Goal: Information Seeking & Learning: Find specific fact

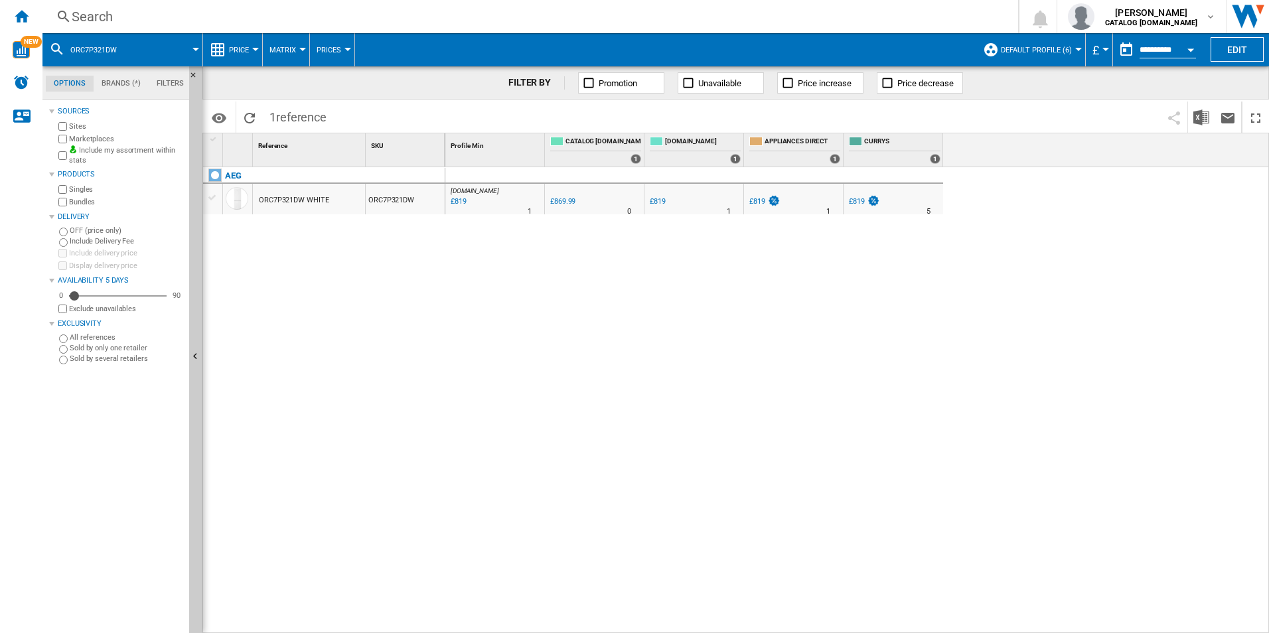
click at [705, 387] on div "AO.COM : AO -5.9 % £819 % N/A 1 AO.COM : AO 0.0 % £869.99 % N/A 0" at bounding box center [857, 400] width 824 height 467
click at [265, 11] on div "Search" at bounding box center [528, 16] width 912 height 19
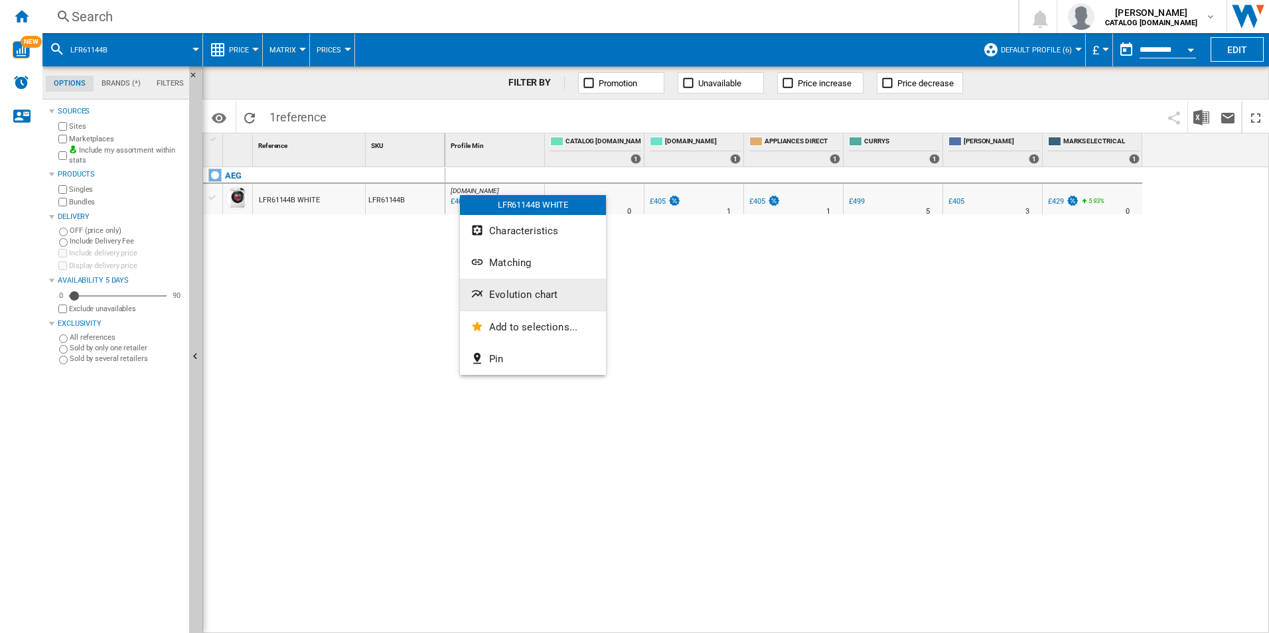
click at [508, 291] on span "Evolution chart" at bounding box center [523, 295] width 68 height 12
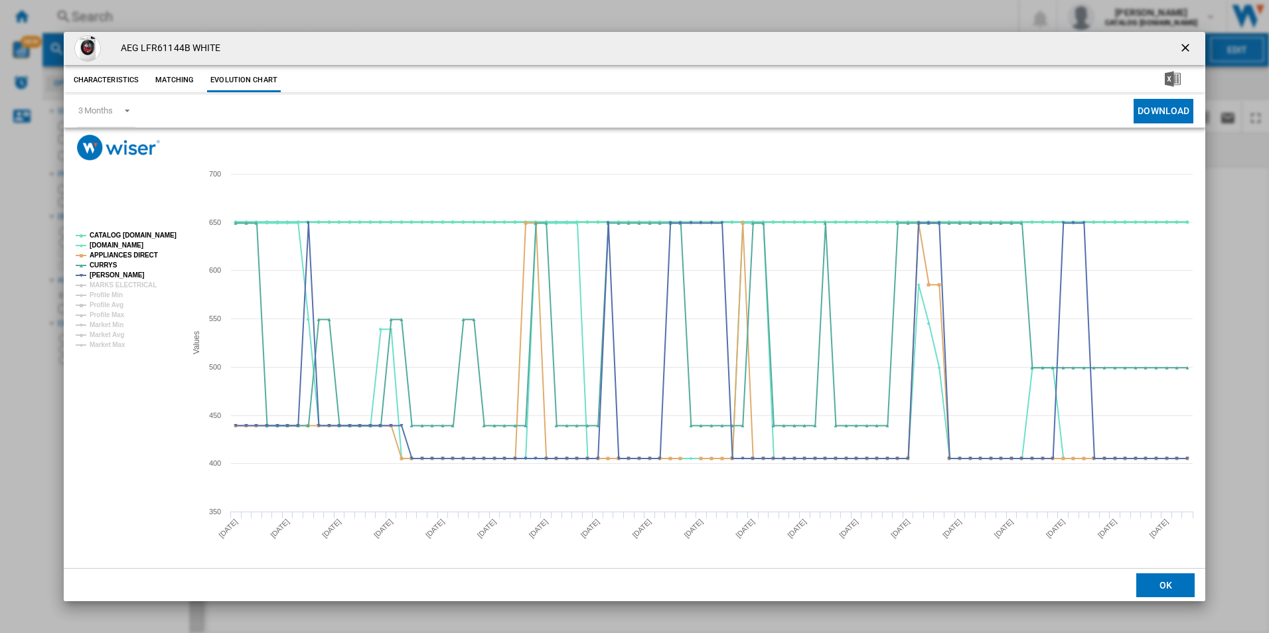
click at [154, 234] on tspan "CATALOG [DOMAIN_NAME]" at bounding box center [133, 235] width 87 height 7
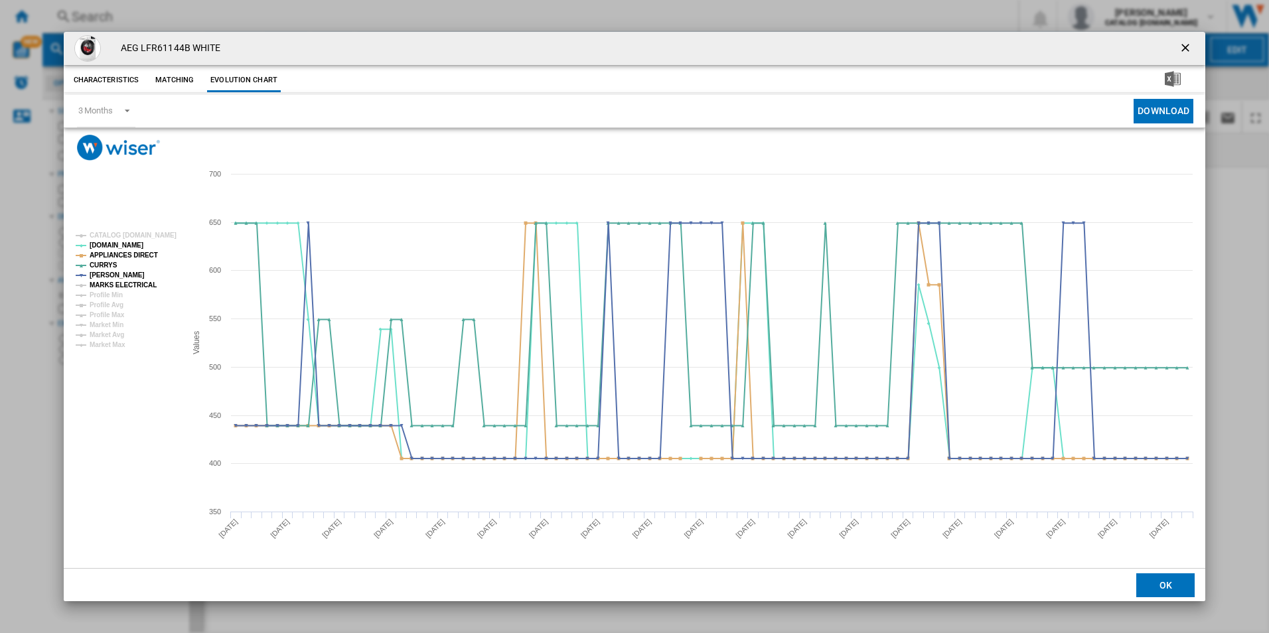
click at [146, 281] on tspan "MARKS ELECTRICAL" at bounding box center [123, 284] width 67 height 7
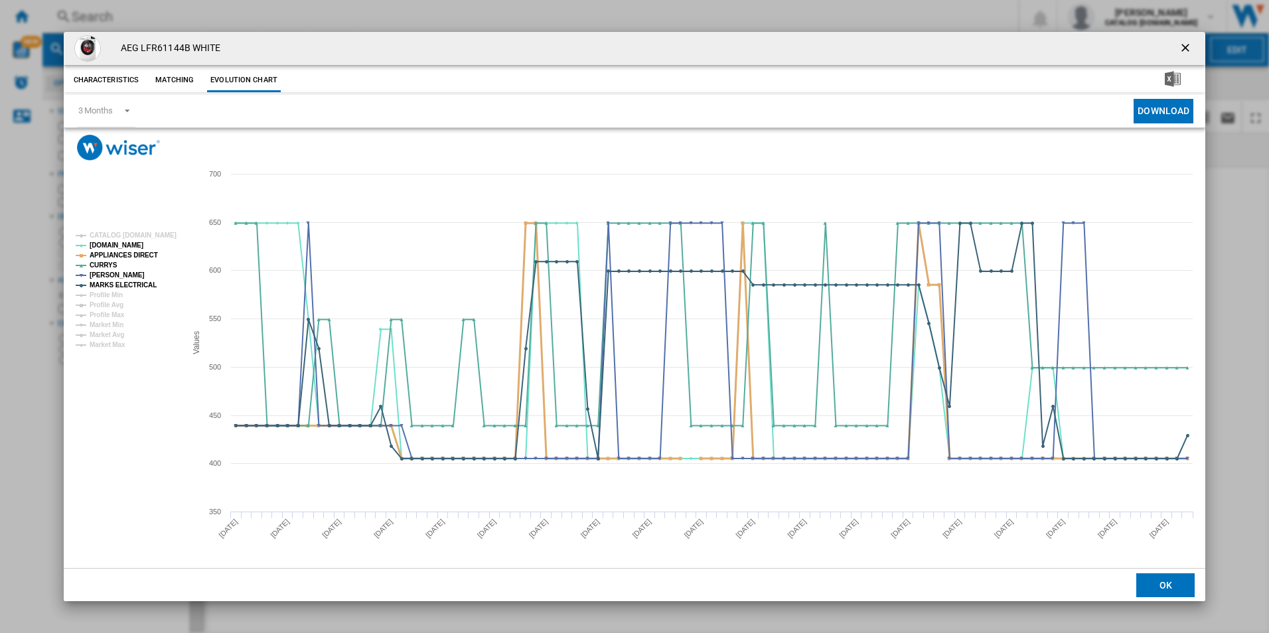
click at [137, 255] on tspan "APPLIANCES DIRECT" at bounding box center [124, 255] width 68 height 7
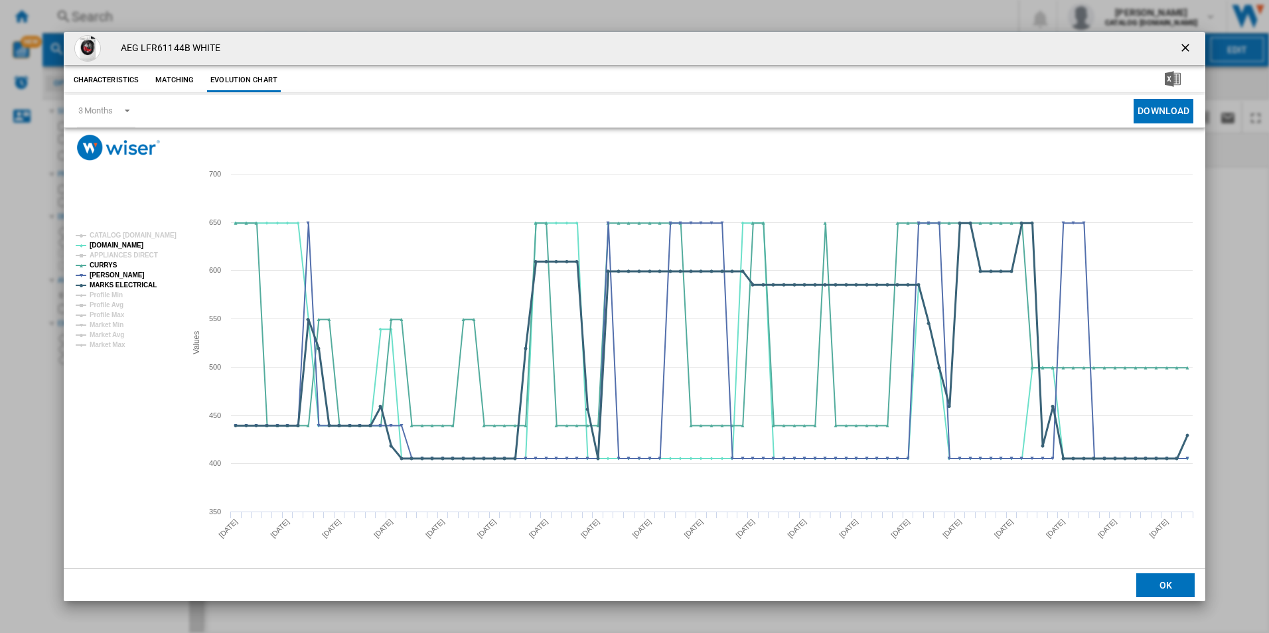
click at [136, 286] on tspan "MARKS ELECTRICAL" at bounding box center [123, 284] width 67 height 7
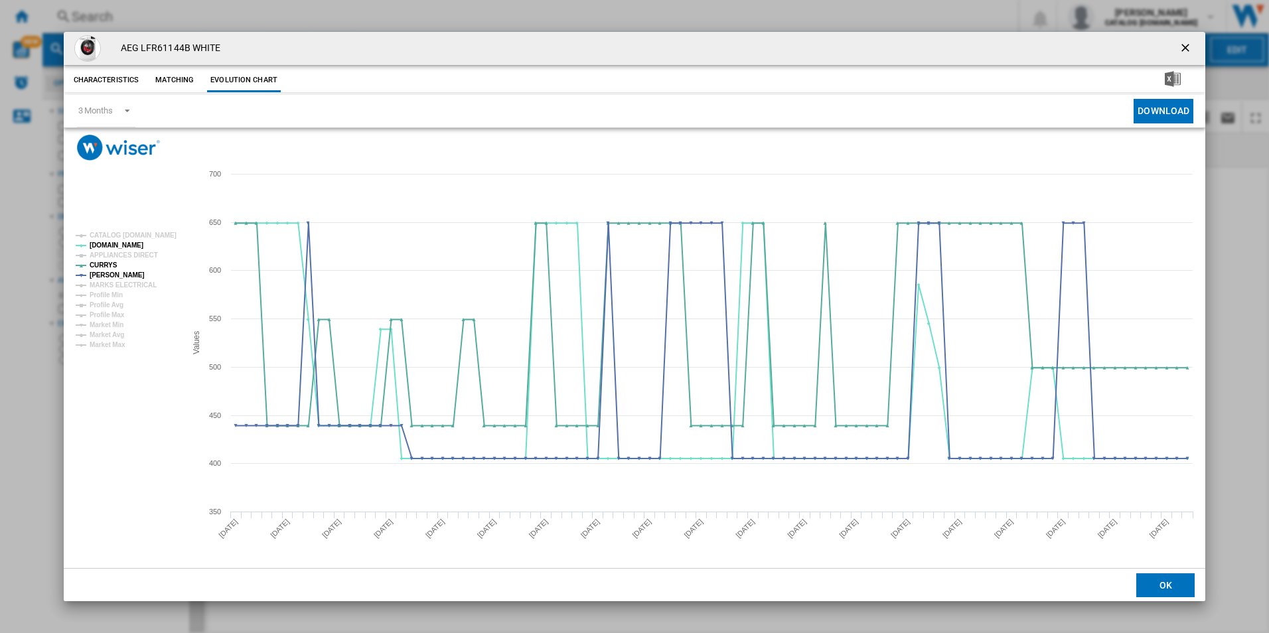
drag, startPoint x: 1187, startPoint y: 44, endPoint x: 1041, endPoint y: 44, distance: 145.4
click at [1187, 44] on ng-md-icon "getI18NText('BUTTONS.CLOSE_DIALOG')" at bounding box center [1187, 49] width 16 height 16
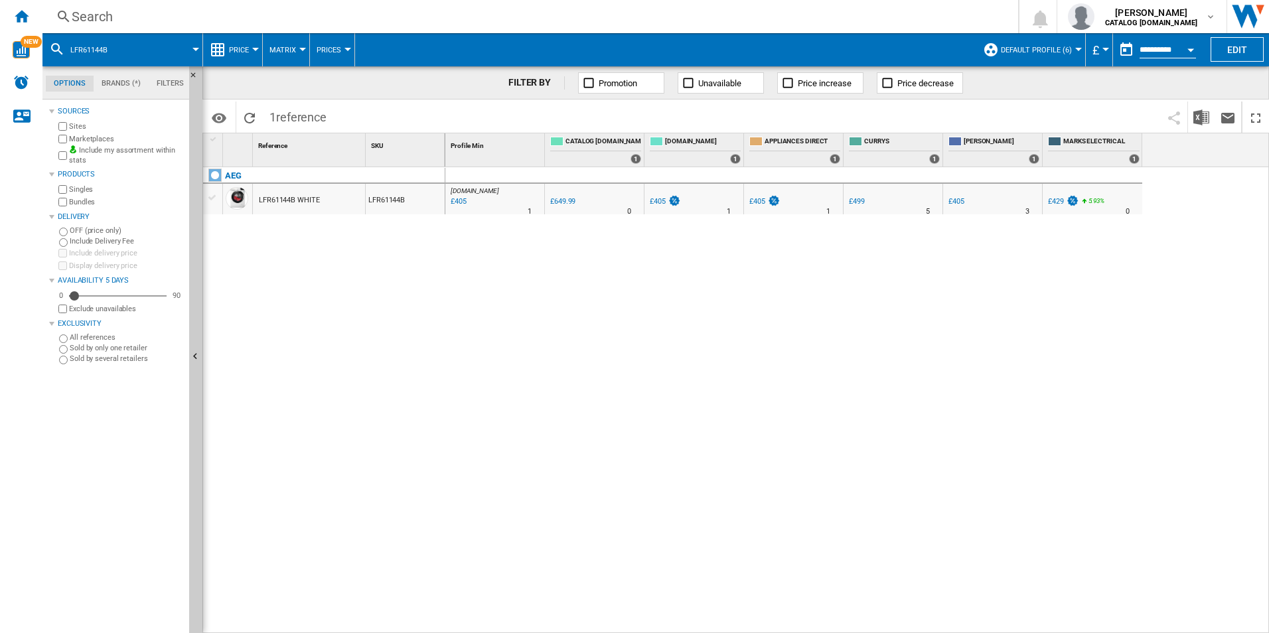
click at [786, 14] on div "Search" at bounding box center [528, 16] width 912 height 19
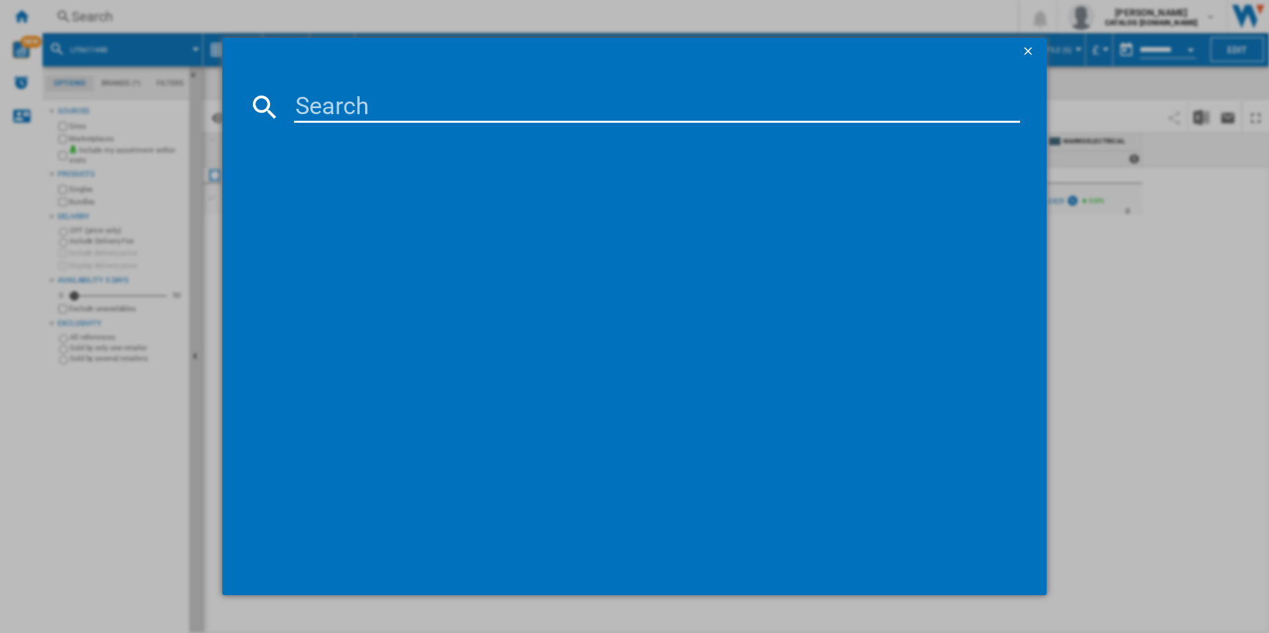
click at [606, 119] on input at bounding box center [657, 107] width 727 height 32
paste input "LFR61944B"
type input "LFR61944B"
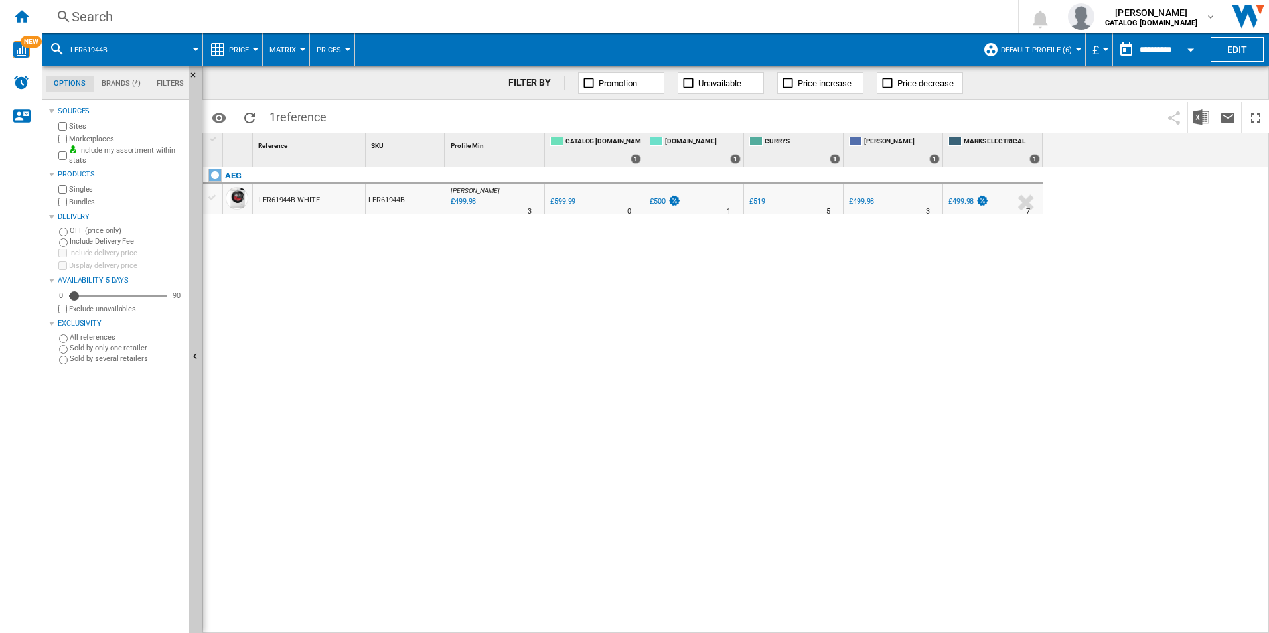
drag, startPoint x: 477, startPoint y: 192, endPoint x: 417, endPoint y: 293, distance: 117.5
click at [415, 294] on div at bounding box center [634, 316] width 1269 height 633
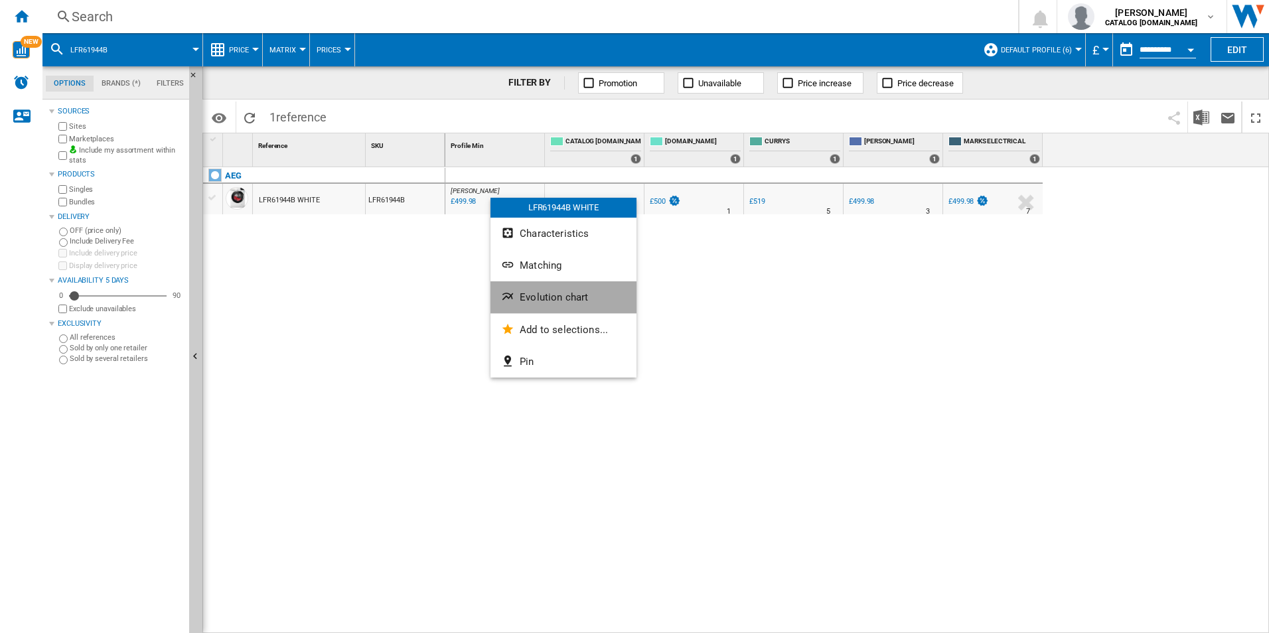
click at [522, 291] on button "Evolution chart" at bounding box center [563, 297] width 146 height 32
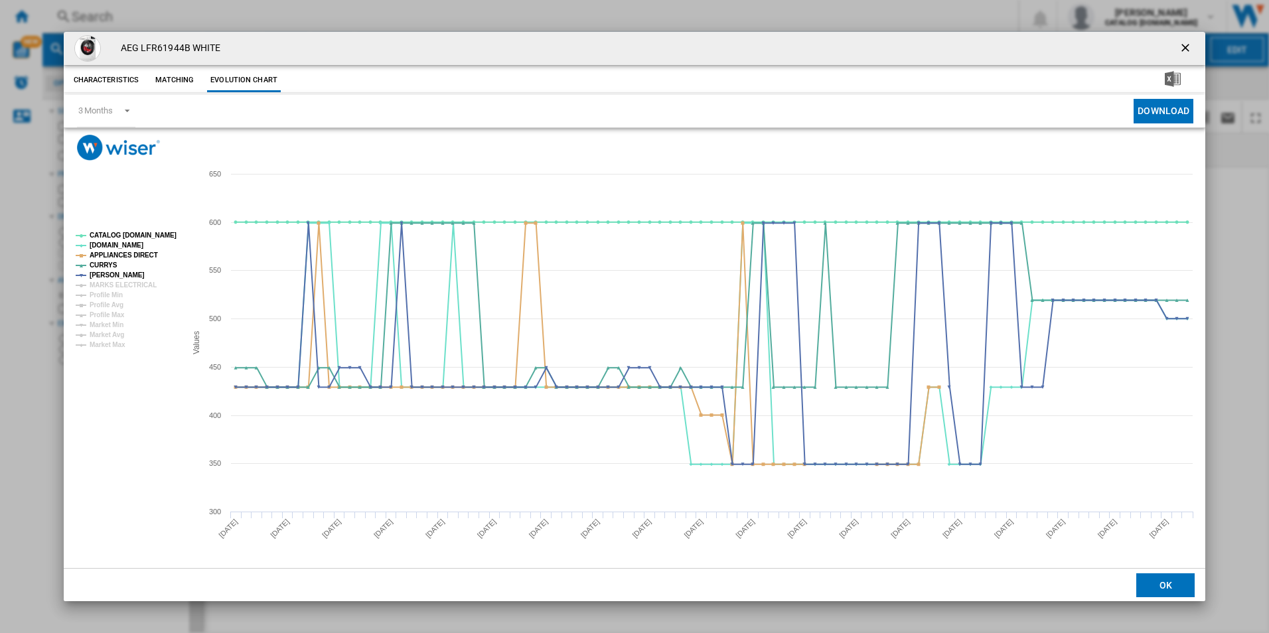
click at [149, 228] on rect "Product popup" at bounding box center [125, 290] width 110 height 127
click at [151, 232] on tspan "CATALOG ELECTROLUX.UK" at bounding box center [133, 235] width 87 height 7
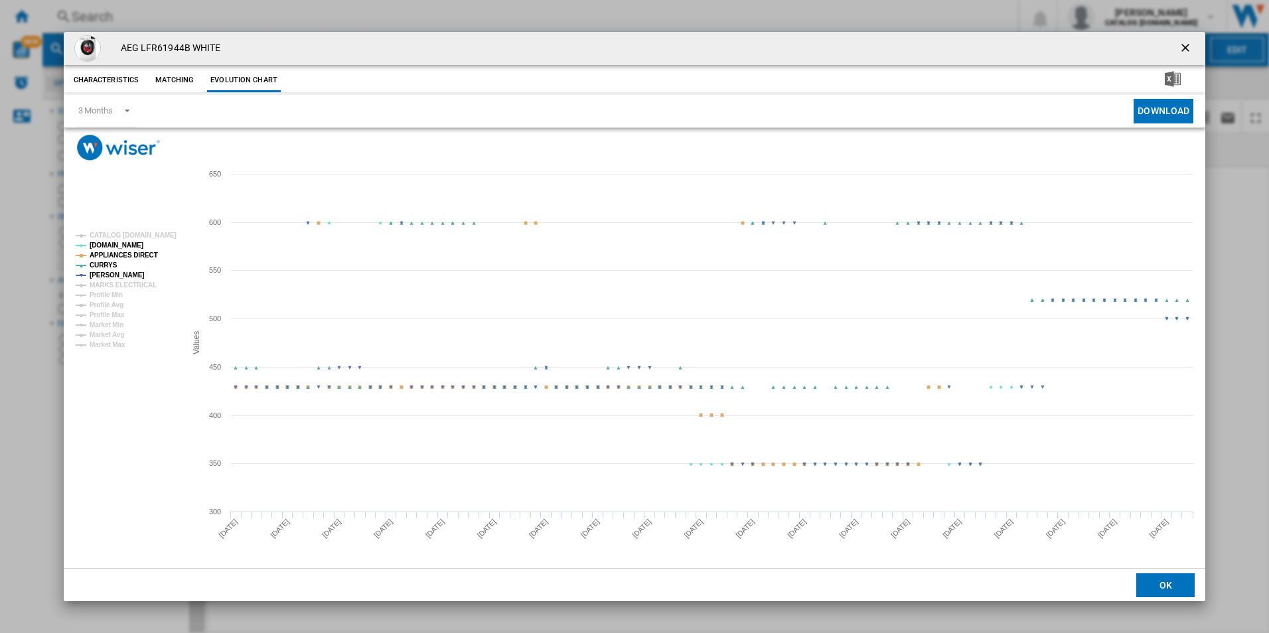
click at [139, 254] on tspan "APPLIANCES DIRECT" at bounding box center [124, 255] width 68 height 7
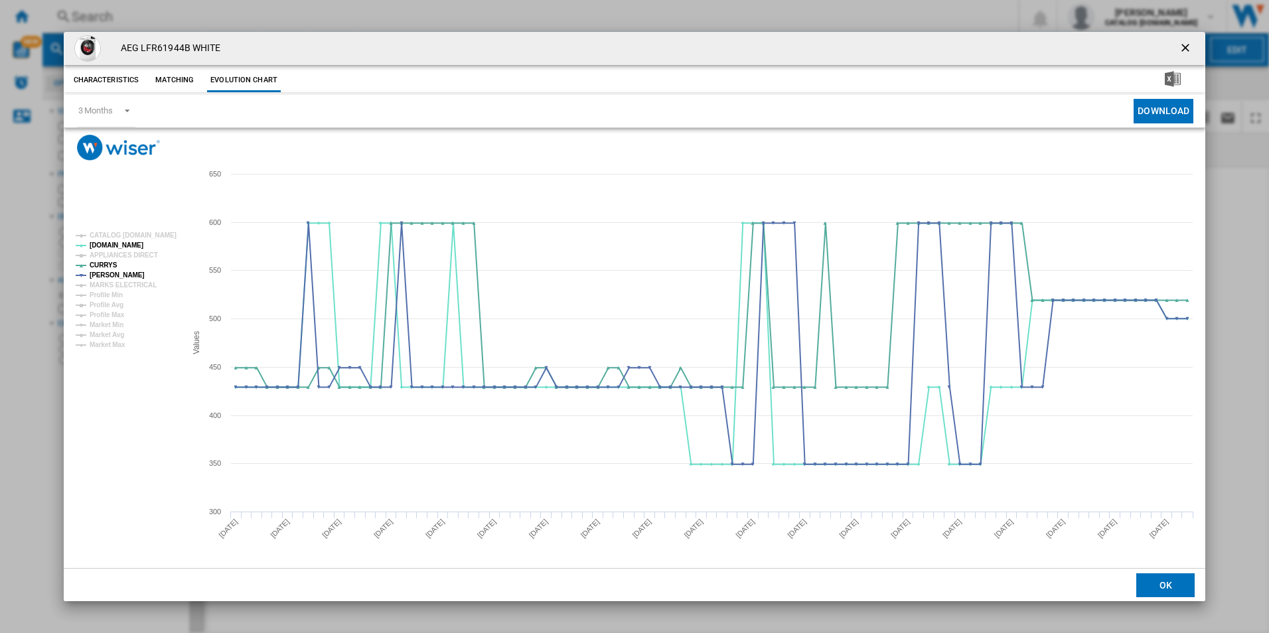
drag, startPoint x: 1180, startPoint y: 45, endPoint x: 1073, endPoint y: 58, distance: 108.3
click at [1180, 45] on ng-md-icon "getI18NText('BUTTONS.CLOSE_DIALOG')" at bounding box center [1187, 49] width 16 height 16
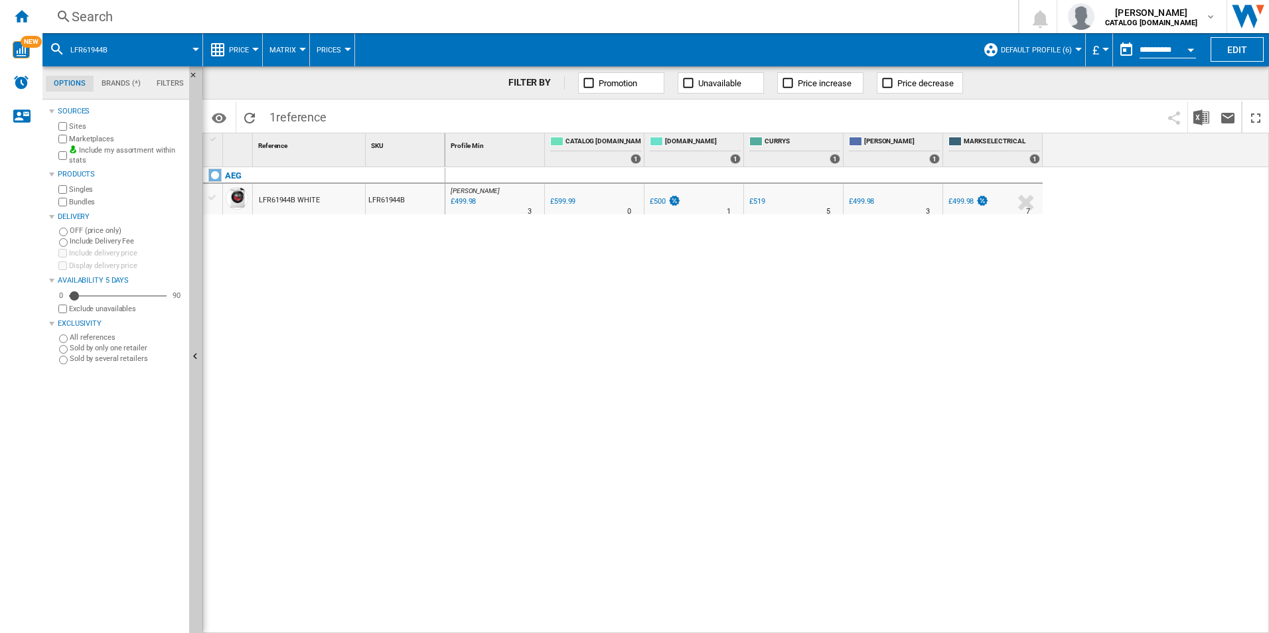
click at [818, 13] on div "Search" at bounding box center [528, 16] width 912 height 19
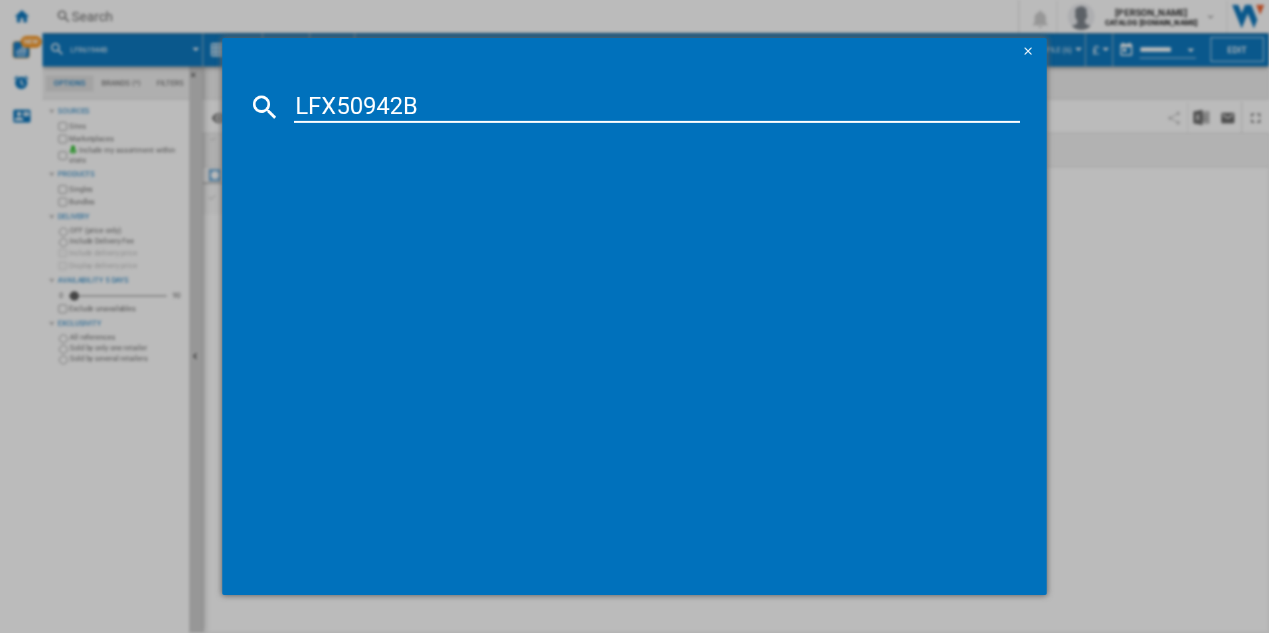
type input "LFX50942B"
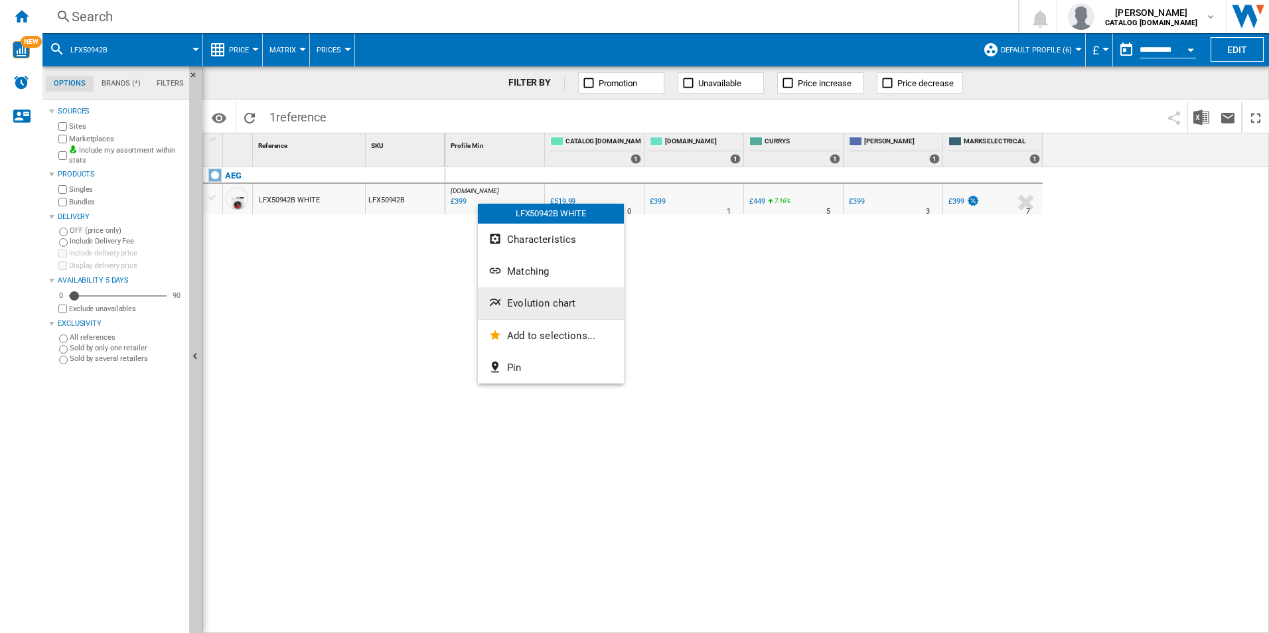
click at [521, 306] on span "Evolution chart" at bounding box center [541, 303] width 68 height 12
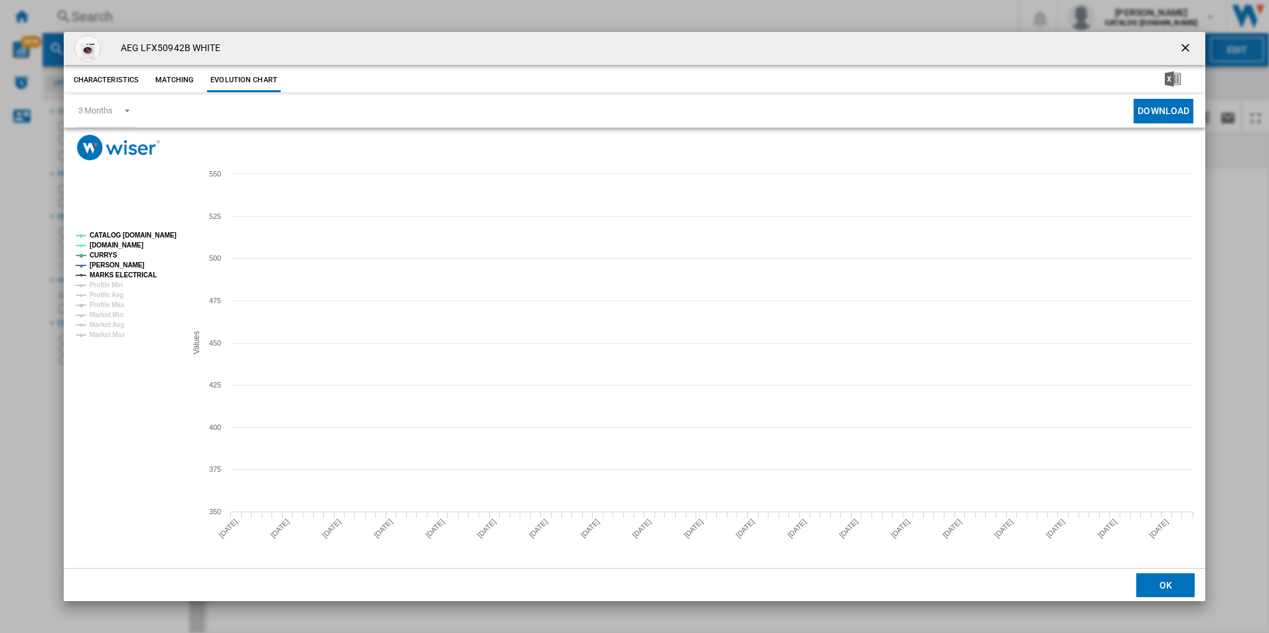
click at [163, 234] on tspan "CATALOG ELECTROLUX.UK" at bounding box center [133, 235] width 87 height 7
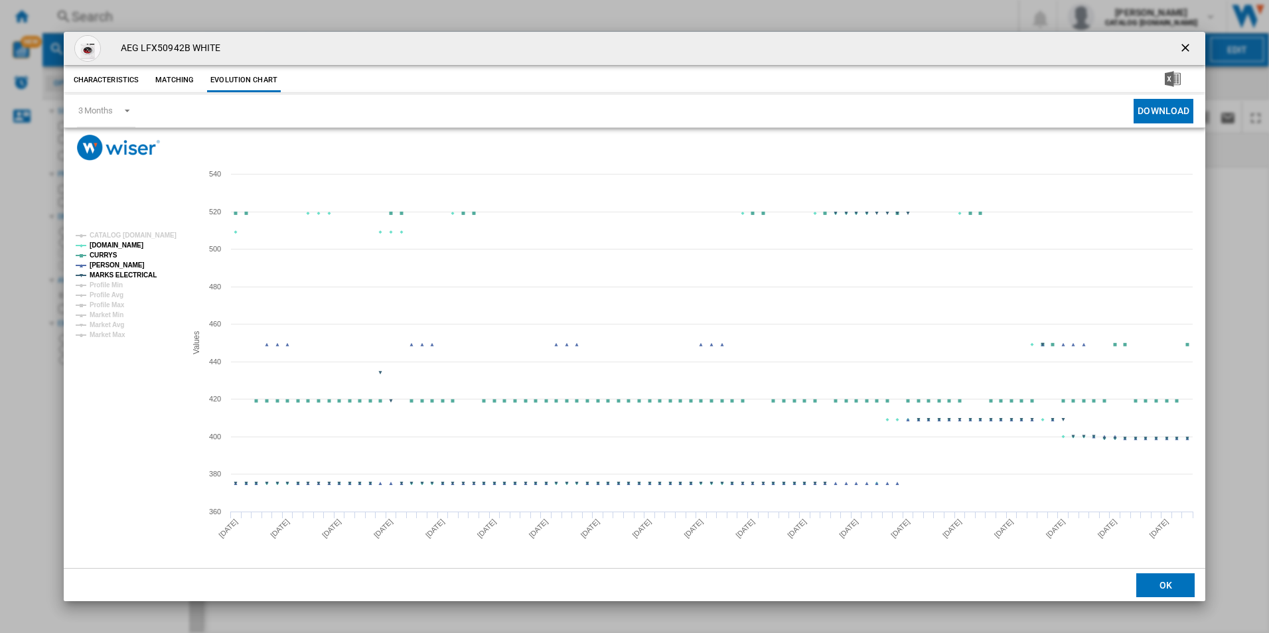
click at [147, 273] on tspan "MARKS ELECTRICAL" at bounding box center [123, 274] width 67 height 7
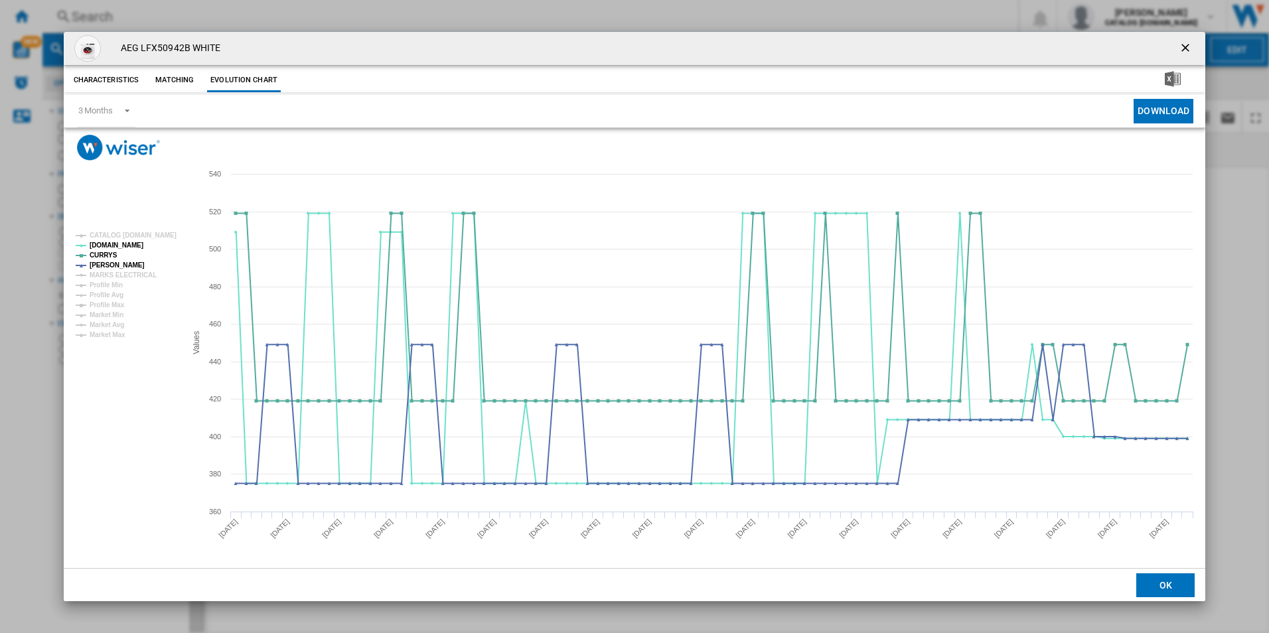
drag, startPoint x: 1186, startPoint y: 44, endPoint x: 1074, endPoint y: 66, distance: 114.3
click at [1186, 44] on ng-md-icon "getI18NText('BUTTONS.CLOSE_DIALOG')" at bounding box center [1187, 49] width 16 height 16
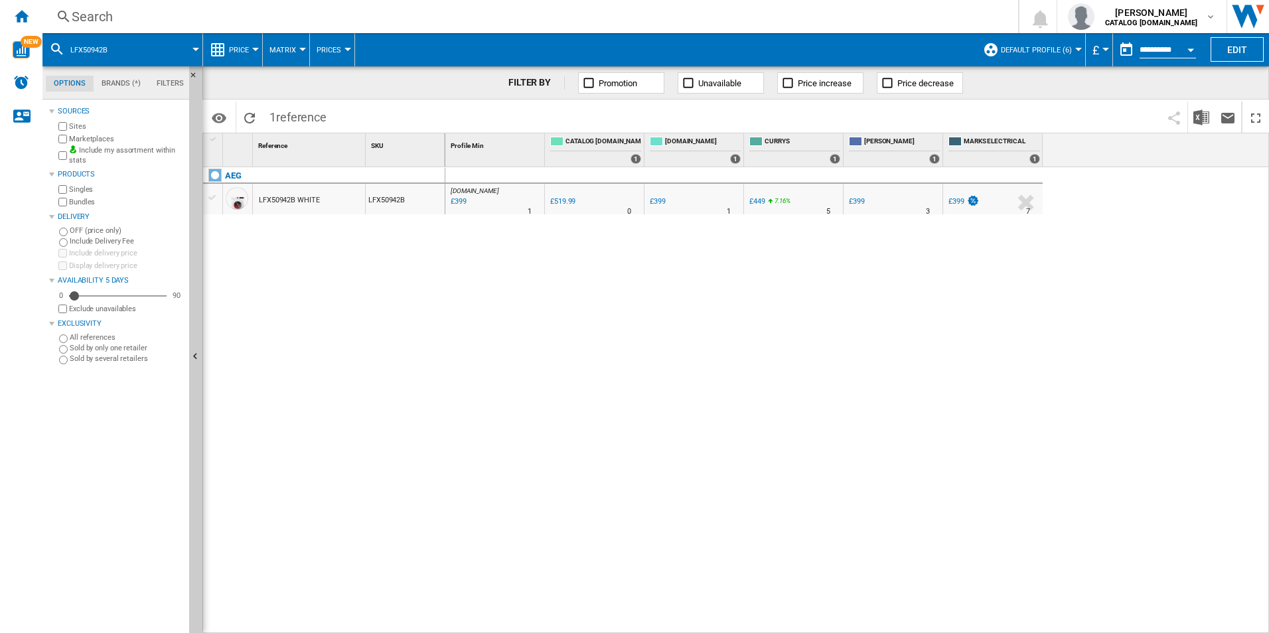
click at [922, 17] on div "Search" at bounding box center [528, 16] width 912 height 19
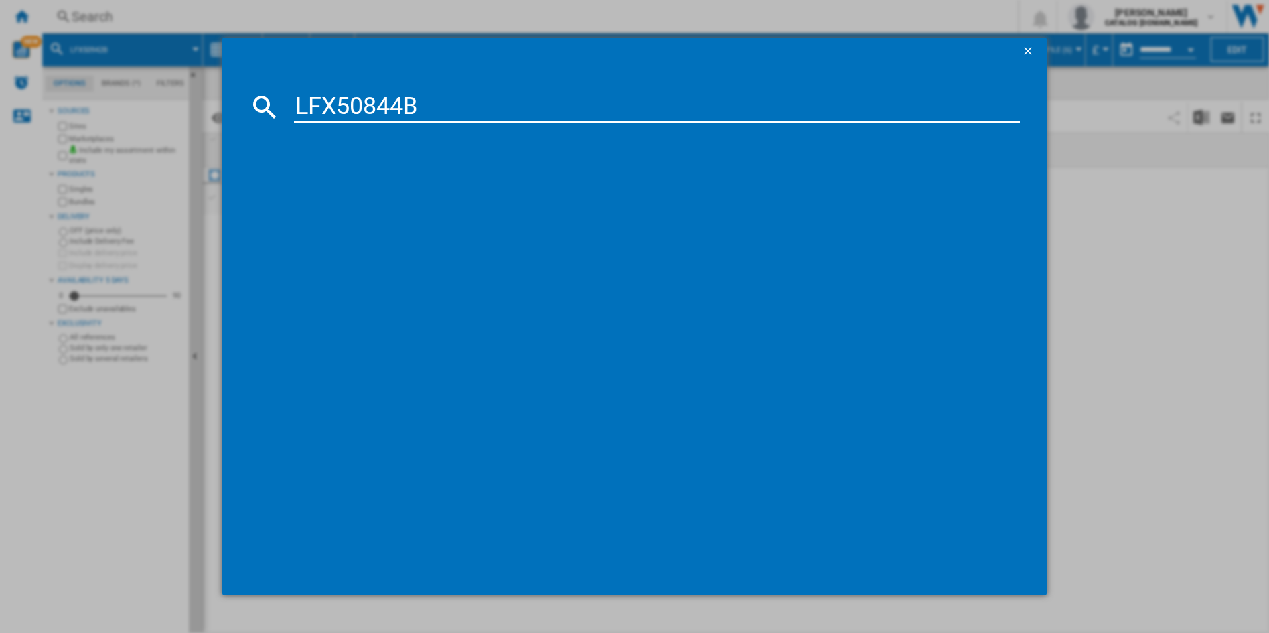
type input "LFX50844B"
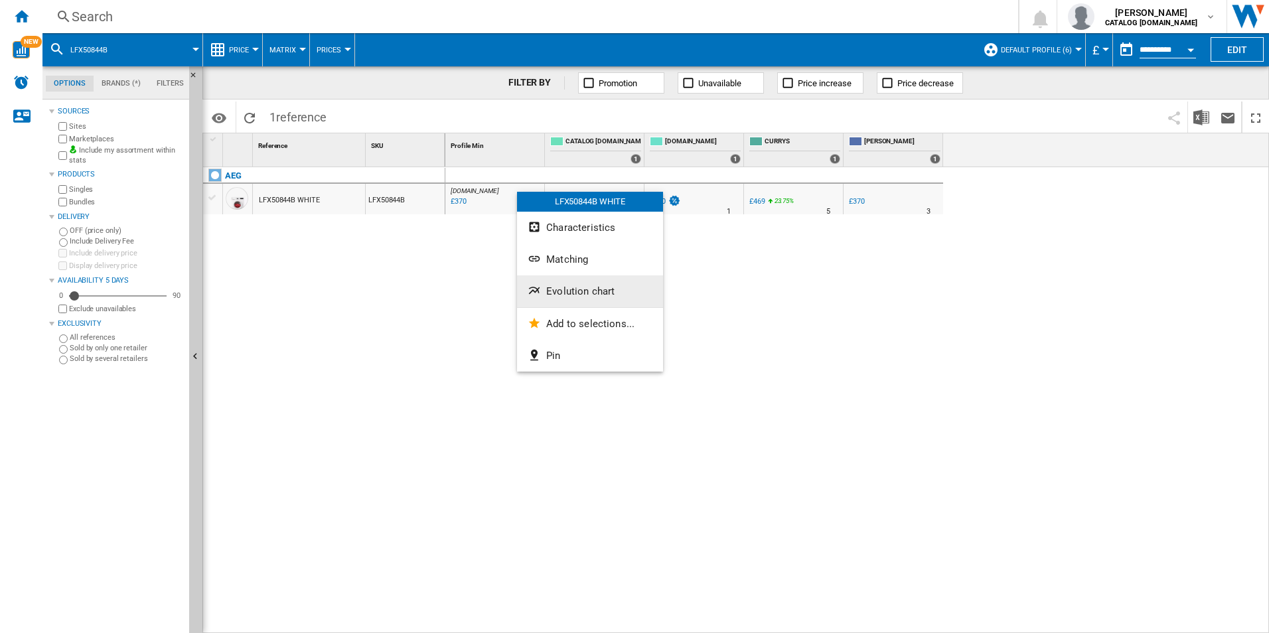
click at [558, 286] on span "Evolution chart" at bounding box center [580, 291] width 68 height 12
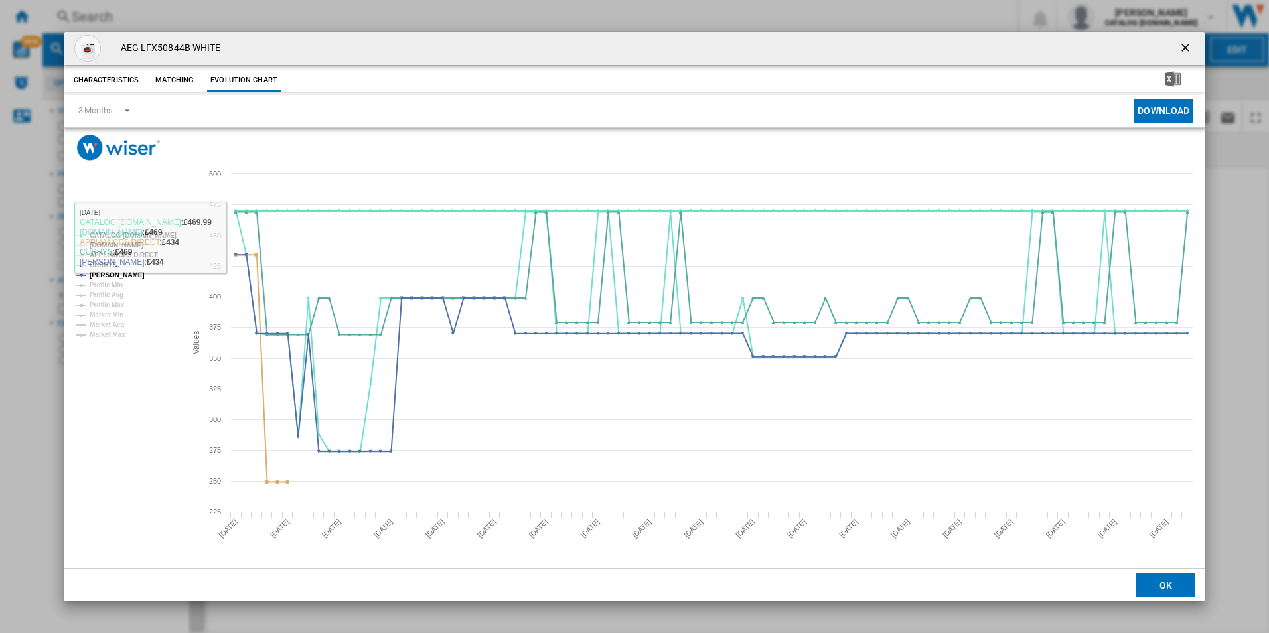
click at [160, 232] on tspan "CATALOG ELECTROLUX.UK" at bounding box center [133, 235] width 87 height 7
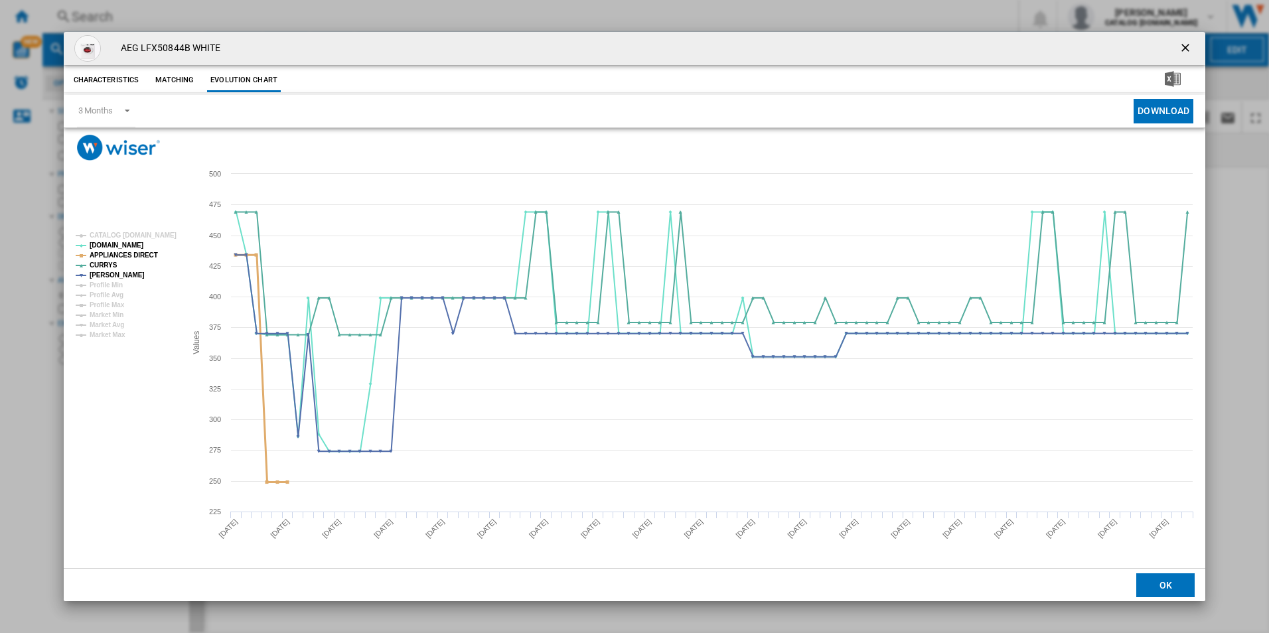
click at [136, 258] on tspan "APPLIANCES DIRECT" at bounding box center [124, 255] width 68 height 7
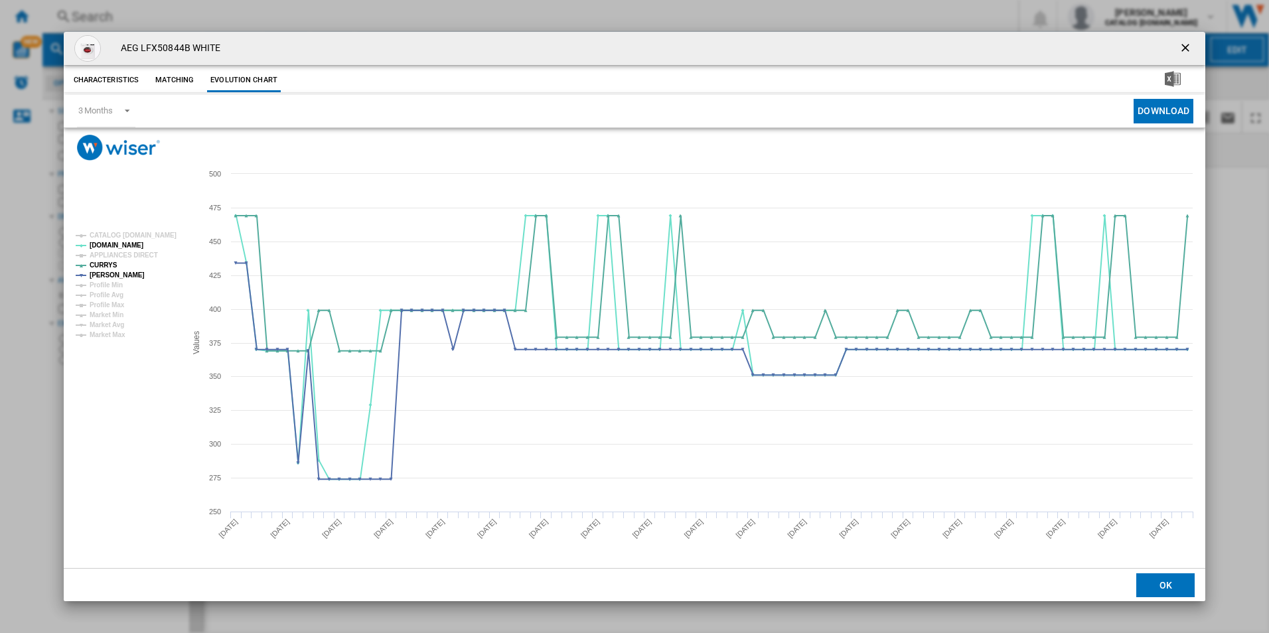
drag, startPoint x: 1184, startPoint y: 42, endPoint x: 1085, endPoint y: 42, distance: 98.9
click at [1184, 42] on ng-md-icon "getI18NText('BUTTONS.CLOSE_DIALOG')" at bounding box center [1187, 49] width 16 height 16
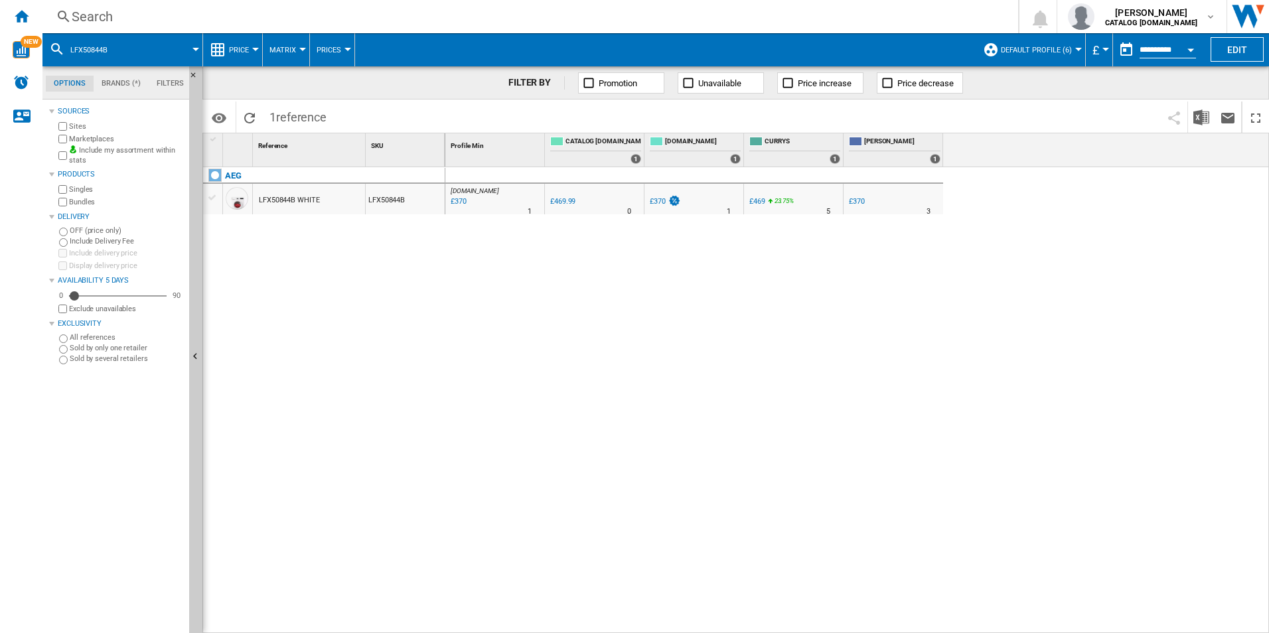
click at [903, 15] on div "Search" at bounding box center [528, 16] width 912 height 19
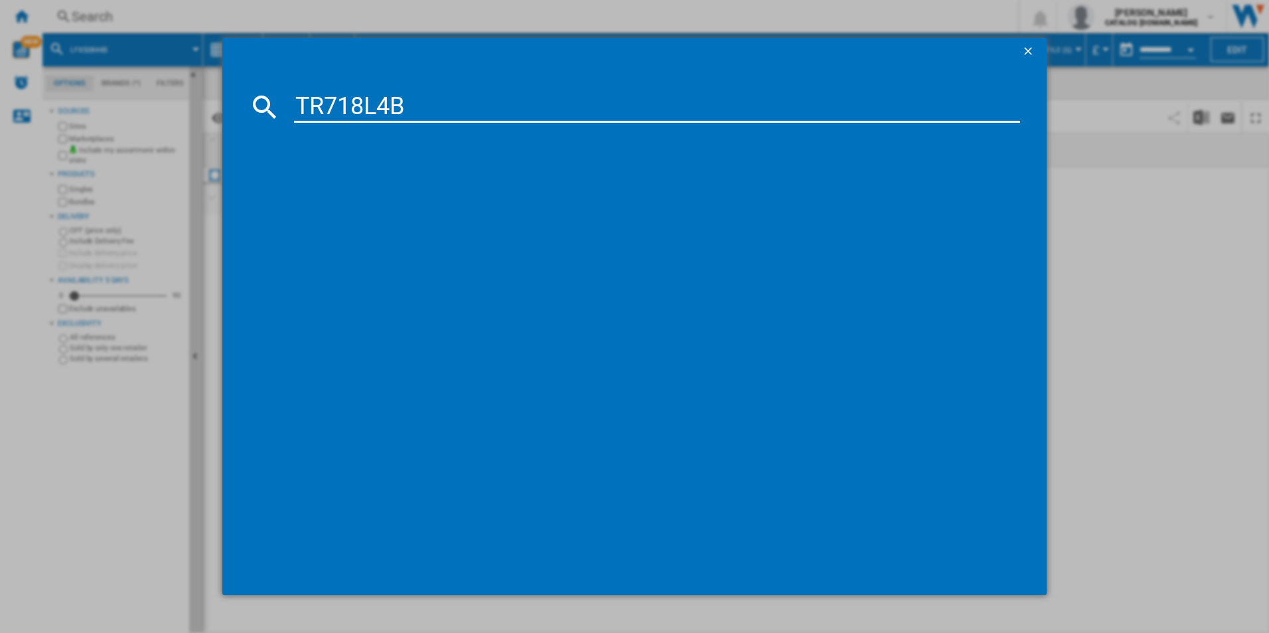
type input "TR718L4B"
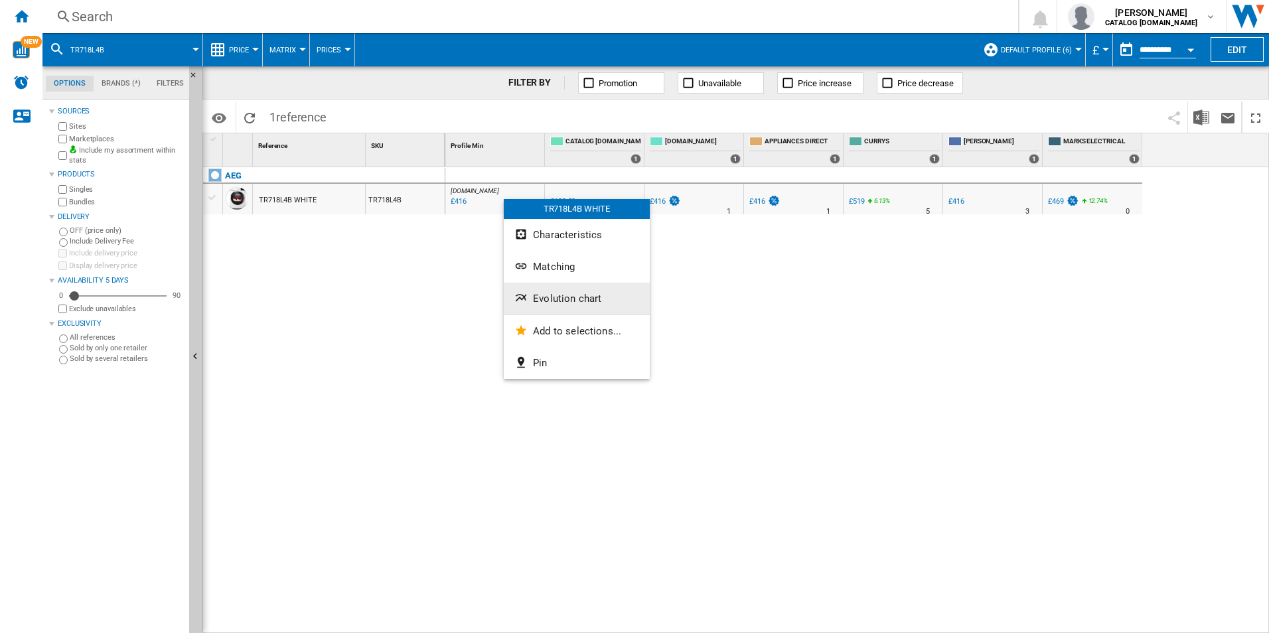
click at [563, 301] on span "Evolution chart" at bounding box center [567, 299] width 68 height 12
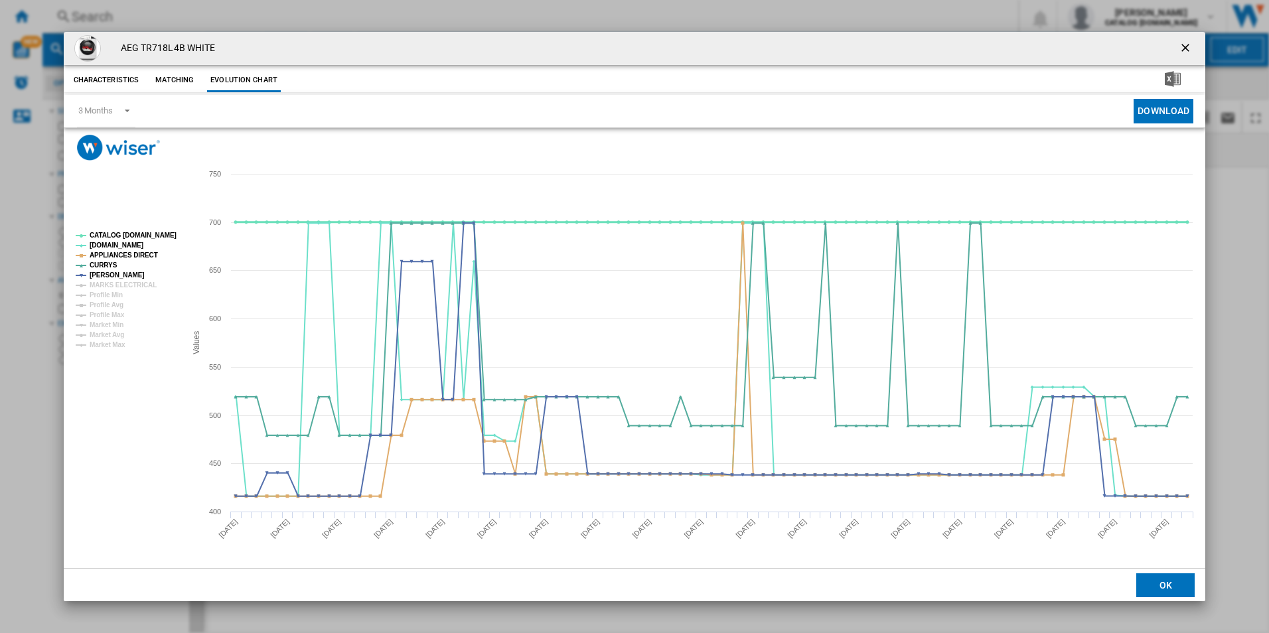
click at [157, 234] on tspan "CATALOG ELECTROLUX.UK" at bounding box center [133, 235] width 87 height 7
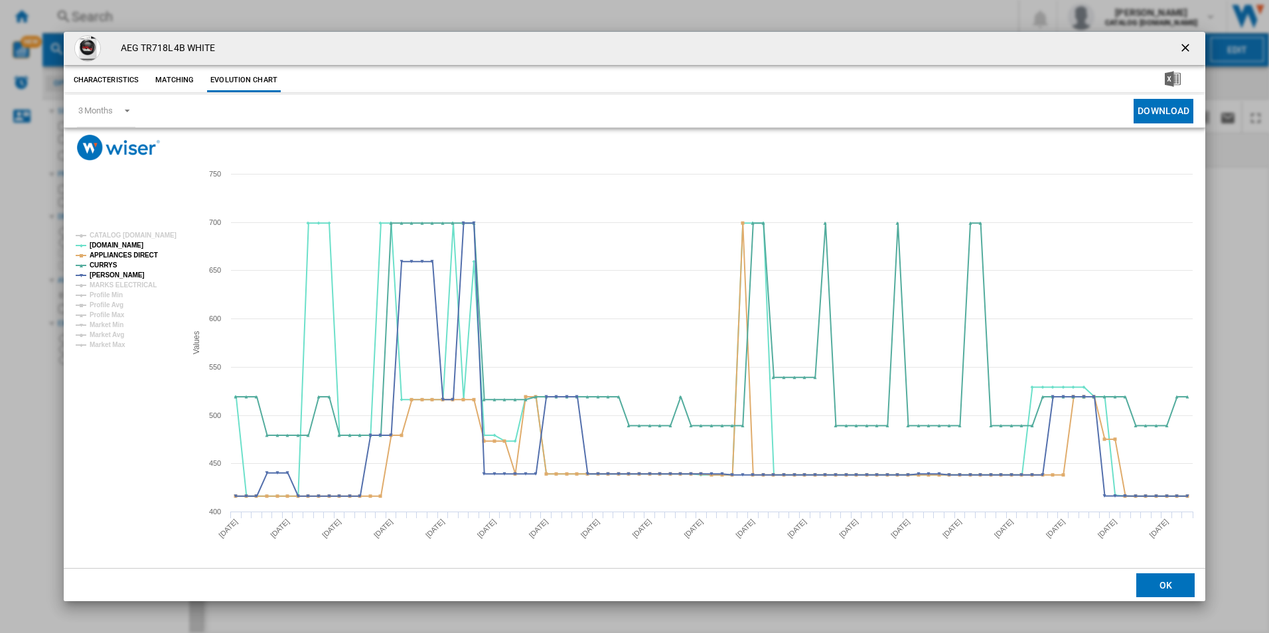
click at [137, 249] on rect "Product popup" at bounding box center [125, 290] width 110 height 127
click at [139, 252] on tspan "APPLIANCES DIRECT" at bounding box center [124, 255] width 68 height 7
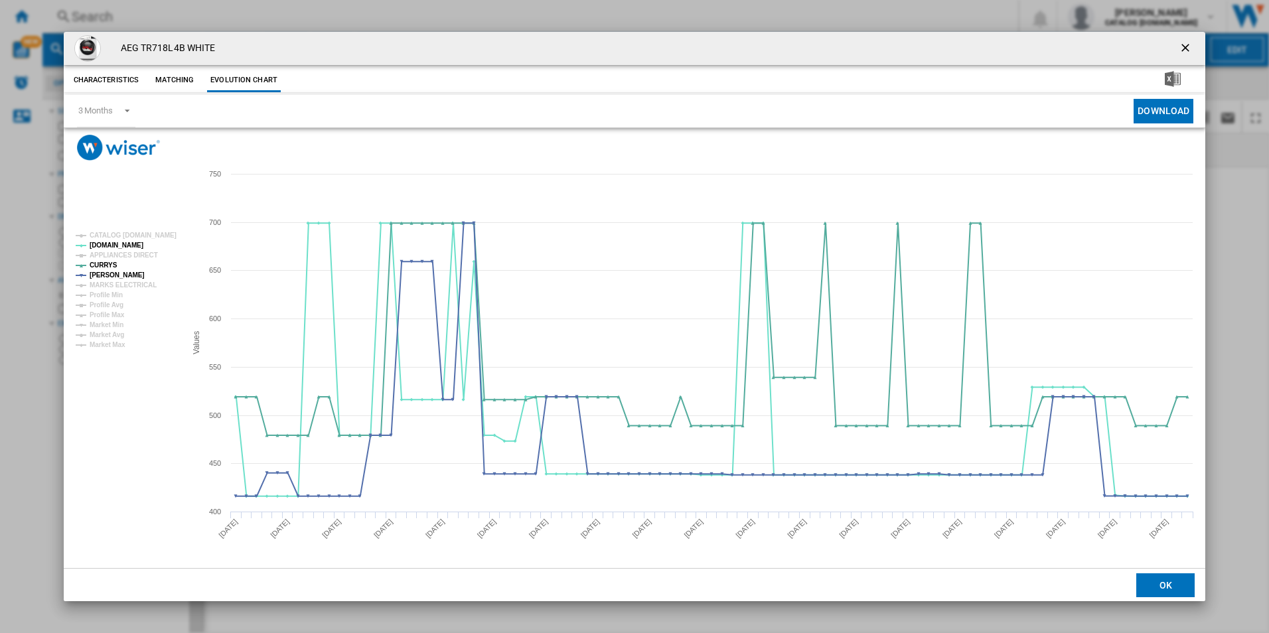
drag, startPoint x: 1187, startPoint y: 47, endPoint x: 1137, endPoint y: 48, distance: 50.4
click at [1187, 47] on ng-md-icon "getI18NText('BUTTONS.CLOSE_DIALOG')" at bounding box center [1187, 49] width 16 height 16
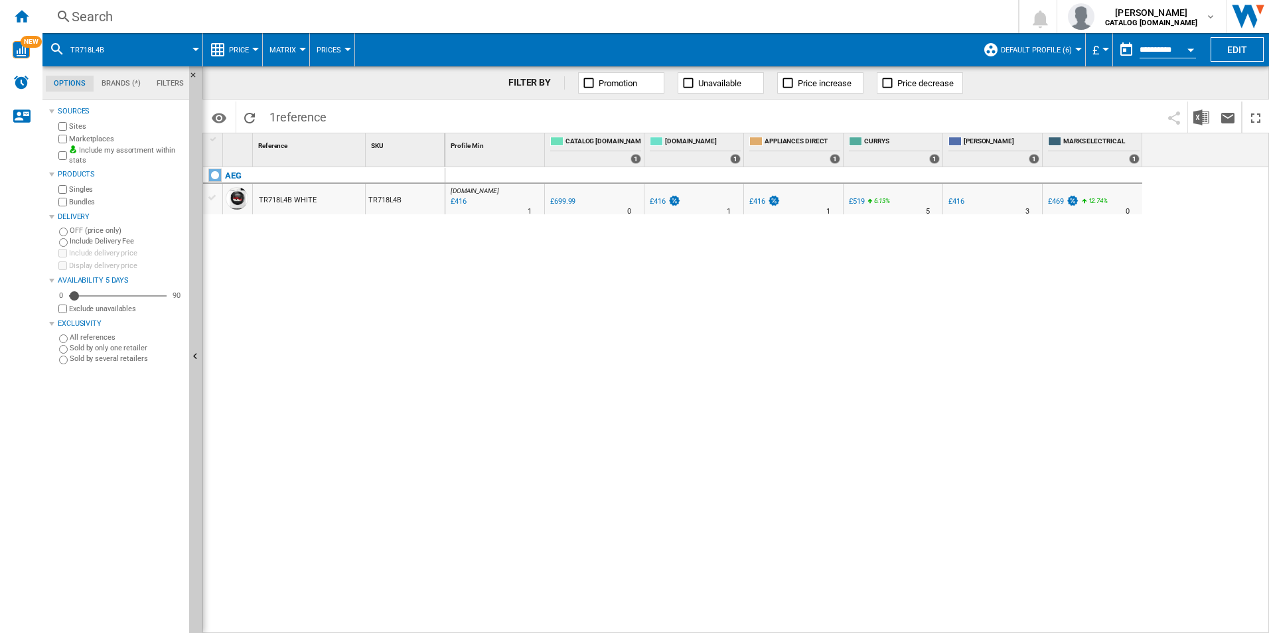
click at [775, 12] on div "Search" at bounding box center [528, 16] width 912 height 19
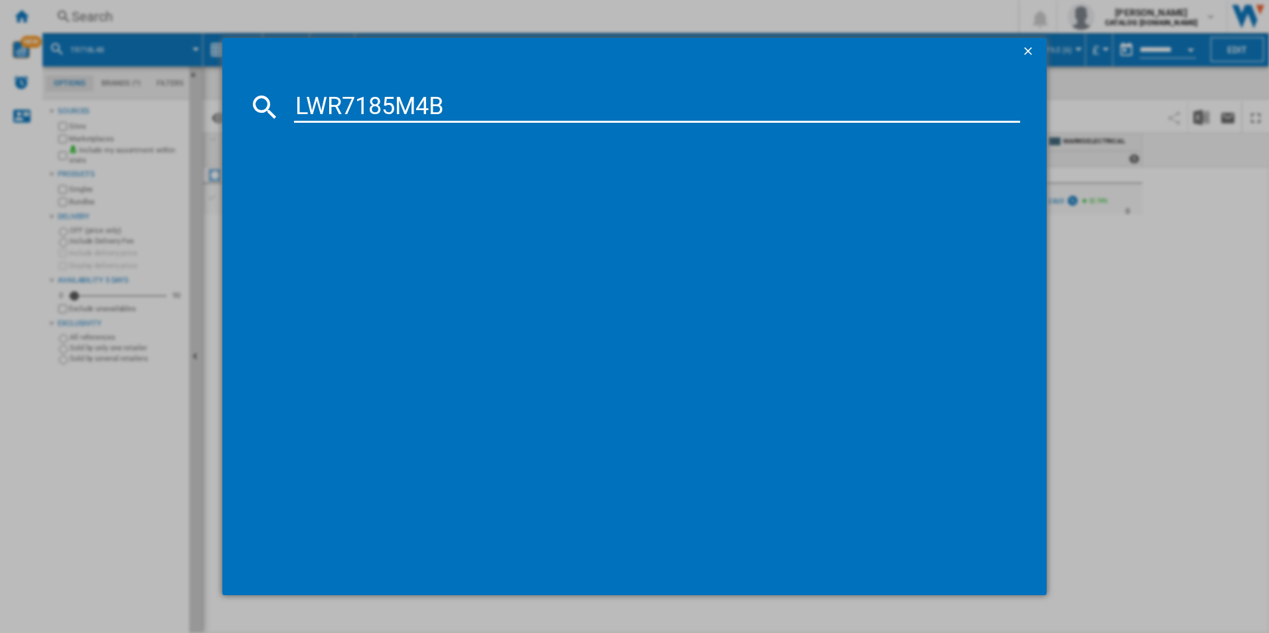
type input "LWR7185M4B"
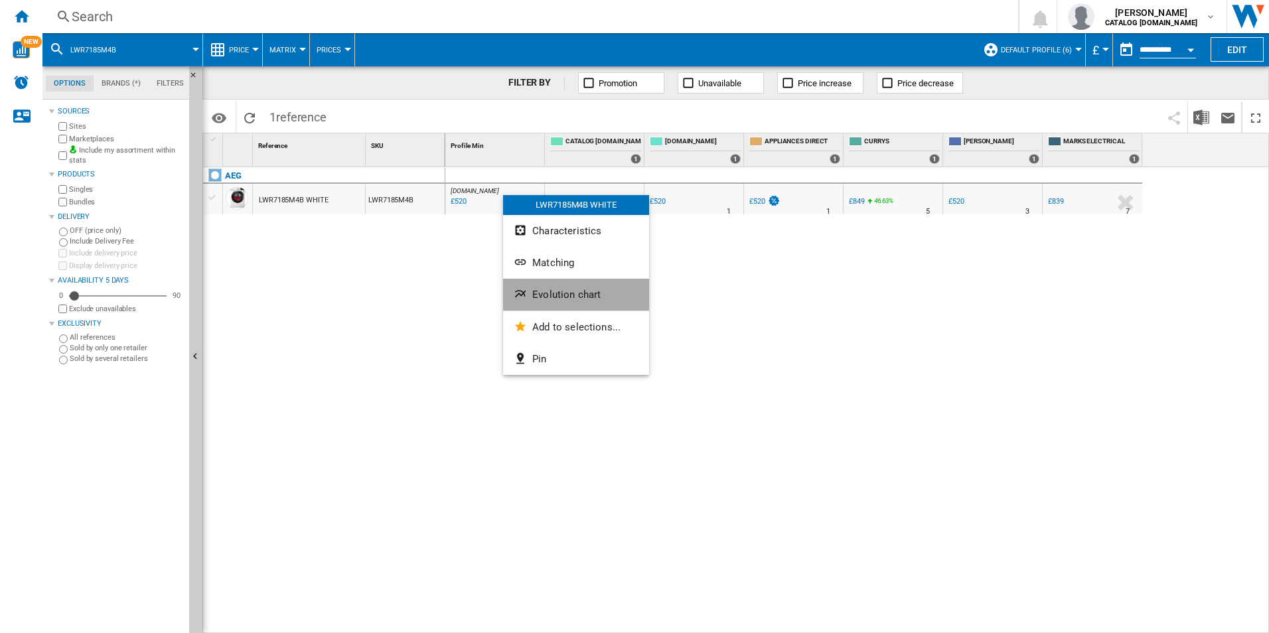
click at [536, 297] on span "Evolution chart" at bounding box center [566, 295] width 68 height 12
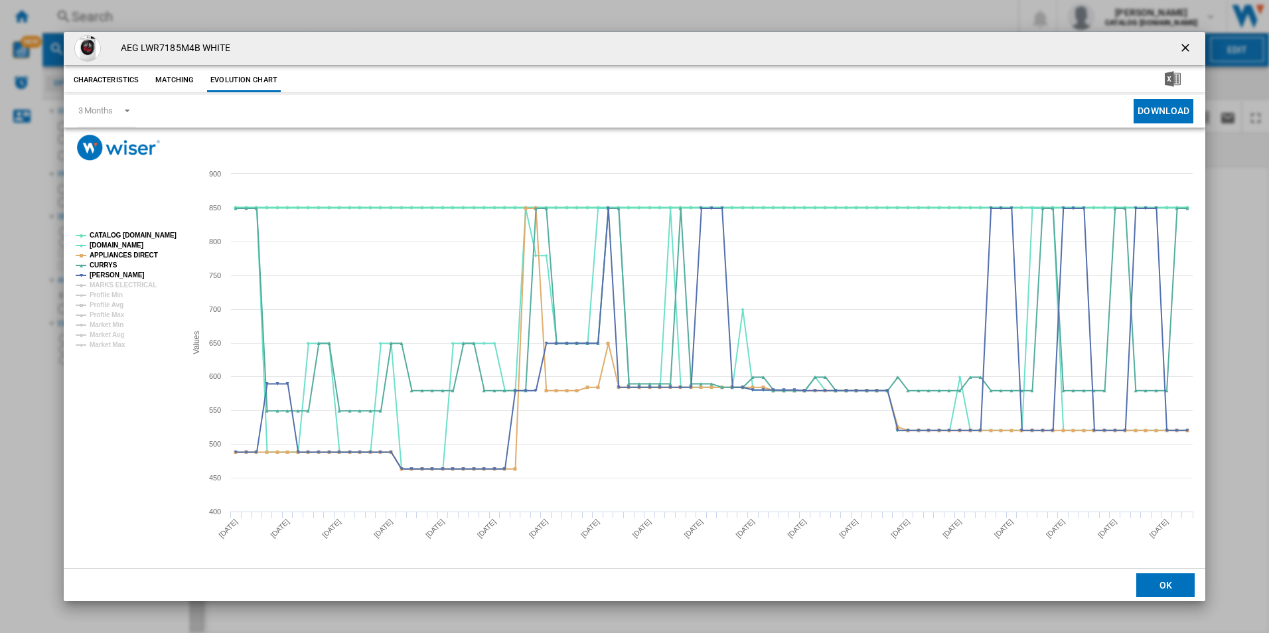
click at [158, 234] on tspan "CATALOG ELECTROLUX.UK" at bounding box center [133, 235] width 87 height 7
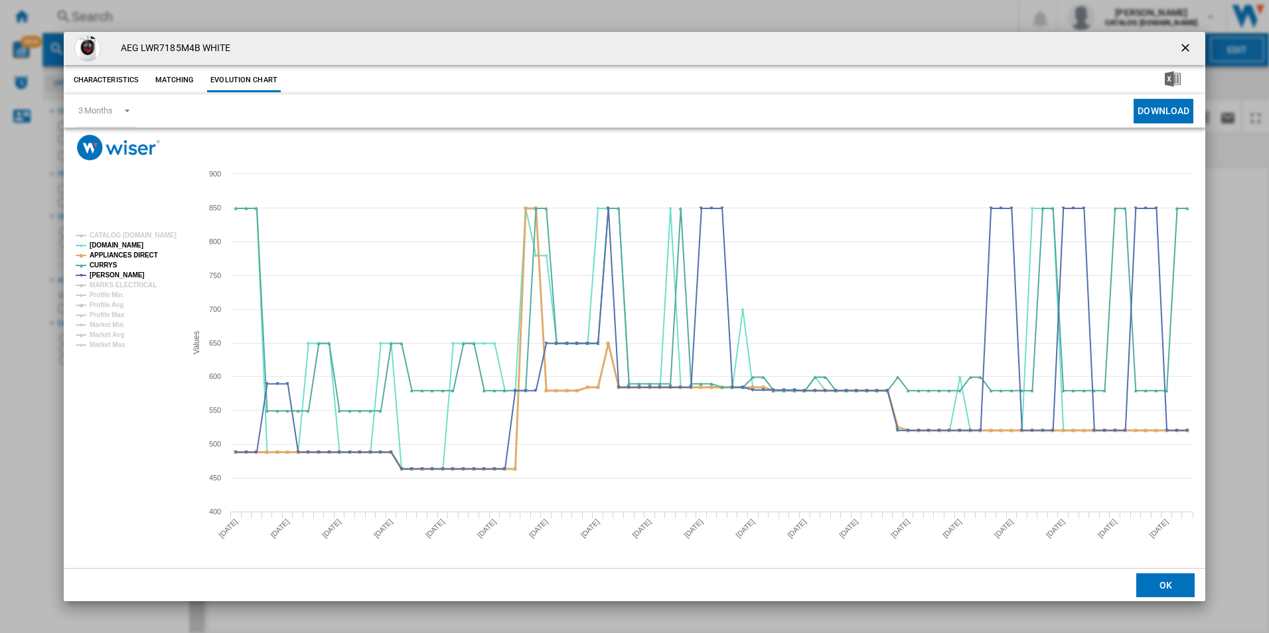
click at [141, 254] on tspan "APPLIANCES DIRECT" at bounding box center [124, 255] width 68 height 7
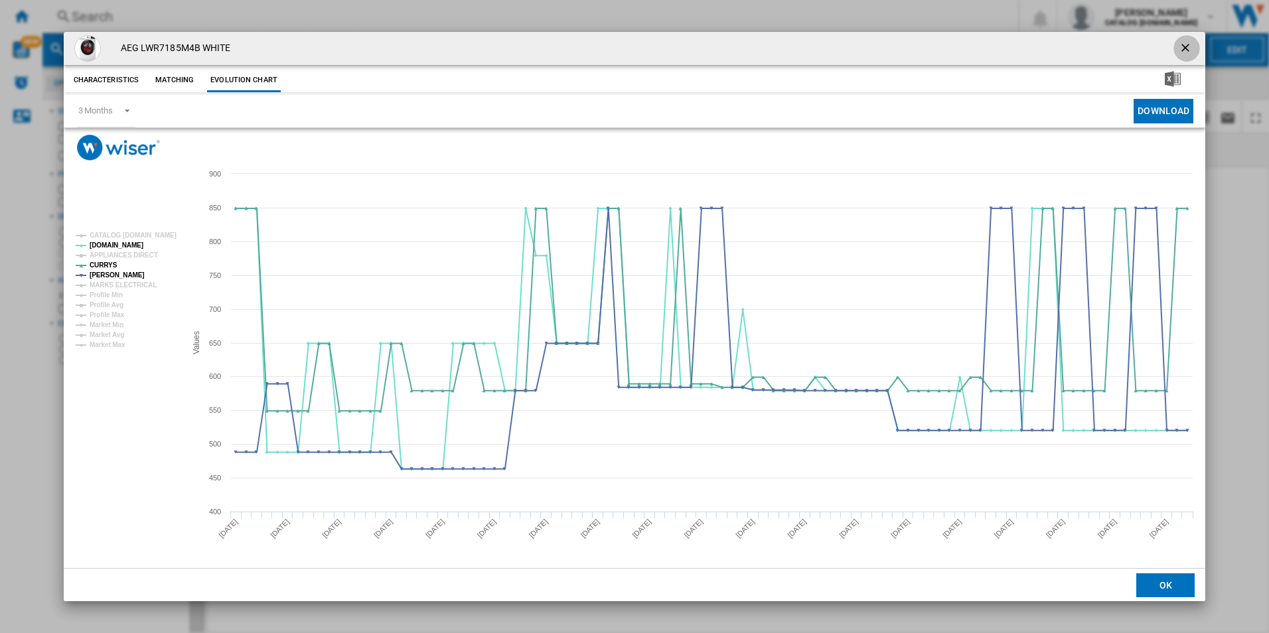
click at [1185, 44] on ng-md-icon "getI18NText('BUTTONS.CLOSE_DIALOG')" at bounding box center [1187, 49] width 16 height 16
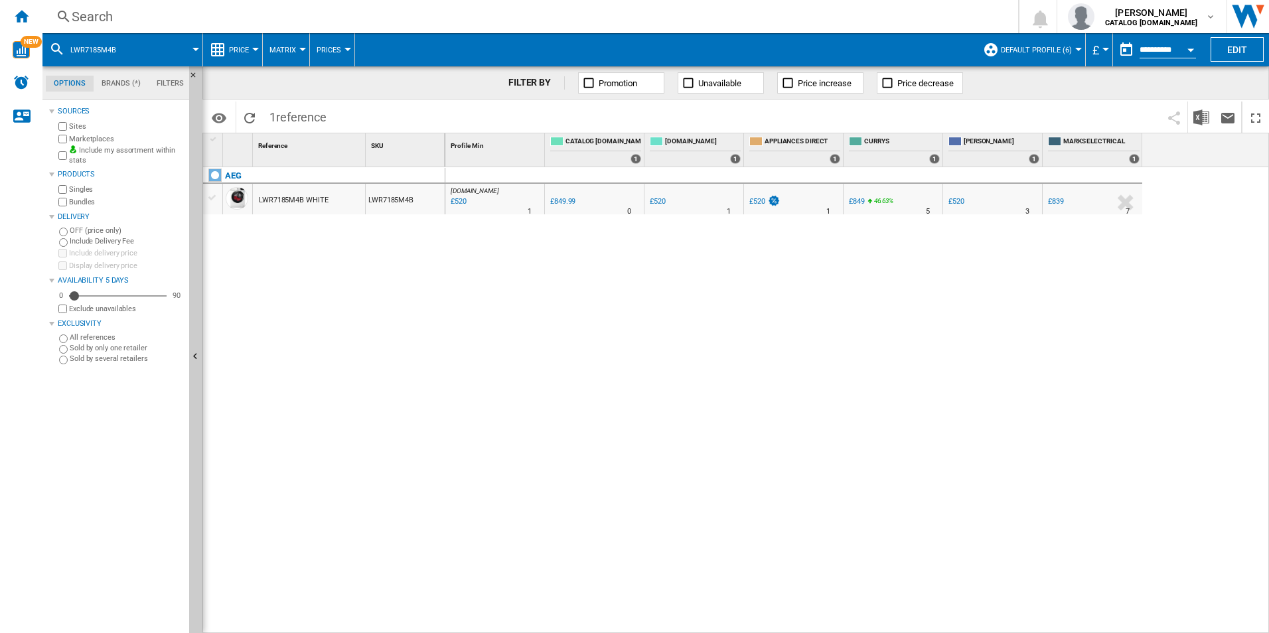
click at [816, 9] on div "Search" at bounding box center [528, 16] width 912 height 19
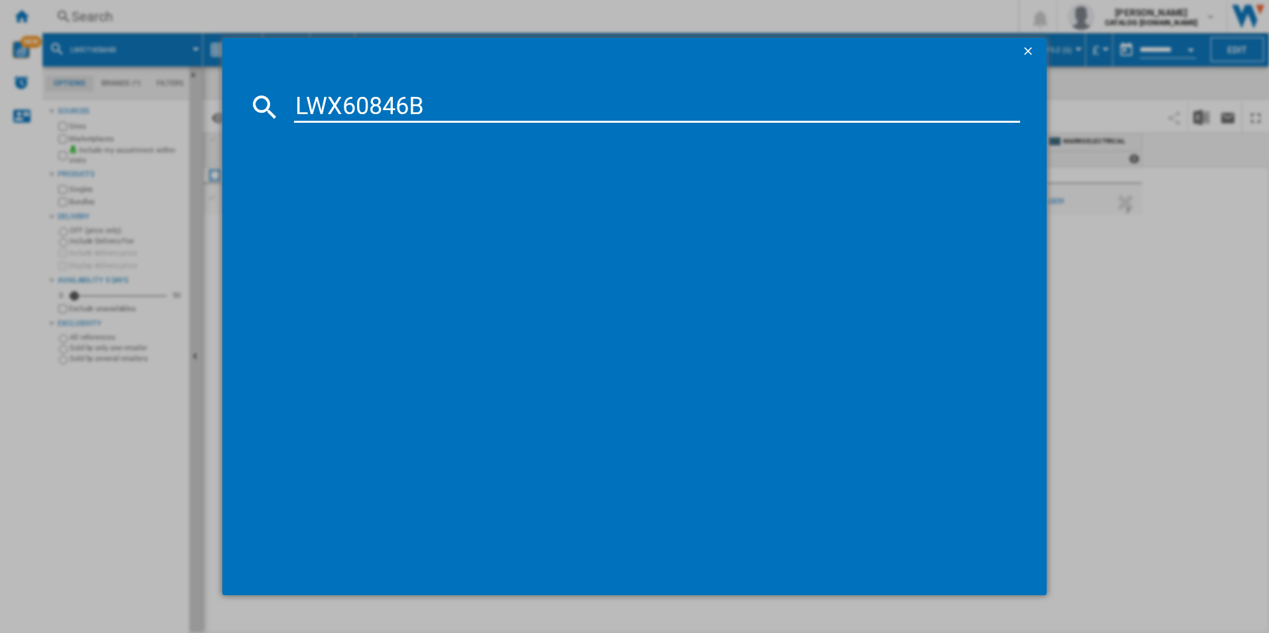
type input "LWX60846B"
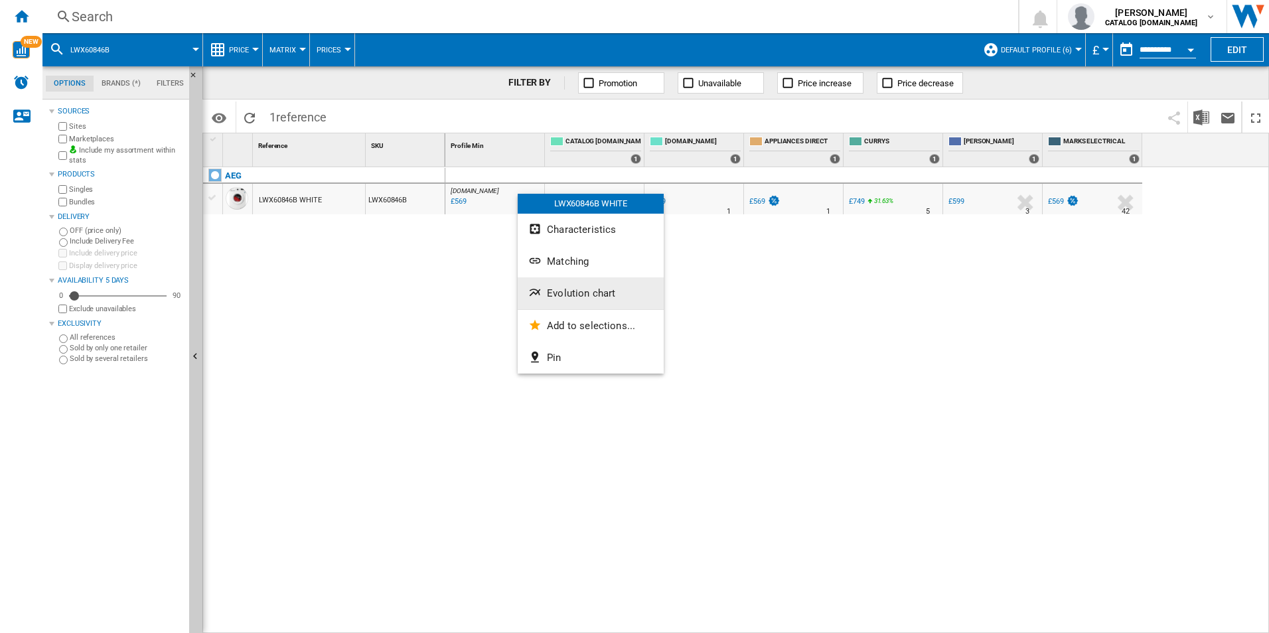
click at [573, 295] on span "Evolution chart" at bounding box center [581, 293] width 68 height 12
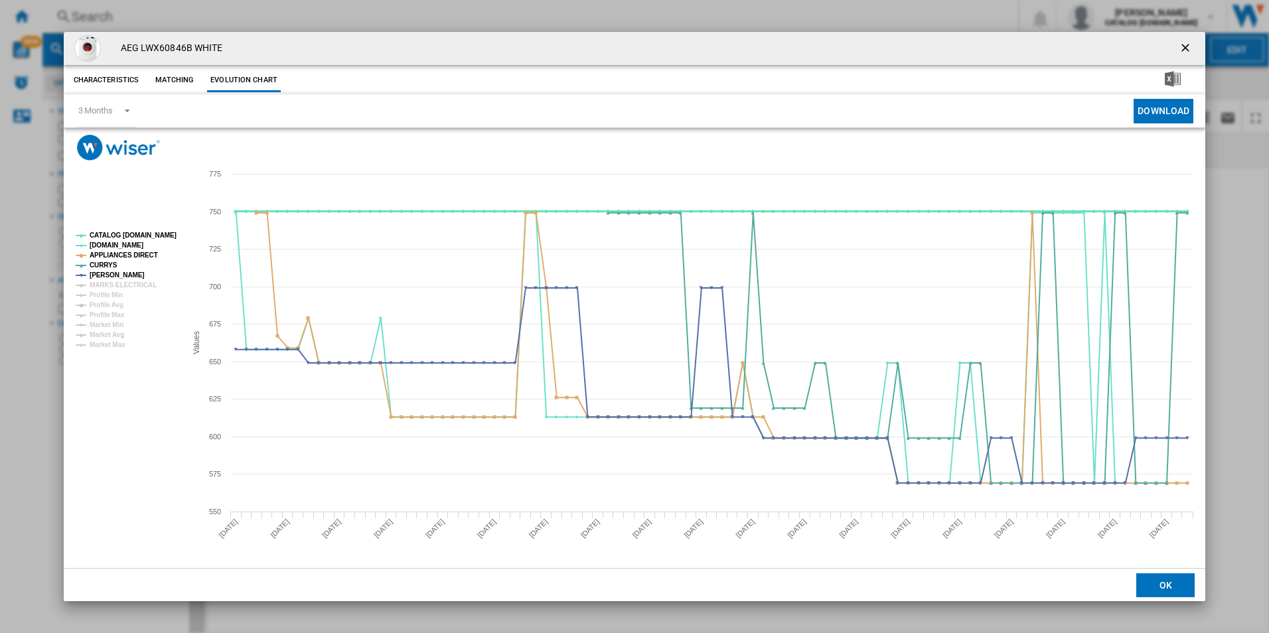
click at [158, 239] on tspan "CATALOG ELECTROLUX.UK" at bounding box center [133, 235] width 87 height 7
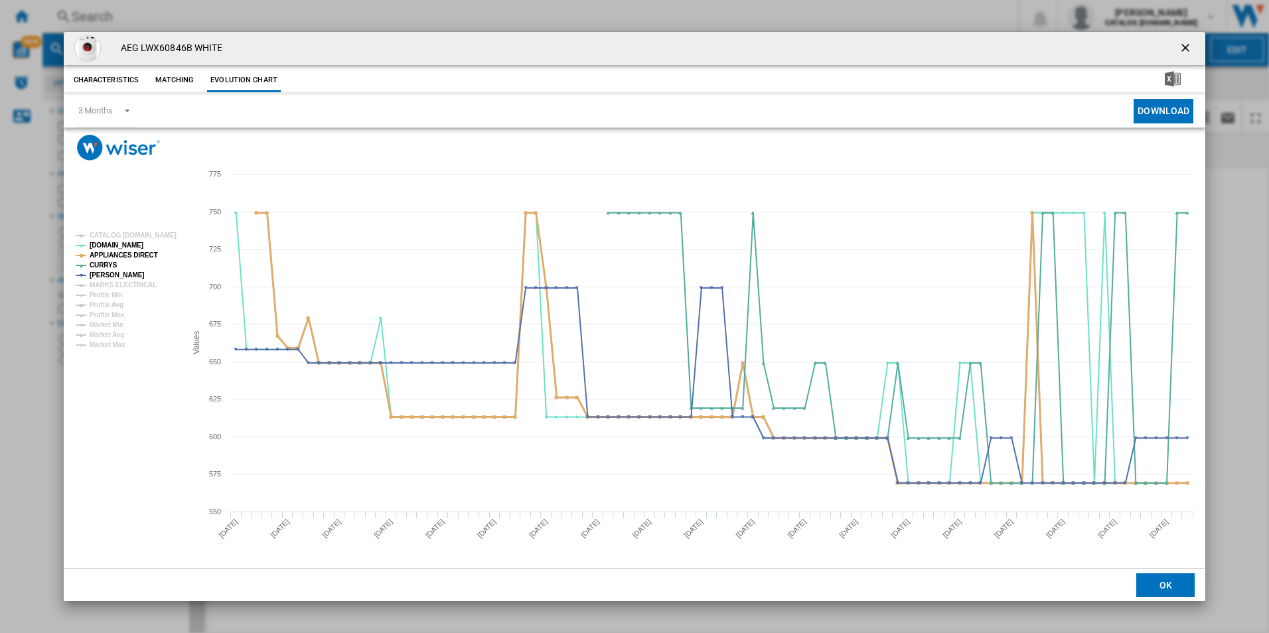
click at [143, 252] on tspan "APPLIANCES DIRECT" at bounding box center [124, 255] width 68 height 7
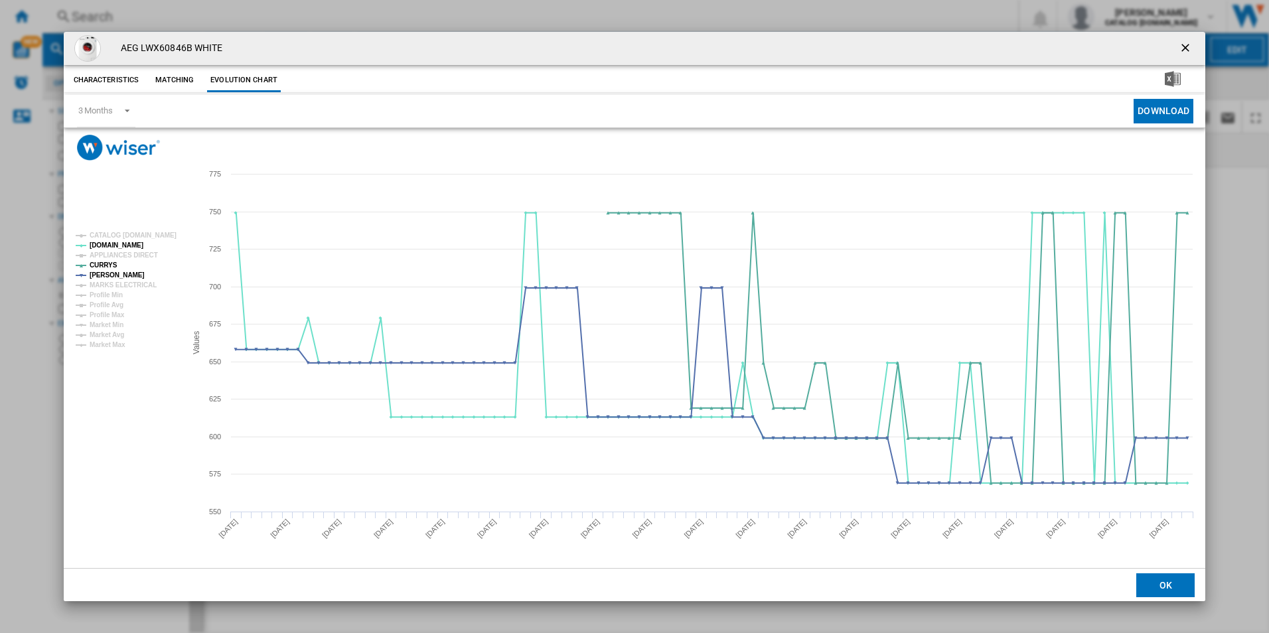
drag, startPoint x: 1187, startPoint y: 41, endPoint x: 1132, endPoint y: 66, distance: 61.2
click at [1187, 41] on ng-md-icon "getI18NText('BUTTONS.CLOSE_DIALOG')" at bounding box center [1187, 49] width 16 height 16
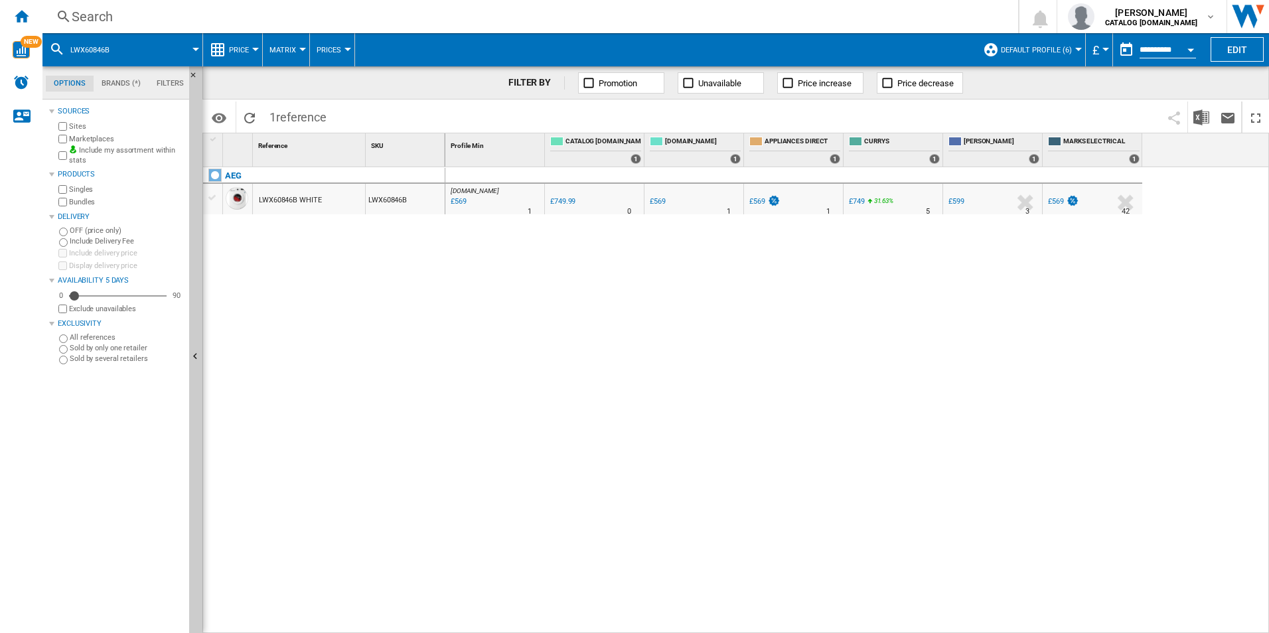
click at [737, 9] on div "Search" at bounding box center [528, 16] width 912 height 19
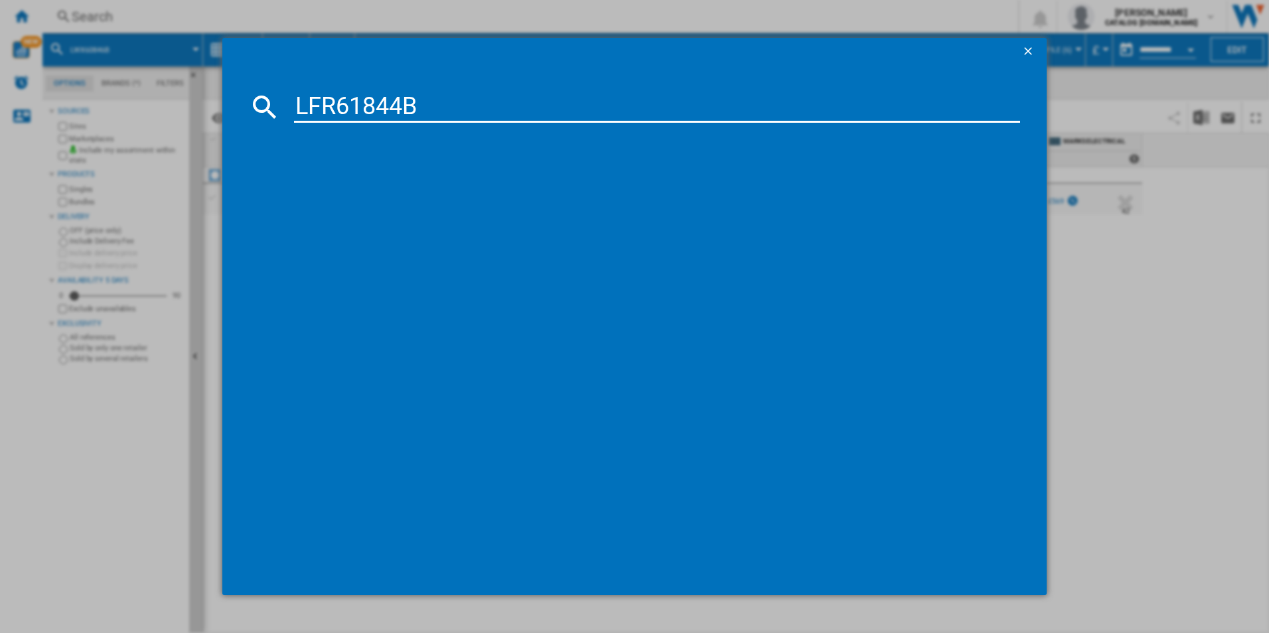
type input "LFR61844B"
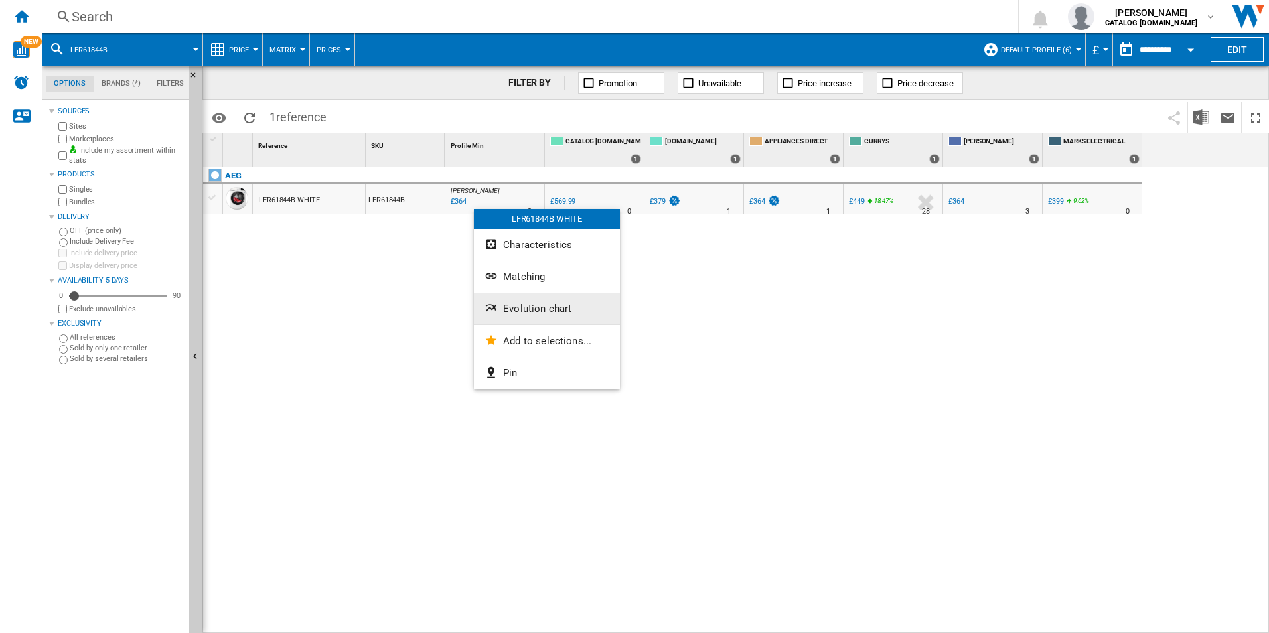
click at [536, 307] on span "Evolution chart" at bounding box center [537, 309] width 68 height 12
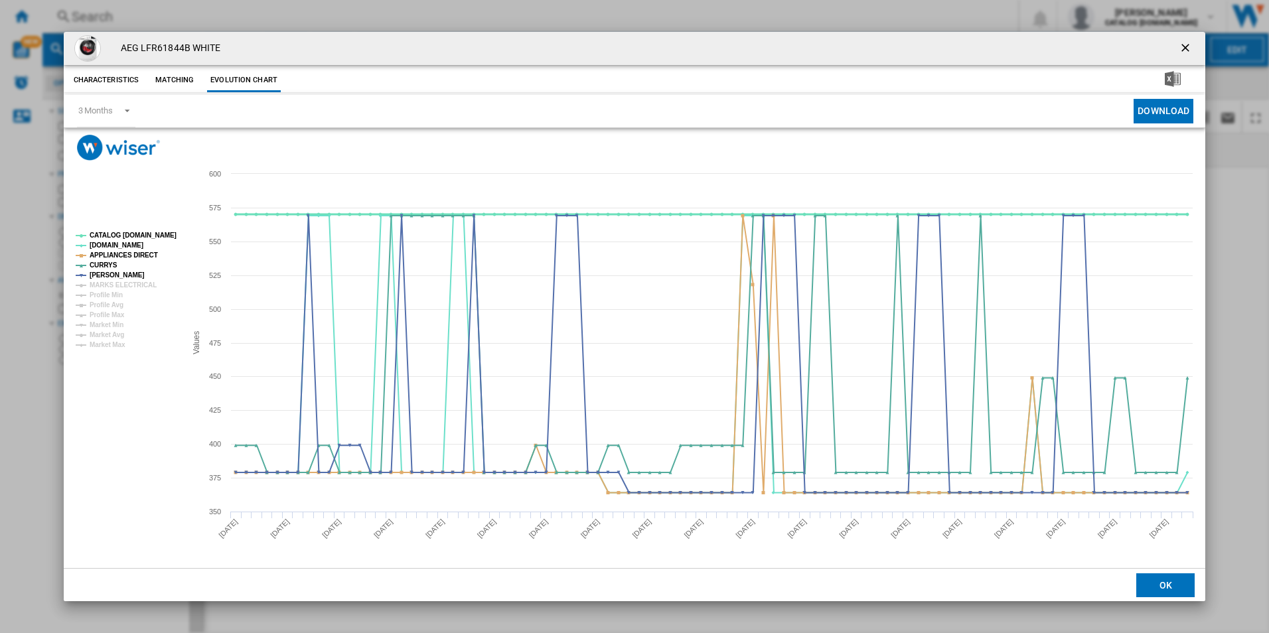
click at [157, 233] on tspan "CATALOG ELECTROLUX.UK" at bounding box center [133, 235] width 87 height 7
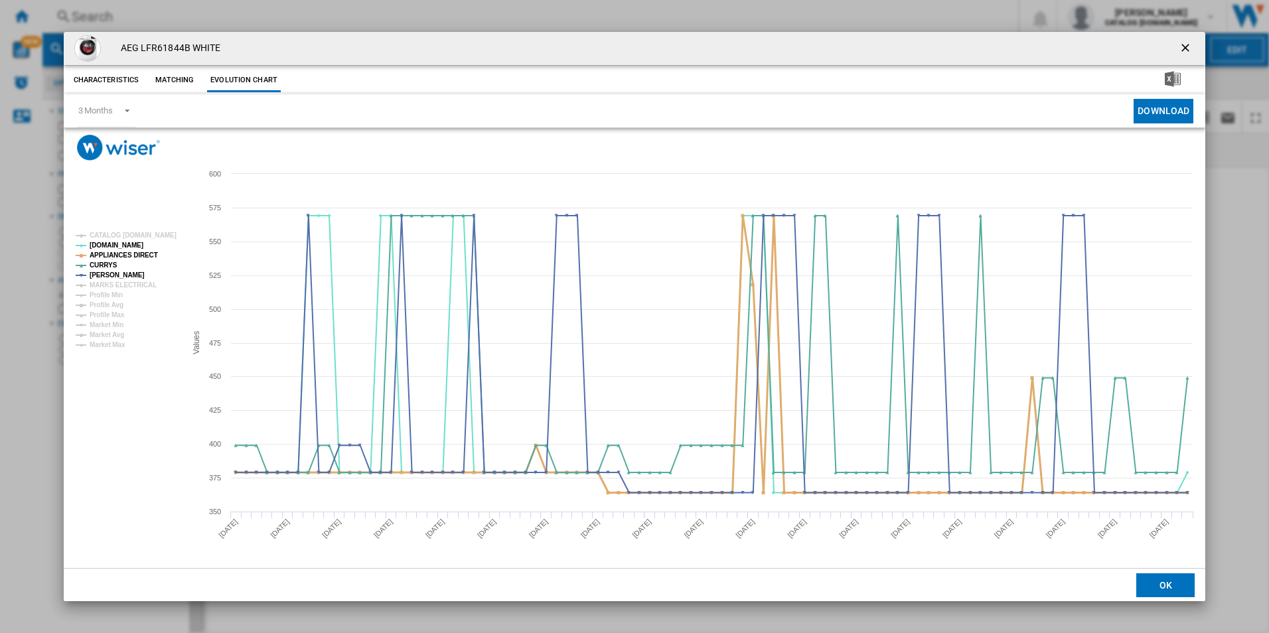
click at [140, 252] on tspan "APPLIANCES DIRECT" at bounding box center [124, 255] width 68 height 7
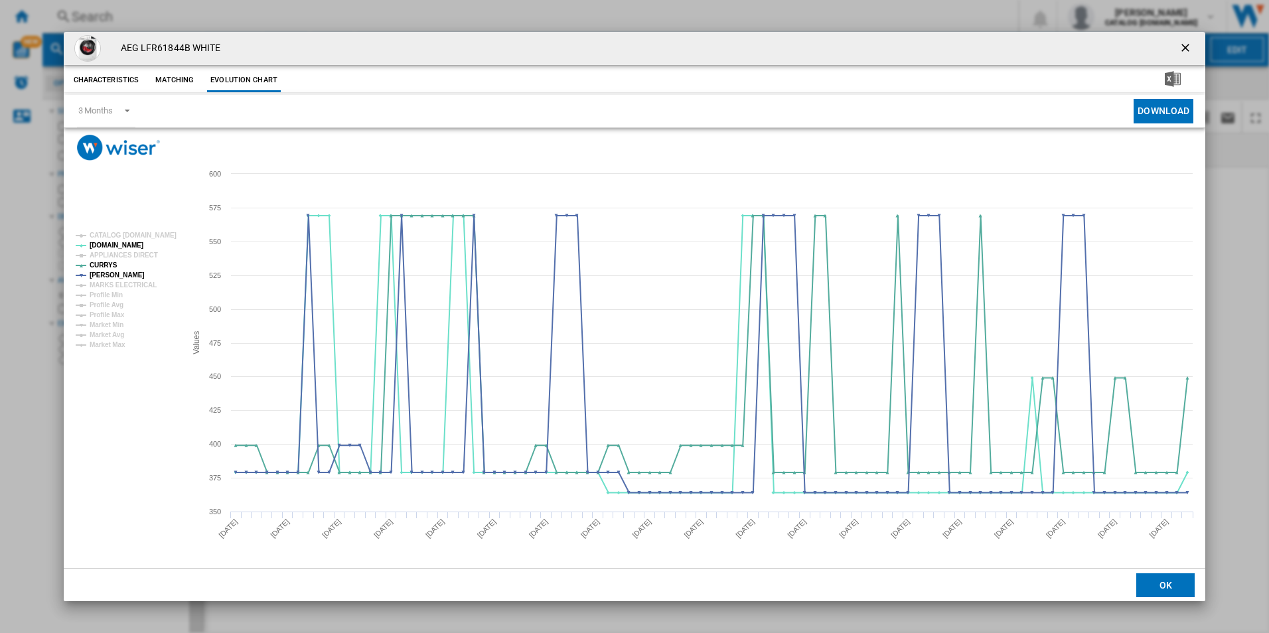
drag, startPoint x: 1189, startPoint y: 48, endPoint x: 1121, endPoint y: 49, distance: 68.4
click at [1189, 48] on ng-md-icon "getI18NText('BUTTONS.CLOSE_DIALOG')" at bounding box center [1187, 49] width 16 height 16
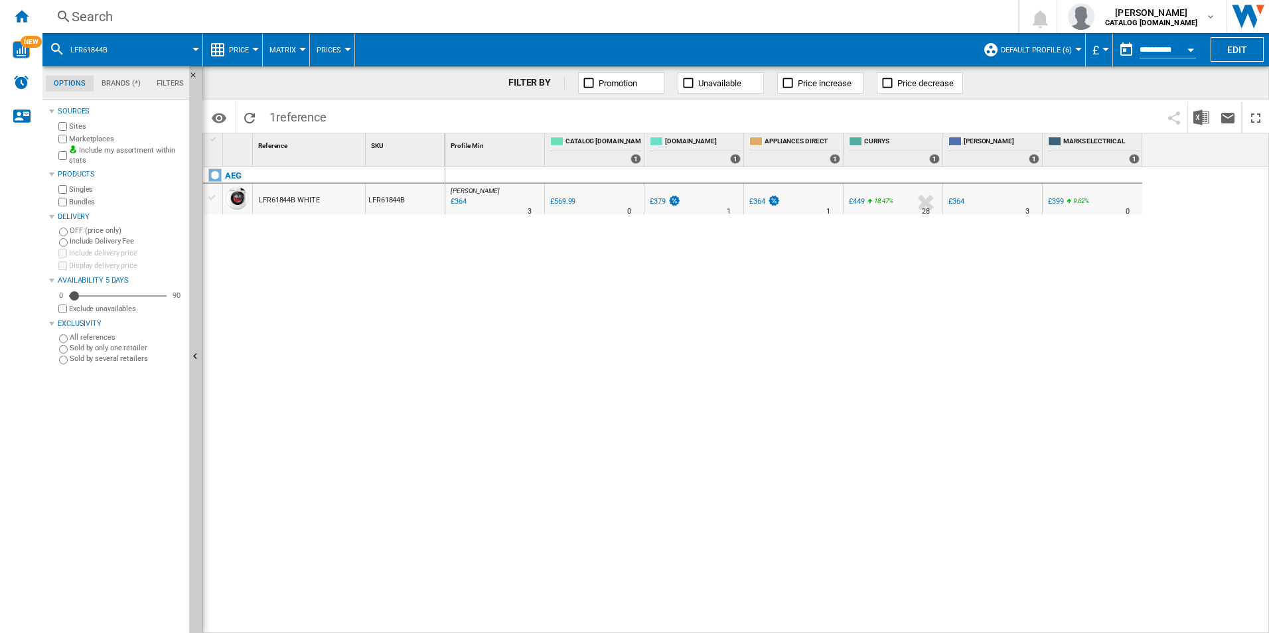
click at [866, 9] on div "Search" at bounding box center [528, 16] width 912 height 19
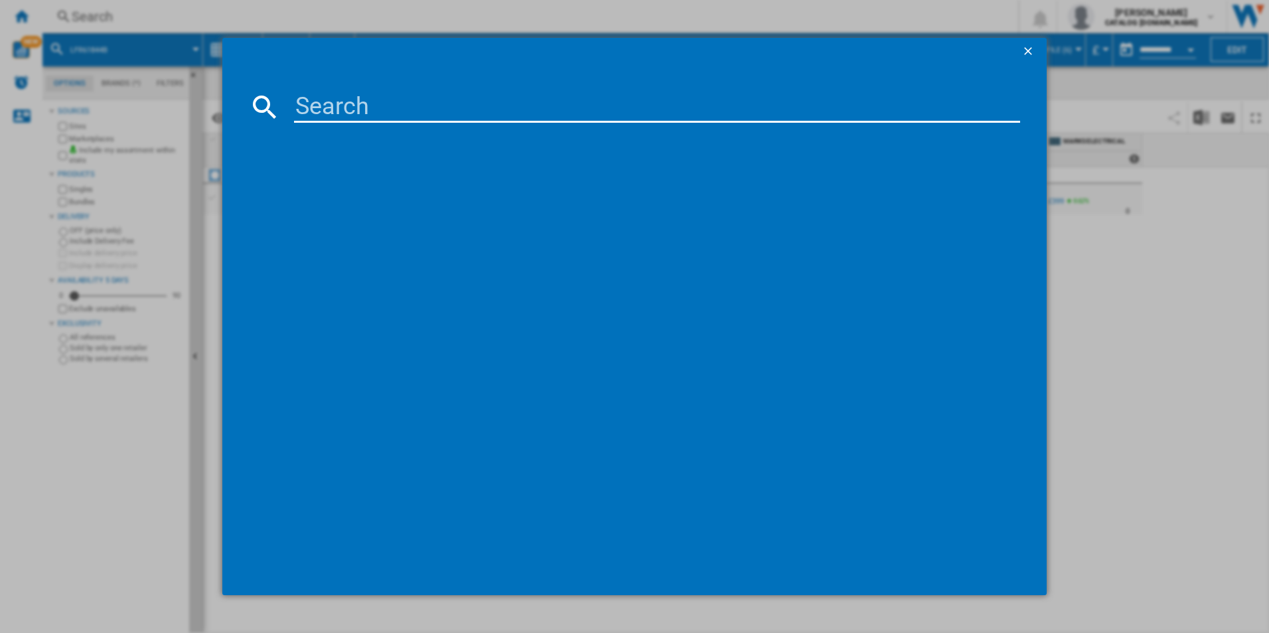
type input "LFR71864B"
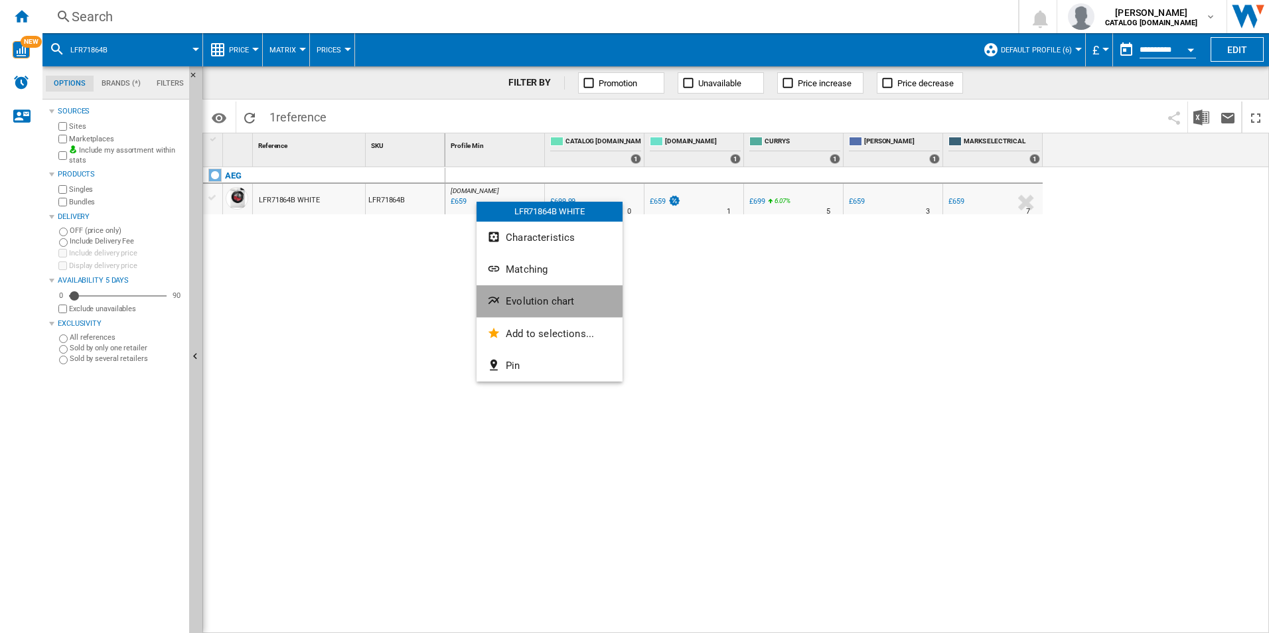
click at [532, 291] on button "Evolution chart" at bounding box center [550, 301] width 146 height 32
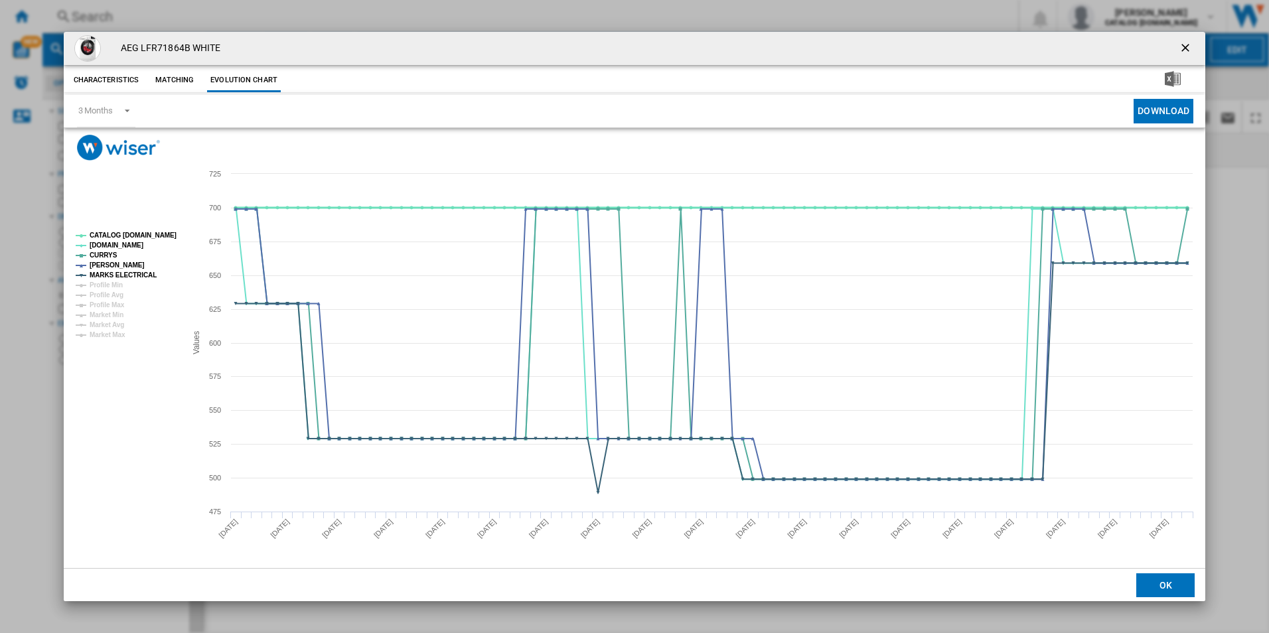
click at [159, 233] on tspan "CATALOG ELECTROLUX.UK" at bounding box center [133, 235] width 87 height 7
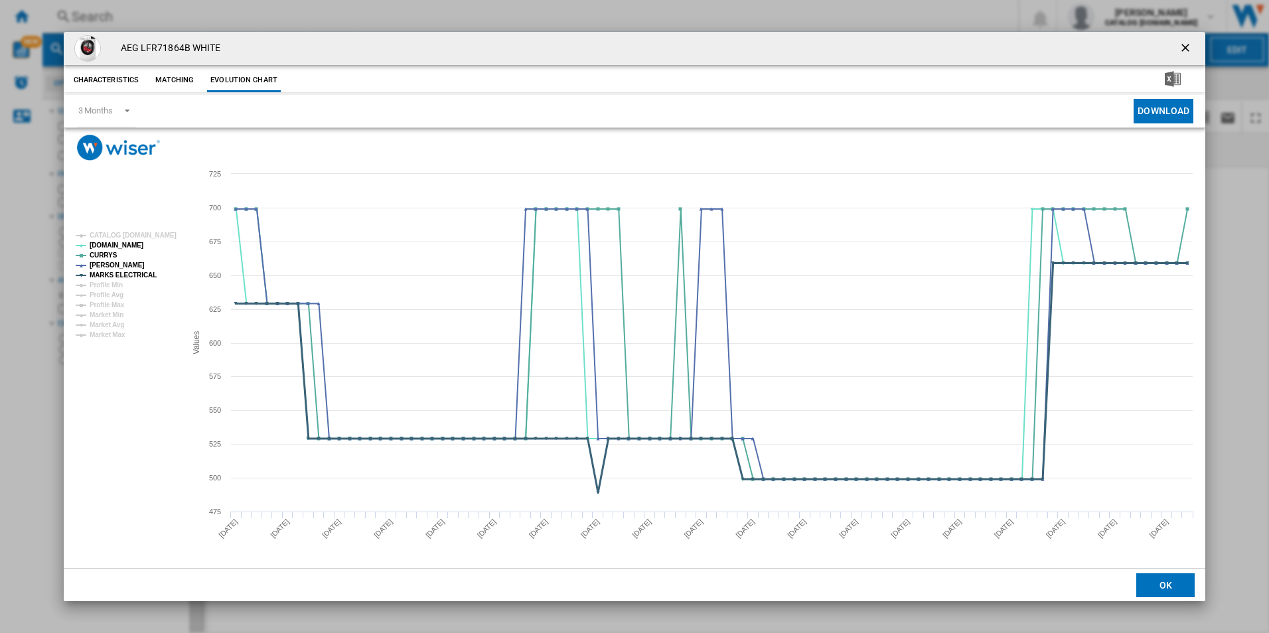
click at [133, 271] on tspan "MARKS ELECTRICAL" at bounding box center [123, 274] width 67 height 7
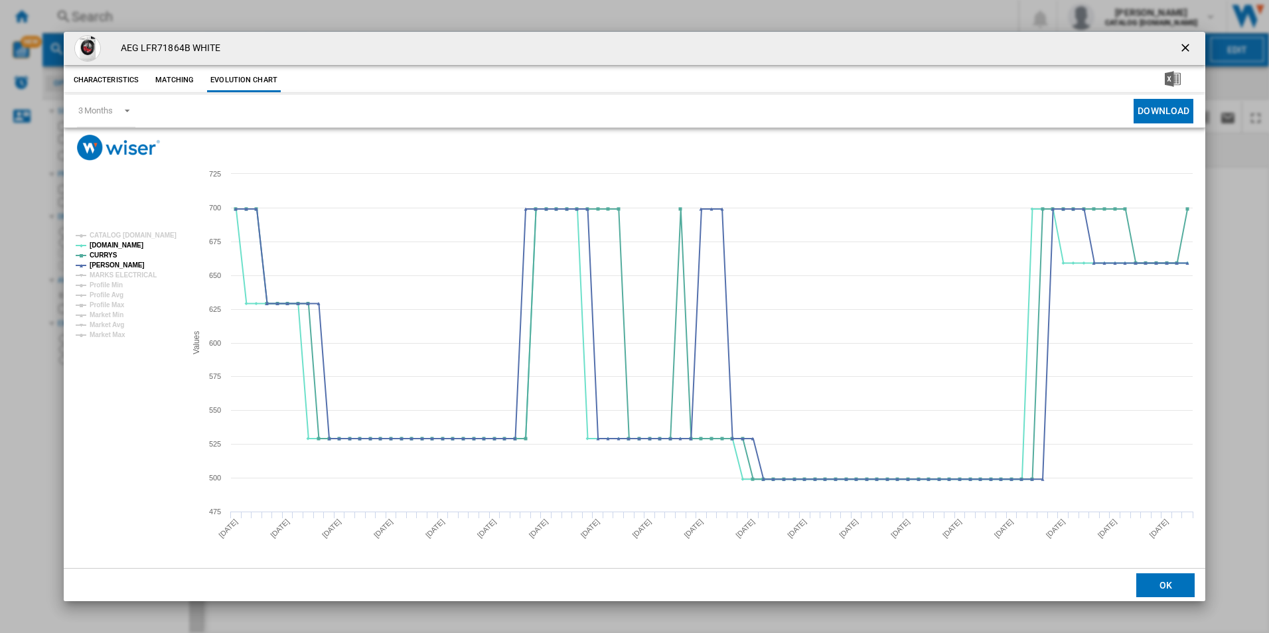
drag, startPoint x: 1187, startPoint y: 47, endPoint x: 1178, endPoint y: 44, distance: 9.0
click at [1187, 47] on ng-md-icon "getI18NText('BUTTONS.CLOSE_DIALOG')" at bounding box center [1187, 49] width 16 height 16
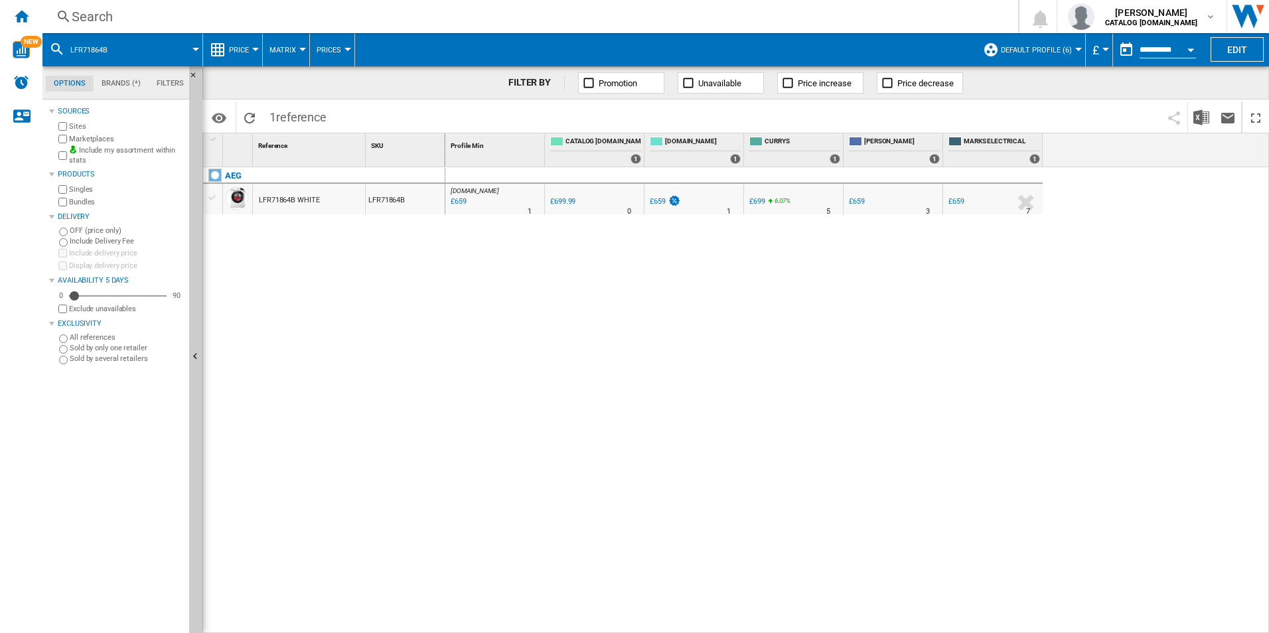
click at [824, 15] on div "Search" at bounding box center [528, 16] width 912 height 19
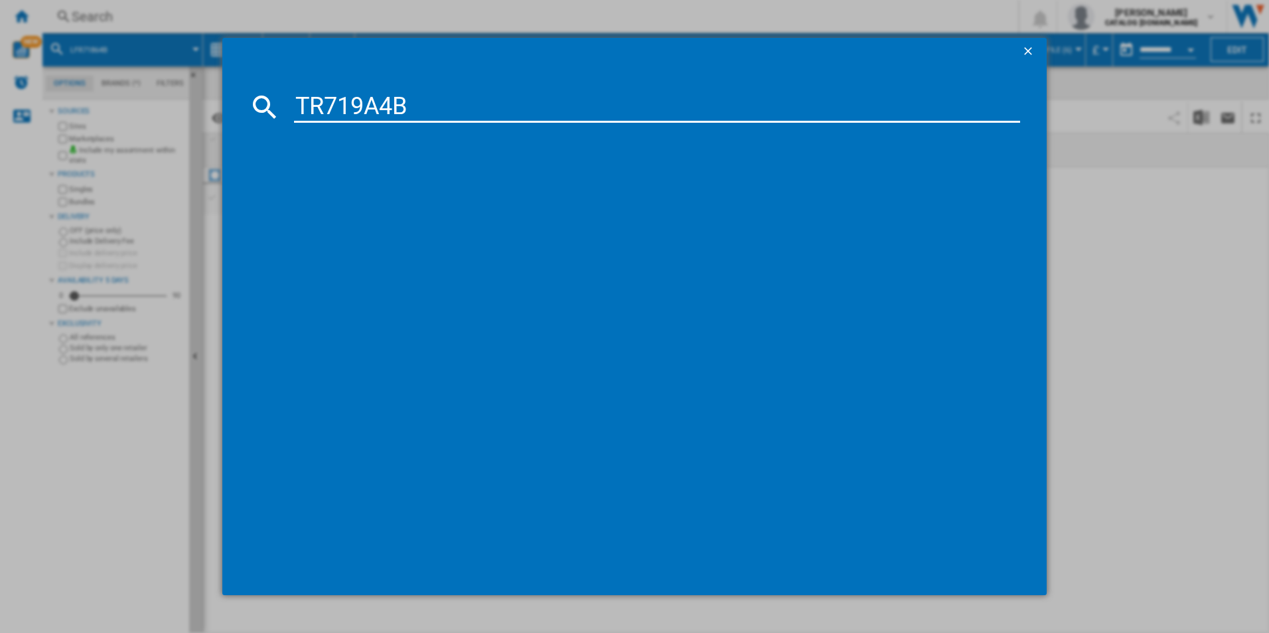
type input "TR719A4B"
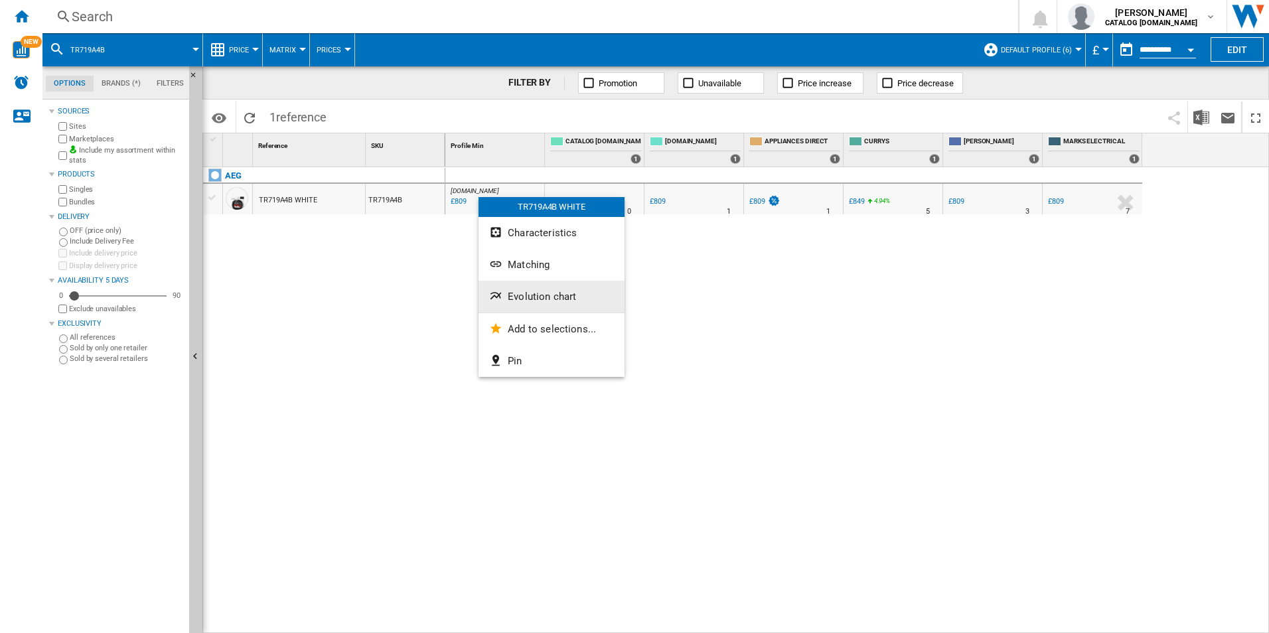
click at [538, 294] on span "Evolution chart" at bounding box center [542, 297] width 68 height 12
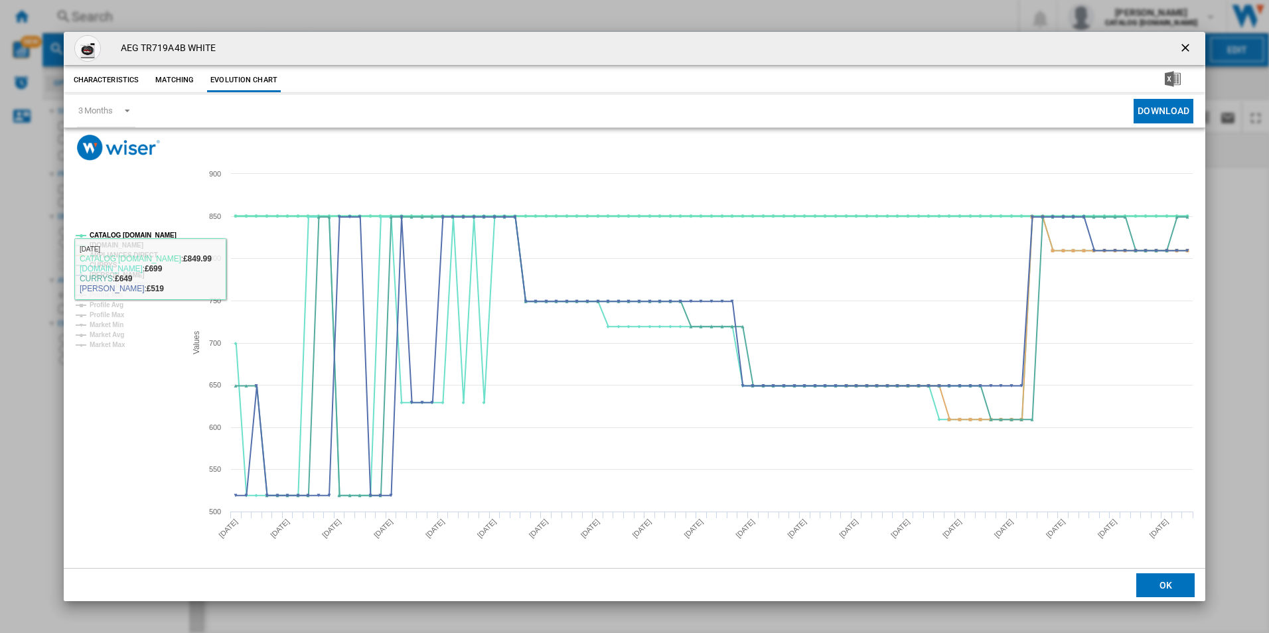
click at [157, 232] on tspan "CATALOG ELECTROLUX.UK" at bounding box center [133, 235] width 87 height 7
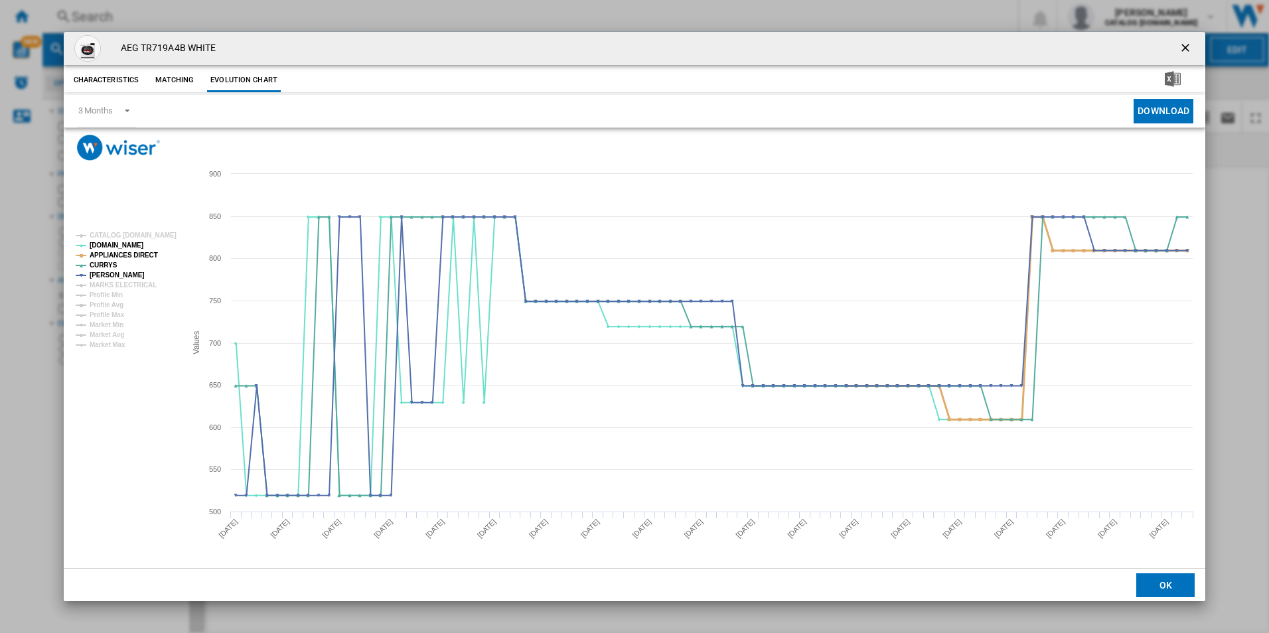
click at [139, 254] on tspan "APPLIANCES DIRECT" at bounding box center [124, 255] width 68 height 7
drag, startPoint x: 1187, startPoint y: 50, endPoint x: 978, endPoint y: 52, distance: 209.1
click at [1187, 50] on ng-md-icon "getI18NText('BUTTONS.CLOSE_DIALOG')" at bounding box center [1187, 49] width 16 height 16
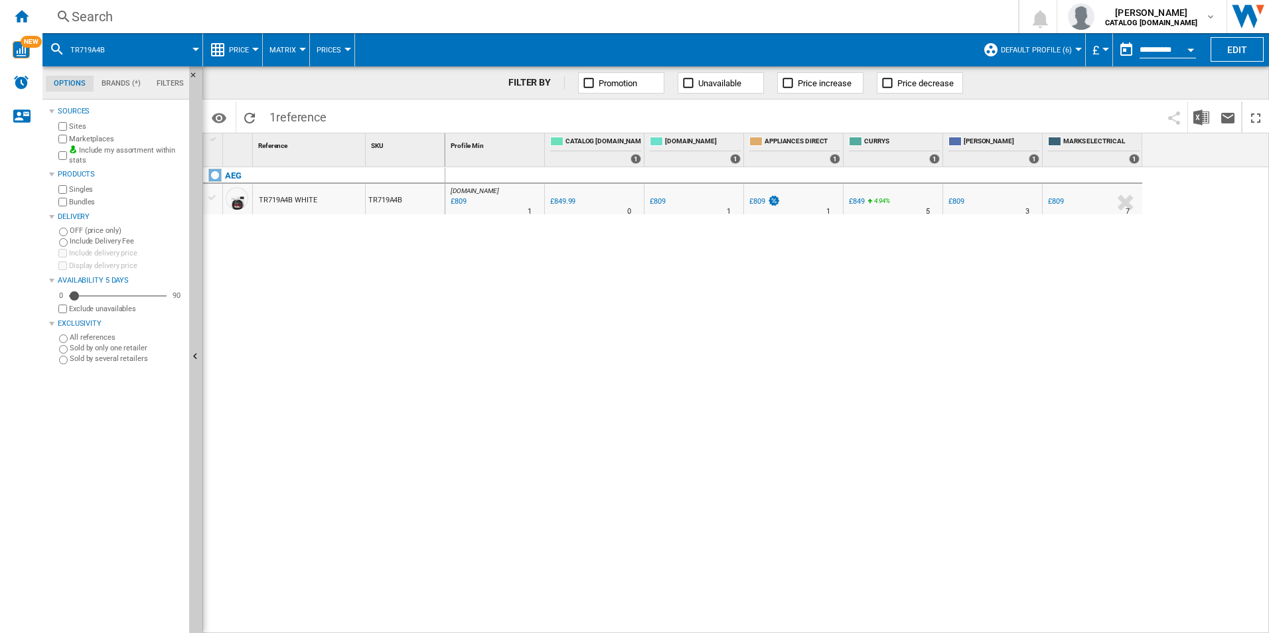
click at [858, 19] on div "Search" at bounding box center [528, 16] width 912 height 19
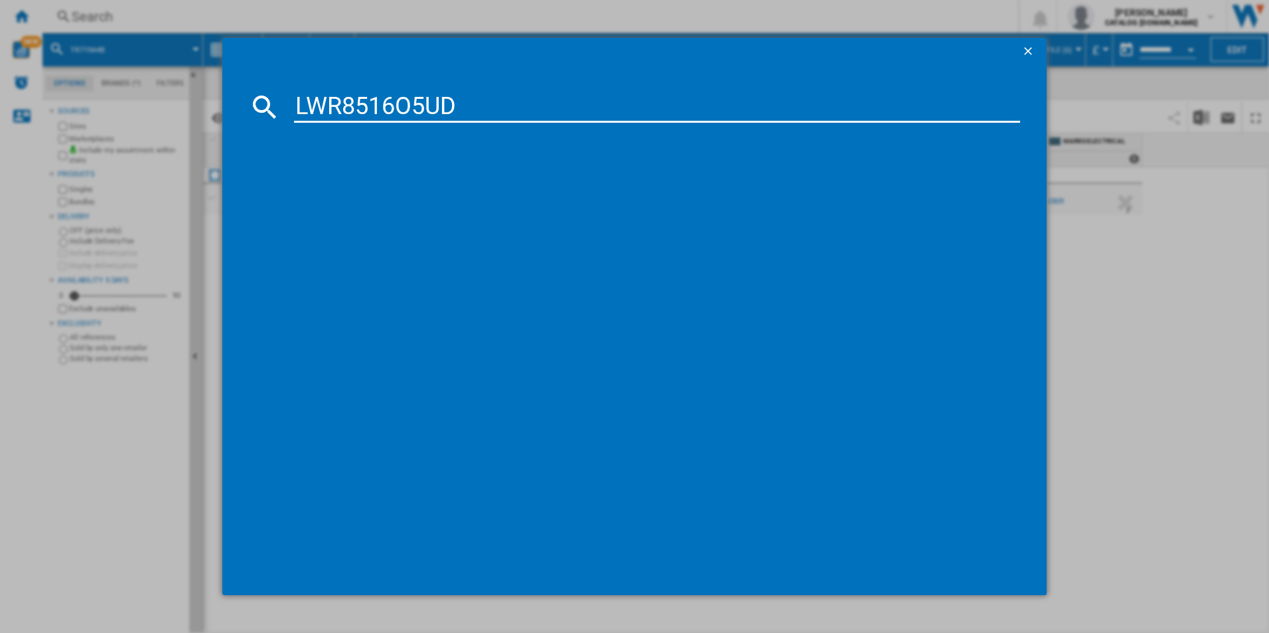
type input "LWR8516O5UD"
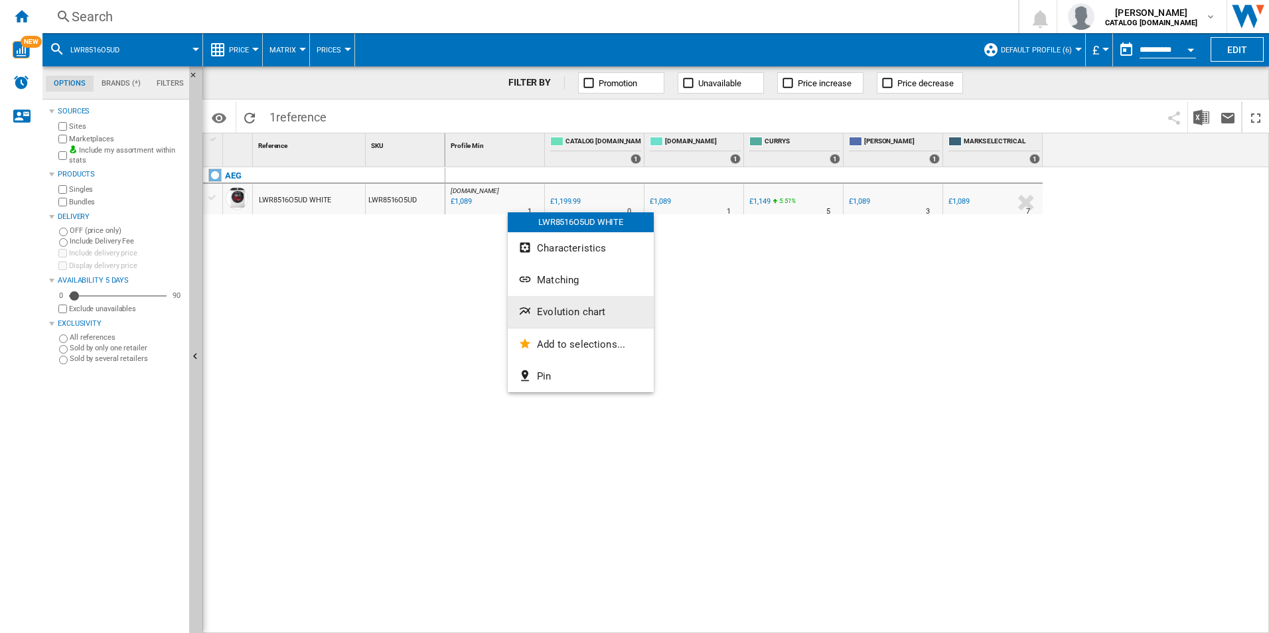
click at [534, 305] on ng-md-icon "Evolution chart" at bounding box center [526, 313] width 16 height 16
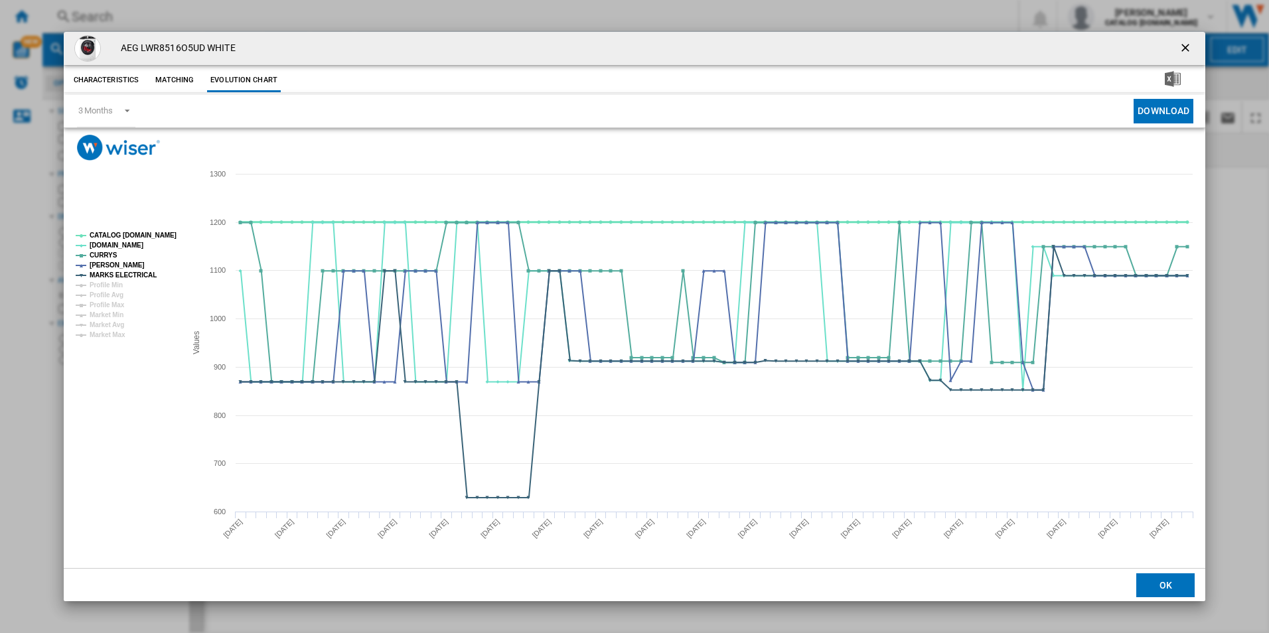
click at [158, 232] on tspan "CATALOG ELECTROLUX.UK" at bounding box center [133, 235] width 87 height 7
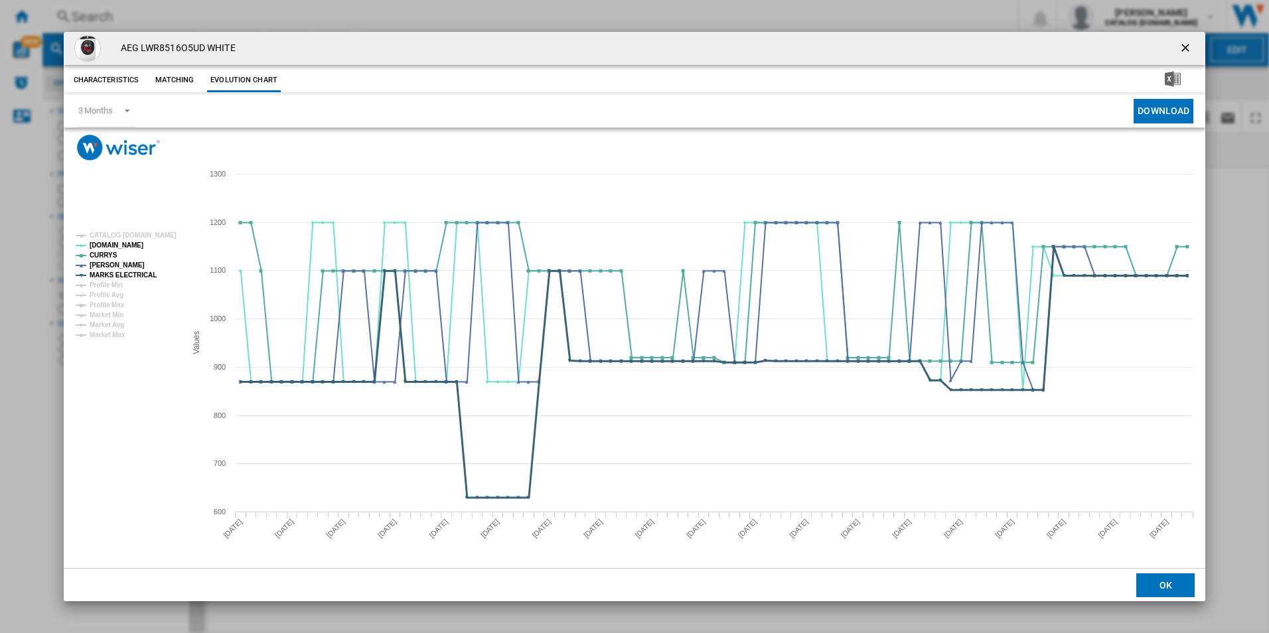
click at [134, 277] on tspan "MARKS ELECTRICAL" at bounding box center [123, 274] width 67 height 7
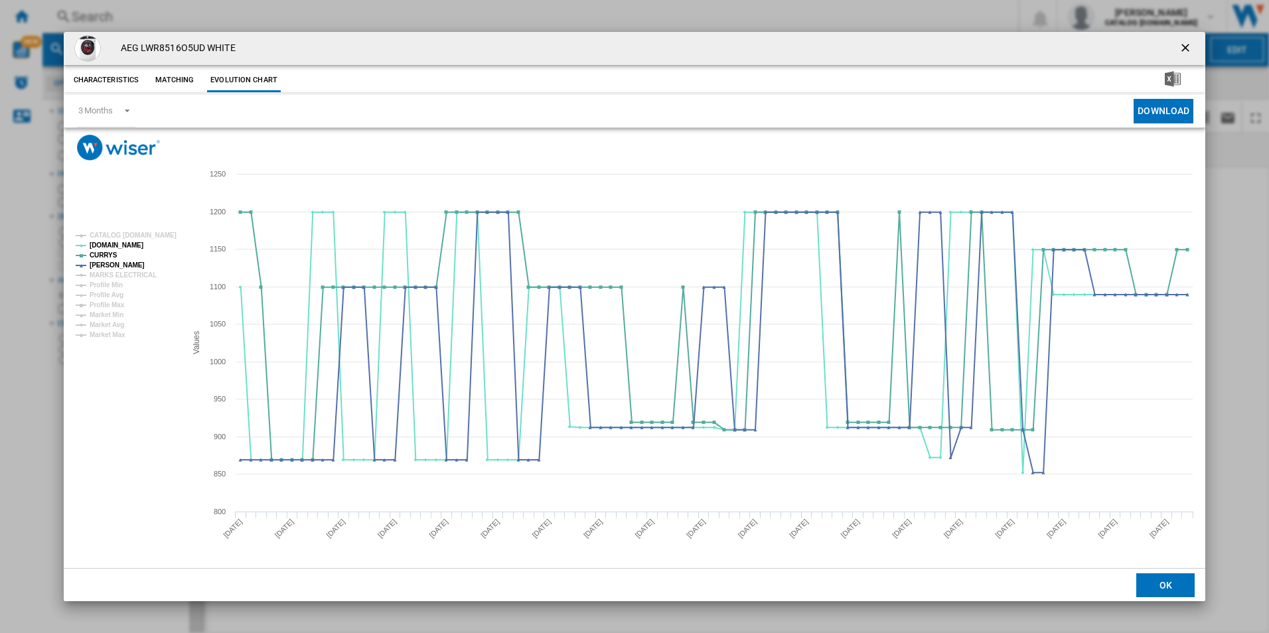
drag, startPoint x: 1186, startPoint y: 42, endPoint x: 1021, endPoint y: 48, distance: 164.7
click at [1186, 42] on ng-md-icon "getI18NText('BUTTONS.CLOSE_DIALOG')" at bounding box center [1187, 49] width 16 height 16
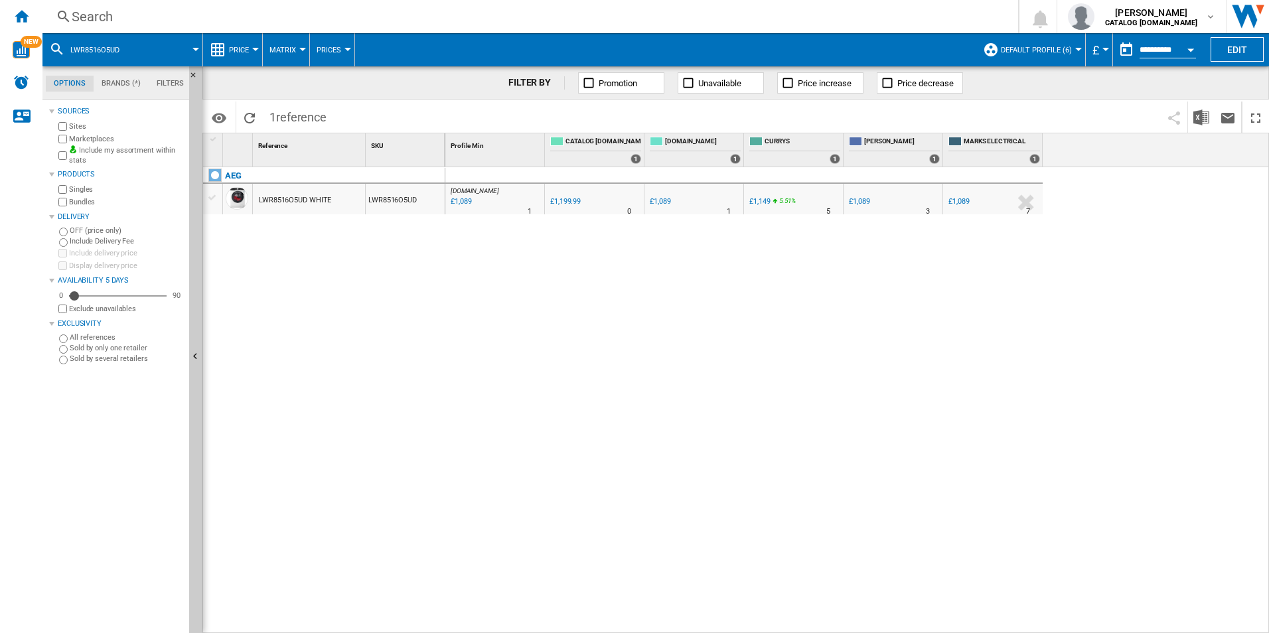
click at [807, 13] on div "Search" at bounding box center [528, 16] width 912 height 19
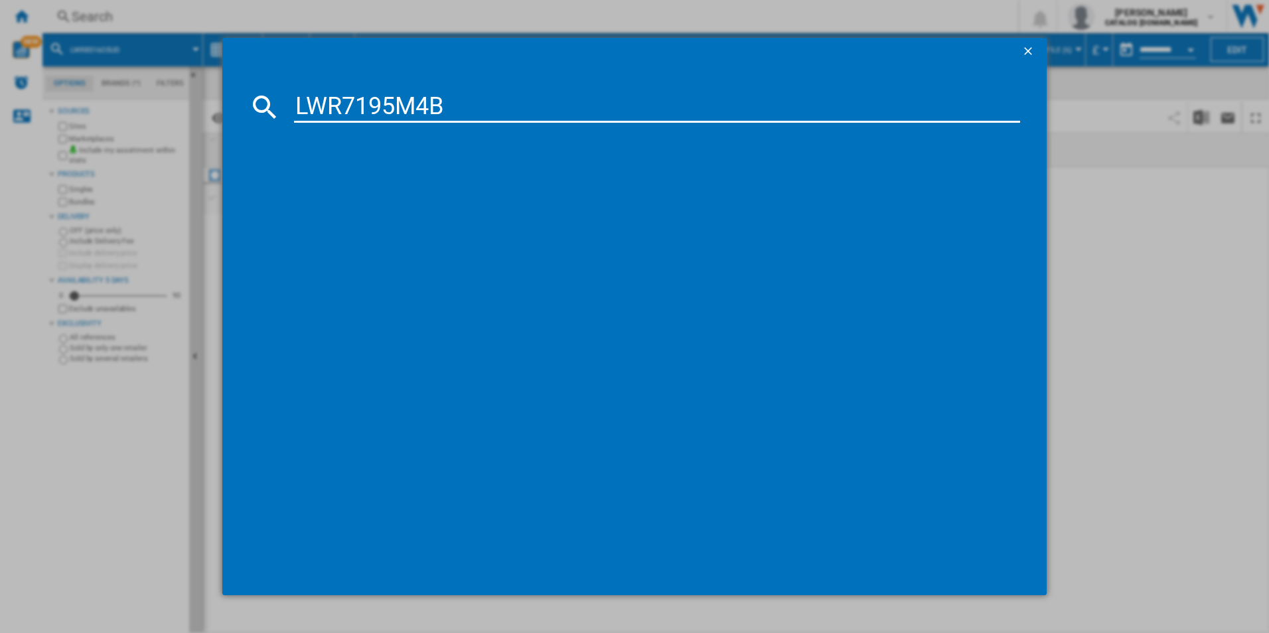
type input "LWR7195M4B"
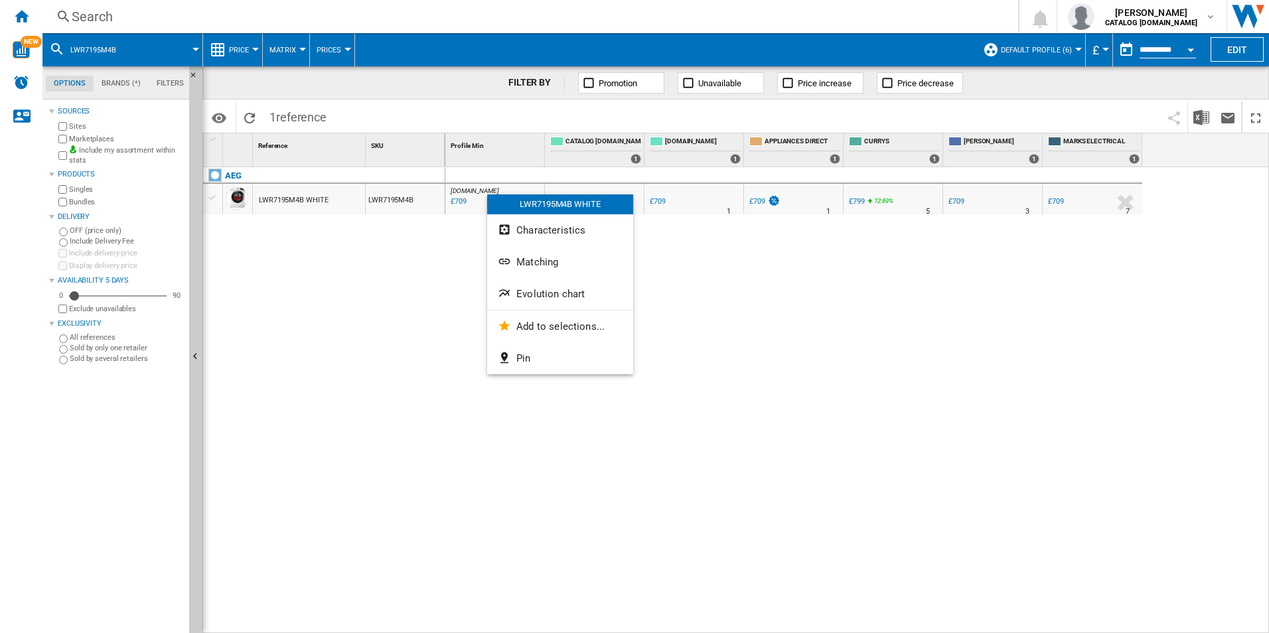
click at [536, 285] on button "Evolution chart" at bounding box center [560, 294] width 146 height 32
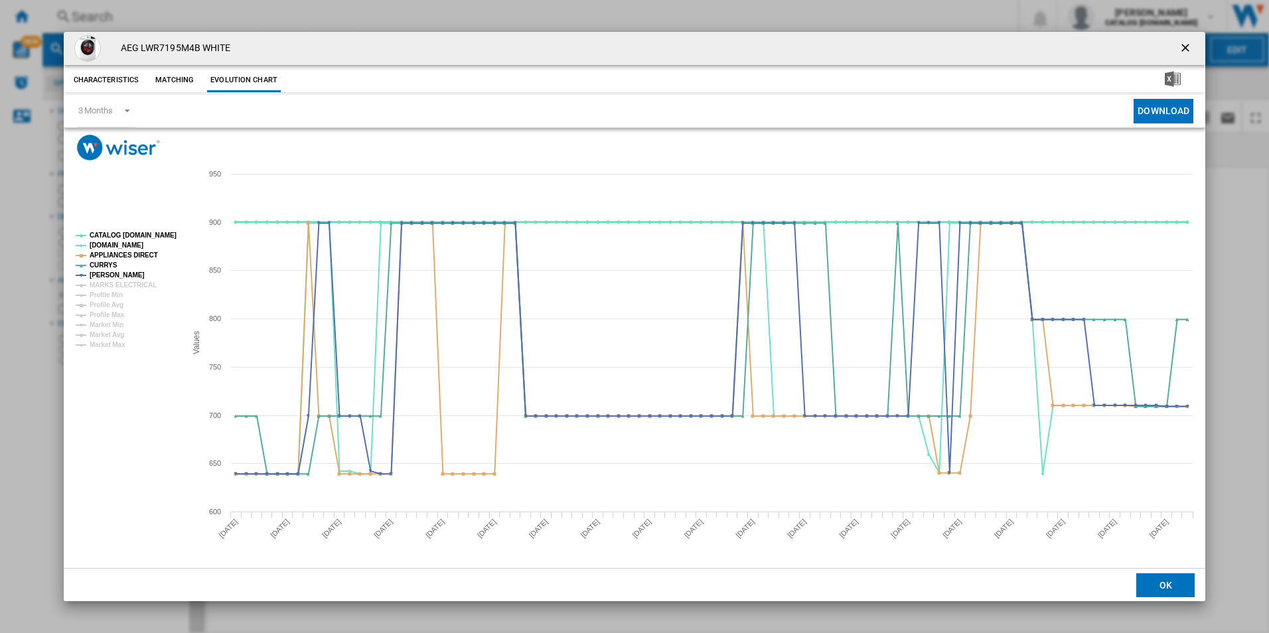
click at [166, 237] on tspan "CATALOG ELECTROLUX.UK" at bounding box center [133, 235] width 87 height 7
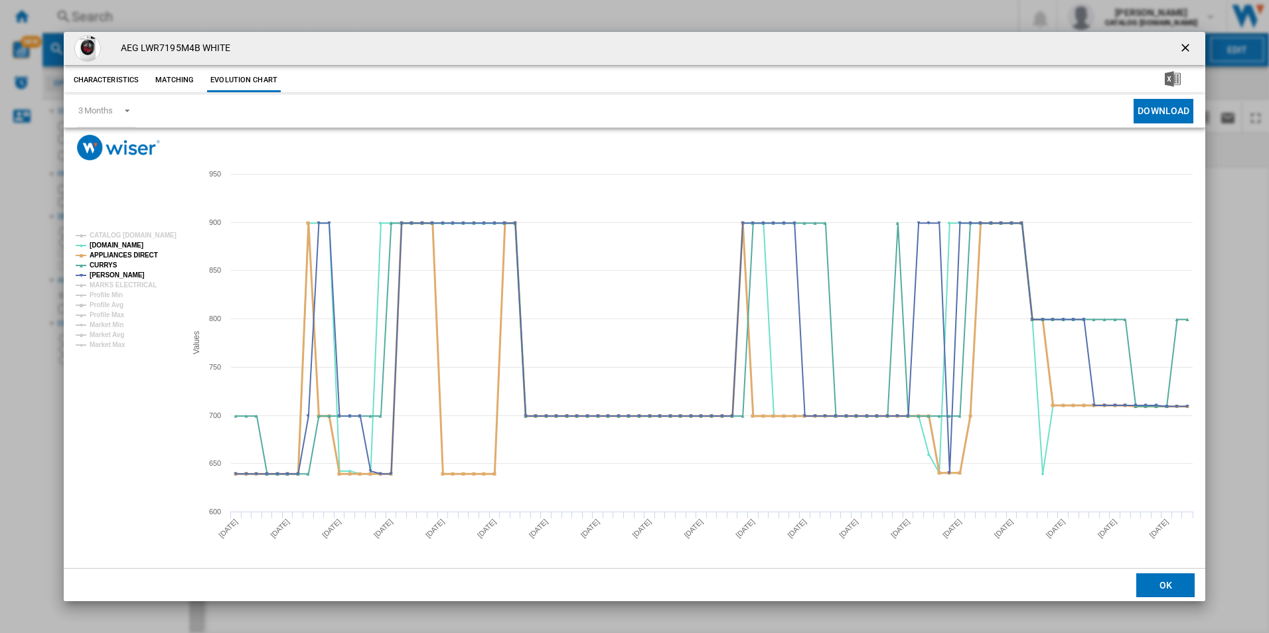
drag, startPoint x: 145, startPoint y: 257, endPoint x: 188, endPoint y: 287, distance: 51.9
click at [145, 257] on tspan "APPLIANCES DIRECT" at bounding box center [124, 255] width 68 height 7
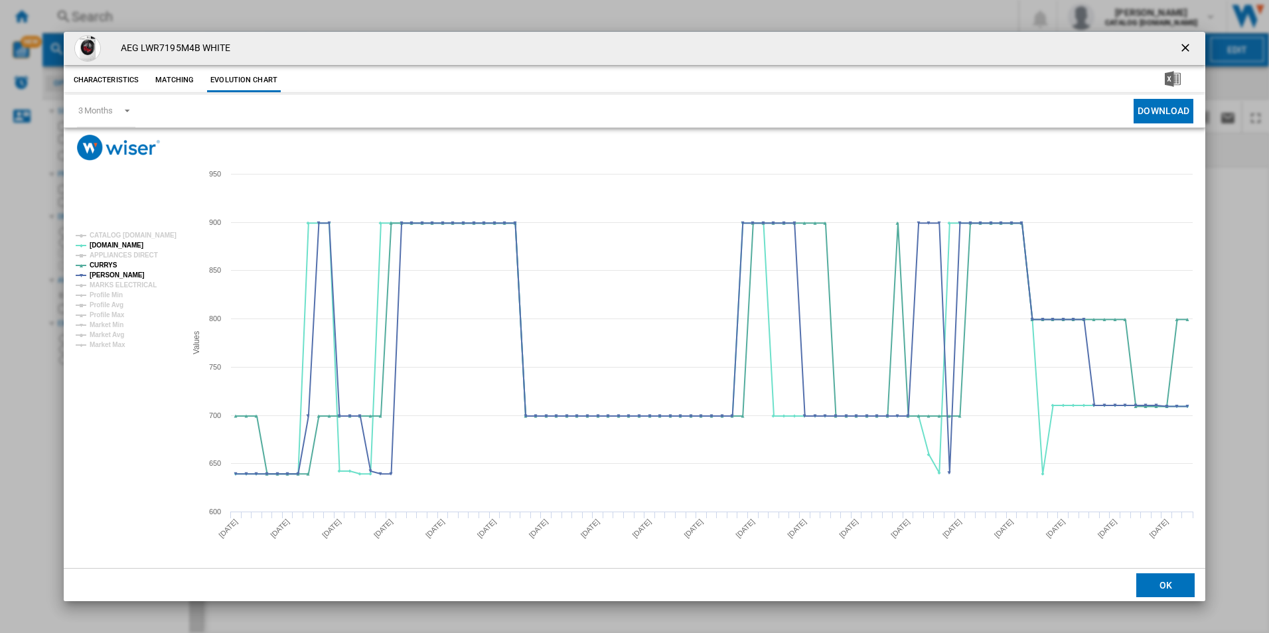
drag, startPoint x: 1181, startPoint y: 48, endPoint x: 1087, endPoint y: 42, distance: 94.4
click at [1181, 48] on ng-md-icon "getI18NText('BUTTONS.CLOSE_DIALOG')" at bounding box center [1187, 49] width 16 height 16
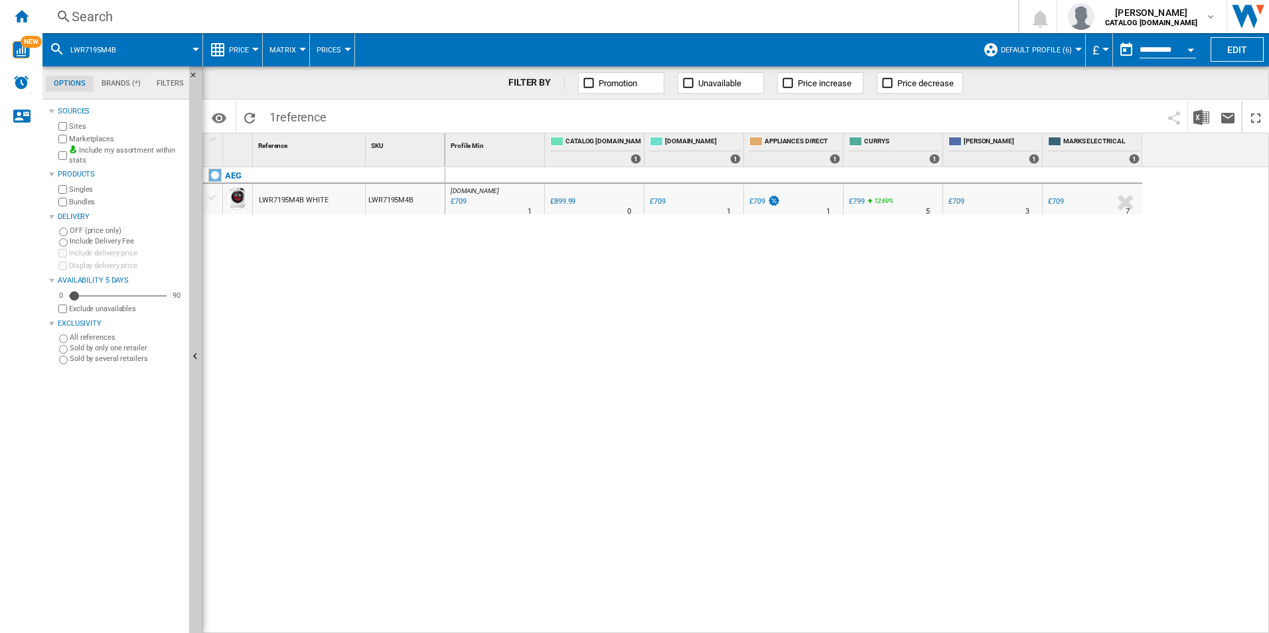
click at [933, 26] on div "Search Search 0 adam barber CATALOG ELECTROLUX.UK CATALOG ELECTROLUX.UK My sett…" at bounding box center [655, 16] width 1227 height 33
click at [901, 12] on div "Search" at bounding box center [528, 16] width 912 height 19
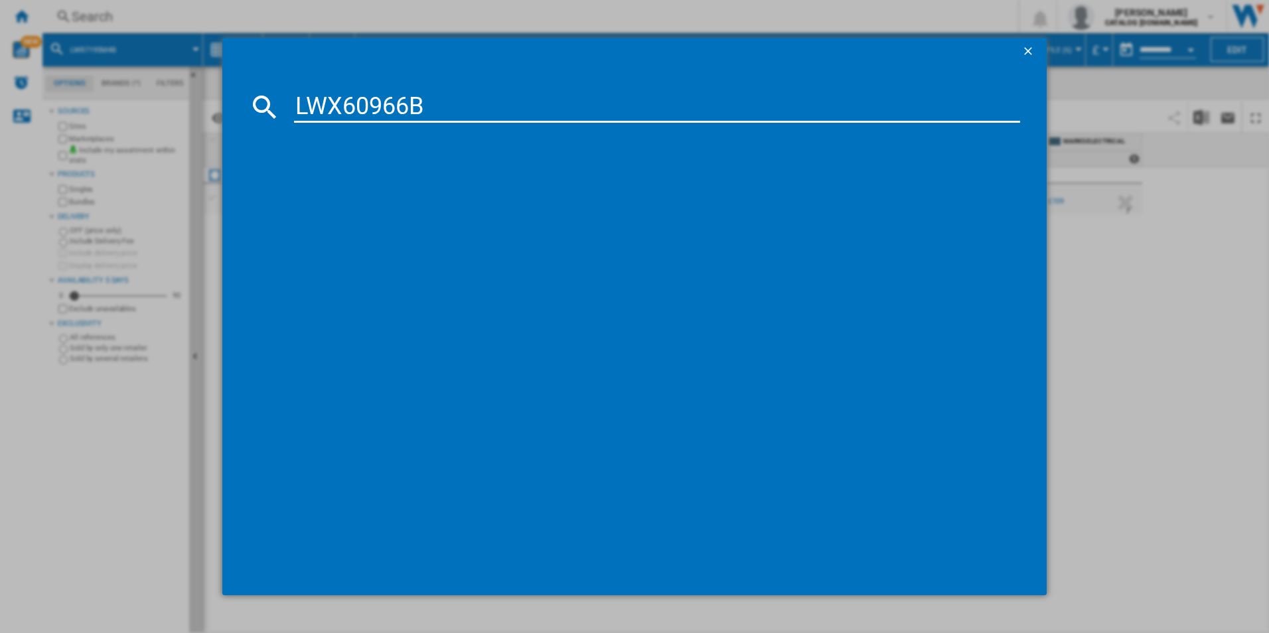
type input "LWX60966B"
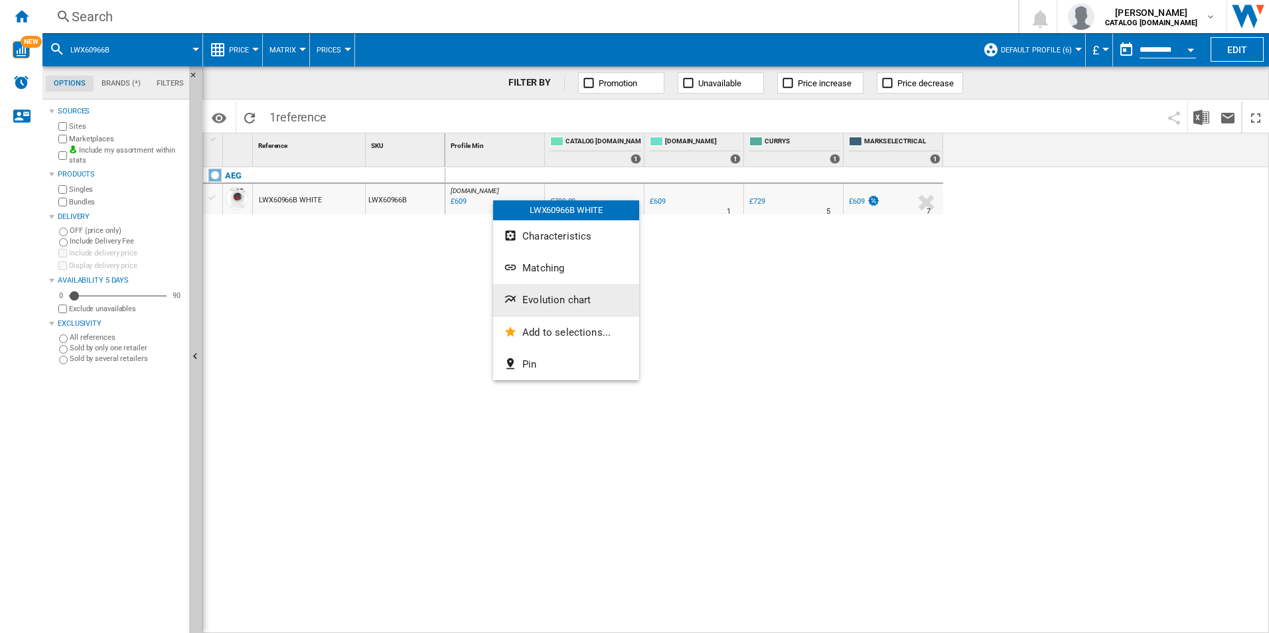
click at [521, 295] on button "Evolution chart" at bounding box center [566, 300] width 146 height 32
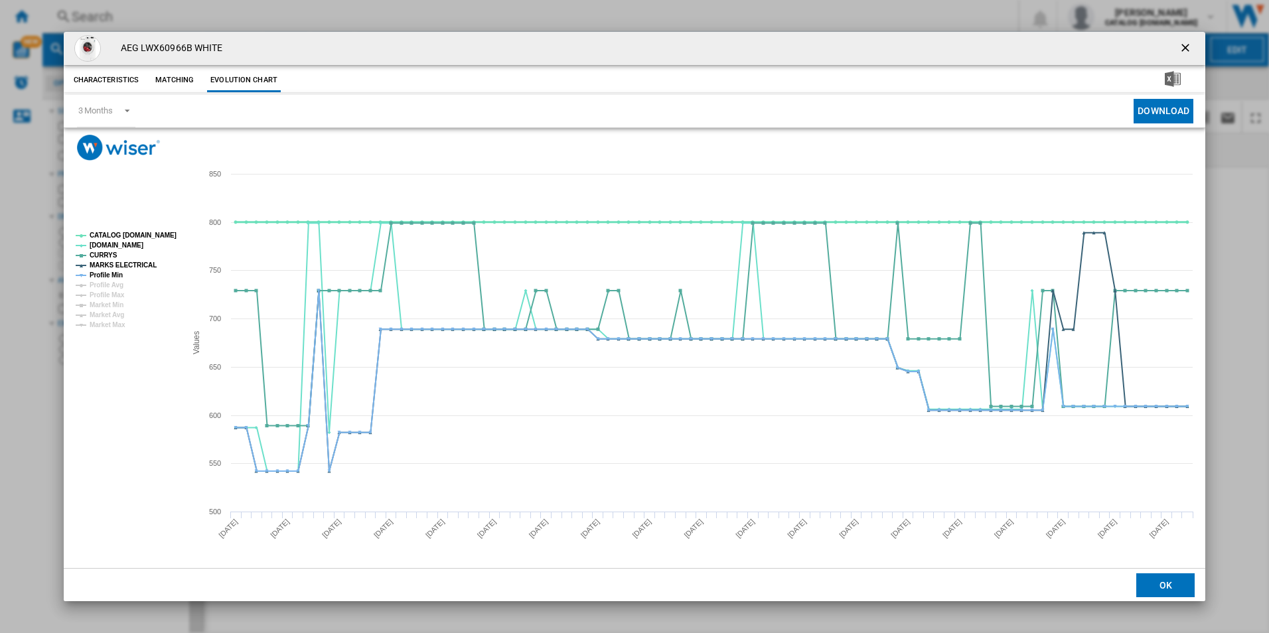
click at [163, 238] on tspan "CATALOG ELECTROLUX.UK" at bounding box center [133, 235] width 87 height 7
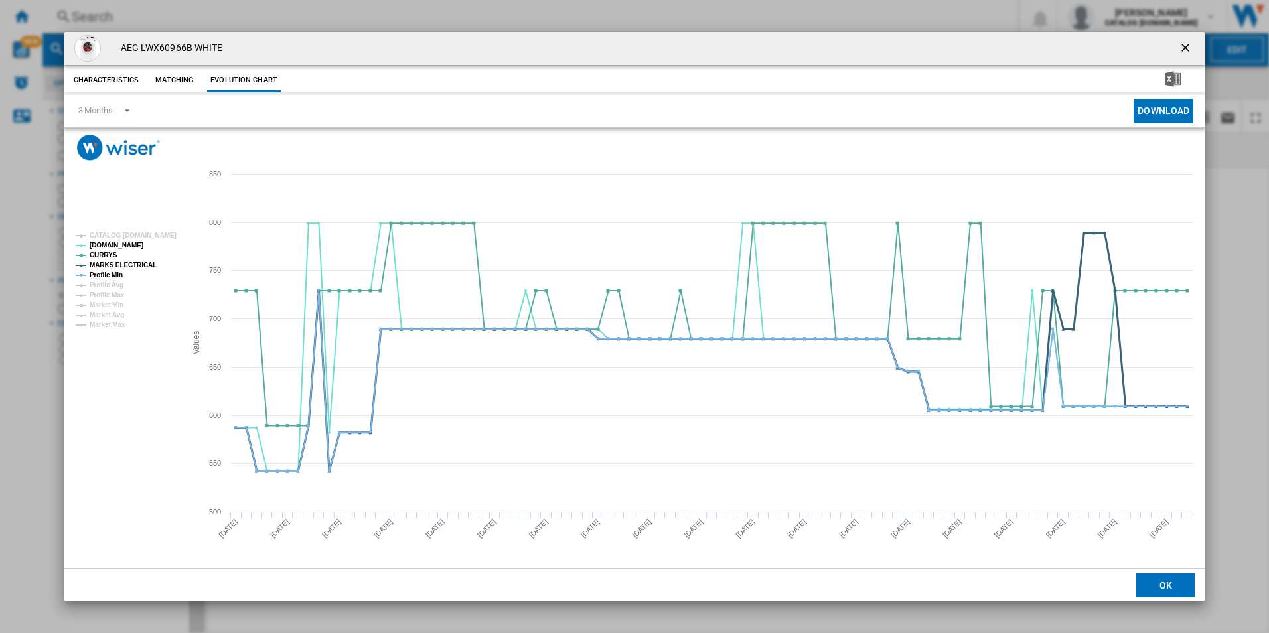
click at [121, 264] on tspan "MARKS ELECTRICAL" at bounding box center [123, 265] width 67 height 7
click at [121, 271] on tspan "Profile Min" at bounding box center [106, 274] width 33 height 7
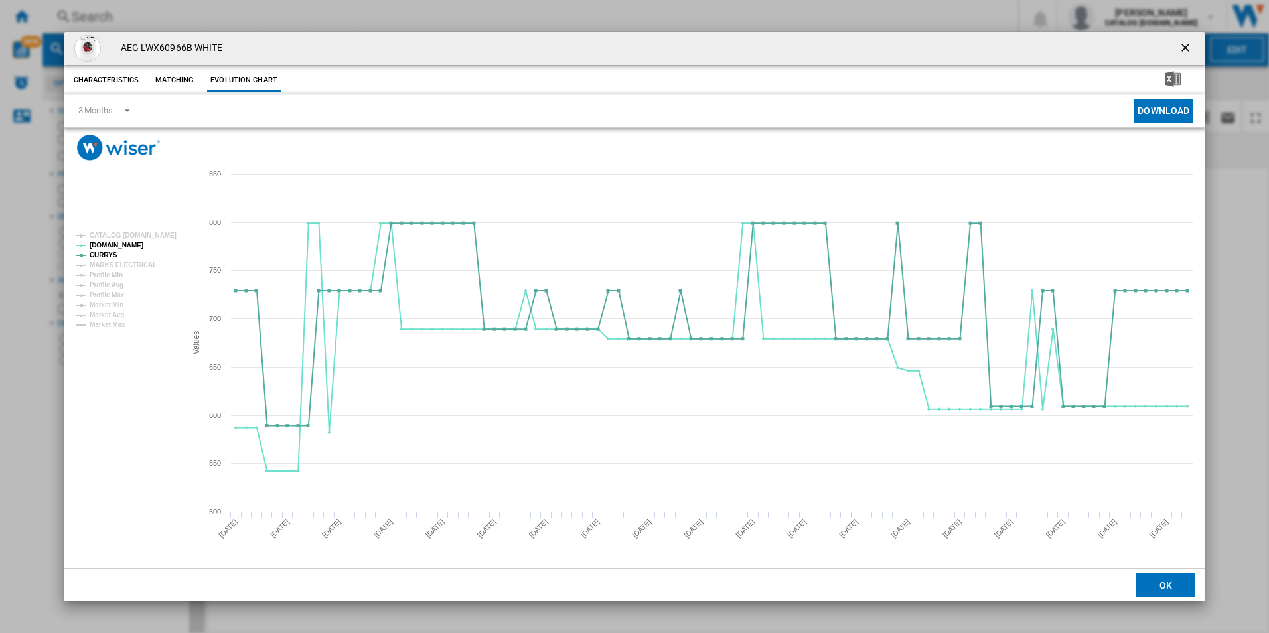
drag, startPoint x: 1186, startPoint y: 46, endPoint x: 1136, endPoint y: 44, distance: 50.5
click at [1186, 46] on ng-md-icon "getI18NText('BUTTONS.CLOSE_DIALOG')" at bounding box center [1187, 49] width 16 height 16
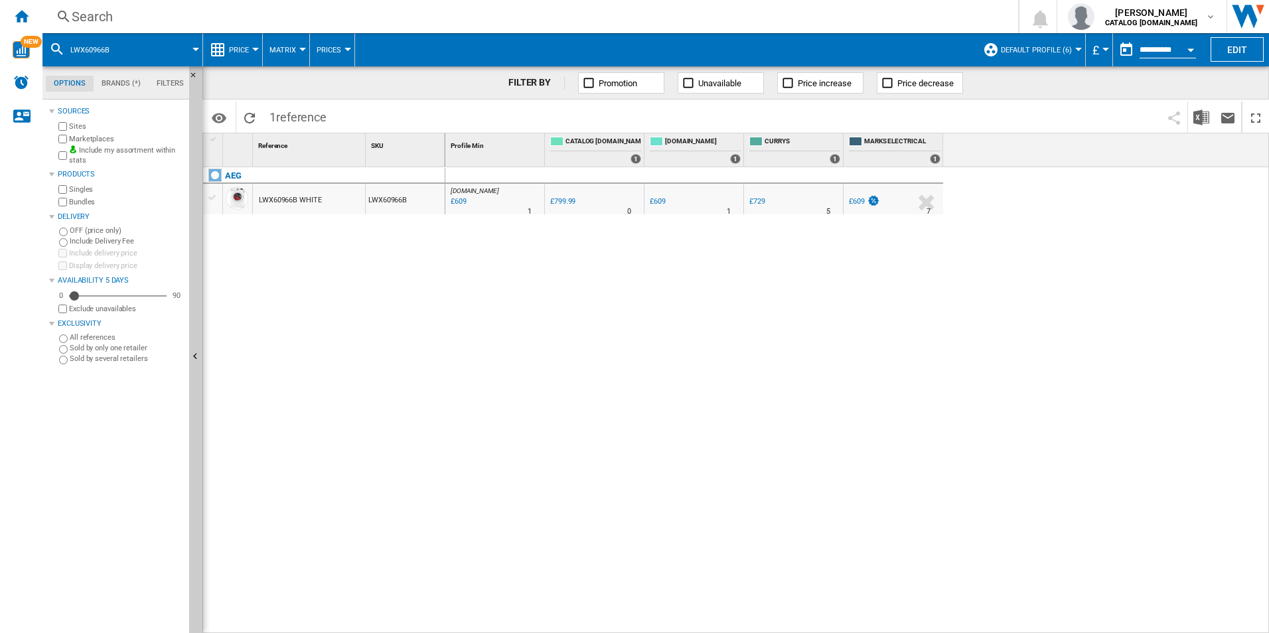
click at [927, 24] on div "Search" at bounding box center [528, 16] width 912 height 19
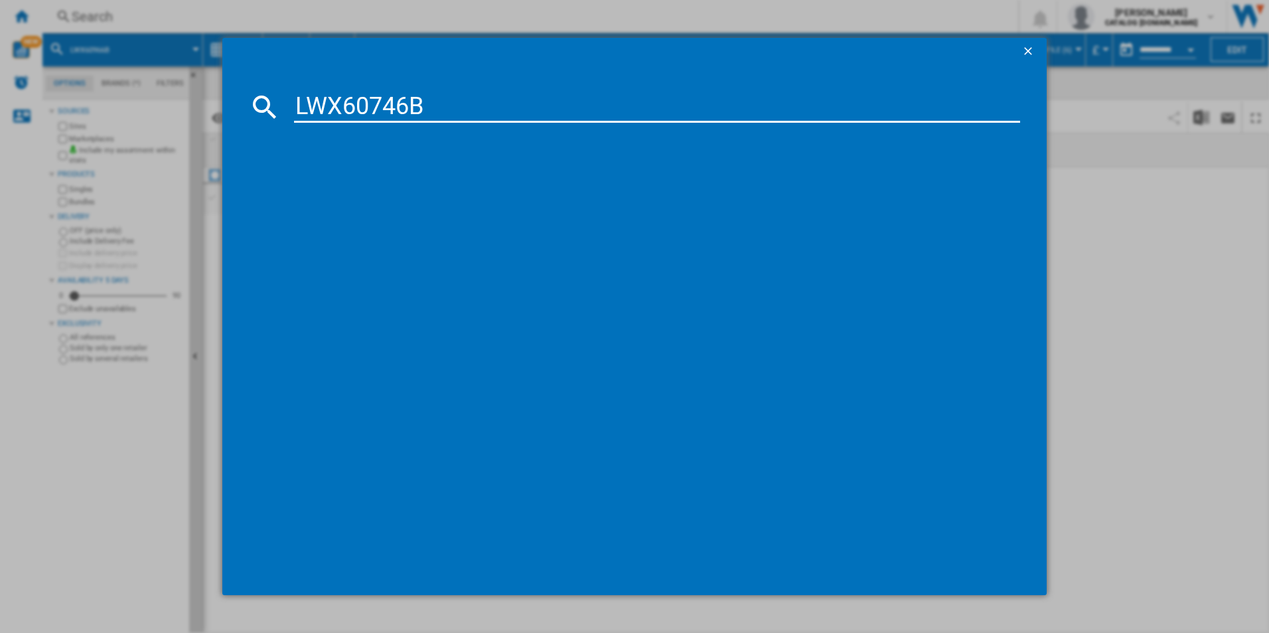
type input "LWX60746B"
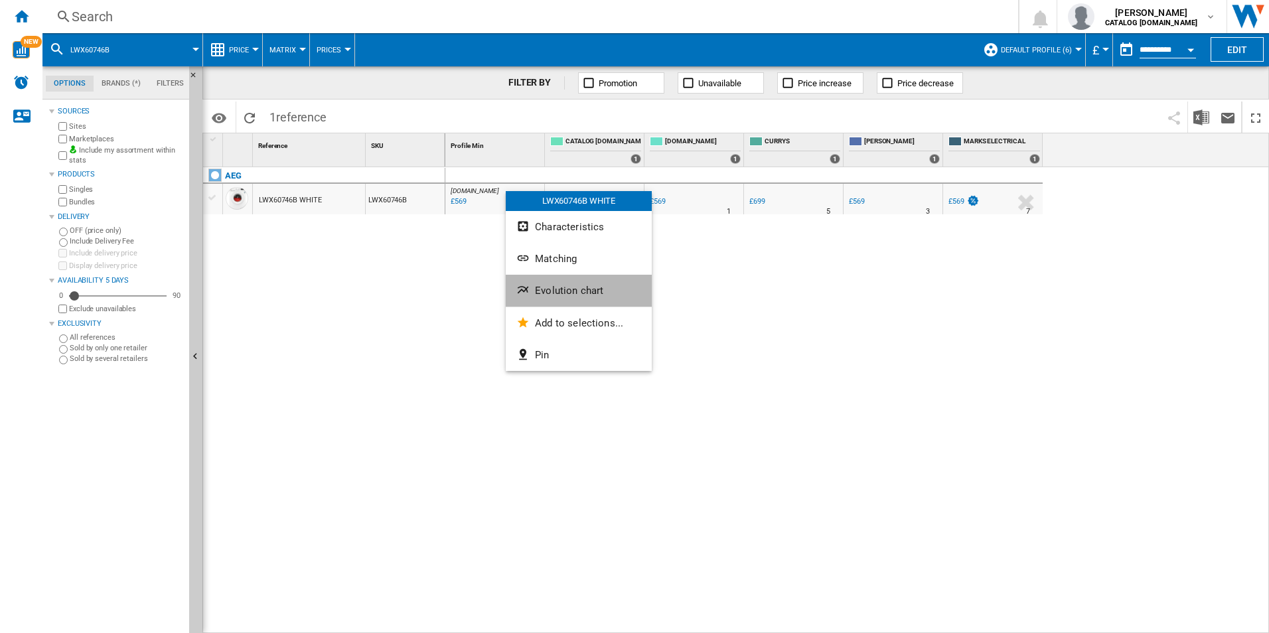
click at [549, 283] on button "Evolution chart" at bounding box center [579, 291] width 146 height 32
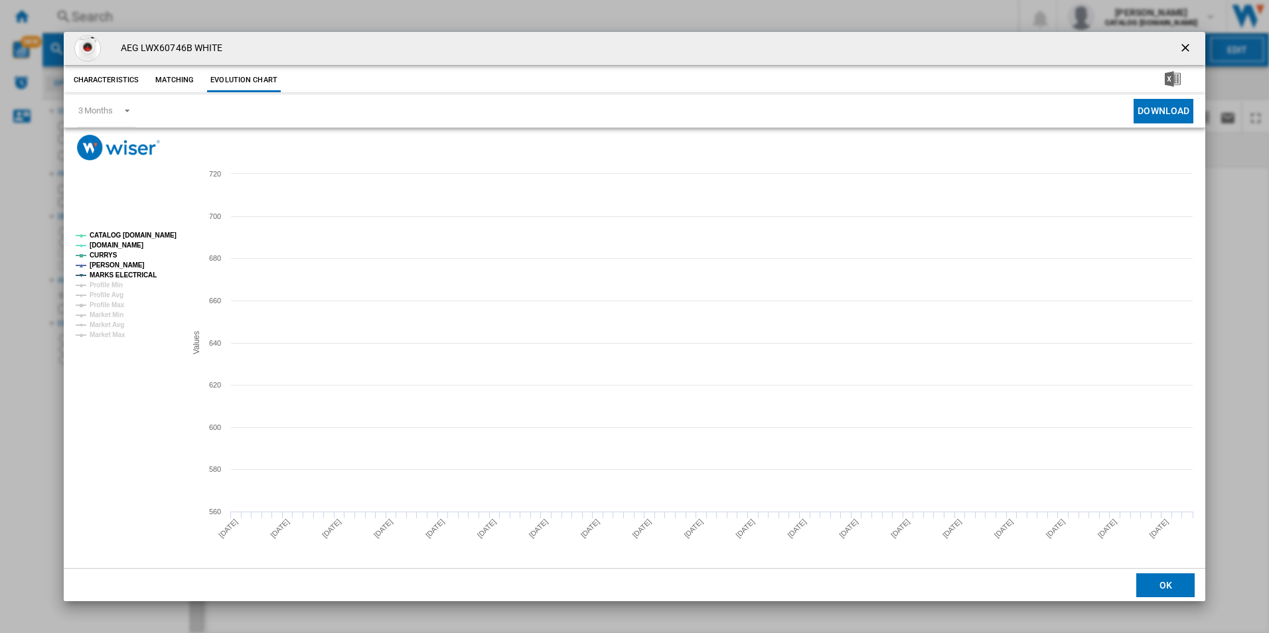
click at [154, 241] on rect "Product popup" at bounding box center [125, 285] width 110 height 117
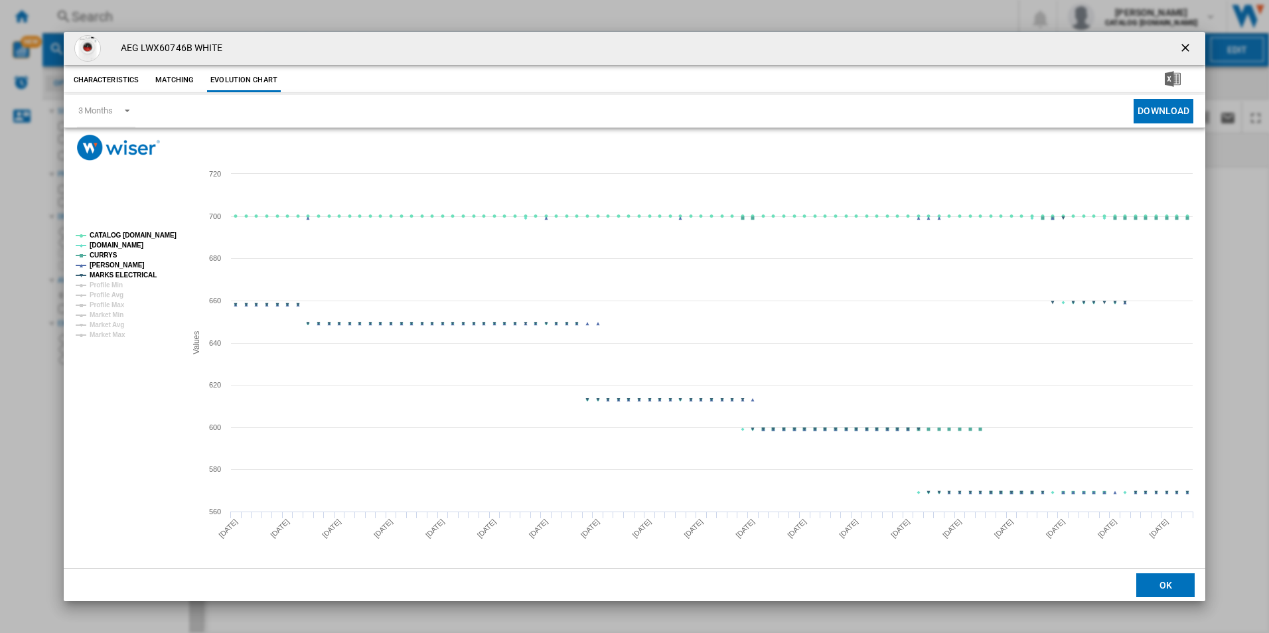
click at [154, 233] on tspan "CATALOG ELECTROLUX.UK" at bounding box center [133, 235] width 87 height 7
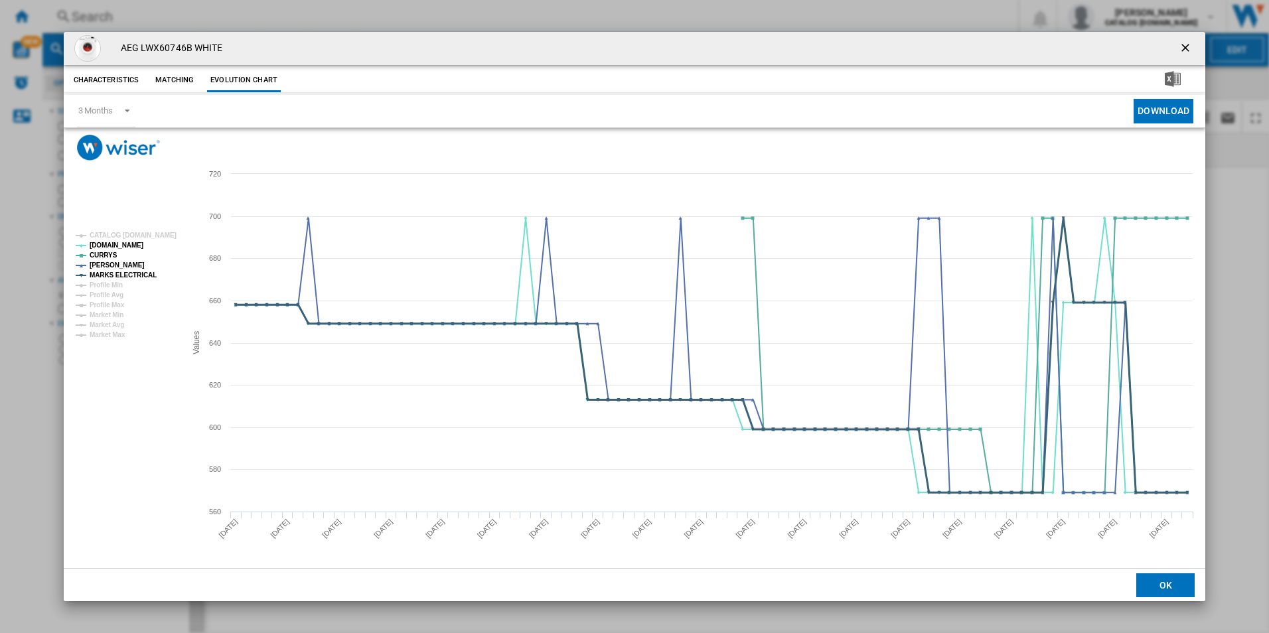
click at [138, 275] on tspan "MARKS ELECTRICAL" at bounding box center [123, 274] width 67 height 7
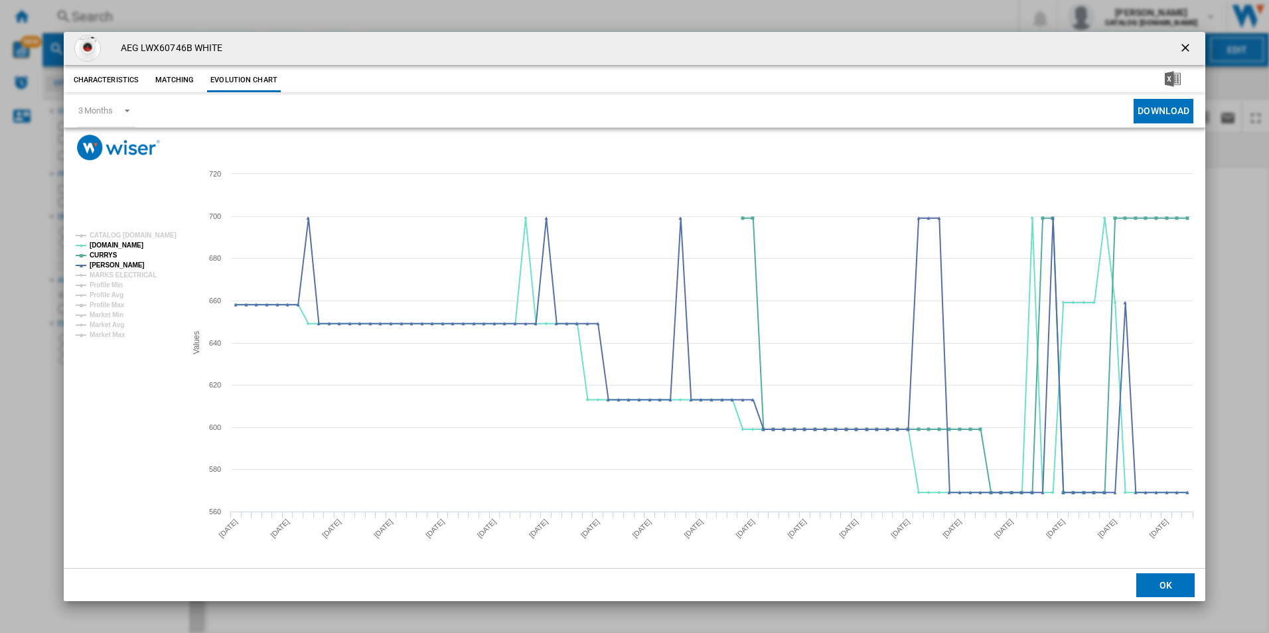
drag, startPoint x: 1191, startPoint y: 44, endPoint x: 1165, endPoint y: 41, distance: 25.4
click at [1191, 44] on ng-md-icon "getI18NText('BUTTONS.CLOSE_DIALOG')" at bounding box center [1187, 49] width 16 height 16
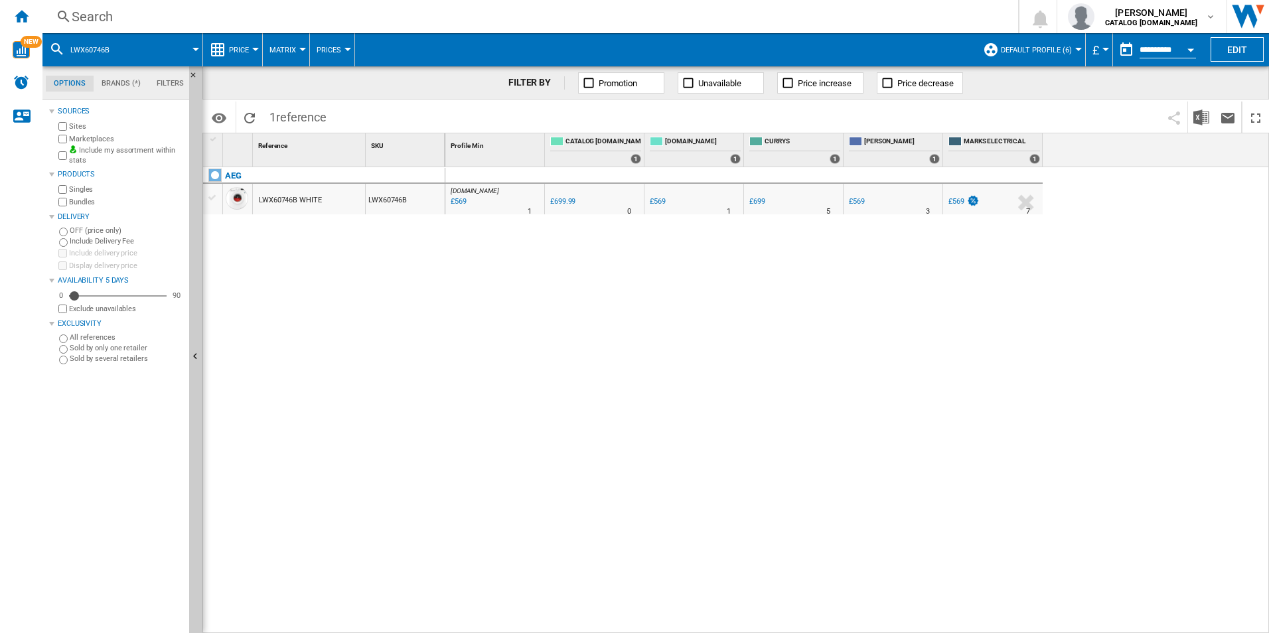
click at [910, 22] on div "Search" at bounding box center [528, 16] width 912 height 19
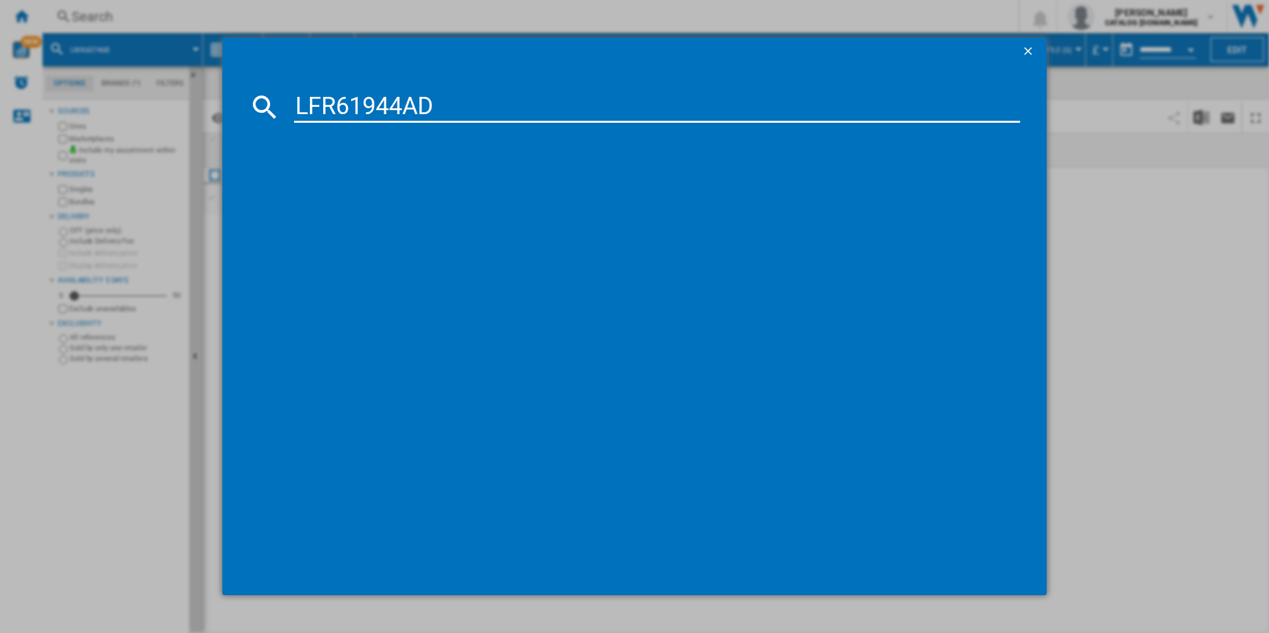
type input "LFR61944AD"
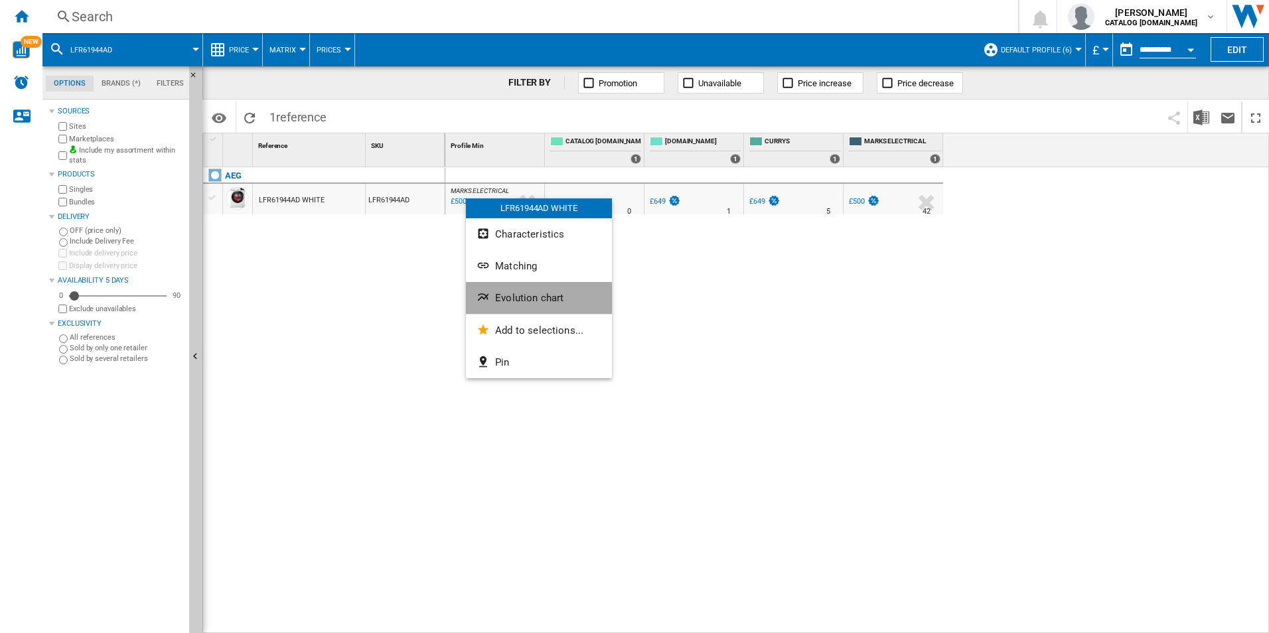
click at [505, 304] on button "Evolution chart" at bounding box center [539, 298] width 146 height 32
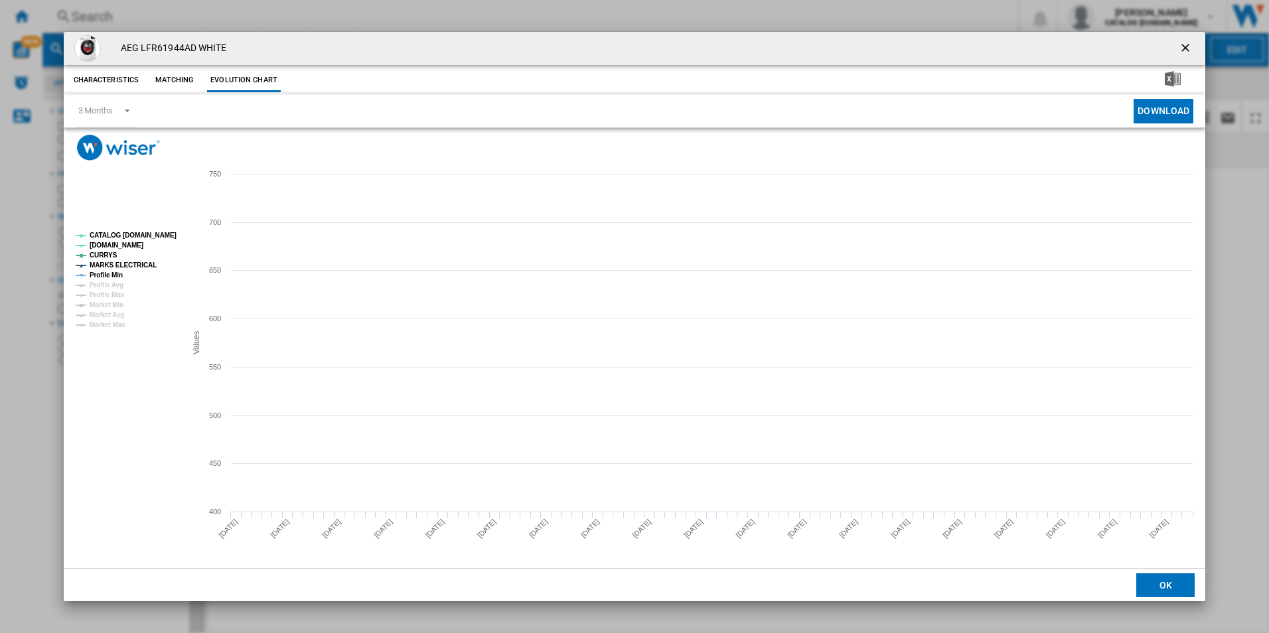
click at [160, 233] on tspan "CATALOG ELECTROLUX.UK" at bounding box center [133, 235] width 87 height 7
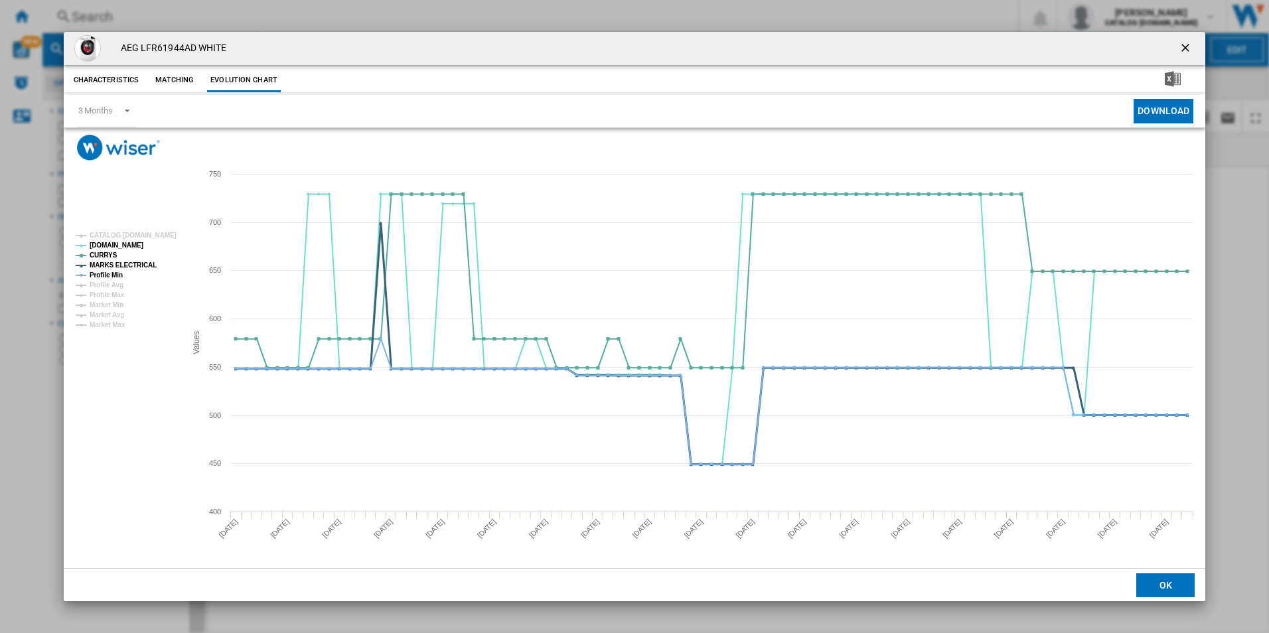
click at [131, 262] on tspan "MARKS ELECTRICAL" at bounding box center [123, 265] width 67 height 7
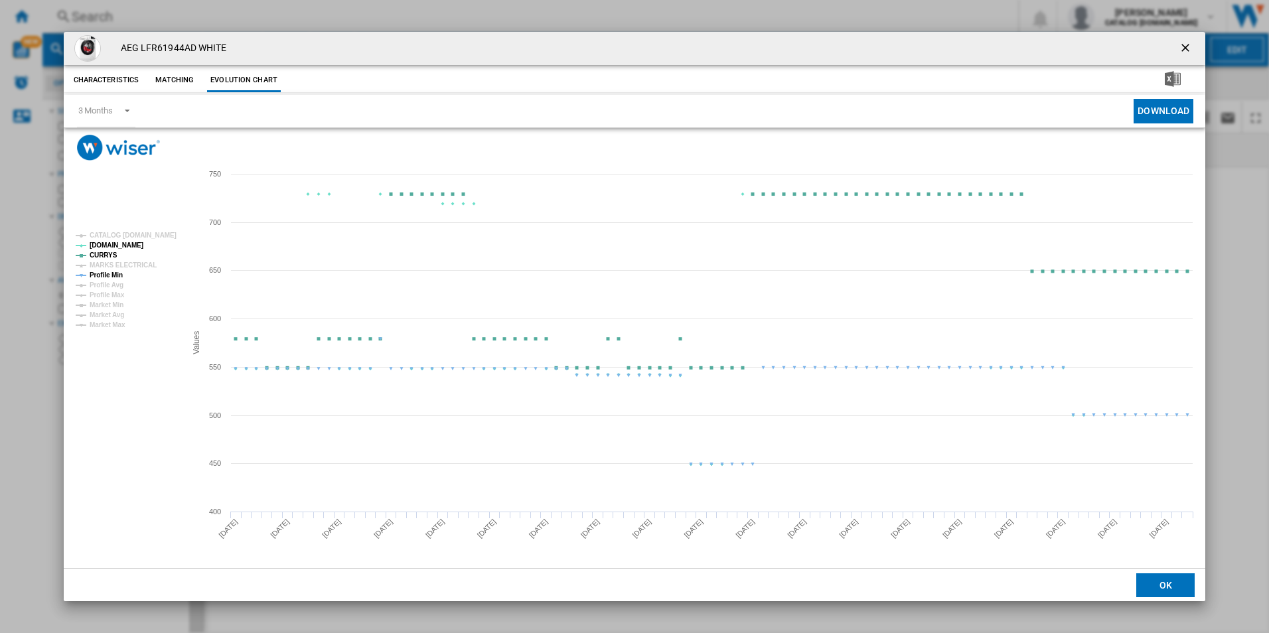
click at [110, 274] on tspan "Profile Min" at bounding box center [106, 274] width 33 height 7
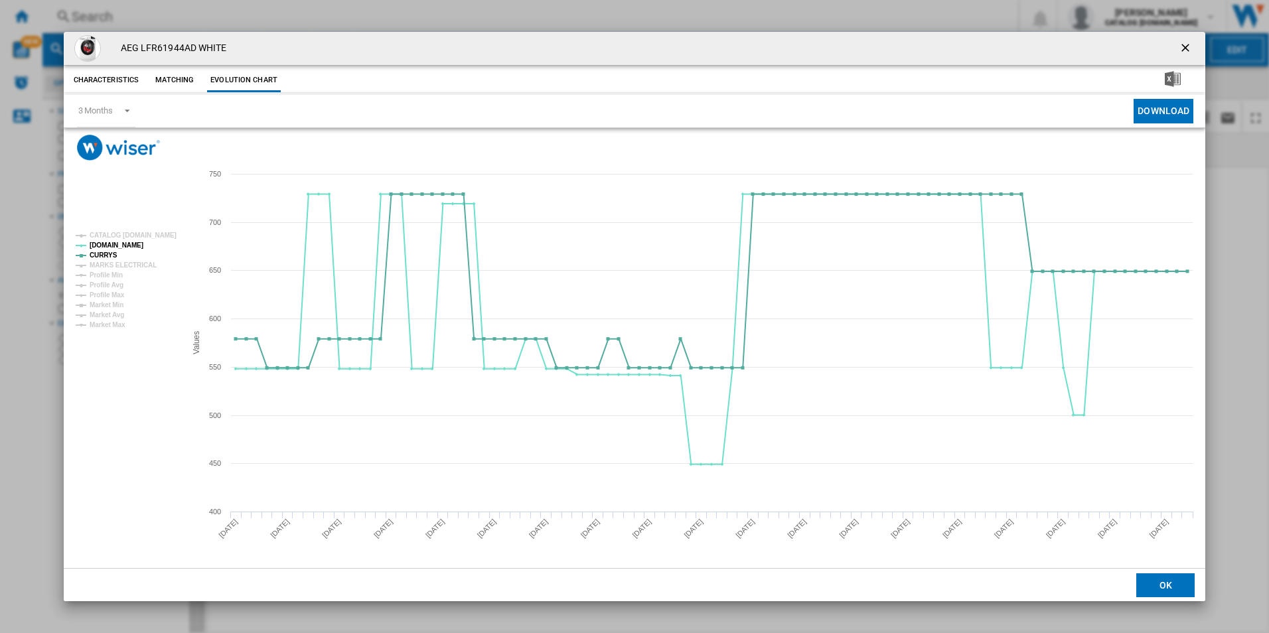
drag, startPoint x: 1184, startPoint y: 50, endPoint x: 1039, endPoint y: 51, distance: 145.4
click at [1184, 50] on ng-md-icon "getI18NText('BUTTONS.CLOSE_DIALOG')" at bounding box center [1187, 49] width 16 height 16
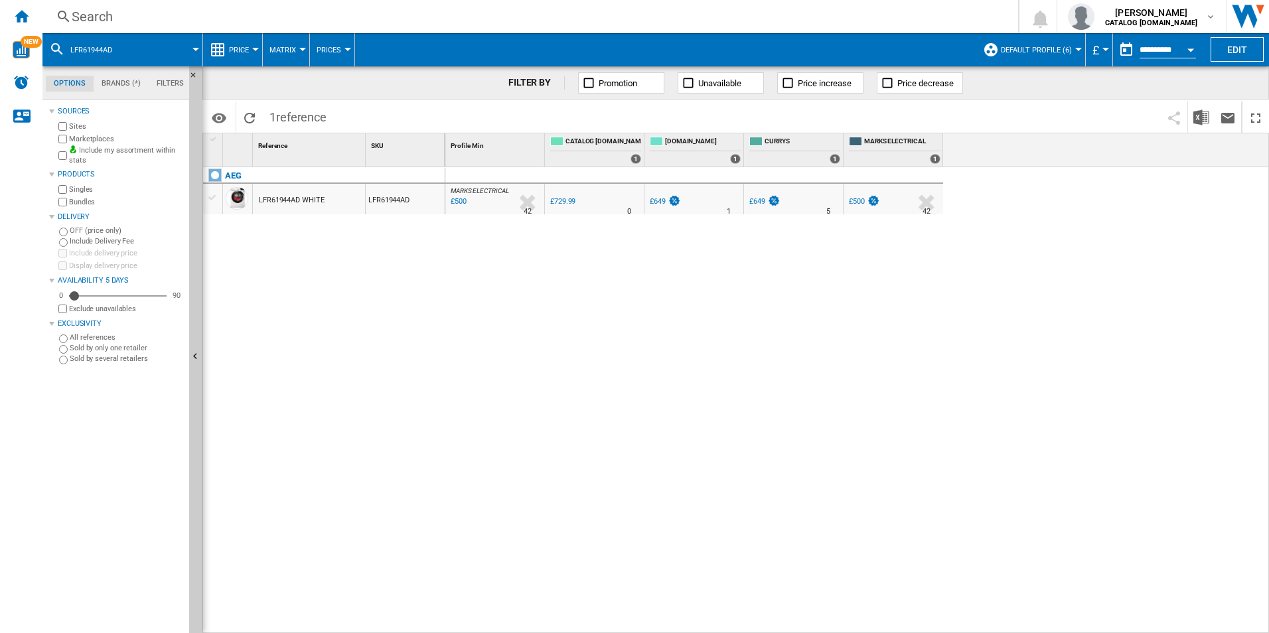
click at [885, 13] on div "Search" at bounding box center [528, 16] width 912 height 19
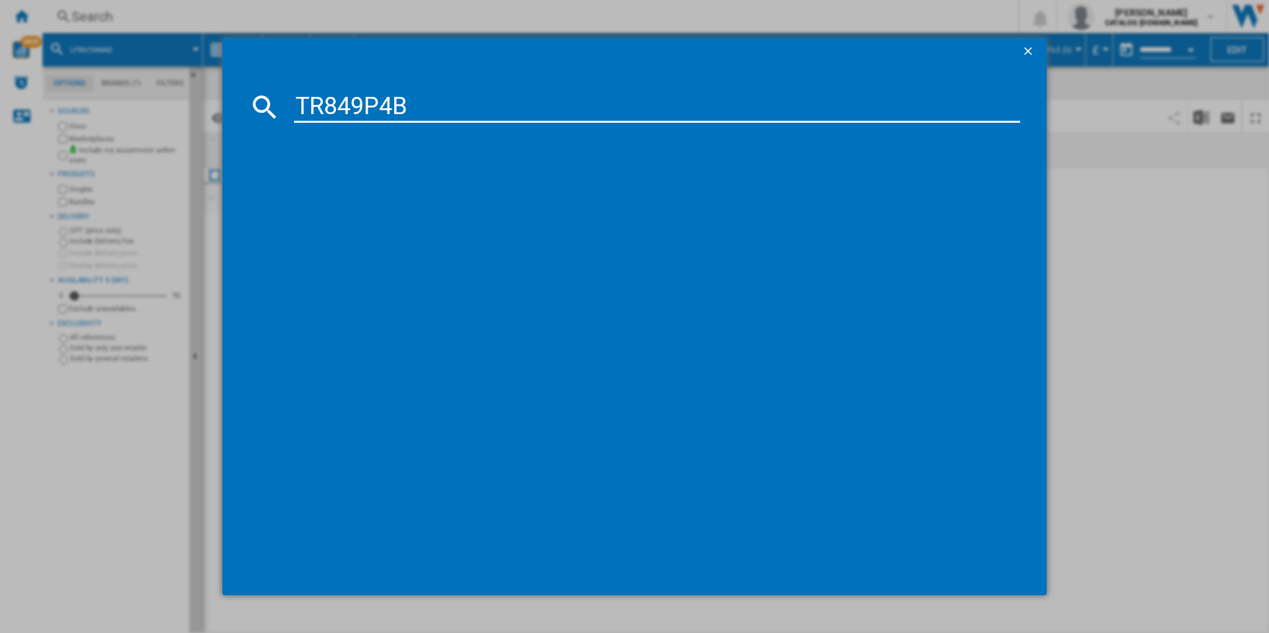
type input "TR849P4B"
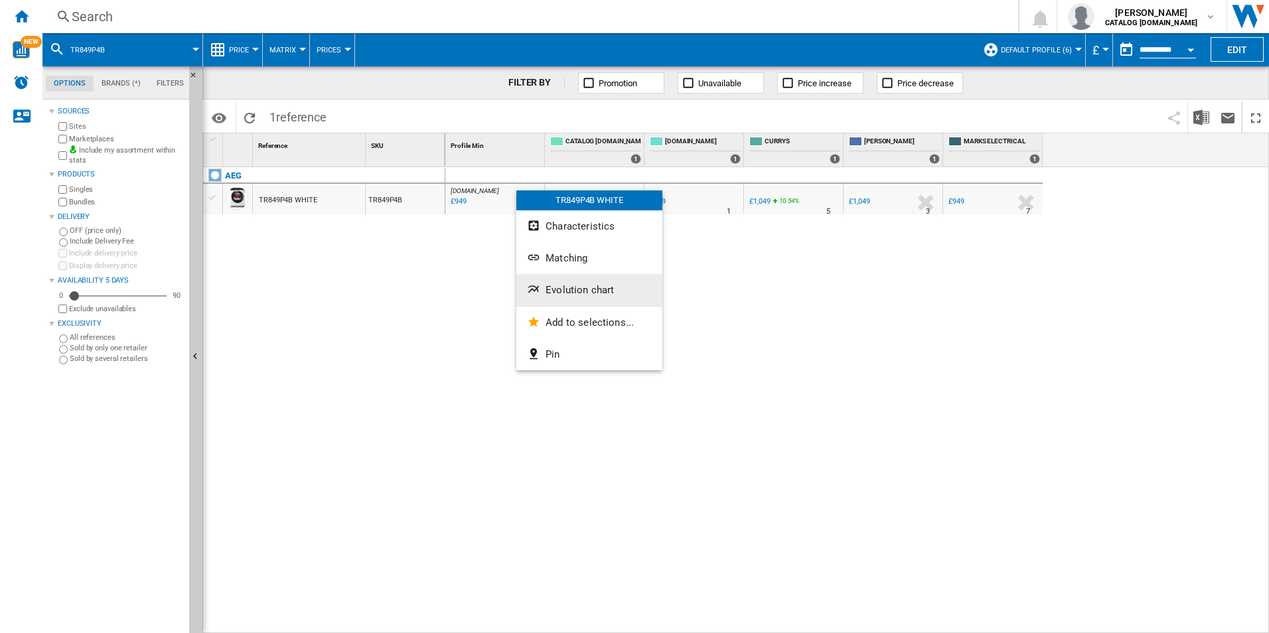
click at [562, 291] on span "Evolution chart" at bounding box center [580, 290] width 68 height 12
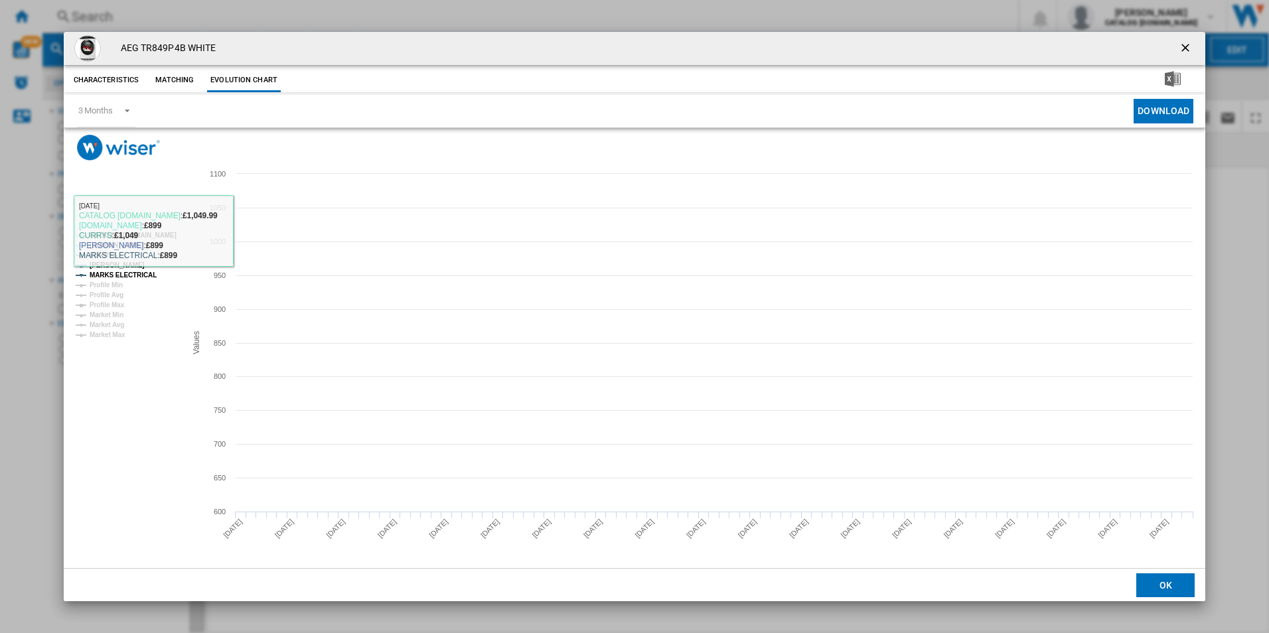
click at [168, 234] on tspan "CATALOG ELECTROLUX.UK" at bounding box center [133, 235] width 87 height 7
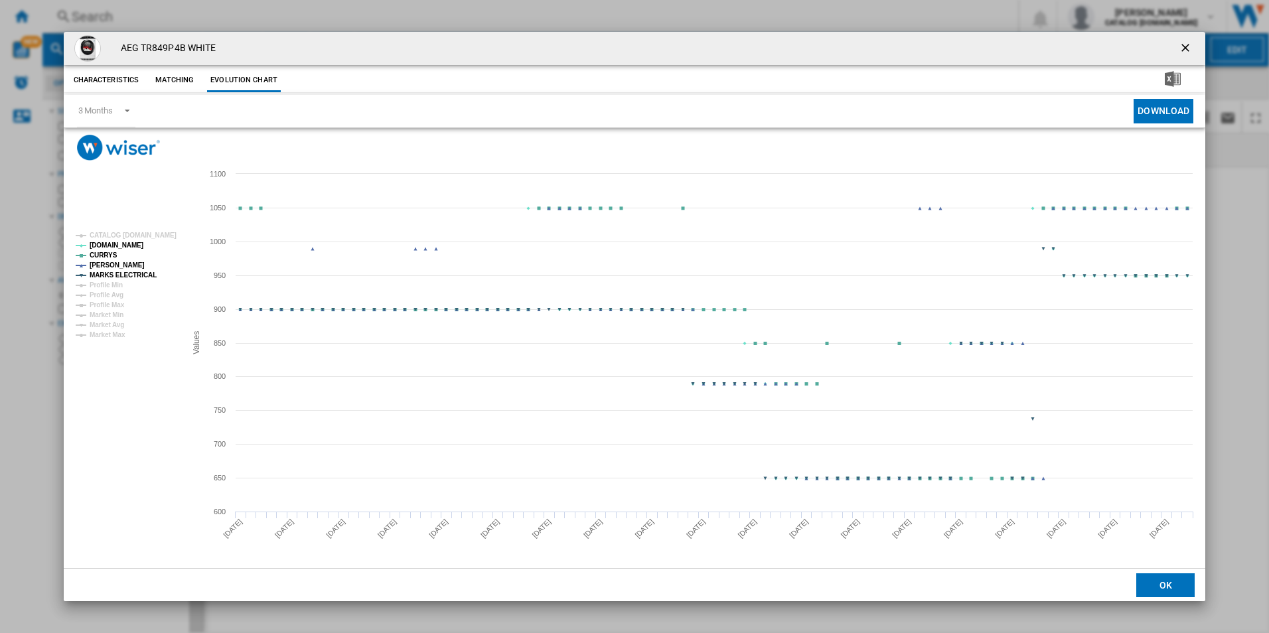
click at [133, 272] on tspan "MARKS ELECTRICAL" at bounding box center [123, 274] width 67 height 7
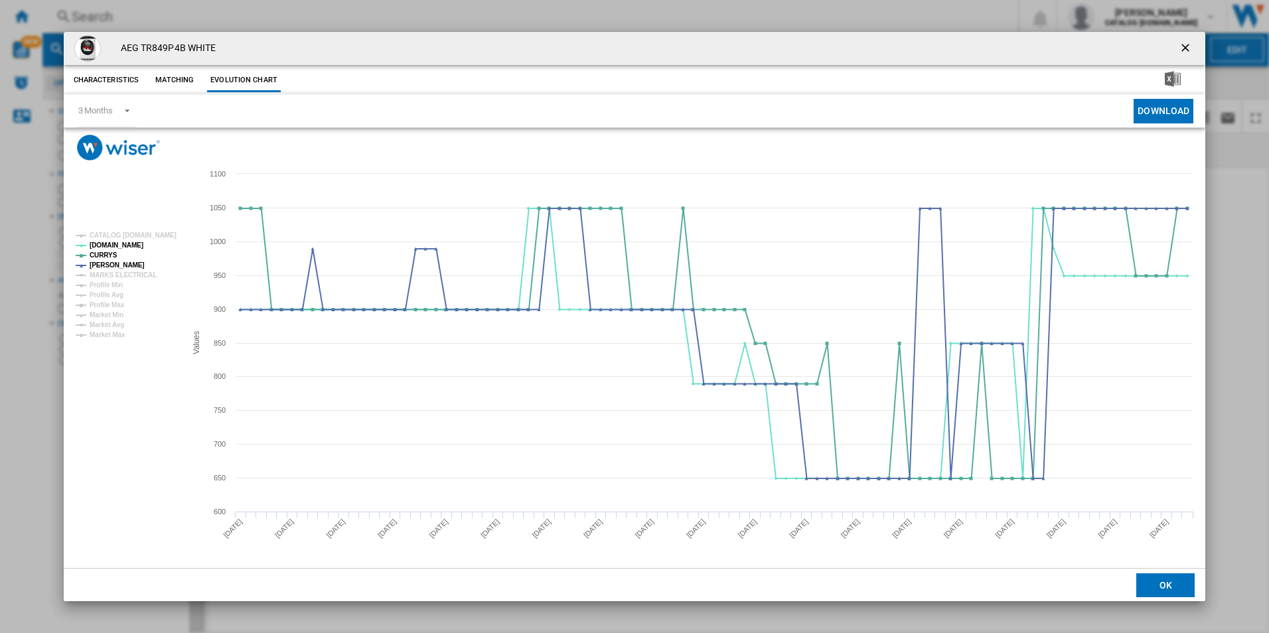
drag, startPoint x: 1187, startPoint y: 50, endPoint x: 1076, endPoint y: 37, distance: 111.6
click at [1187, 50] on ng-md-icon "getI18NText('BUTTONS.CLOSE_DIALOG')" at bounding box center [1187, 49] width 16 height 16
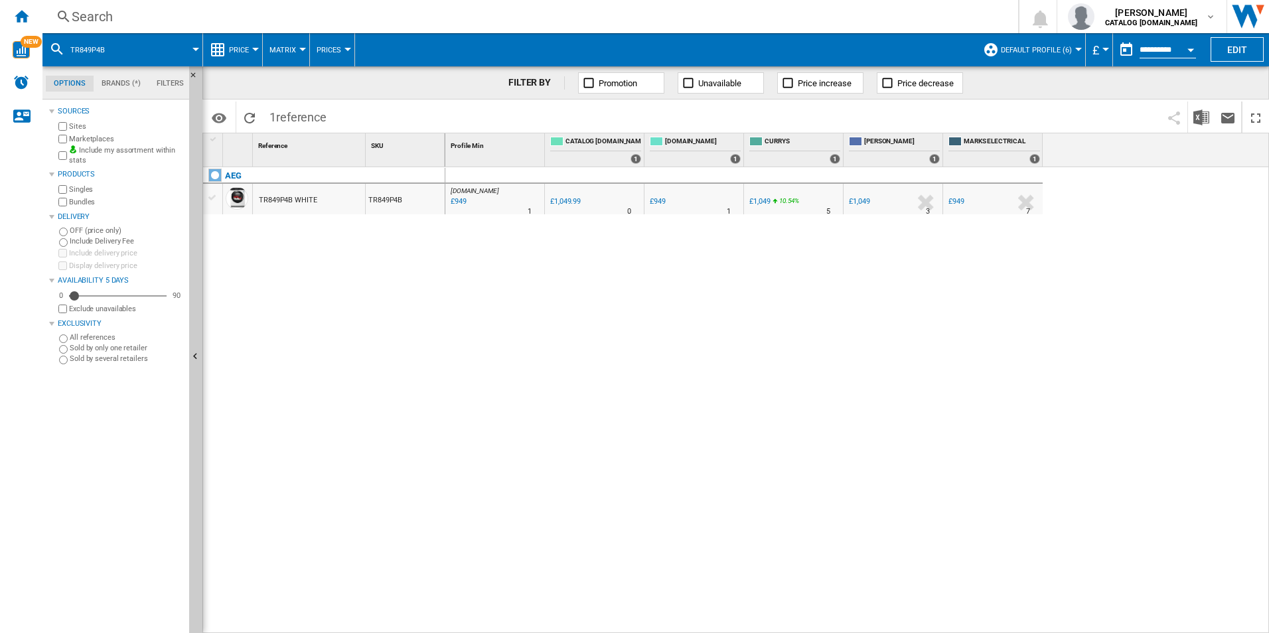
click at [874, 11] on div "Search" at bounding box center [528, 16] width 912 height 19
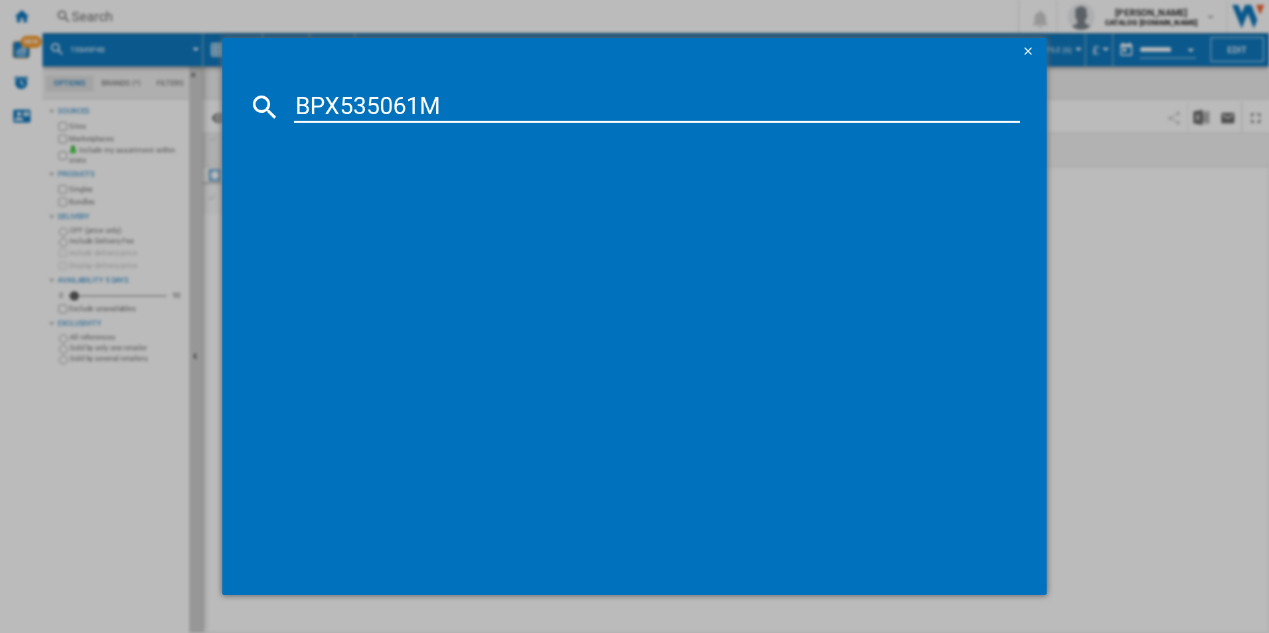
type input "BPX535061M"
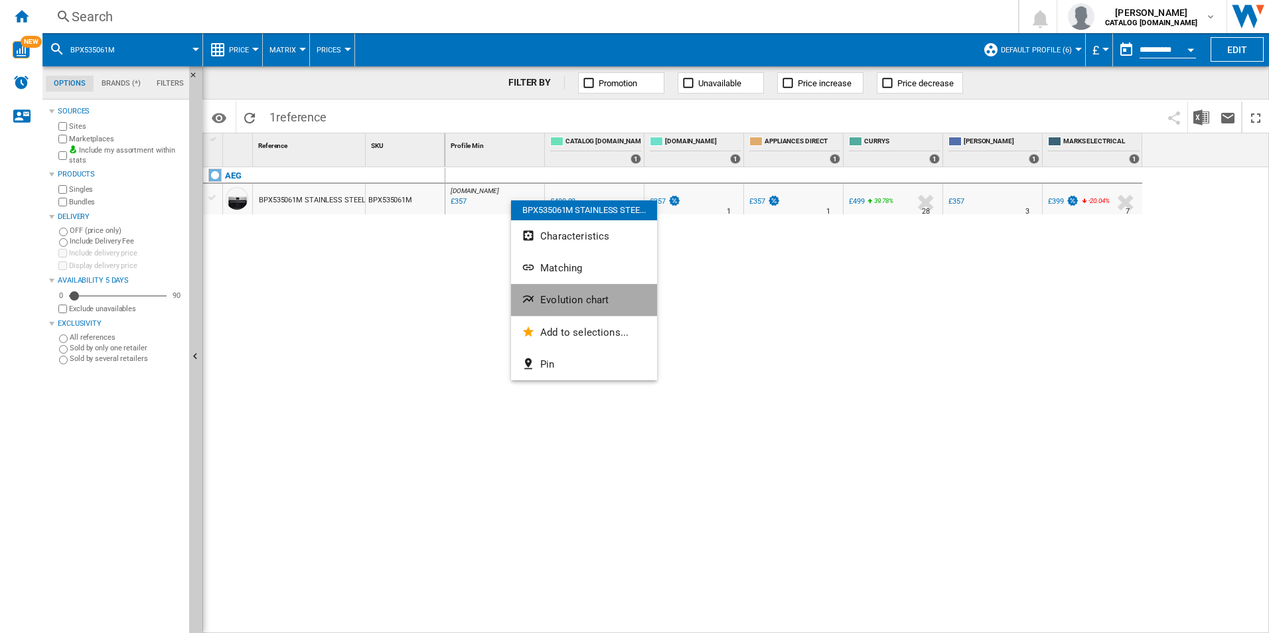
click at [571, 301] on span "Evolution chart" at bounding box center [574, 300] width 68 height 12
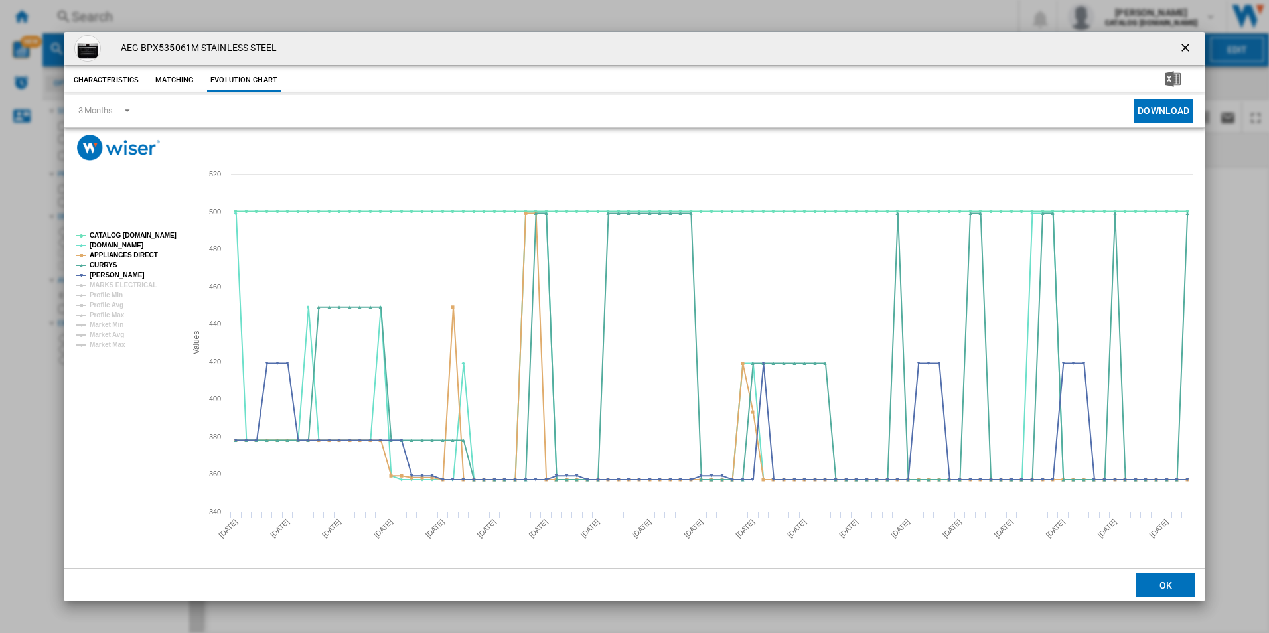
click at [162, 236] on tspan "CATALOG ELECTROLUX.UK" at bounding box center [133, 235] width 87 height 7
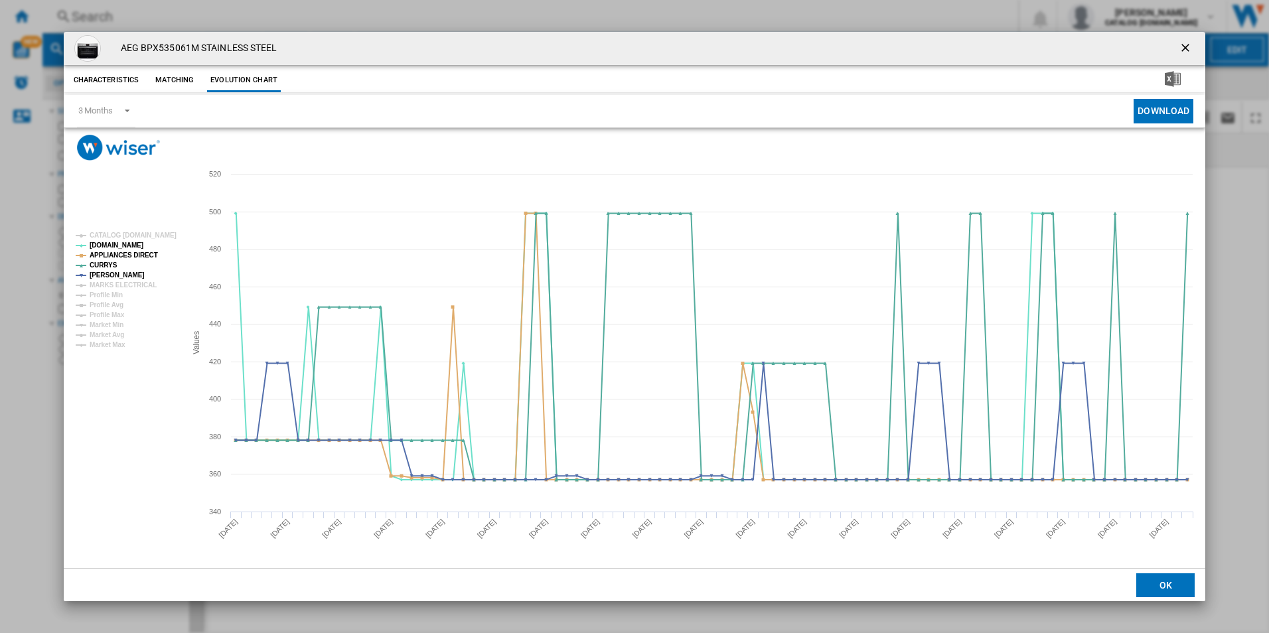
click at [135, 248] on rect "Product popup" at bounding box center [125, 290] width 110 height 127
click at [139, 252] on tspan "APPLIANCES DIRECT" at bounding box center [124, 255] width 68 height 7
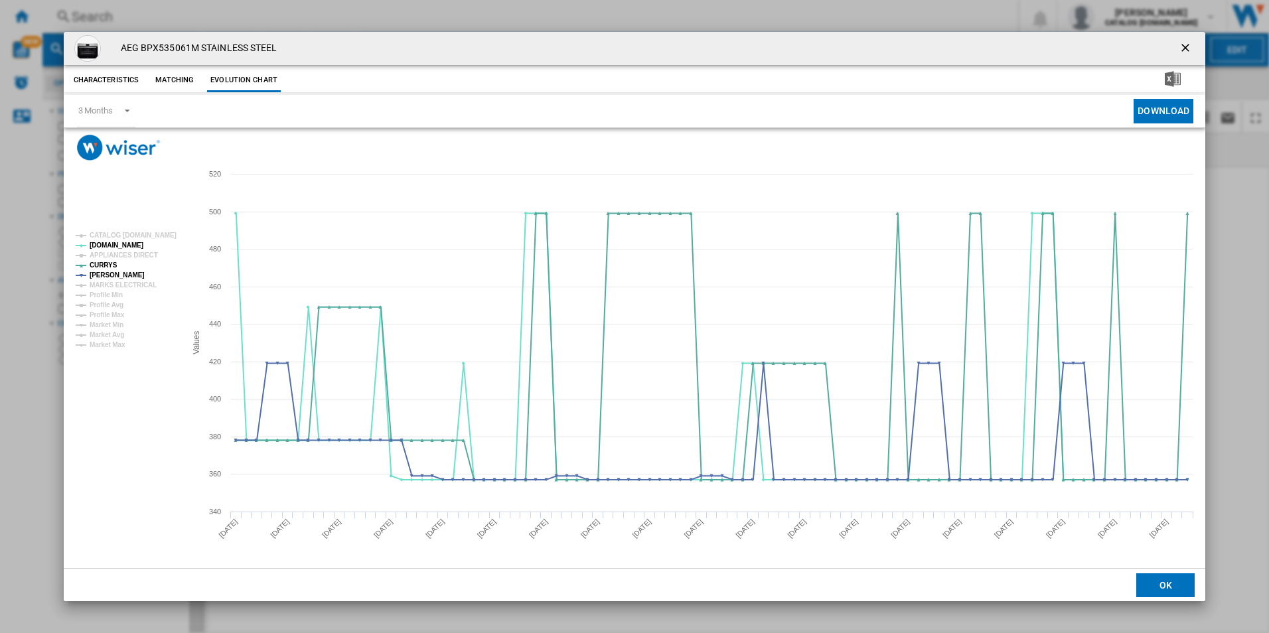
click at [1182, 43] on ng-md-icon "getI18NText('BUTTONS.CLOSE_DIALOG')" at bounding box center [1187, 49] width 16 height 16
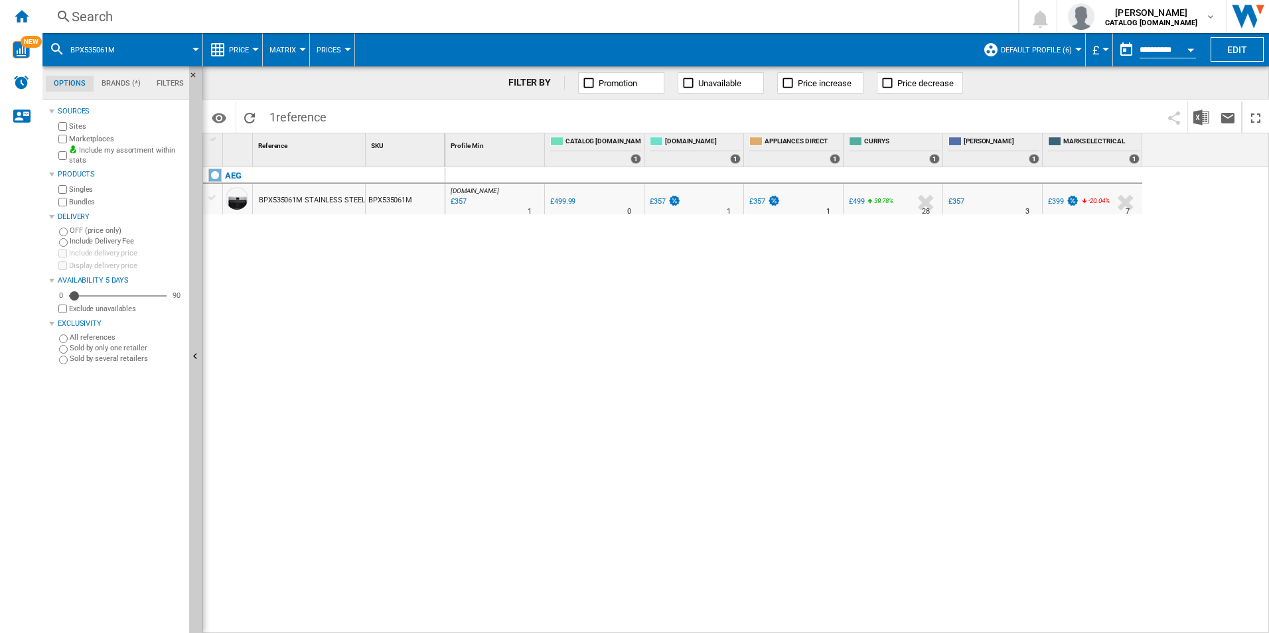
click at [842, 25] on div "Search" at bounding box center [528, 16] width 912 height 19
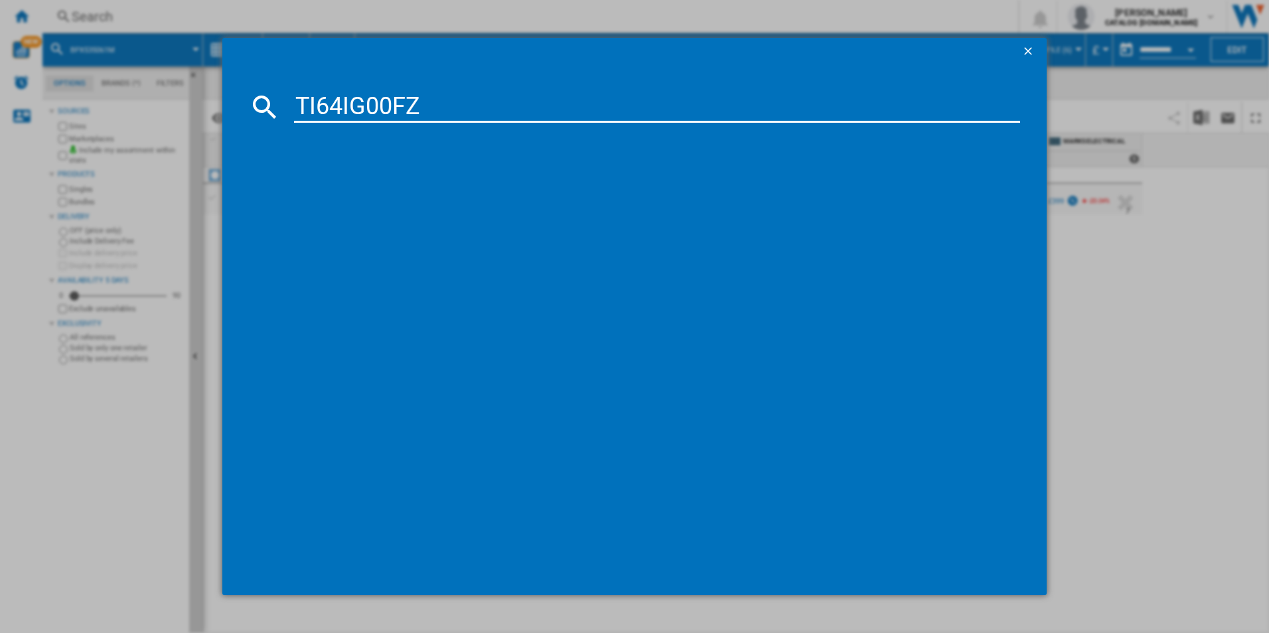
type input "TI64IG00FZ"
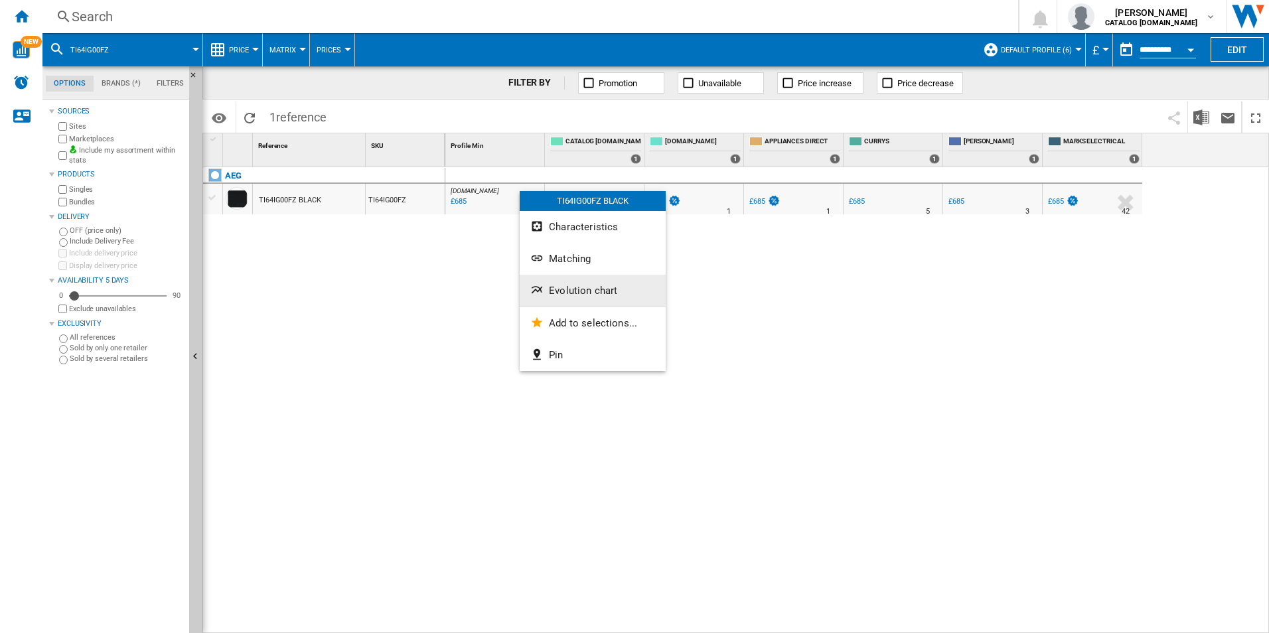
click at [563, 295] on span "Evolution chart" at bounding box center [583, 291] width 68 height 12
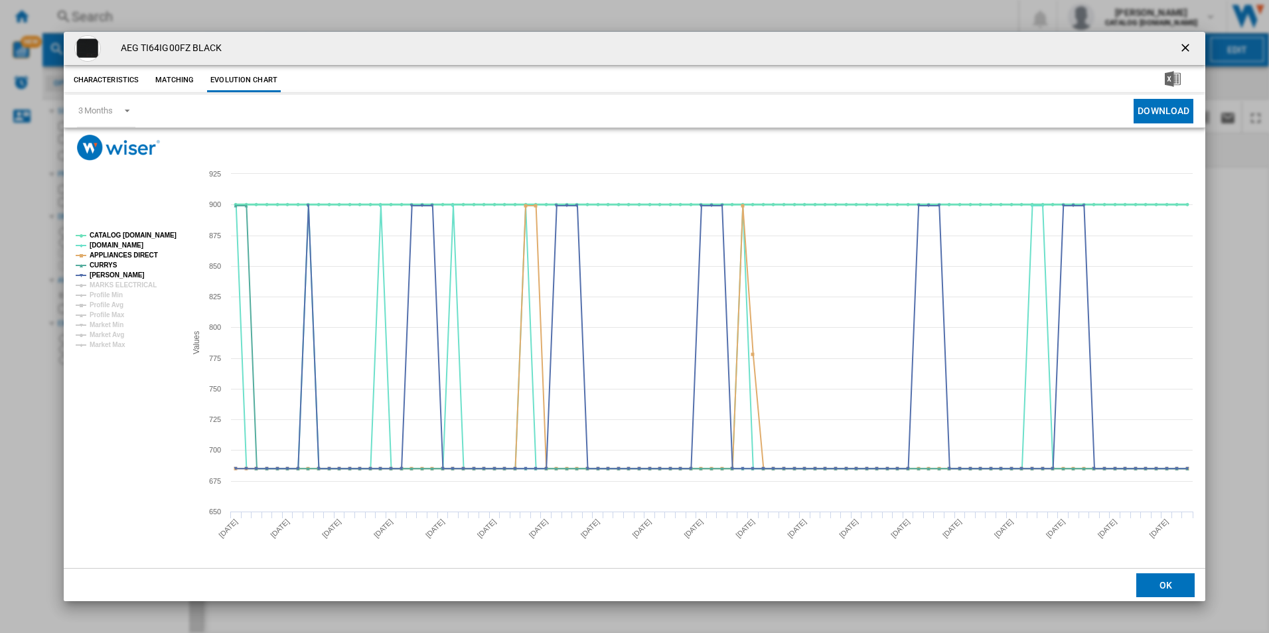
click at [156, 236] on tspan "CATALOG ELECTROLUX.UK" at bounding box center [133, 235] width 87 height 7
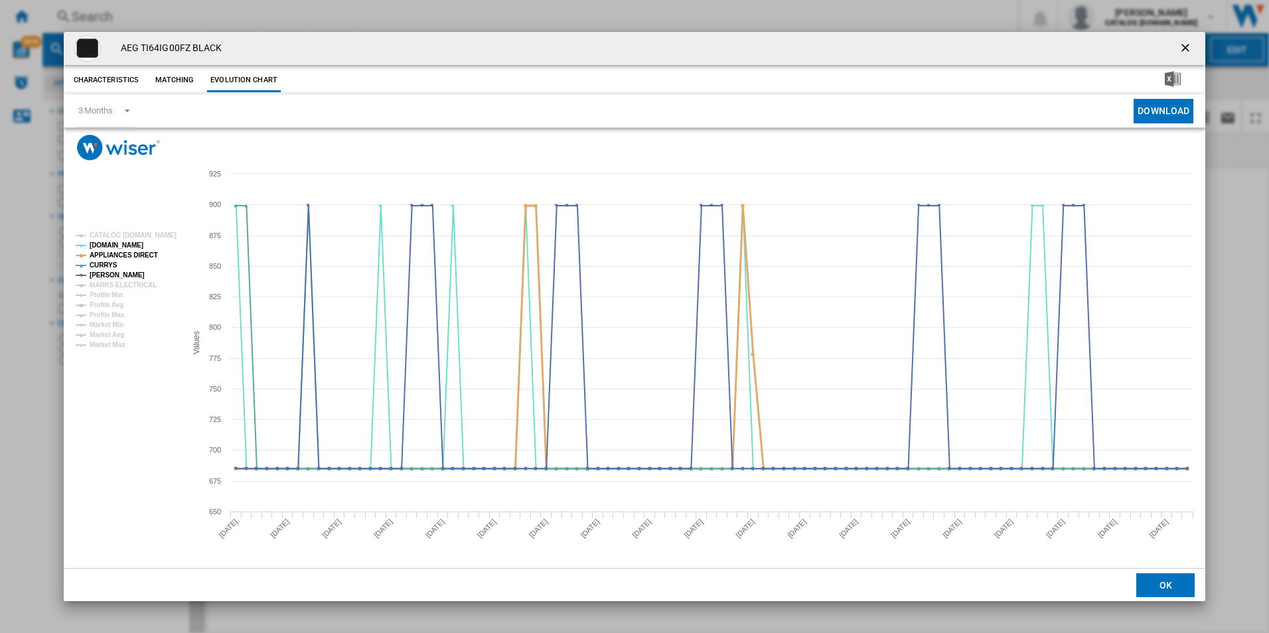
click at [143, 255] on tspan "APPLIANCES DIRECT" at bounding box center [124, 255] width 68 height 7
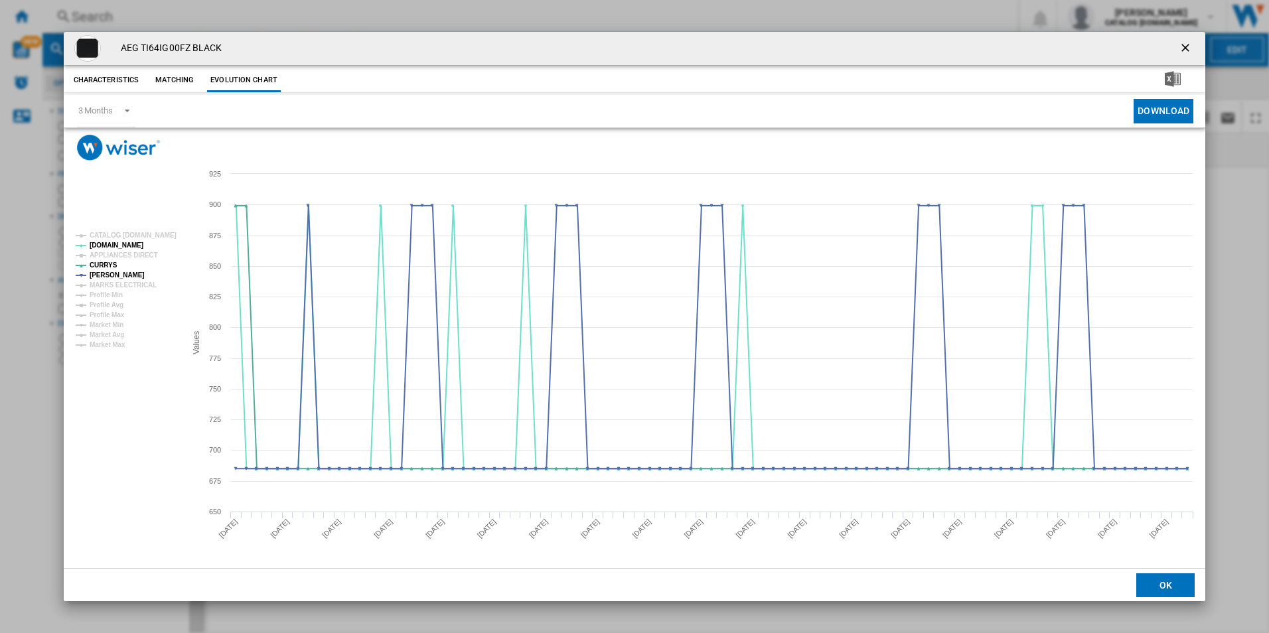
drag, startPoint x: 1188, startPoint y: 47, endPoint x: 1131, endPoint y: 51, distance: 57.2
click at [1188, 47] on ng-md-icon "getI18NText('BUTTONS.CLOSE_DIALOG')" at bounding box center [1187, 49] width 16 height 16
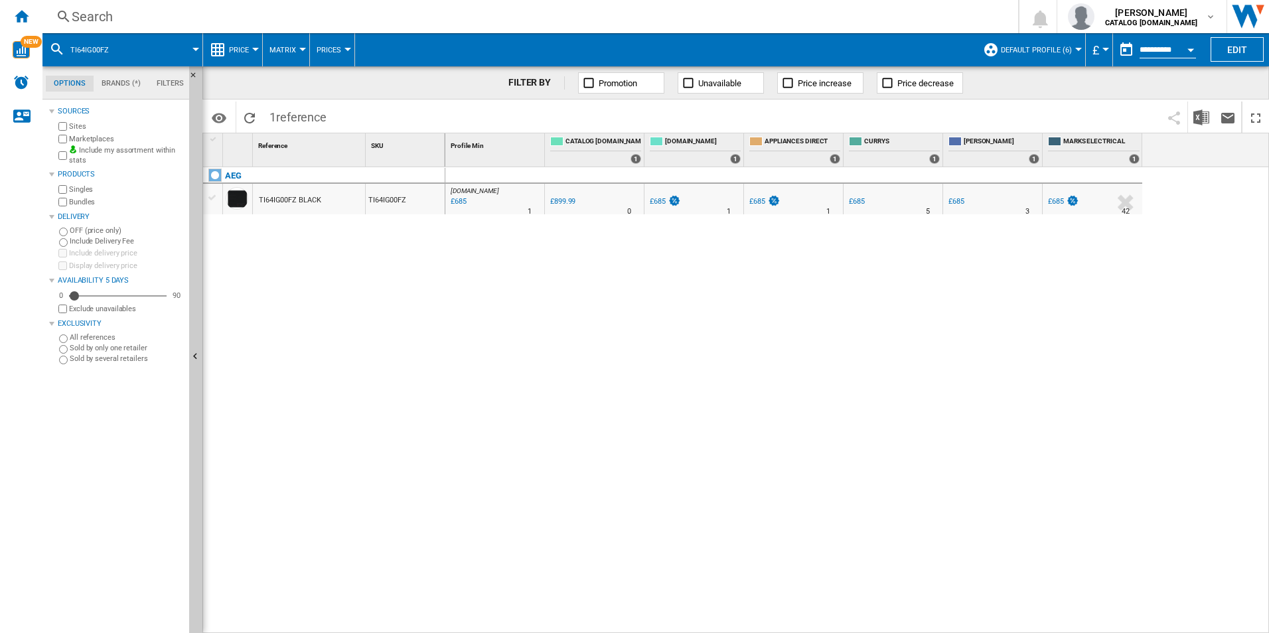
click at [940, 17] on div "Search" at bounding box center [528, 16] width 912 height 19
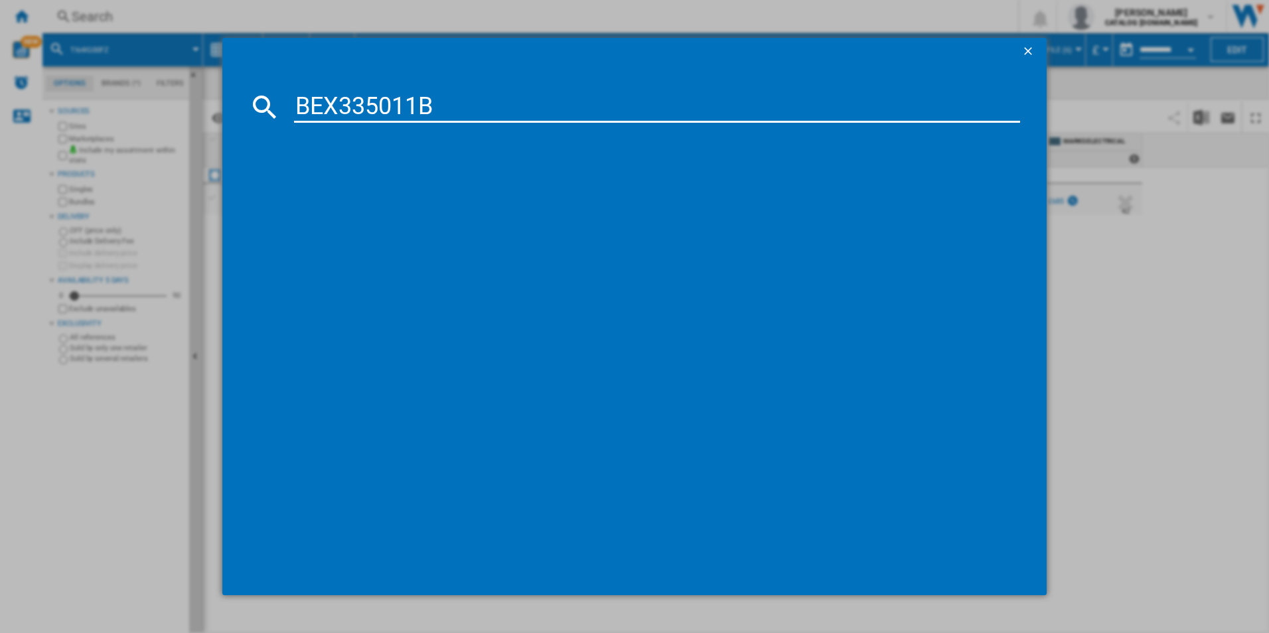
type input "BEX335011B"
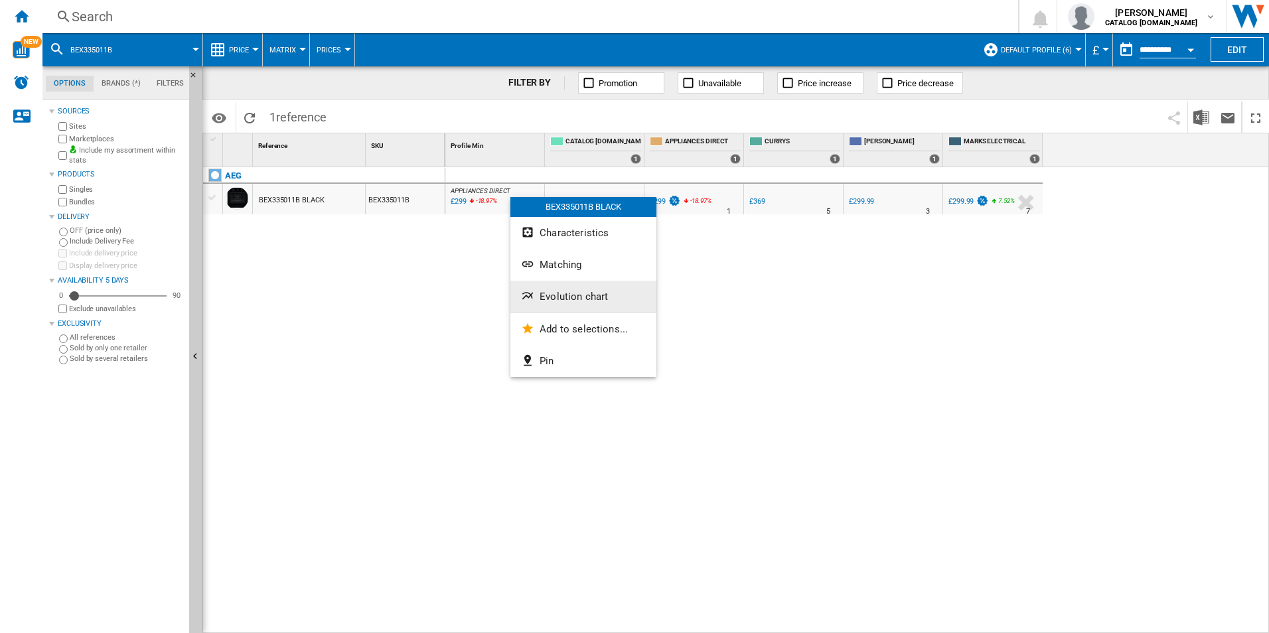
click at [554, 305] on button "Evolution chart" at bounding box center [583, 297] width 146 height 32
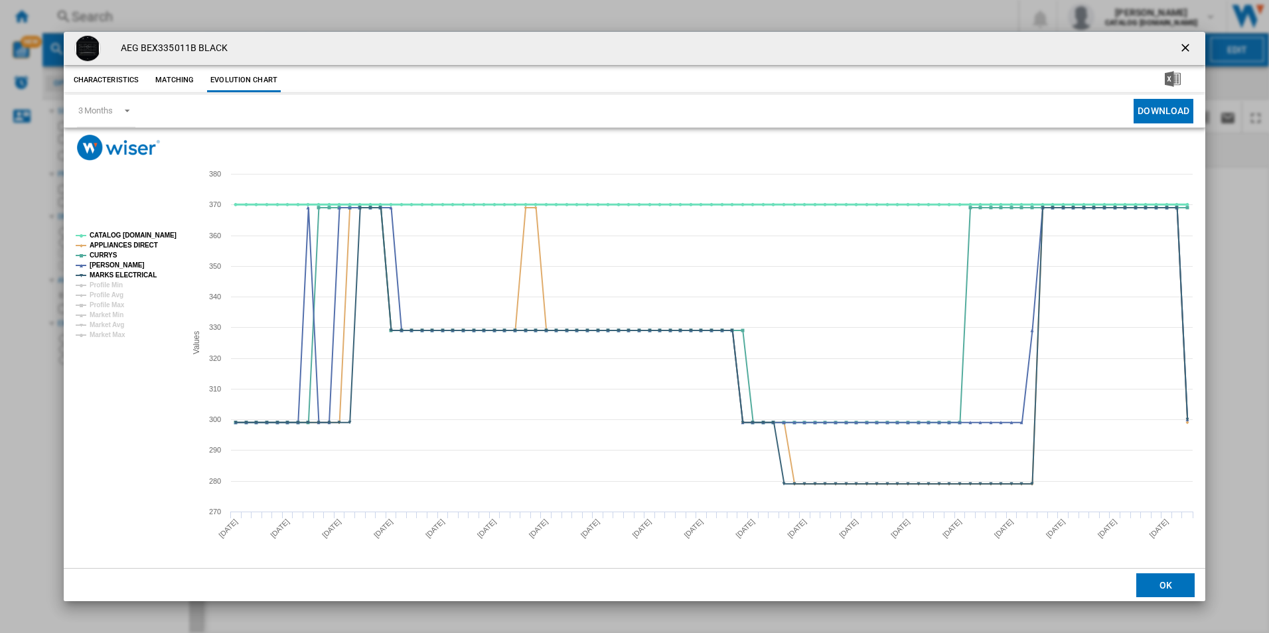
click at [161, 236] on tspan "CATALOG ELECTROLUX.UK" at bounding box center [133, 235] width 87 height 7
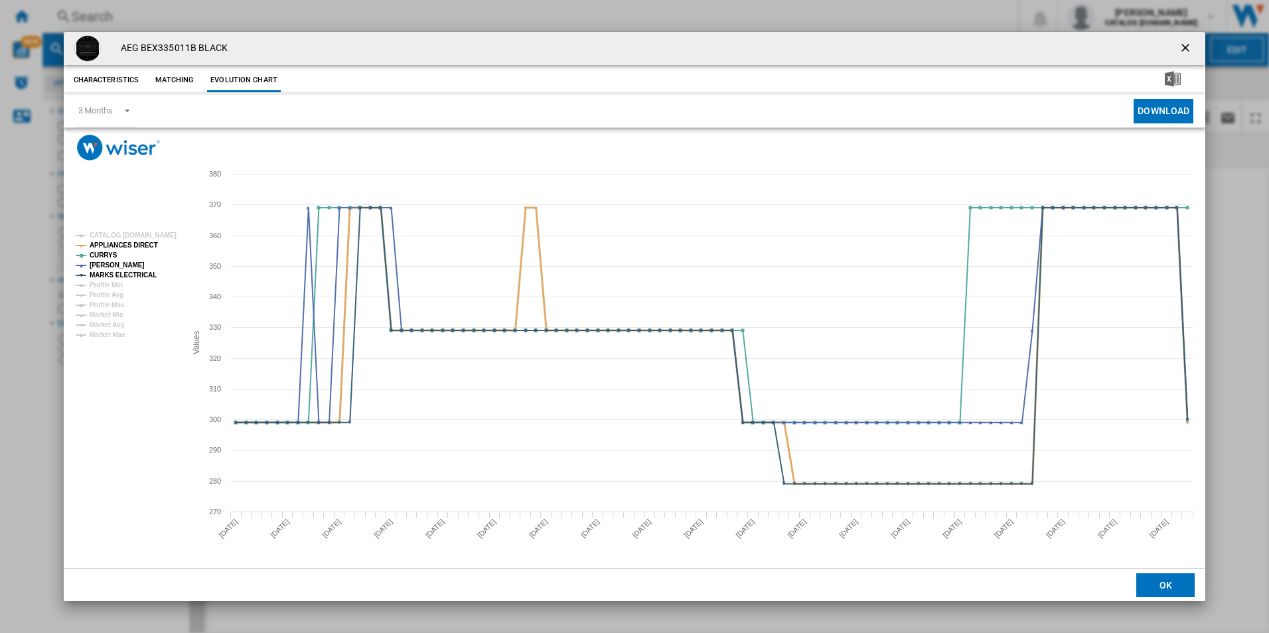
click at [143, 242] on tspan "APPLIANCES DIRECT" at bounding box center [124, 245] width 68 height 7
click at [141, 275] on tspan "MARKS ELECTRICAL" at bounding box center [123, 274] width 67 height 7
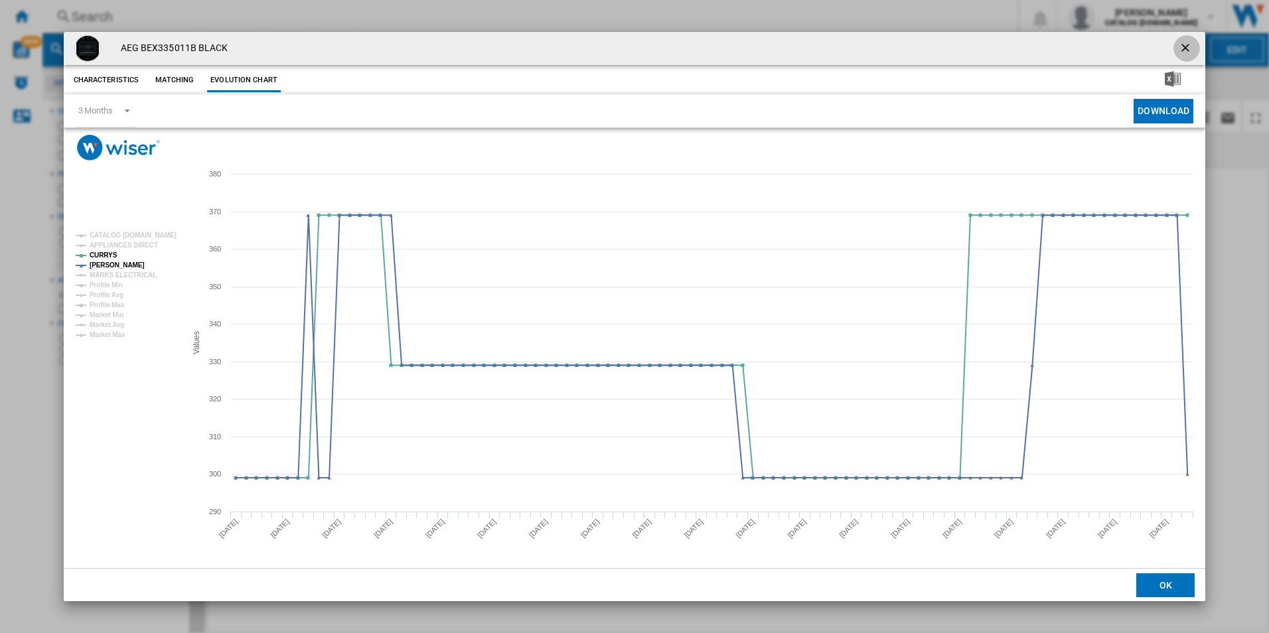
click at [1182, 48] on ng-md-icon "getI18NText('BUTTONS.CLOSE_DIALOG')" at bounding box center [1187, 49] width 16 height 16
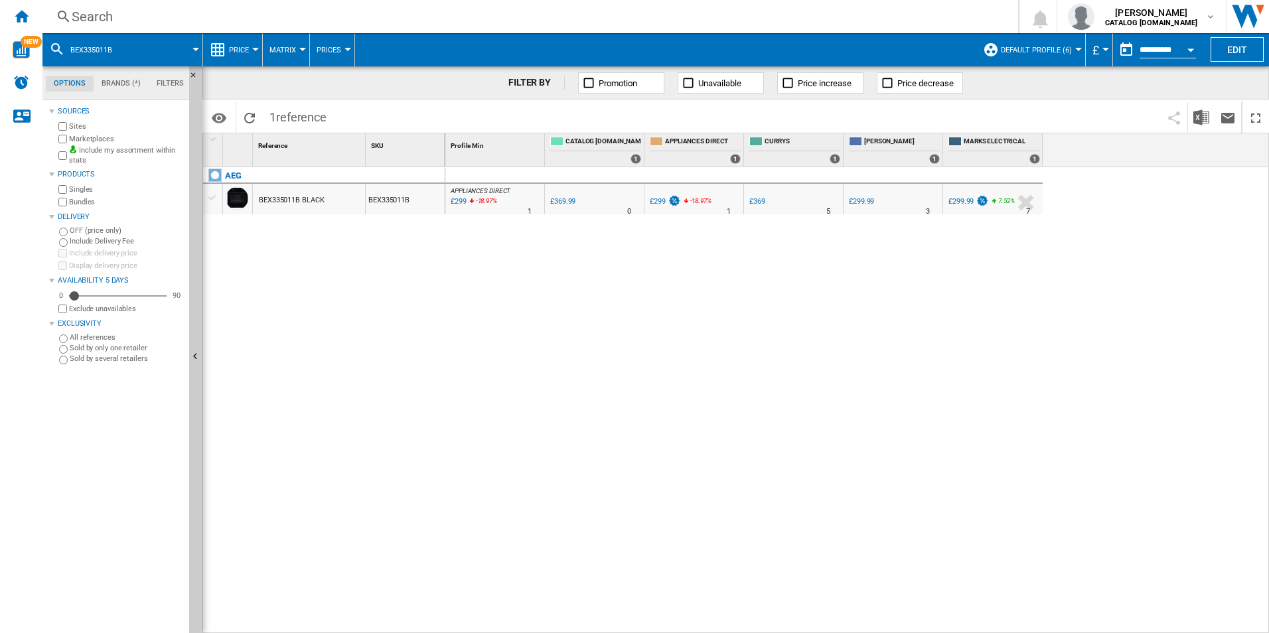
click at [775, 19] on div "Search" at bounding box center [528, 16] width 912 height 19
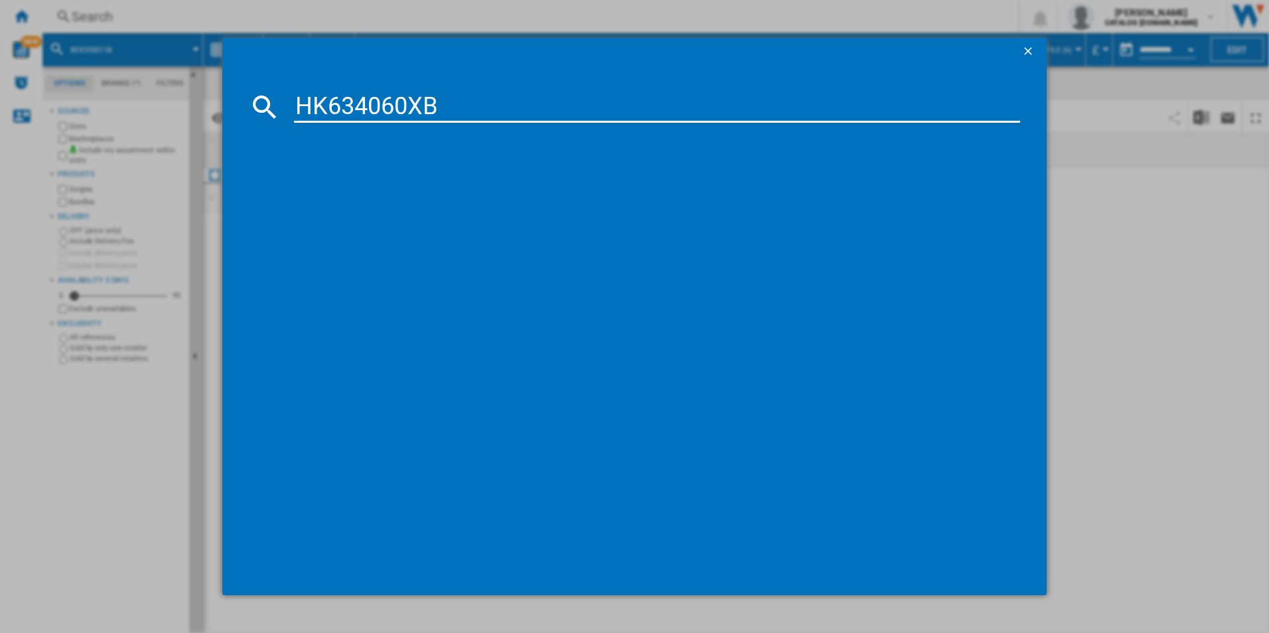
type input "HK634060XB"
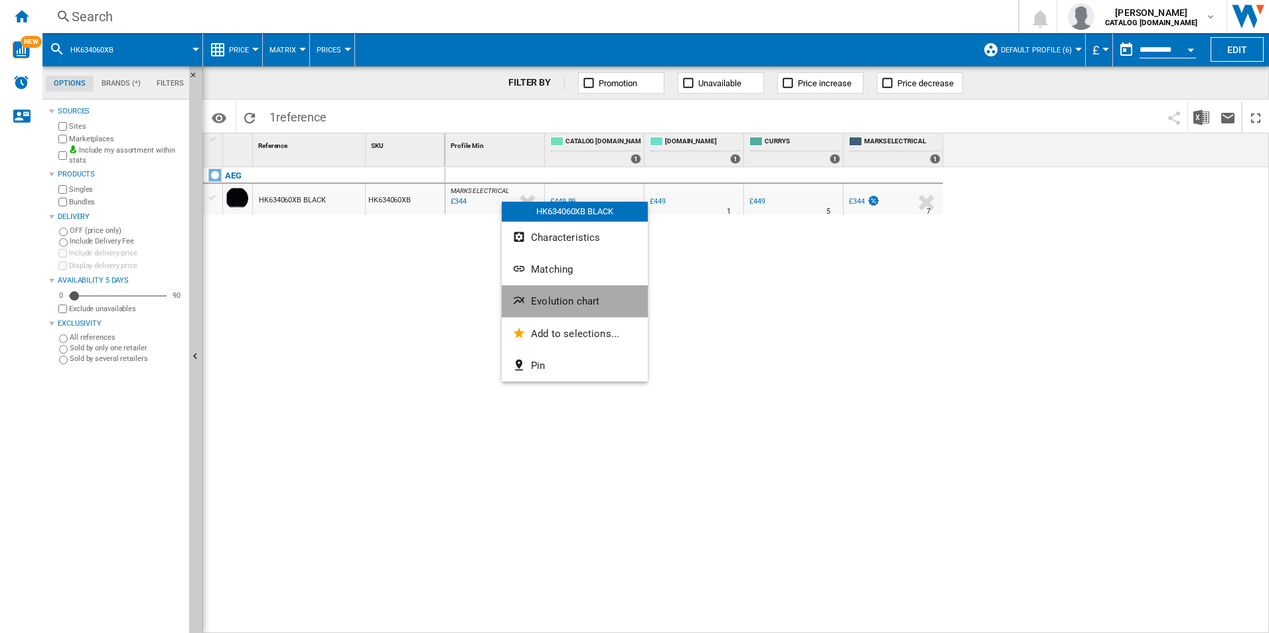
click at [539, 301] on span "Evolution chart" at bounding box center [565, 301] width 68 height 12
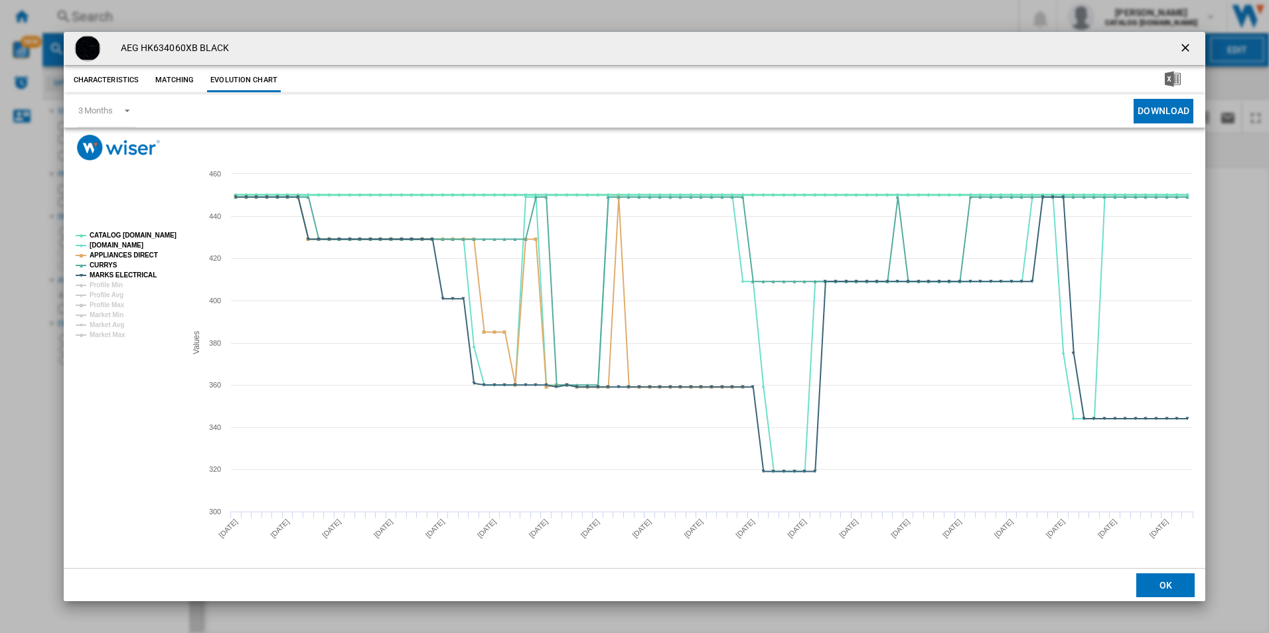
click at [163, 237] on tspan "CATALOG ELECTROLUX.UK" at bounding box center [133, 235] width 87 height 7
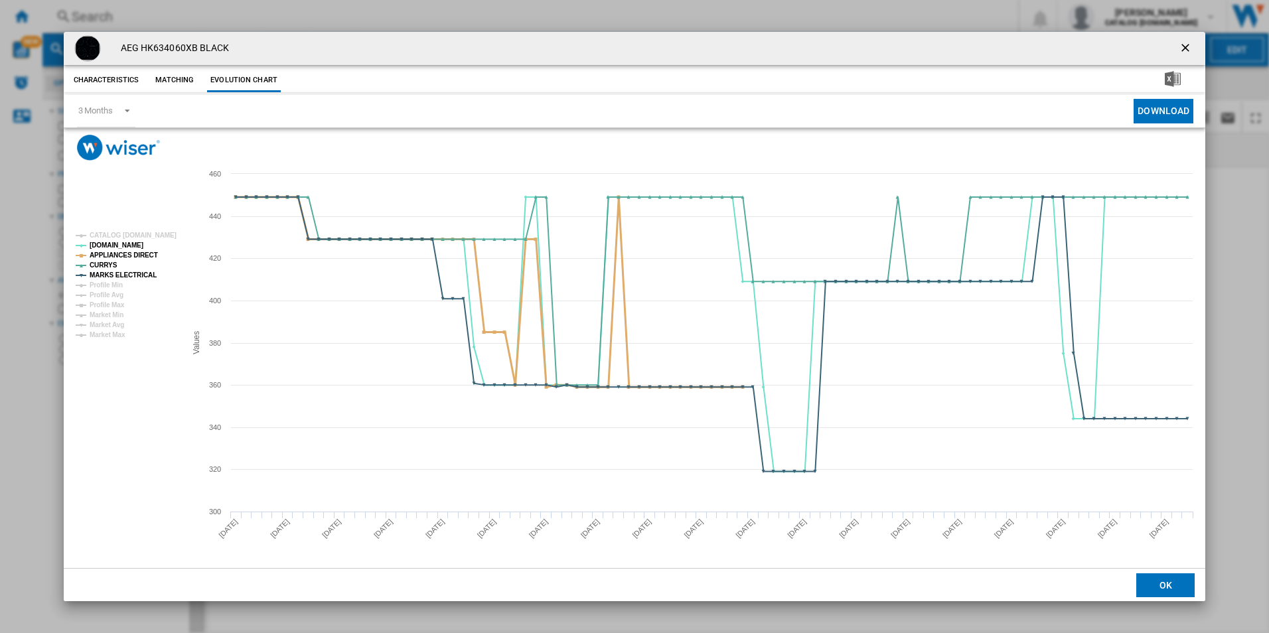
click at [144, 252] on tspan "APPLIANCES DIRECT" at bounding box center [124, 255] width 68 height 7
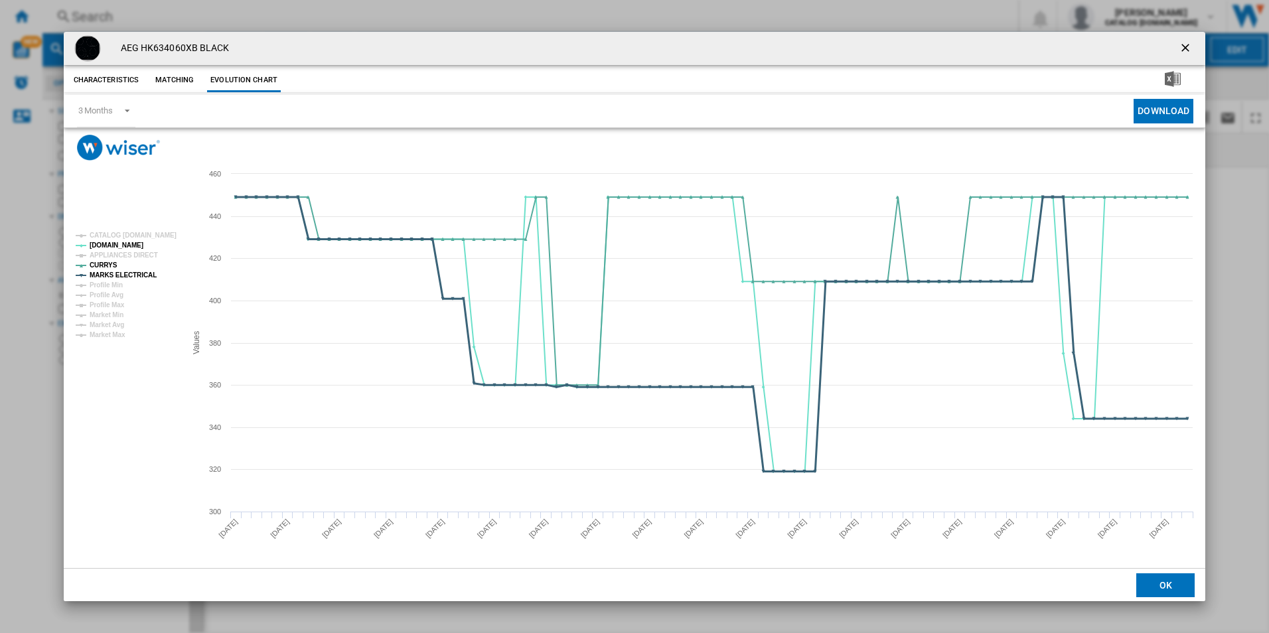
click at [142, 277] on tspan "MARKS ELECTRICAL" at bounding box center [123, 274] width 67 height 7
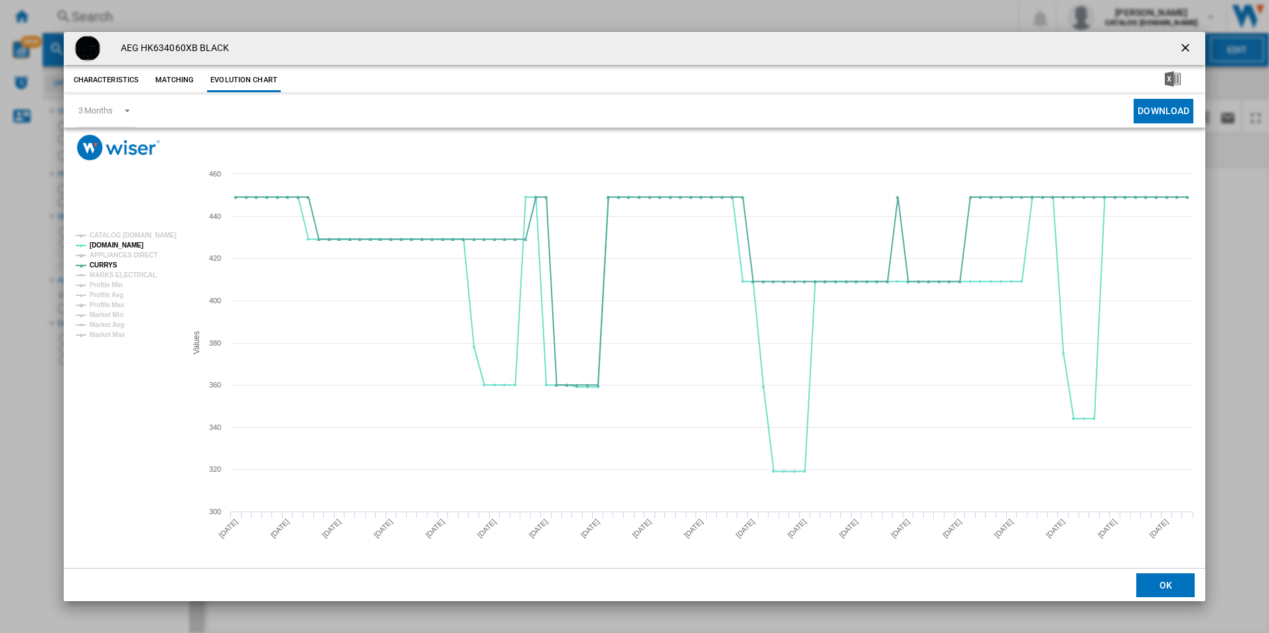
click at [1193, 42] on ng-md-icon "getI18NText('BUTTONS.CLOSE_DIALOG')" at bounding box center [1187, 49] width 16 height 16
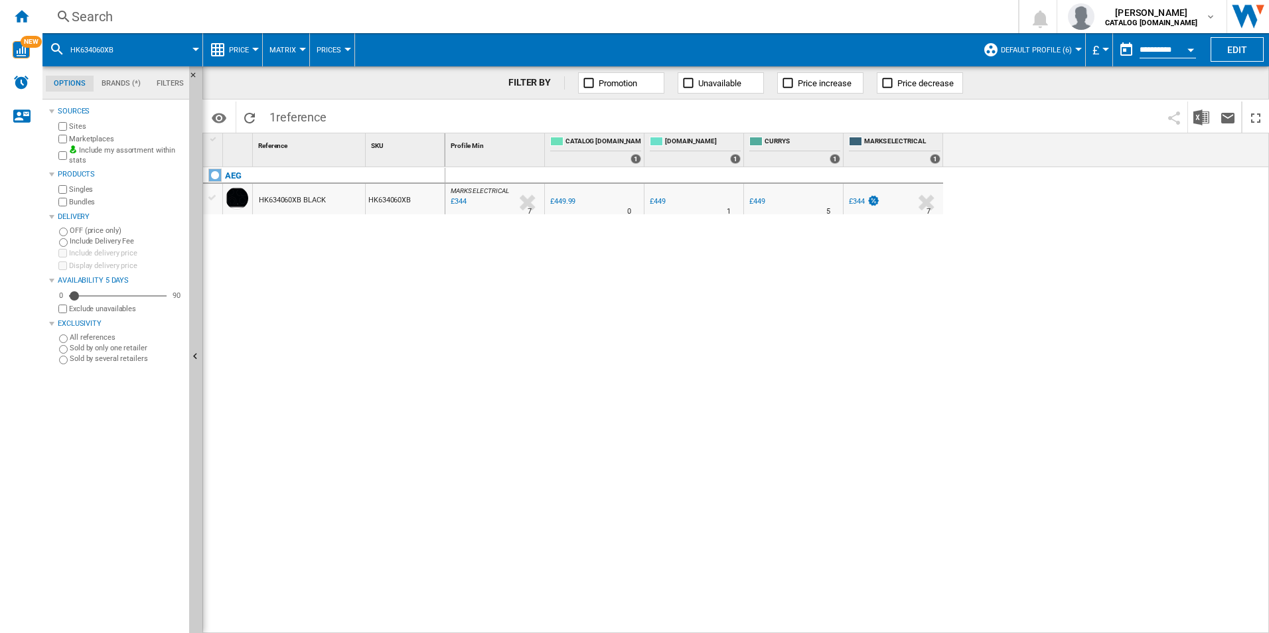
click at [899, 23] on div "Search" at bounding box center [528, 16] width 912 height 19
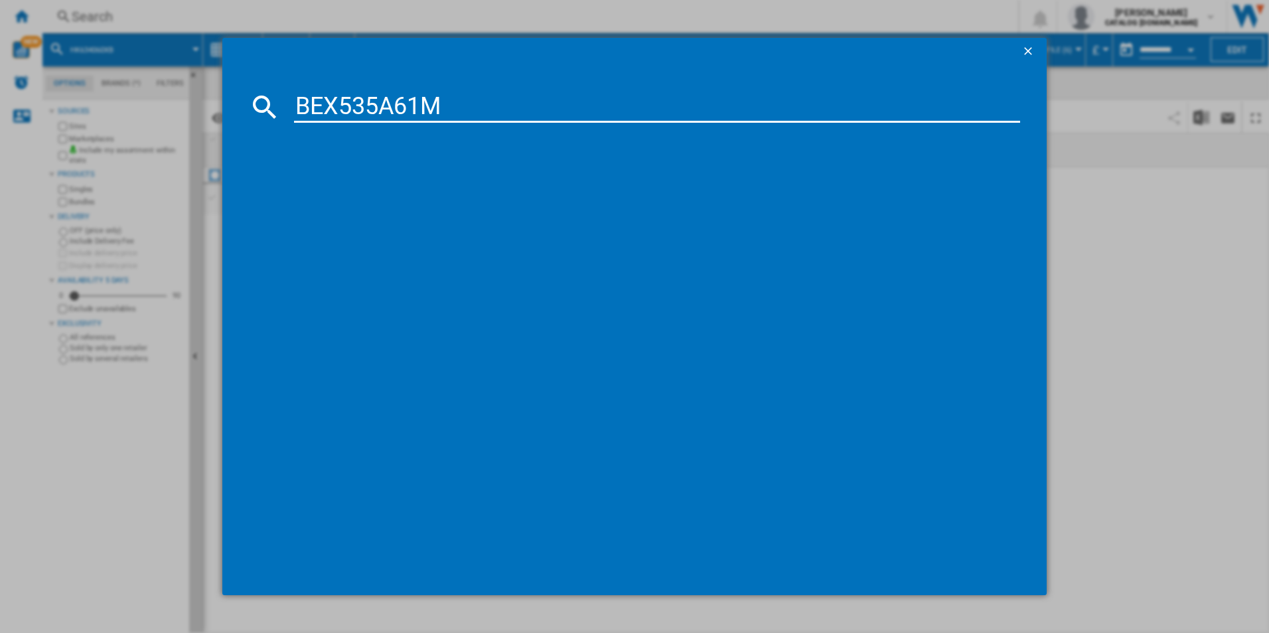
type input "BEX535A61M"
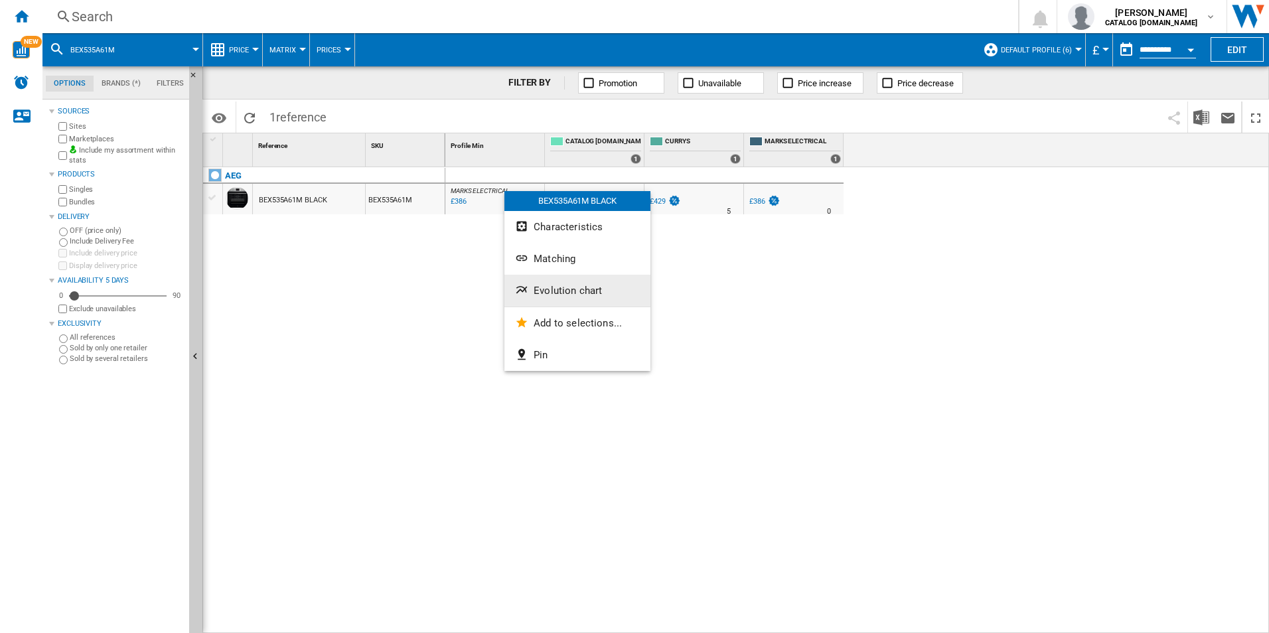
click at [560, 289] on span "Evolution chart" at bounding box center [568, 291] width 68 height 12
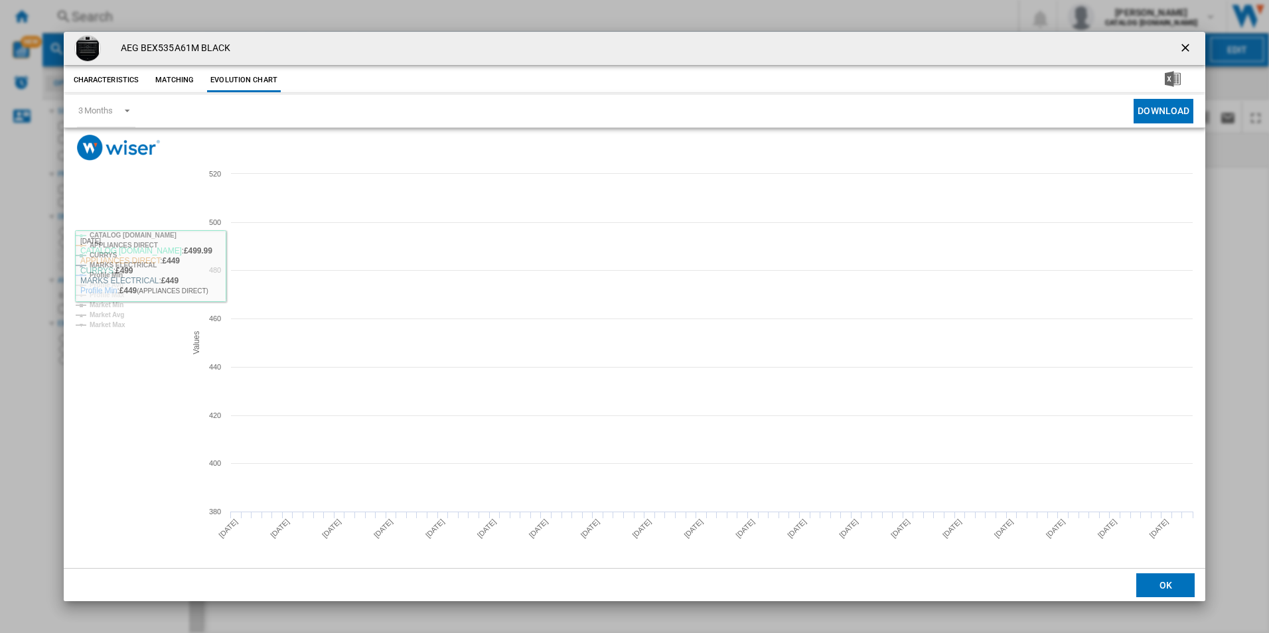
click at [139, 232] on tspan "CATALOG ELECTROLUX.UK" at bounding box center [133, 235] width 87 height 7
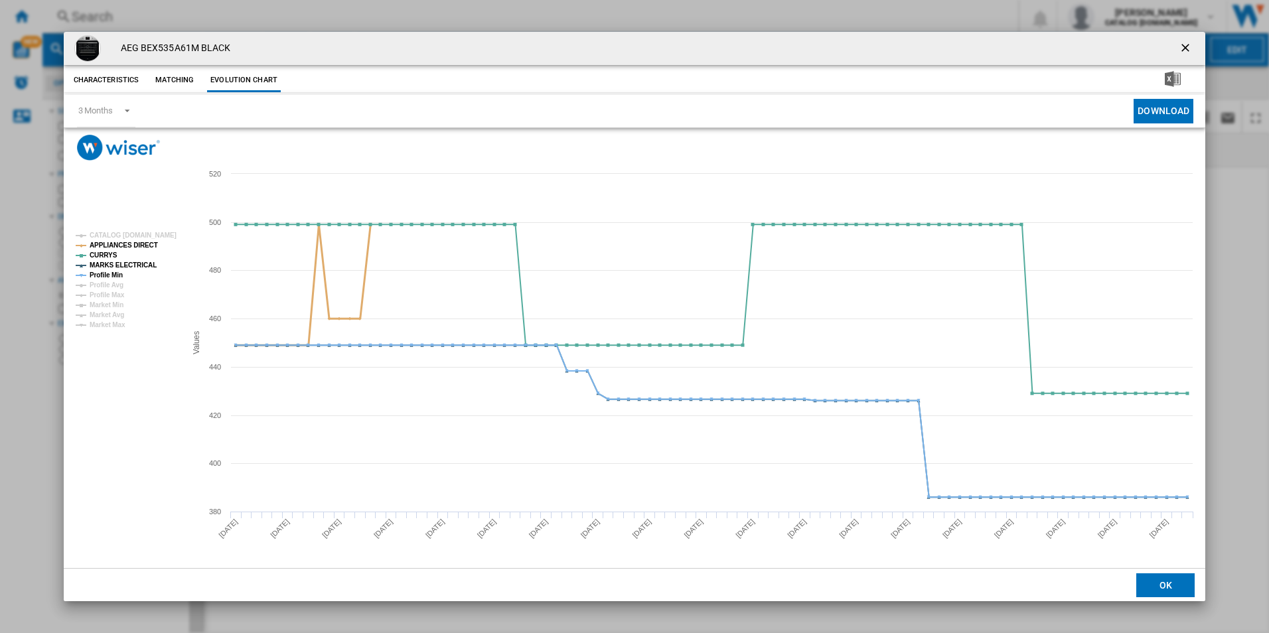
click at [143, 242] on tspan "APPLIANCES DIRECT" at bounding box center [124, 245] width 68 height 7
drag, startPoint x: 137, startPoint y: 264, endPoint x: 119, endPoint y: 268, distance: 17.7
click at [135, 264] on tspan "MARKS ELECTRICAL" at bounding box center [123, 265] width 67 height 7
click at [111, 273] on tspan "Profile Min" at bounding box center [106, 274] width 33 height 7
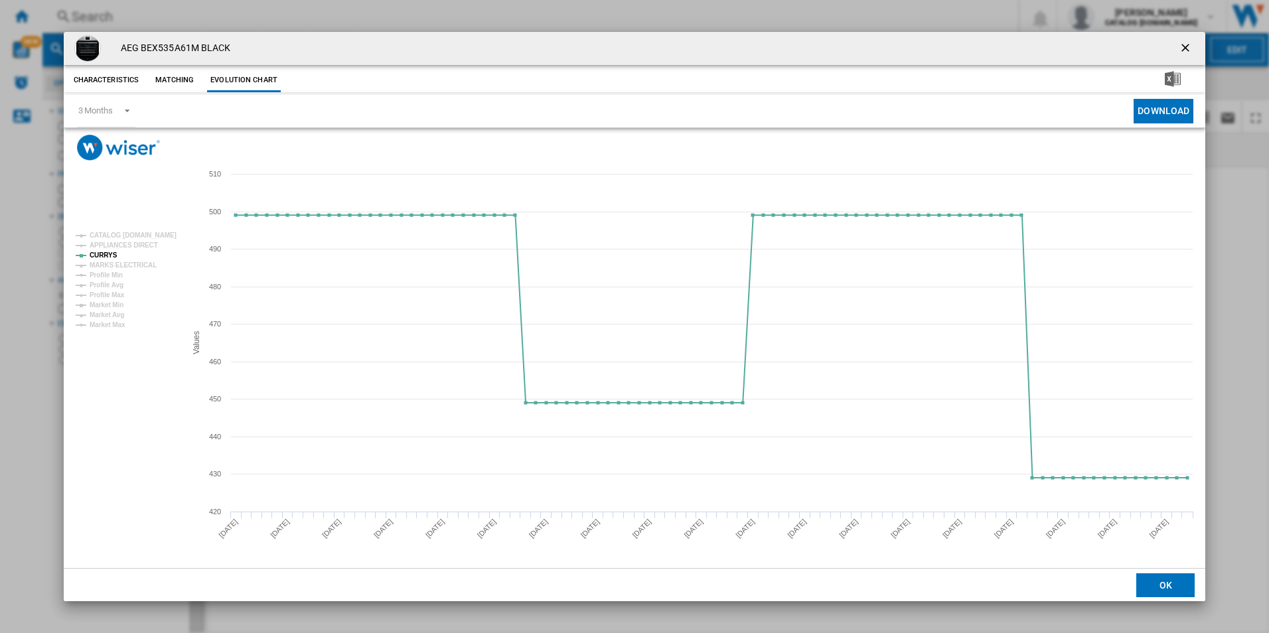
drag, startPoint x: 1190, startPoint y: 51, endPoint x: 1035, endPoint y: 58, distance: 154.8
click at [1190, 51] on ng-md-icon "getI18NText('BUTTONS.CLOSE_DIALOG')" at bounding box center [1187, 49] width 16 height 16
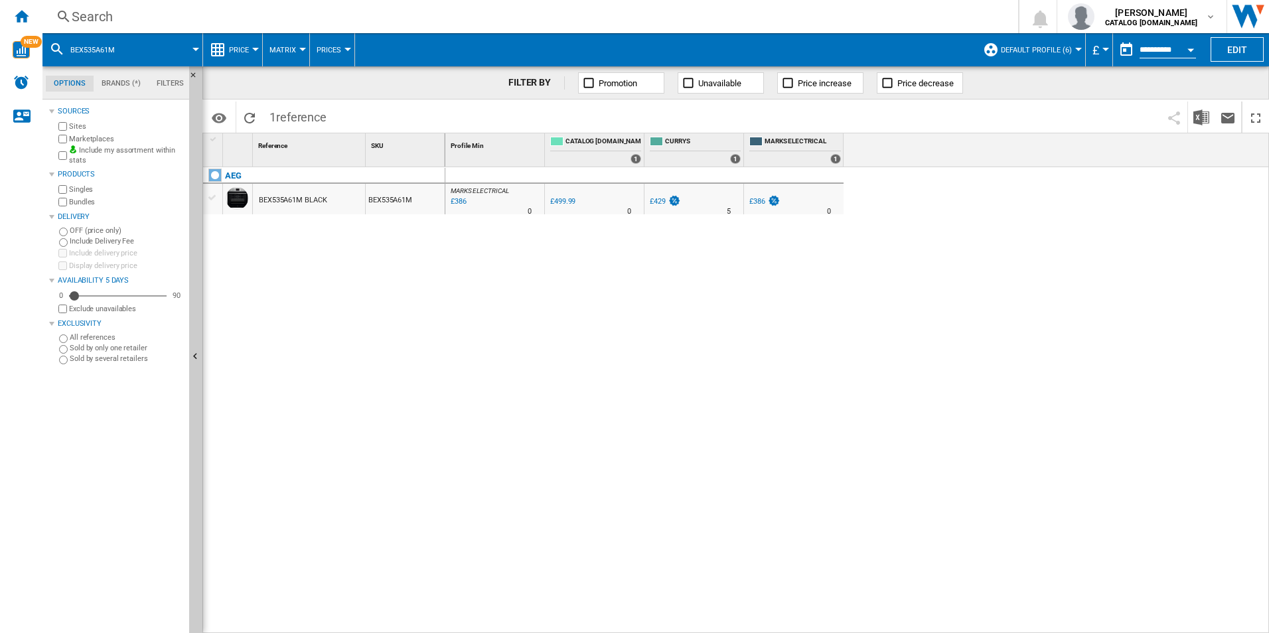
click at [774, 16] on div "Search" at bounding box center [528, 16] width 912 height 19
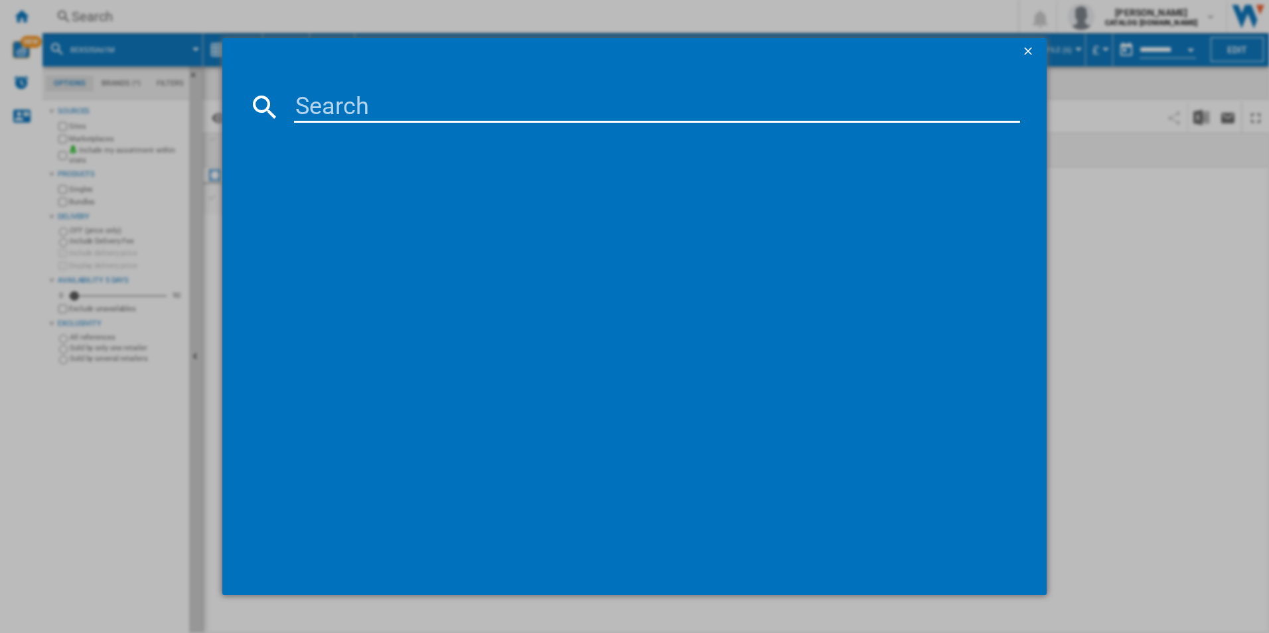
type input "DUB535060M"
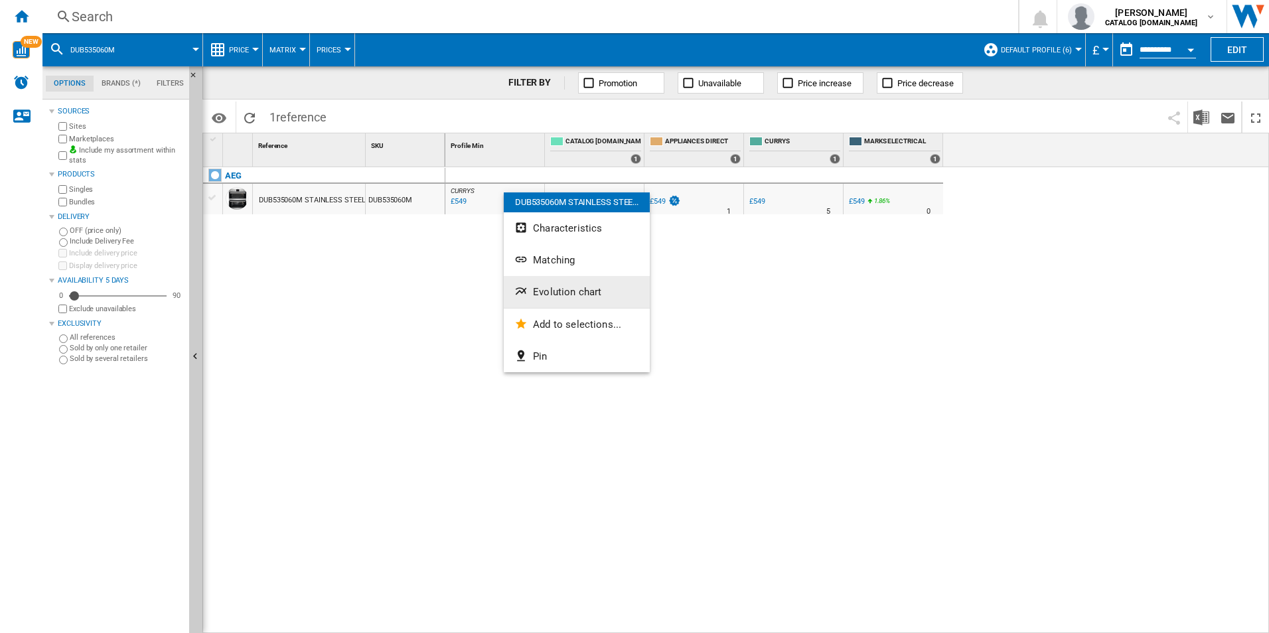
click at [567, 296] on span "Evolution chart" at bounding box center [567, 292] width 68 height 12
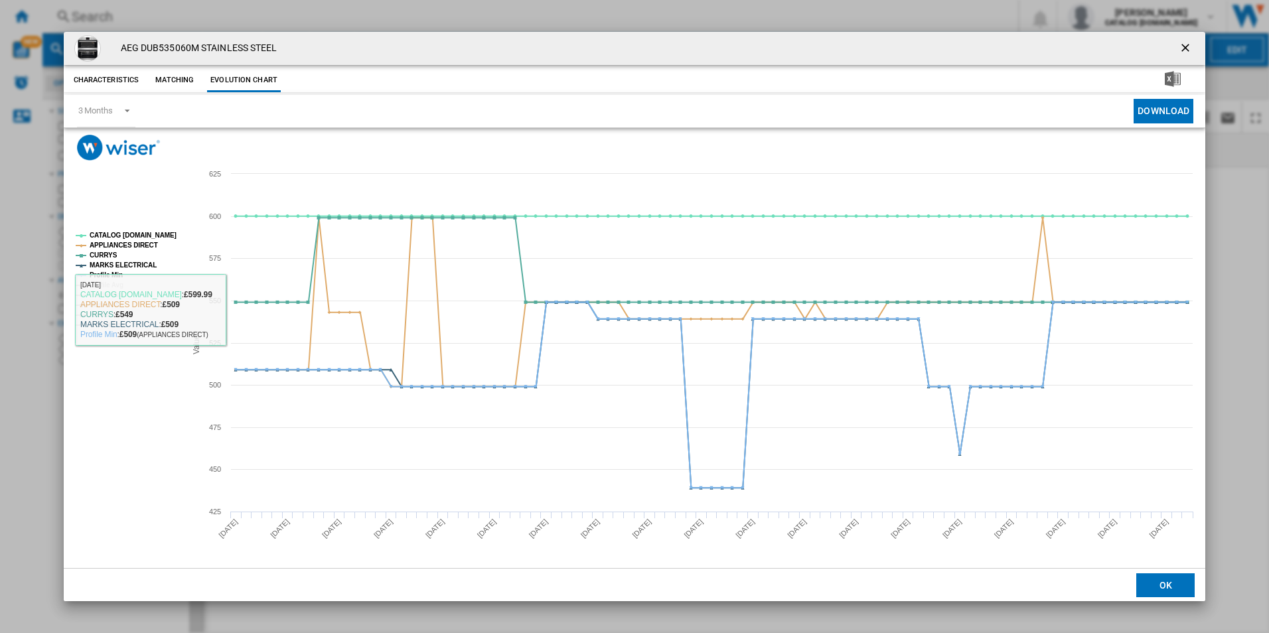
click at [169, 233] on tspan "CATALOG ELECTROLUX.UK" at bounding box center [133, 235] width 87 height 7
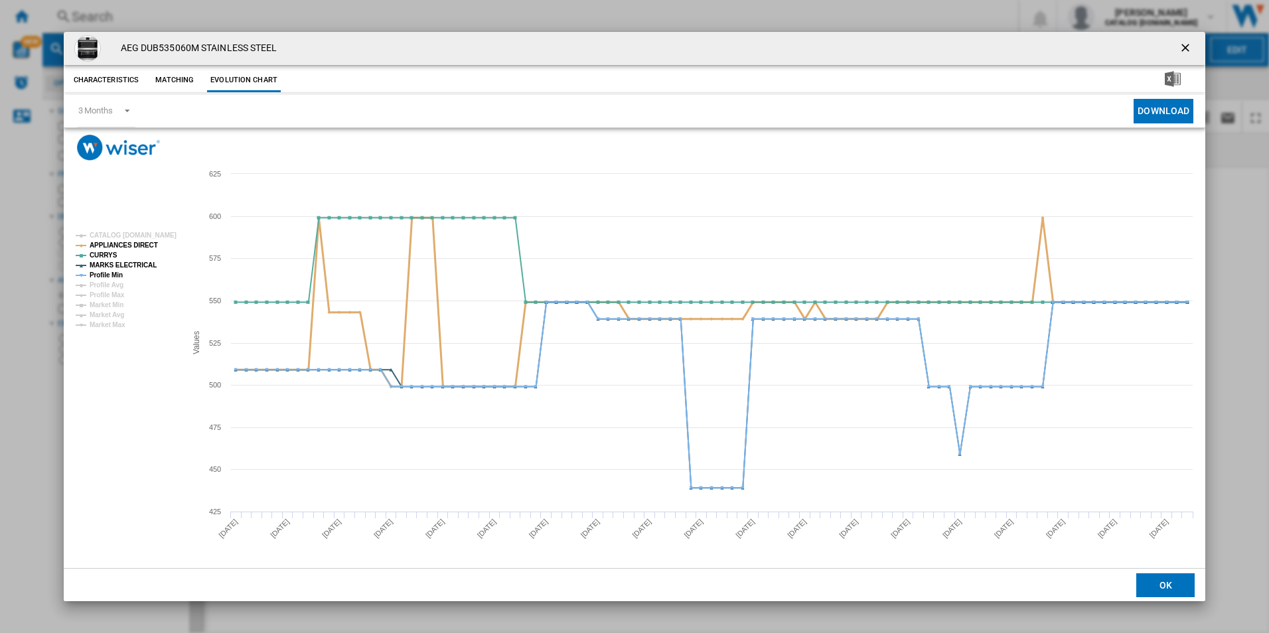
click at [145, 245] on tspan "APPLIANCES DIRECT" at bounding box center [124, 245] width 68 height 7
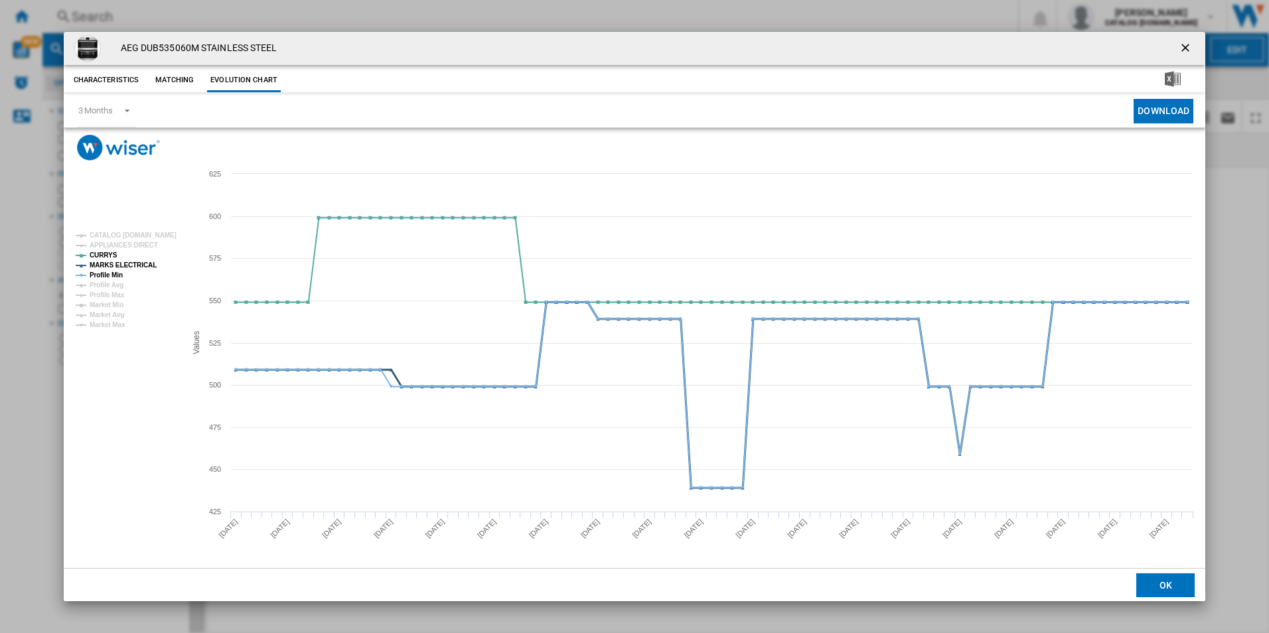
drag, startPoint x: 138, startPoint y: 265, endPoint x: 119, endPoint y: 265, distance: 18.6
click at [135, 265] on tspan "MARKS ELECTRICAL" at bounding box center [123, 265] width 67 height 7
click at [111, 271] on tspan "Profile Min" at bounding box center [106, 274] width 33 height 7
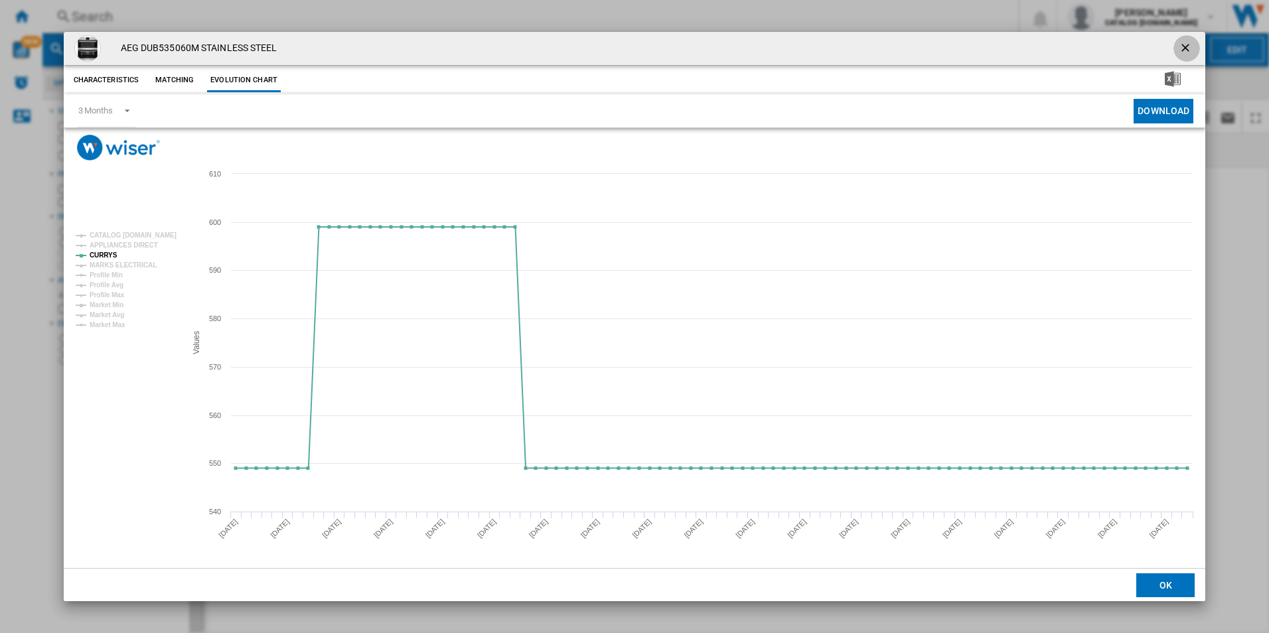
drag, startPoint x: 1185, startPoint y: 44, endPoint x: 1004, endPoint y: 58, distance: 181.7
click at [1185, 44] on ng-md-icon "getI18NText('BUTTONS.CLOSE_DIALOG')" at bounding box center [1187, 49] width 16 height 16
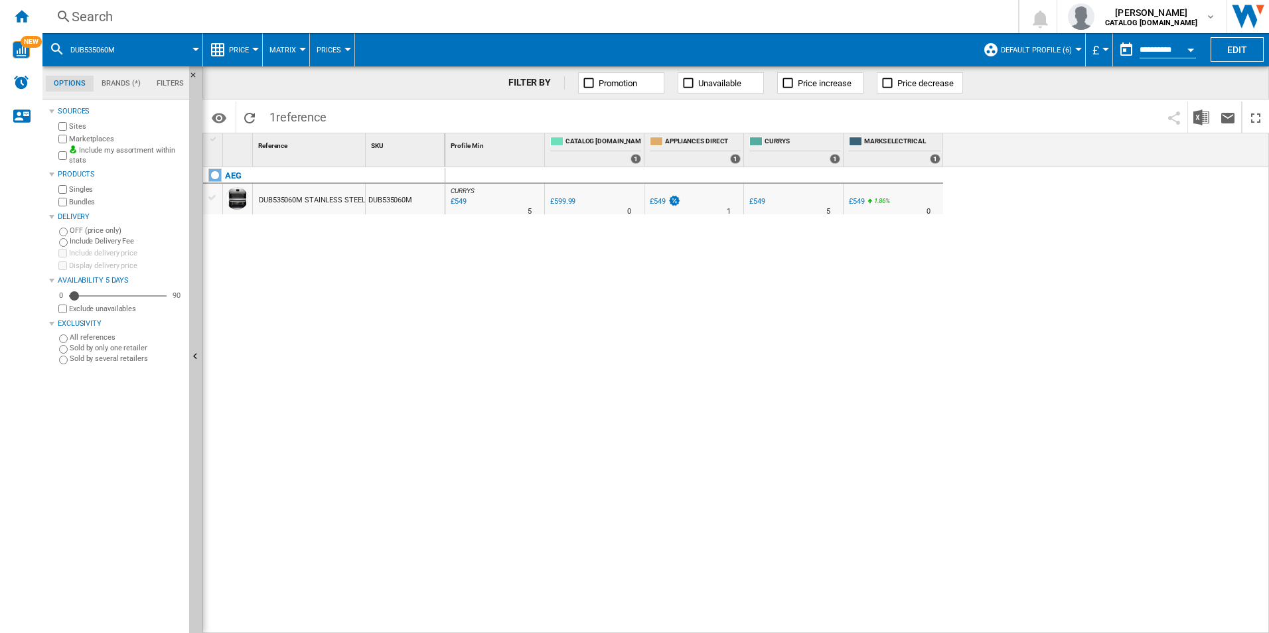
click at [882, 19] on div "Search" at bounding box center [528, 16] width 912 height 19
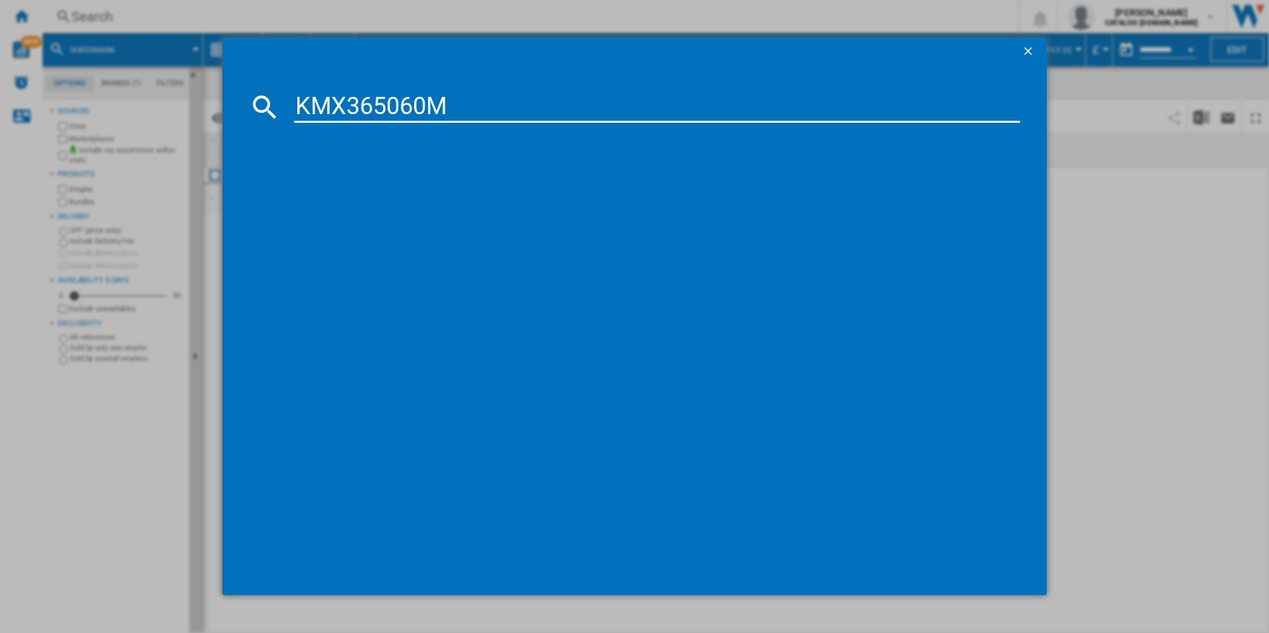
type input "KMX365060M"
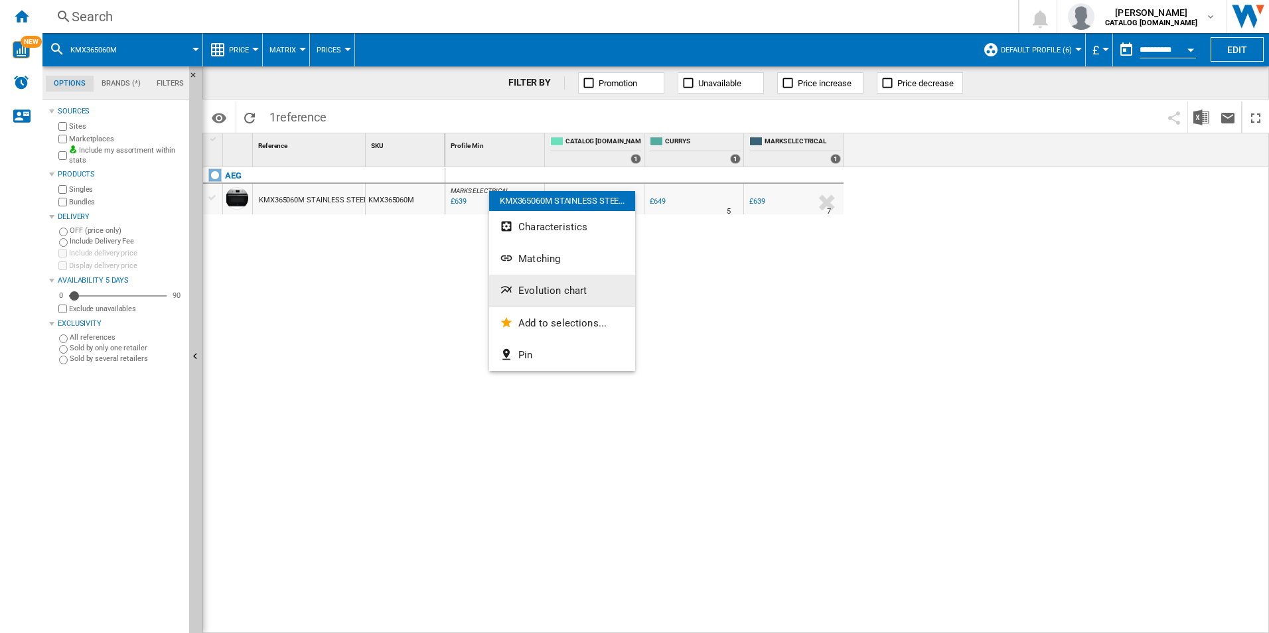
click at [530, 283] on button "Evolution chart" at bounding box center [562, 291] width 146 height 32
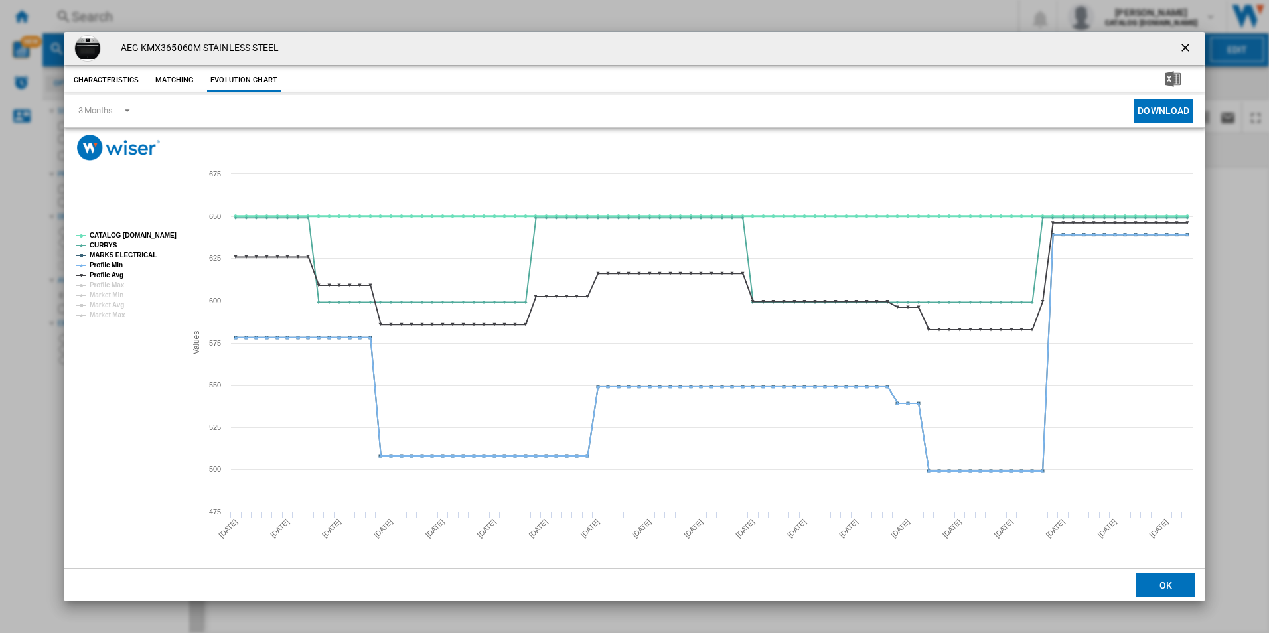
click at [158, 232] on tspan "CATALOG ELECTROLUX.UK" at bounding box center [133, 235] width 87 height 7
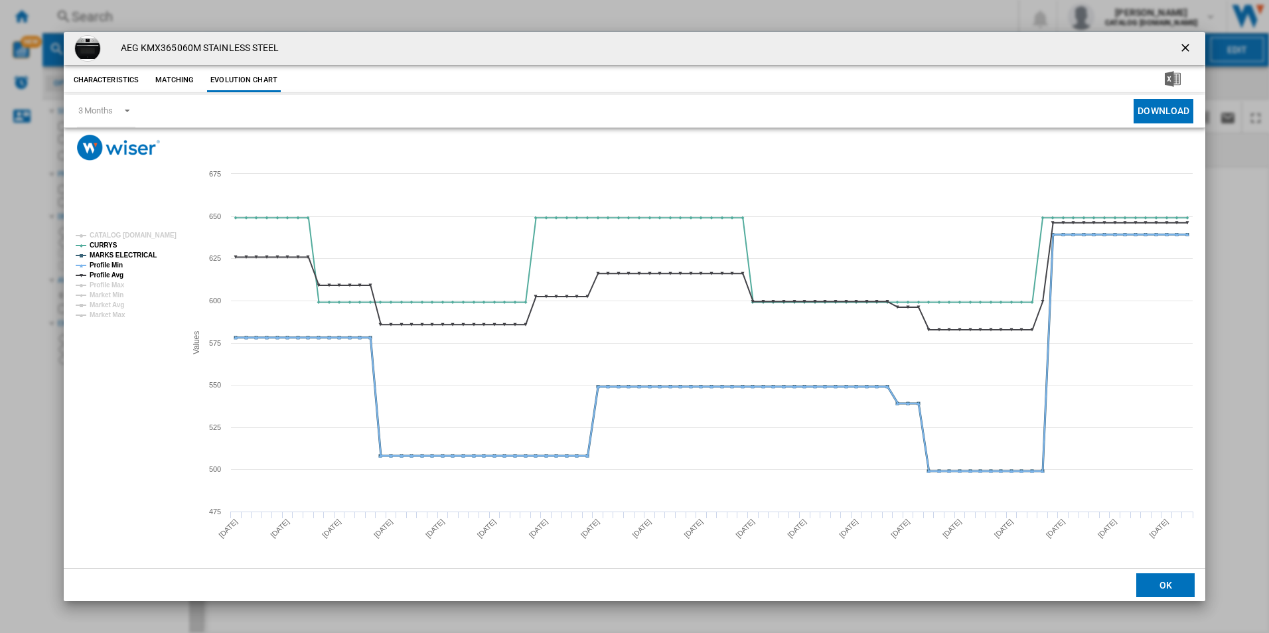
click at [135, 256] on tspan "MARKS ELECTRICAL" at bounding box center [123, 255] width 67 height 7
click at [108, 267] on tspan "Profile Min" at bounding box center [106, 265] width 33 height 7
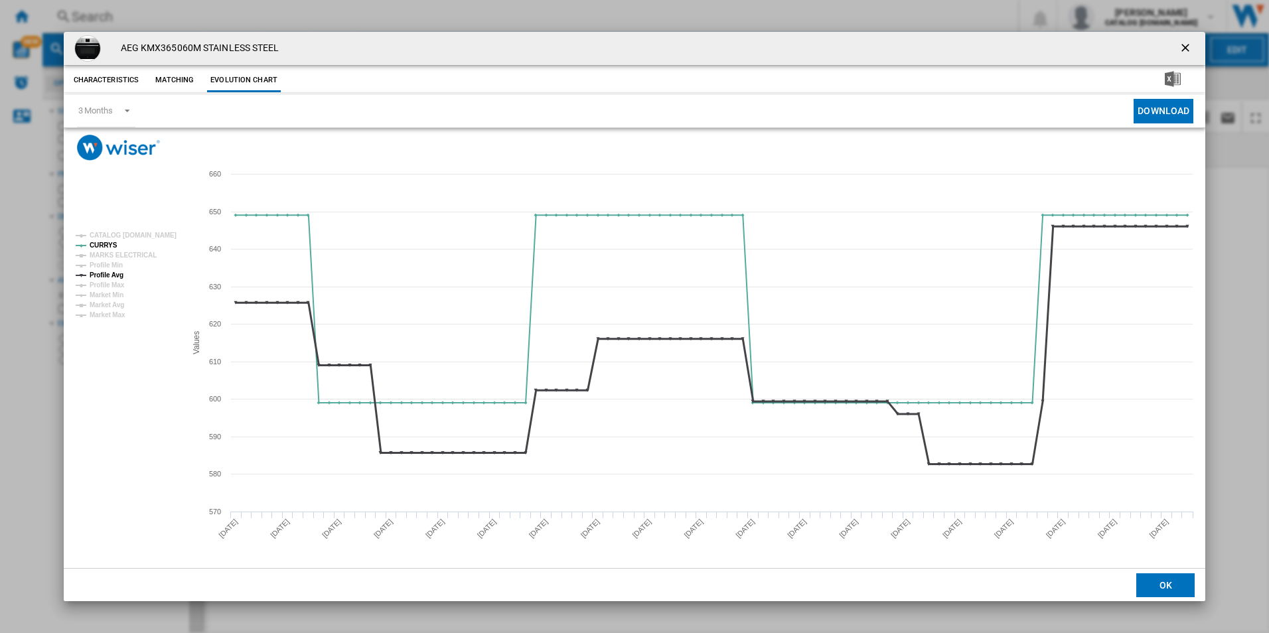
click at [108, 271] on tspan "Profile Avg" at bounding box center [107, 274] width 34 height 7
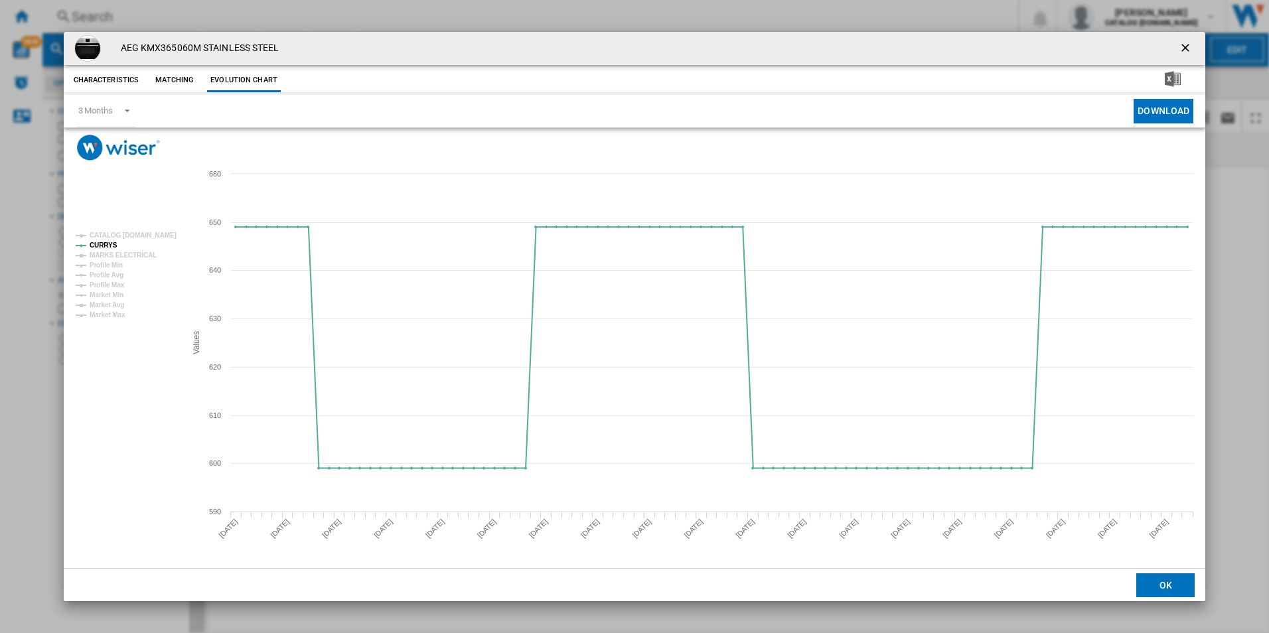
click at [1184, 44] on ng-md-icon "getI18NText('BUTTONS.CLOSE_DIALOG')" at bounding box center [1187, 49] width 16 height 16
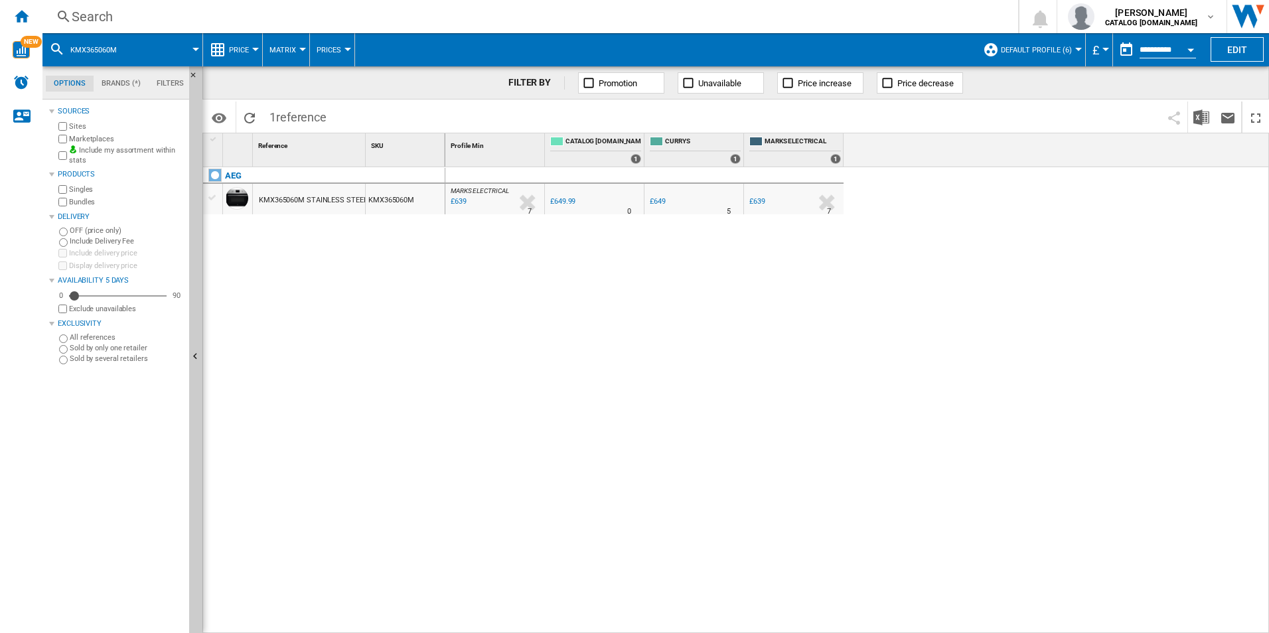
click at [767, 11] on div "Search" at bounding box center [528, 16] width 912 height 19
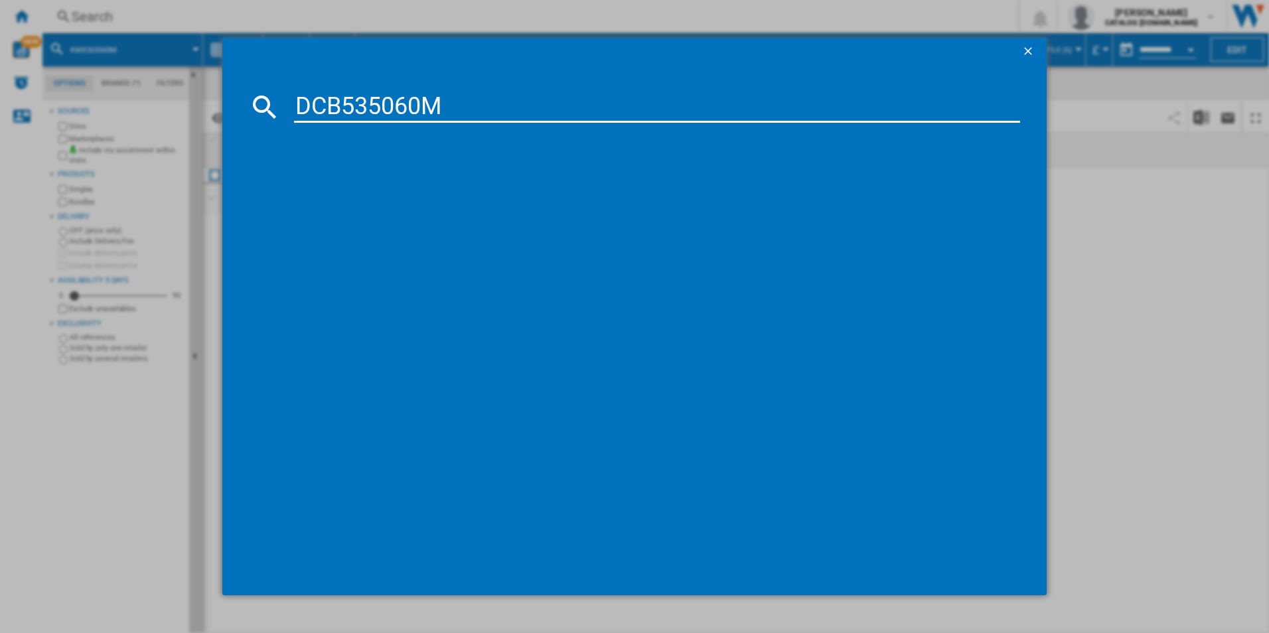
type input "DCB535060M"
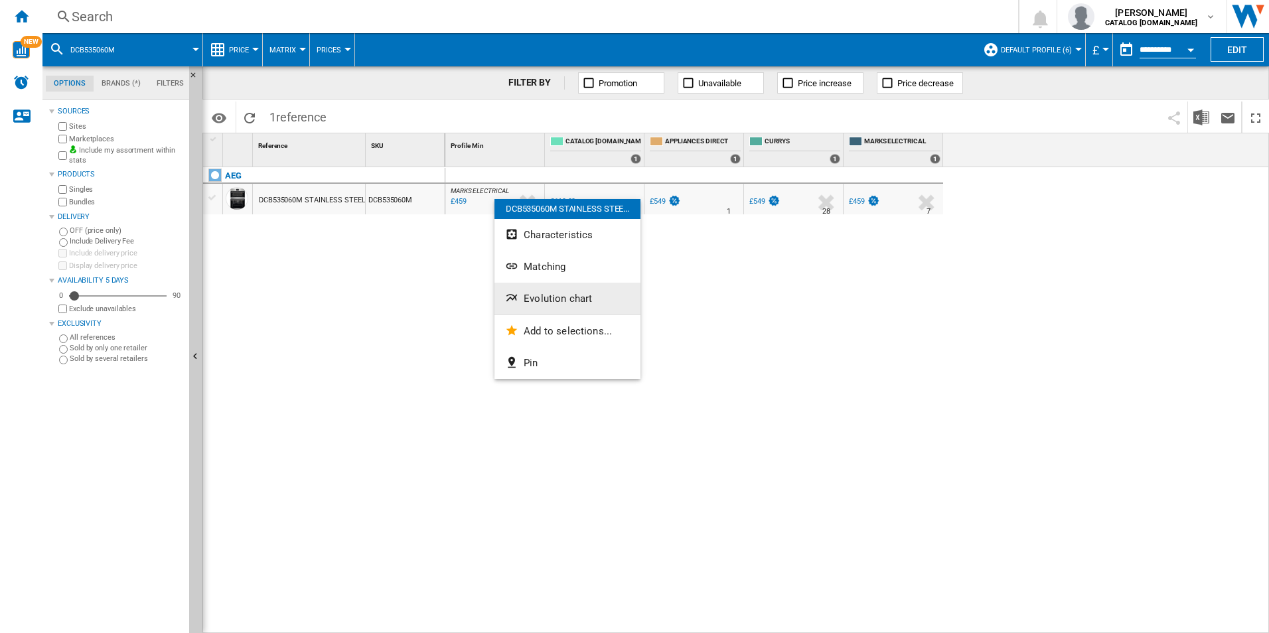
click at [576, 307] on button "Evolution chart" at bounding box center [567, 299] width 146 height 32
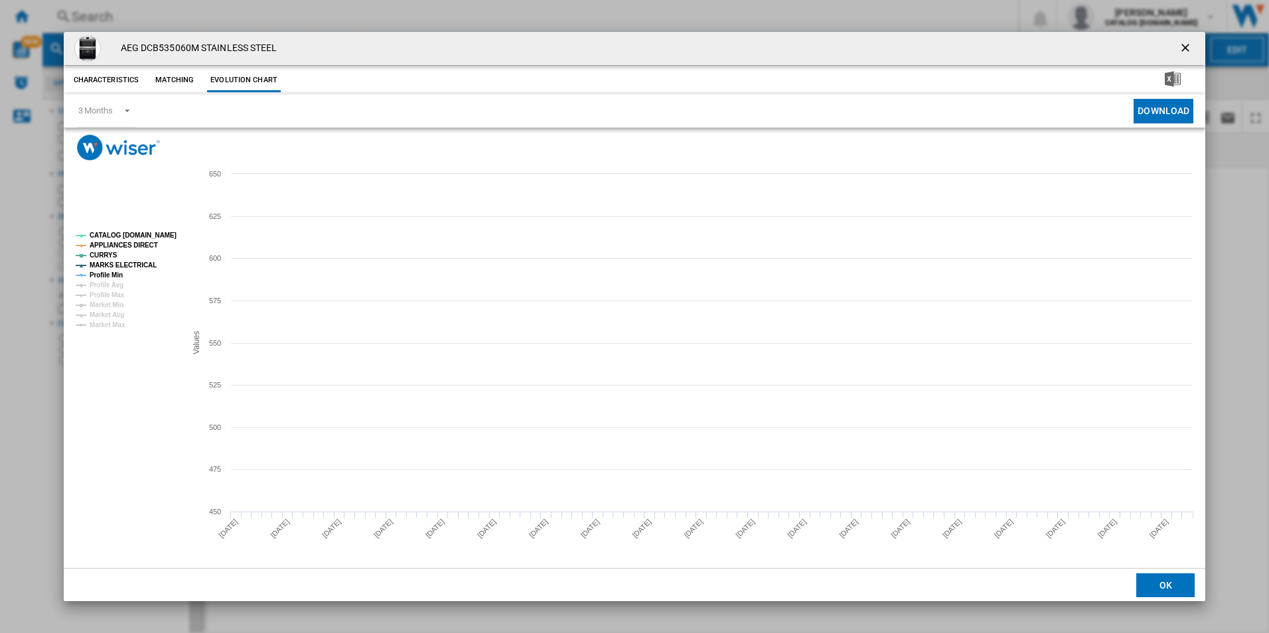
click at [160, 234] on tspan "CATALOG ELECTROLUX.UK" at bounding box center [133, 235] width 87 height 7
click at [147, 246] on tspan "APPLIANCES DIRECT" at bounding box center [124, 245] width 68 height 7
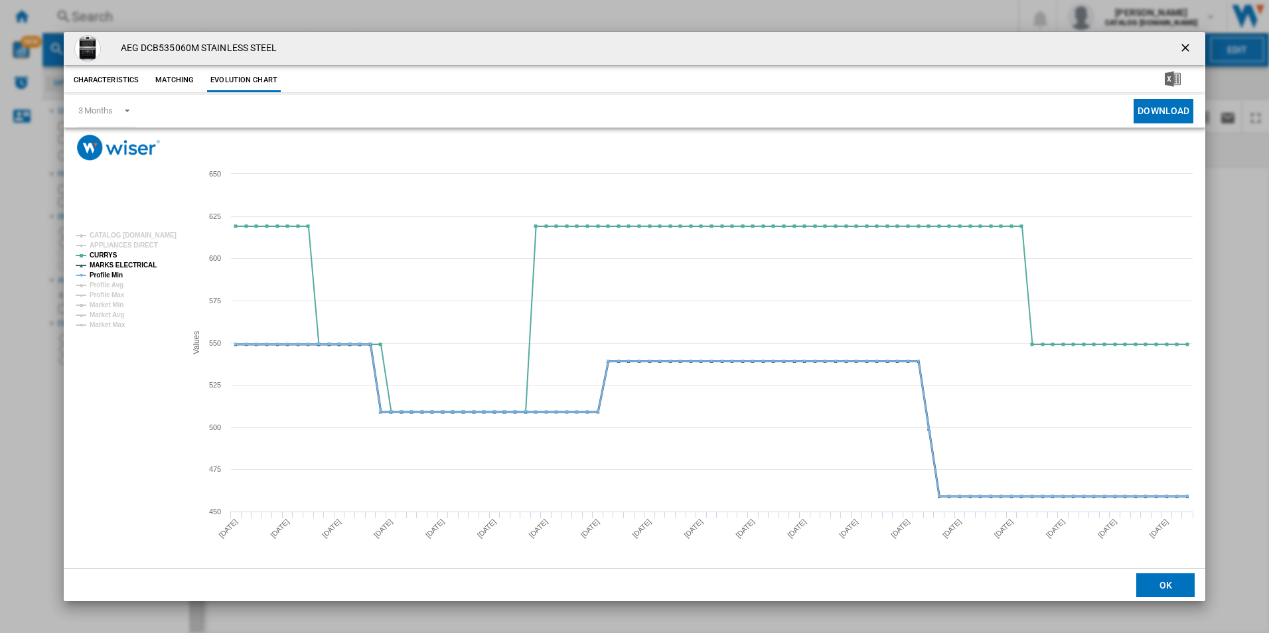
click at [139, 265] on tspan "MARKS ELECTRICAL" at bounding box center [123, 265] width 67 height 7
click at [112, 271] on tspan "Profile Min" at bounding box center [106, 274] width 33 height 7
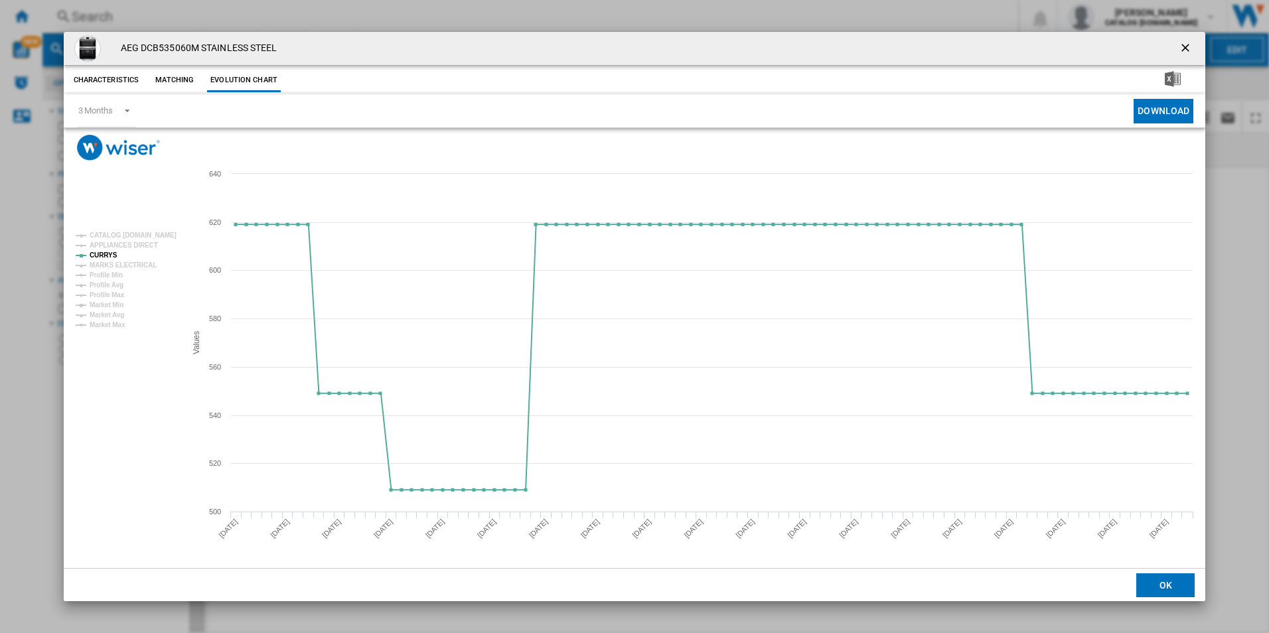
drag, startPoint x: 1181, startPoint y: 46, endPoint x: 1035, endPoint y: 53, distance: 146.2
click at [1181, 46] on ng-md-icon "getI18NText('BUTTONS.CLOSE_DIALOG')" at bounding box center [1187, 49] width 16 height 16
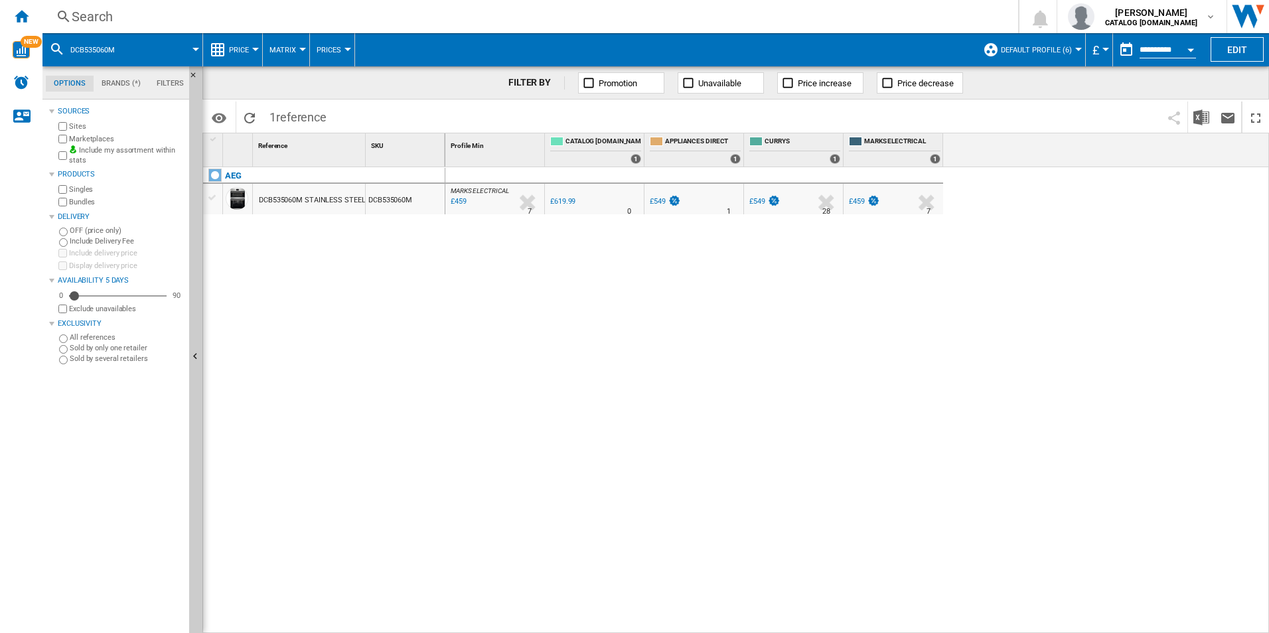
click at [806, 22] on div "Search" at bounding box center [528, 16] width 912 height 19
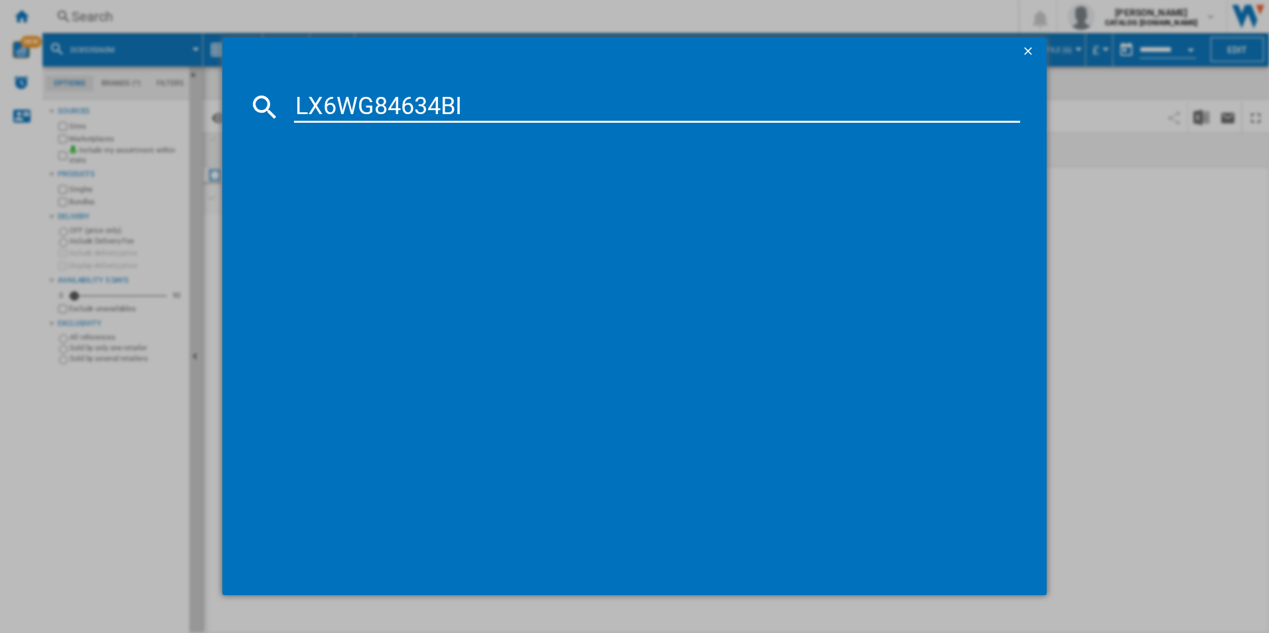
type input "LX6WG84634BI"
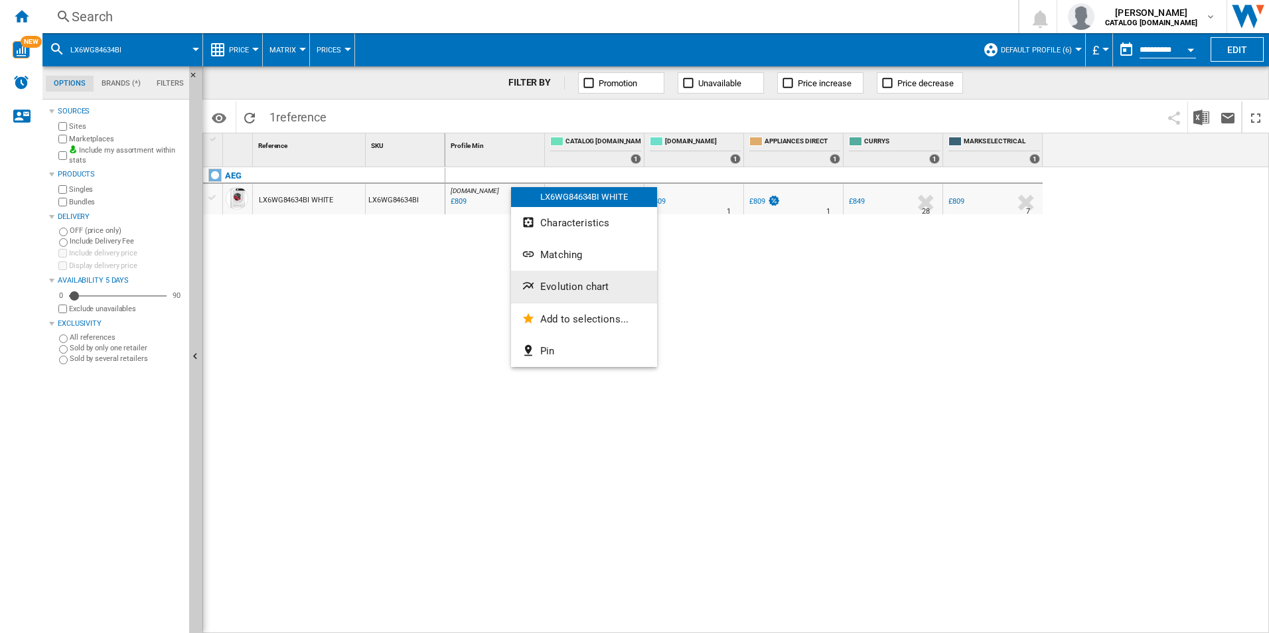
click at [540, 287] on button "Evolution chart" at bounding box center [584, 287] width 146 height 32
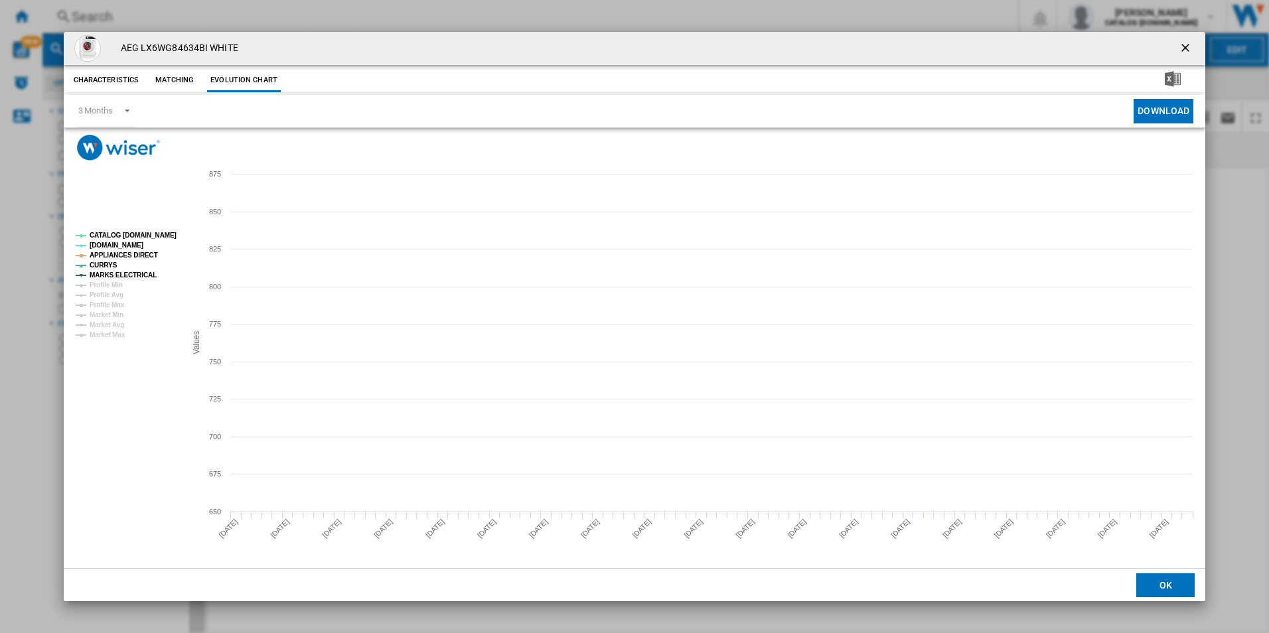
click at [160, 235] on tspan "CATALOG ELECTROLUX.UK" at bounding box center [133, 235] width 87 height 7
click at [145, 252] on tspan "APPLIANCES DIRECT" at bounding box center [124, 255] width 68 height 7
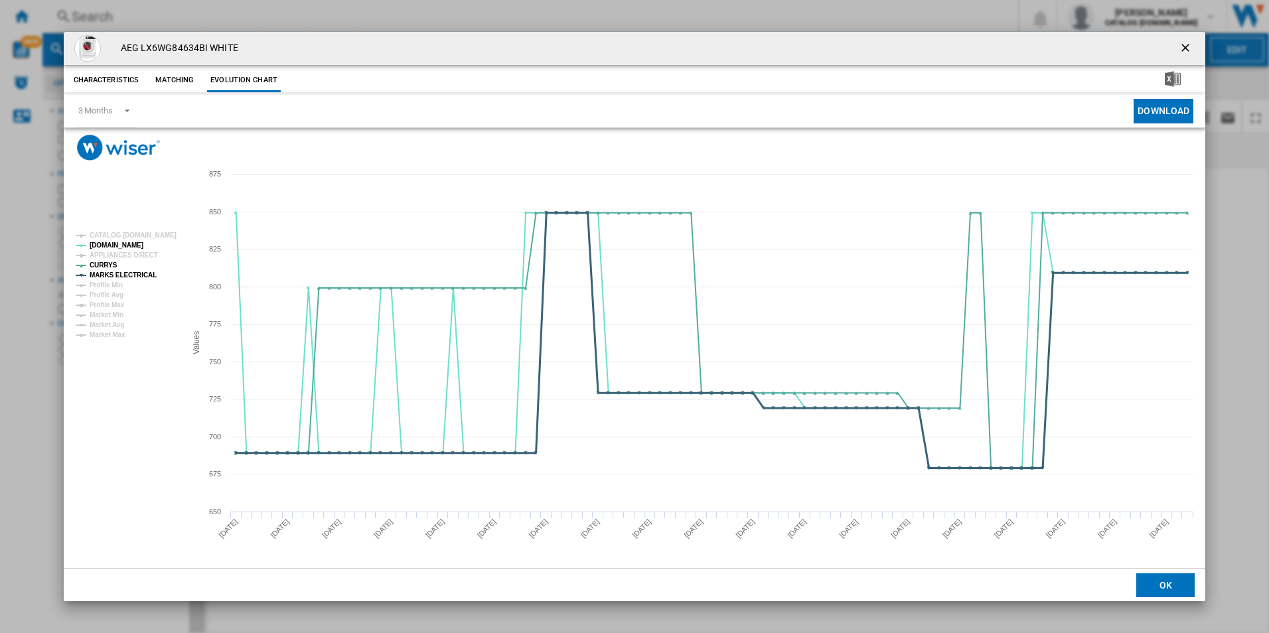
click at [143, 275] on tspan "MARKS ELECTRICAL" at bounding box center [123, 274] width 67 height 7
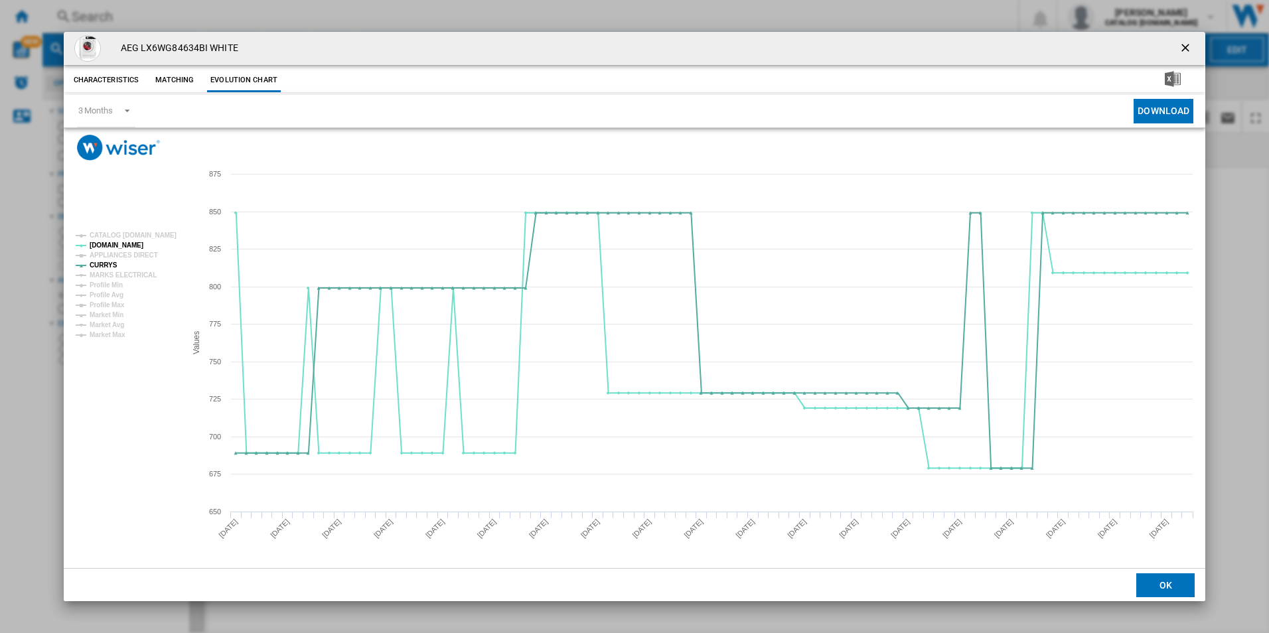
click at [1184, 48] on ng-md-icon "getI18NText('BUTTONS.CLOSE_DIALOG')" at bounding box center [1187, 49] width 16 height 16
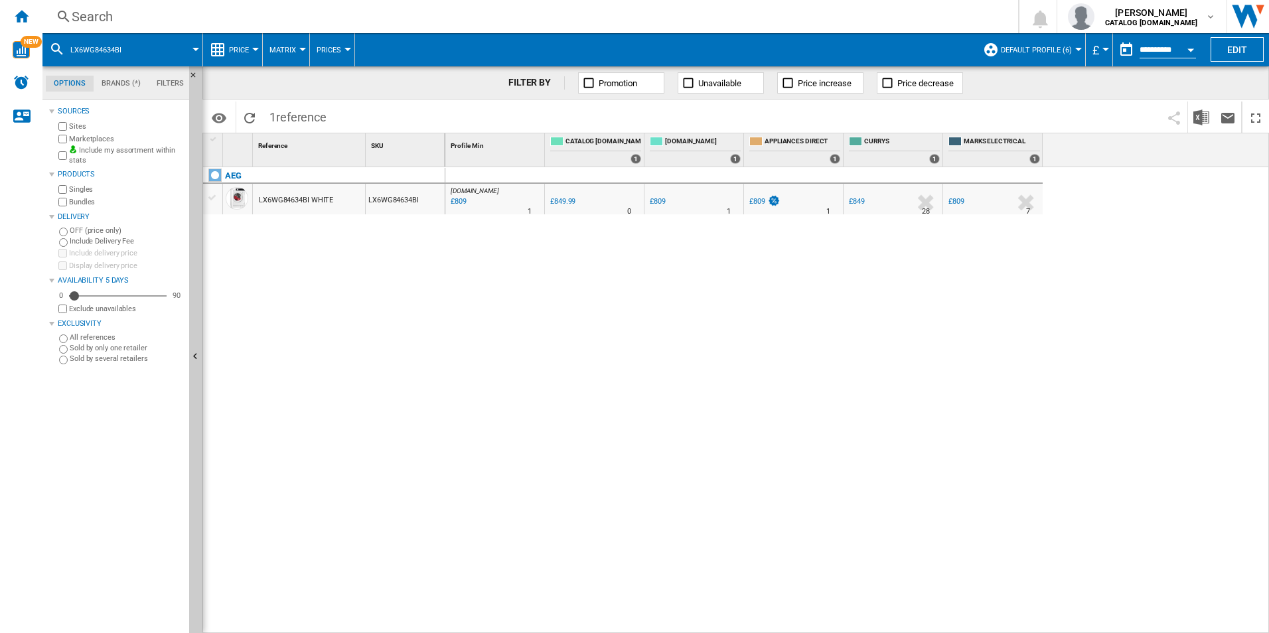
click at [838, 19] on div "Search" at bounding box center [528, 16] width 912 height 19
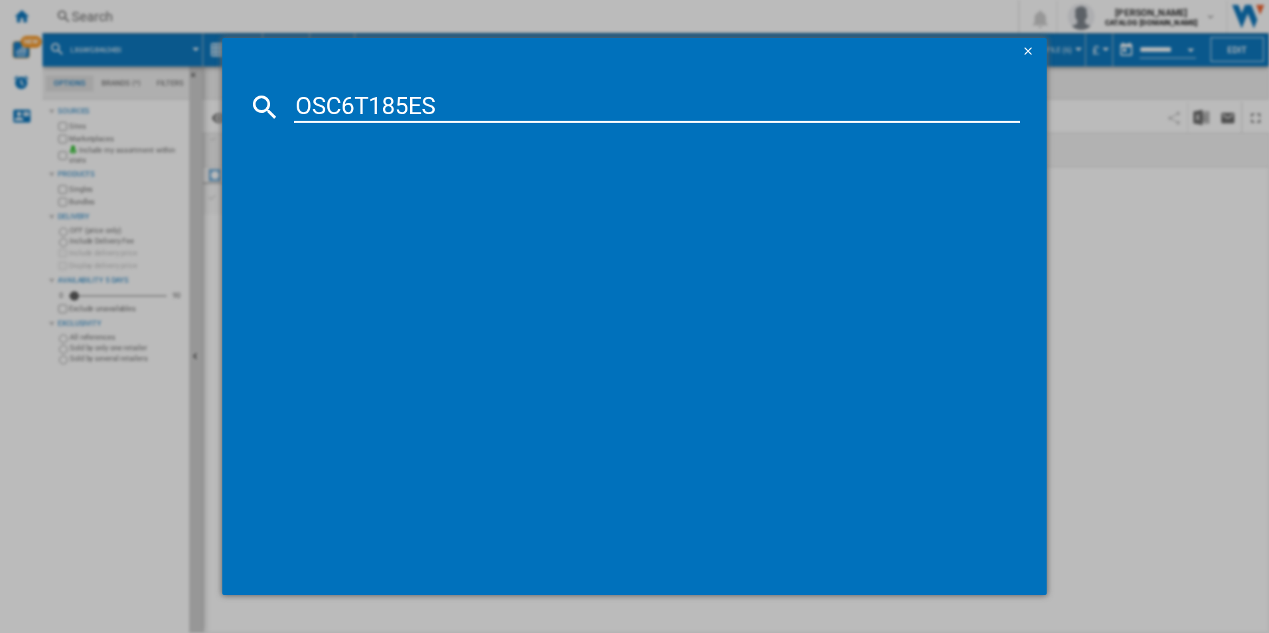
type input "OSC6T185ES"
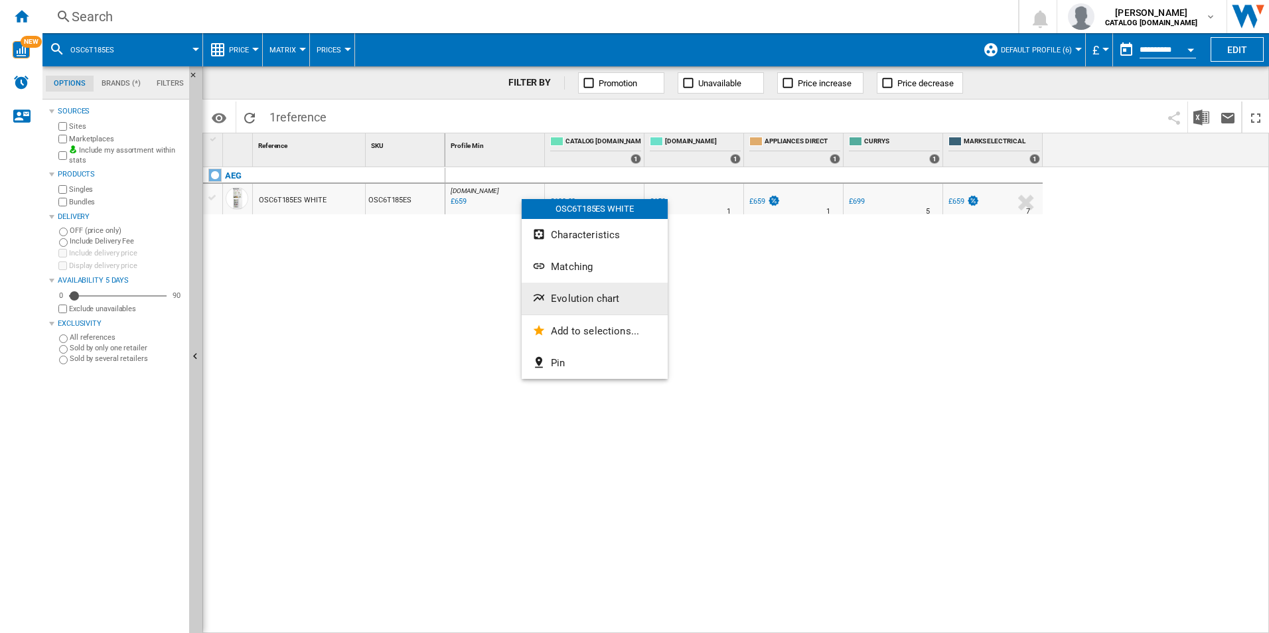
click at [556, 296] on span "Evolution chart" at bounding box center [585, 299] width 68 height 12
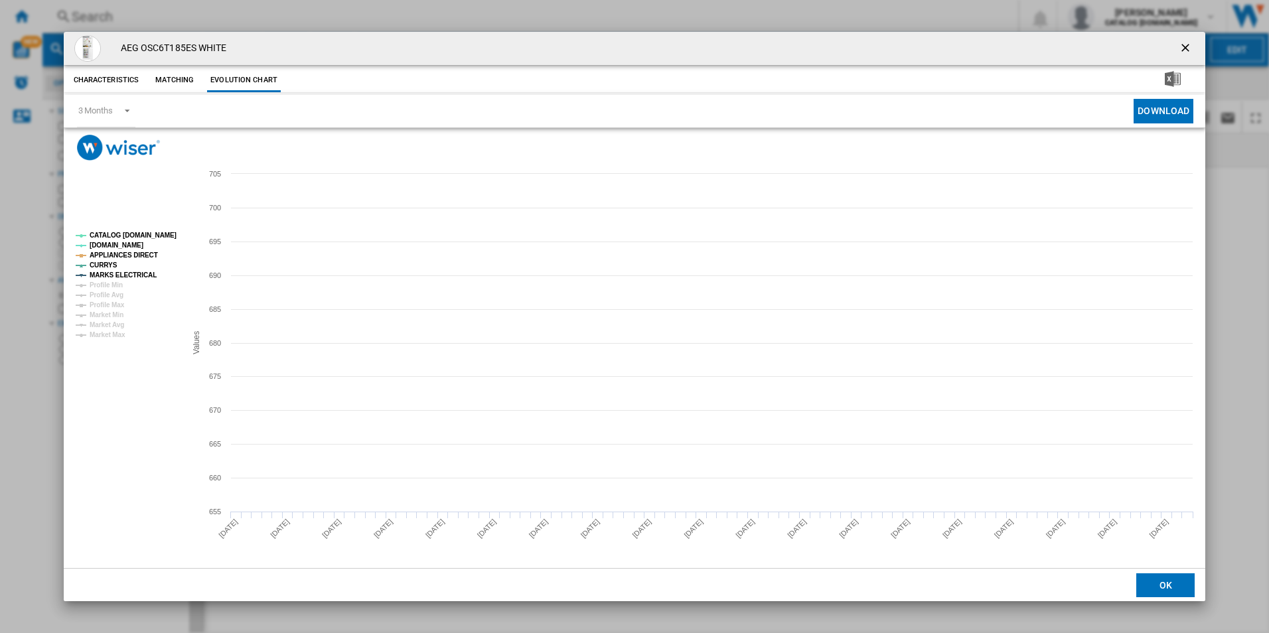
click at [149, 235] on tspan "CATALOG ELECTROLUX.UK" at bounding box center [133, 235] width 87 height 7
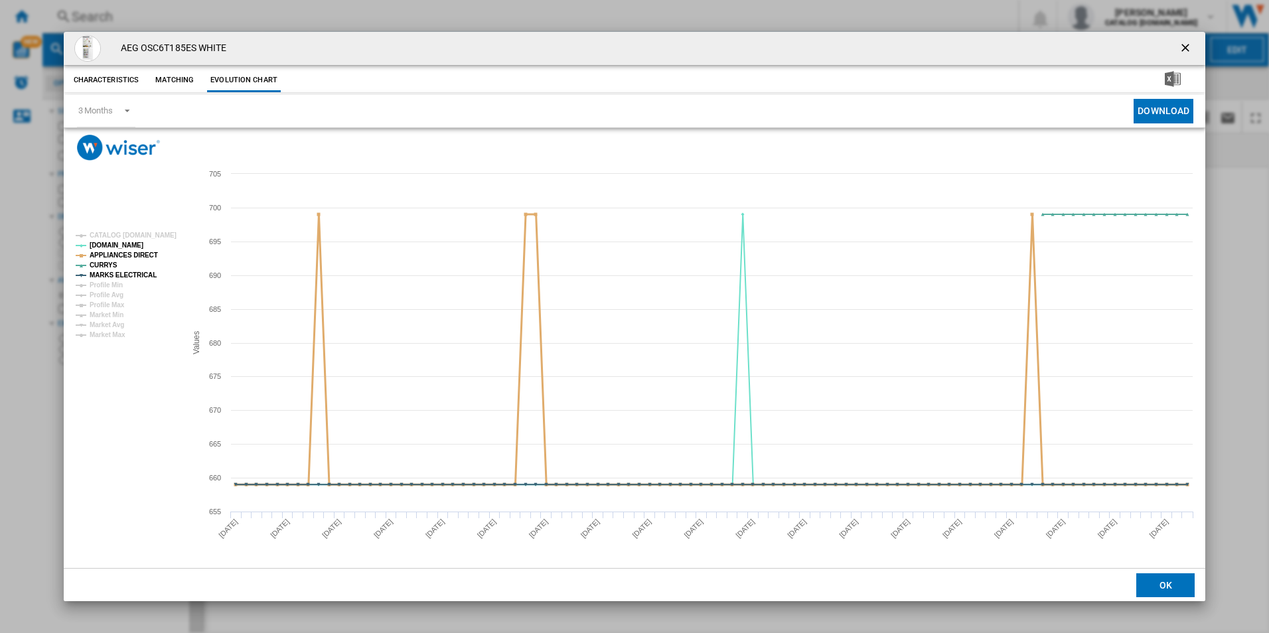
click at [137, 258] on tspan "APPLIANCES DIRECT" at bounding box center [124, 255] width 68 height 7
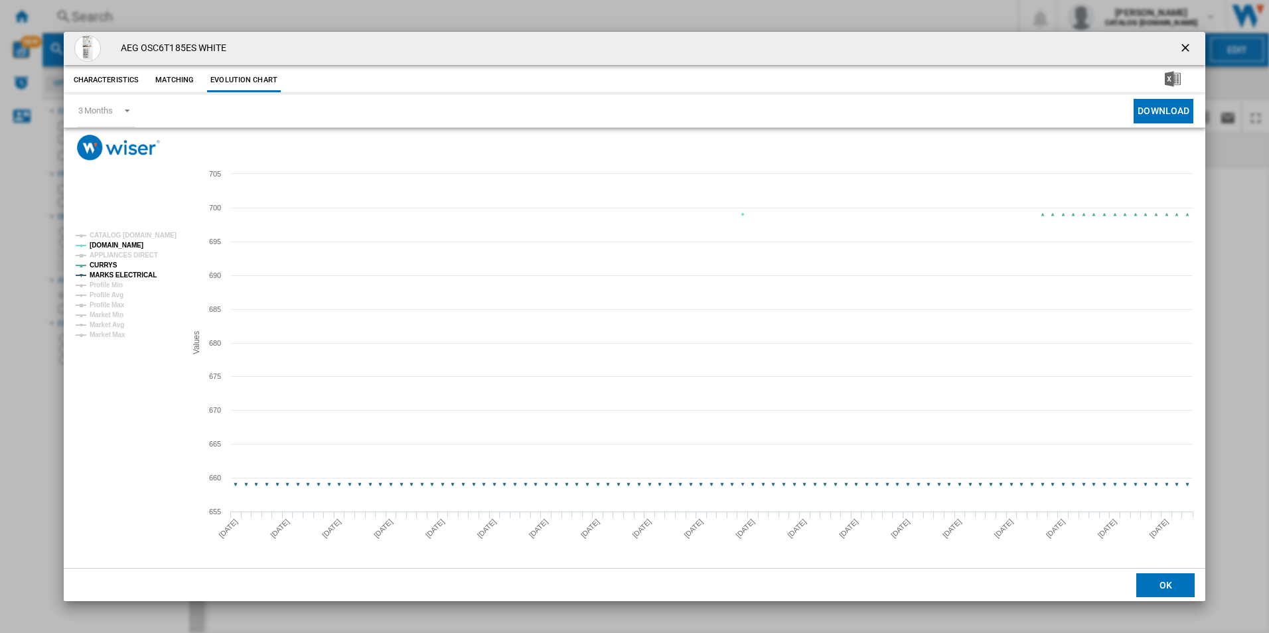
click at [143, 273] on tspan "MARKS ELECTRICAL" at bounding box center [123, 274] width 67 height 7
click at [1192, 50] on ng-md-icon "getI18NText('BUTTONS.CLOSE_DIALOG')" at bounding box center [1187, 49] width 16 height 16
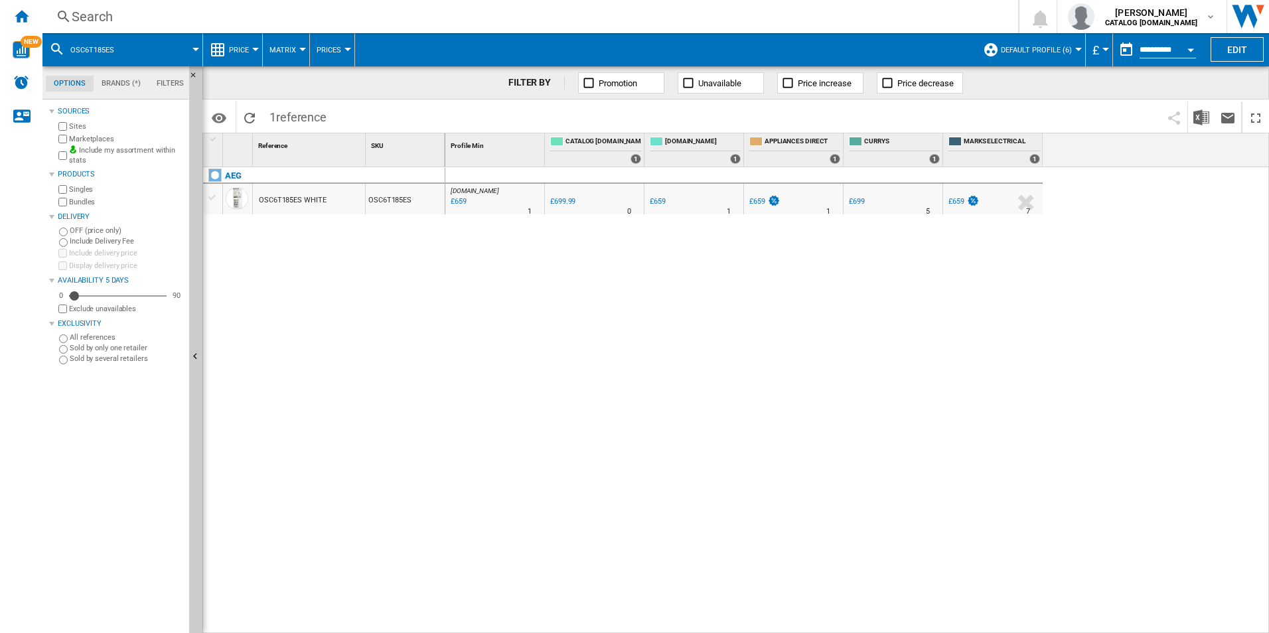
click at [874, 11] on div "Search" at bounding box center [528, 16] width 912 height 19
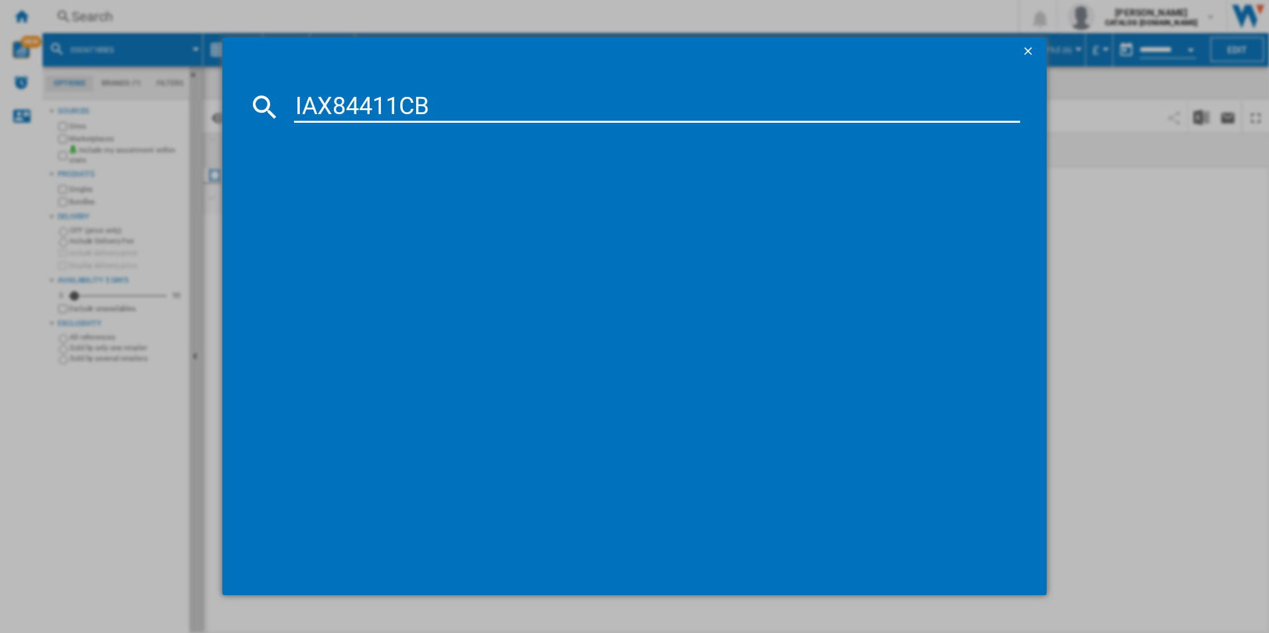
type input "IAX84411CB"
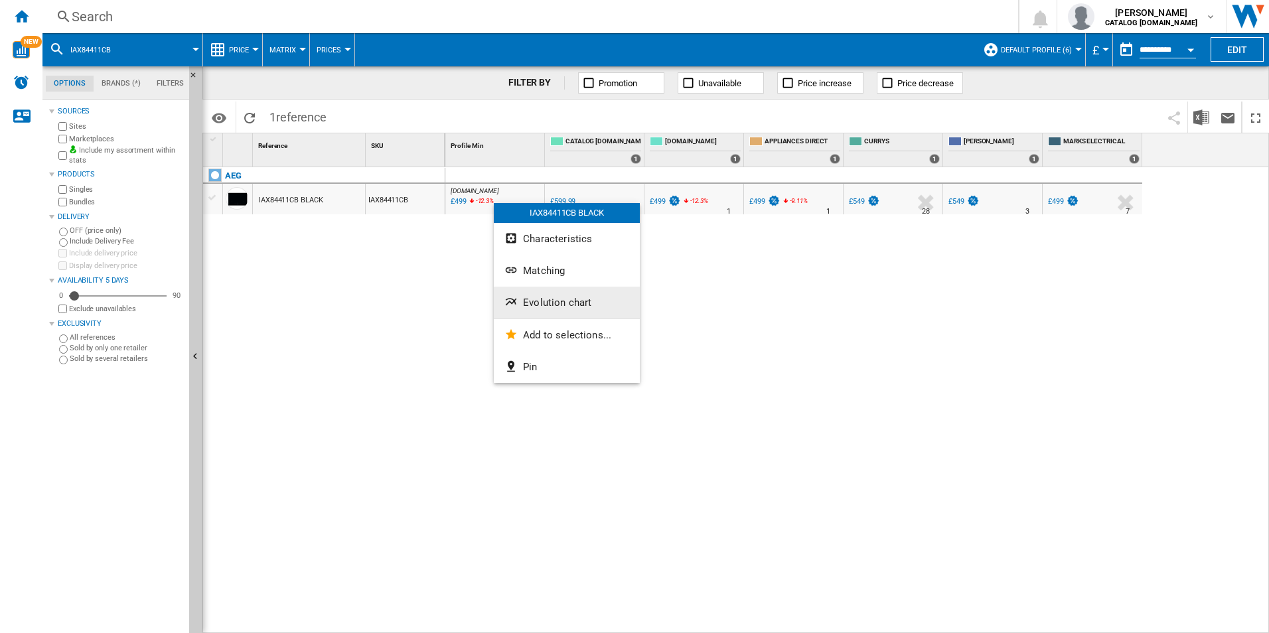
click at [527, 293] on button "Evolution chart" at bounding box center [567, 303] width 146 height 32
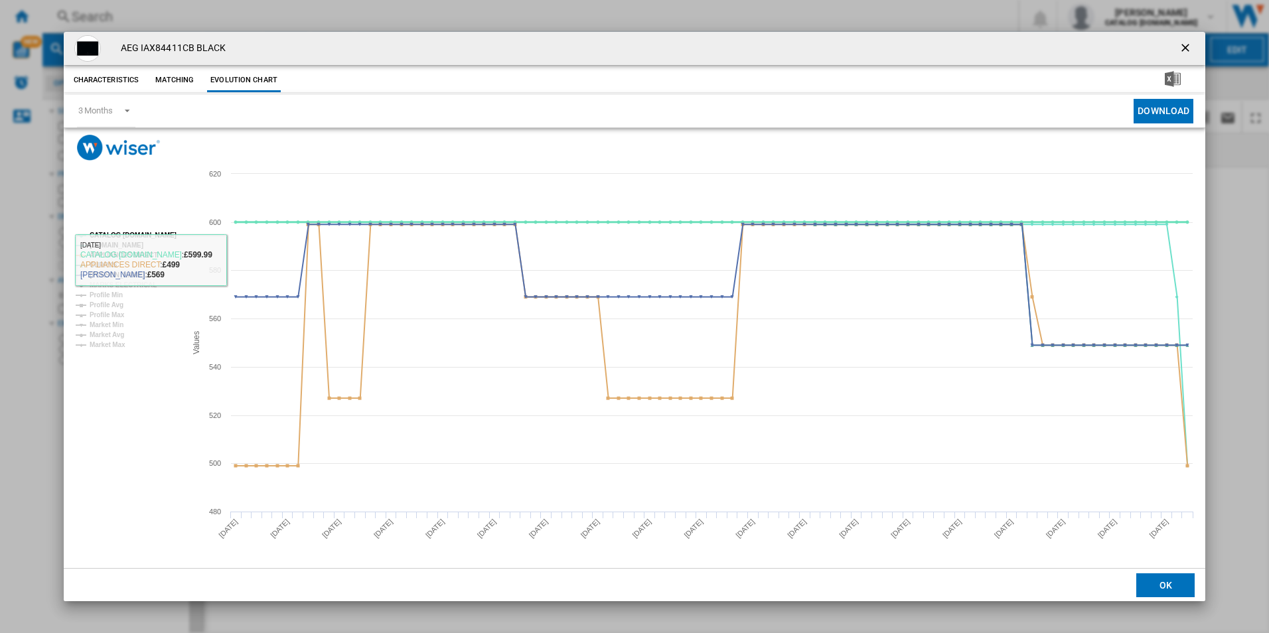
click at [161, 232] on tspan "CATALOG ELECTROLUX.UK" at bounding box center [133, 235] width 87 height 7
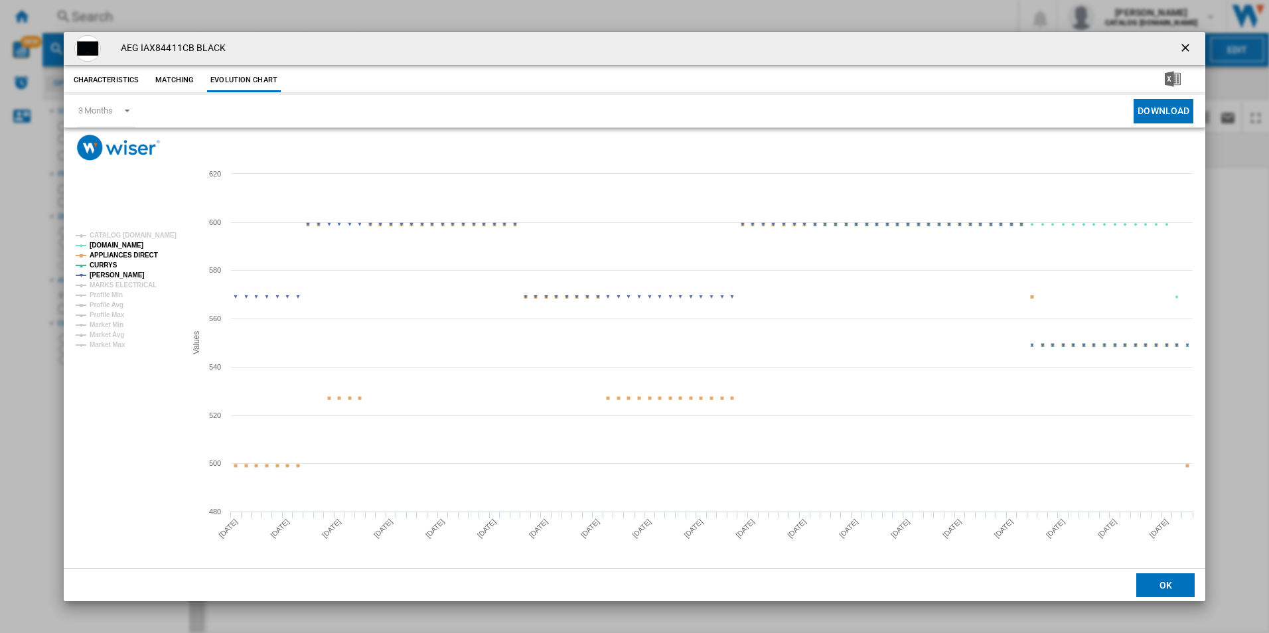
click at [140, 257] on tspan "APPLIANCES DIRECT" at bounding box center [124, 255] width 68 height 7
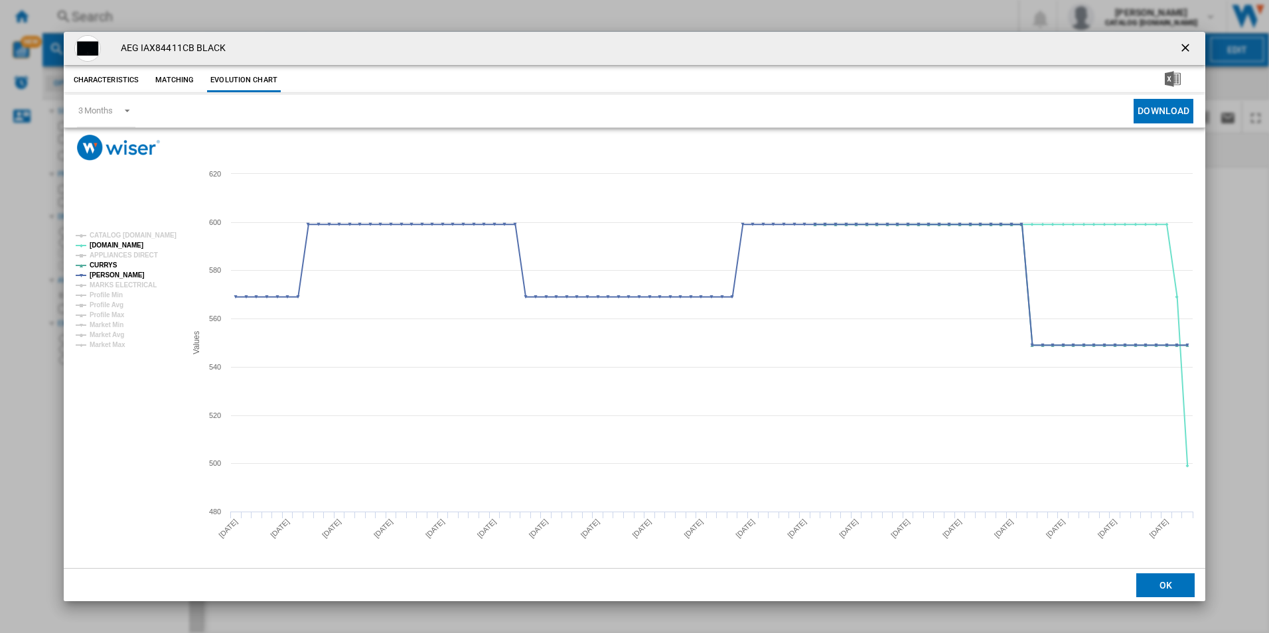
click at [1184, 48] on ng-md-icon "getI18NText('BUTTONS.CLOSE_DIALOG')" at bounding box center [1187, 49] width 16 height 16
